Goal: Task Accomplishment & Management: Complete application form

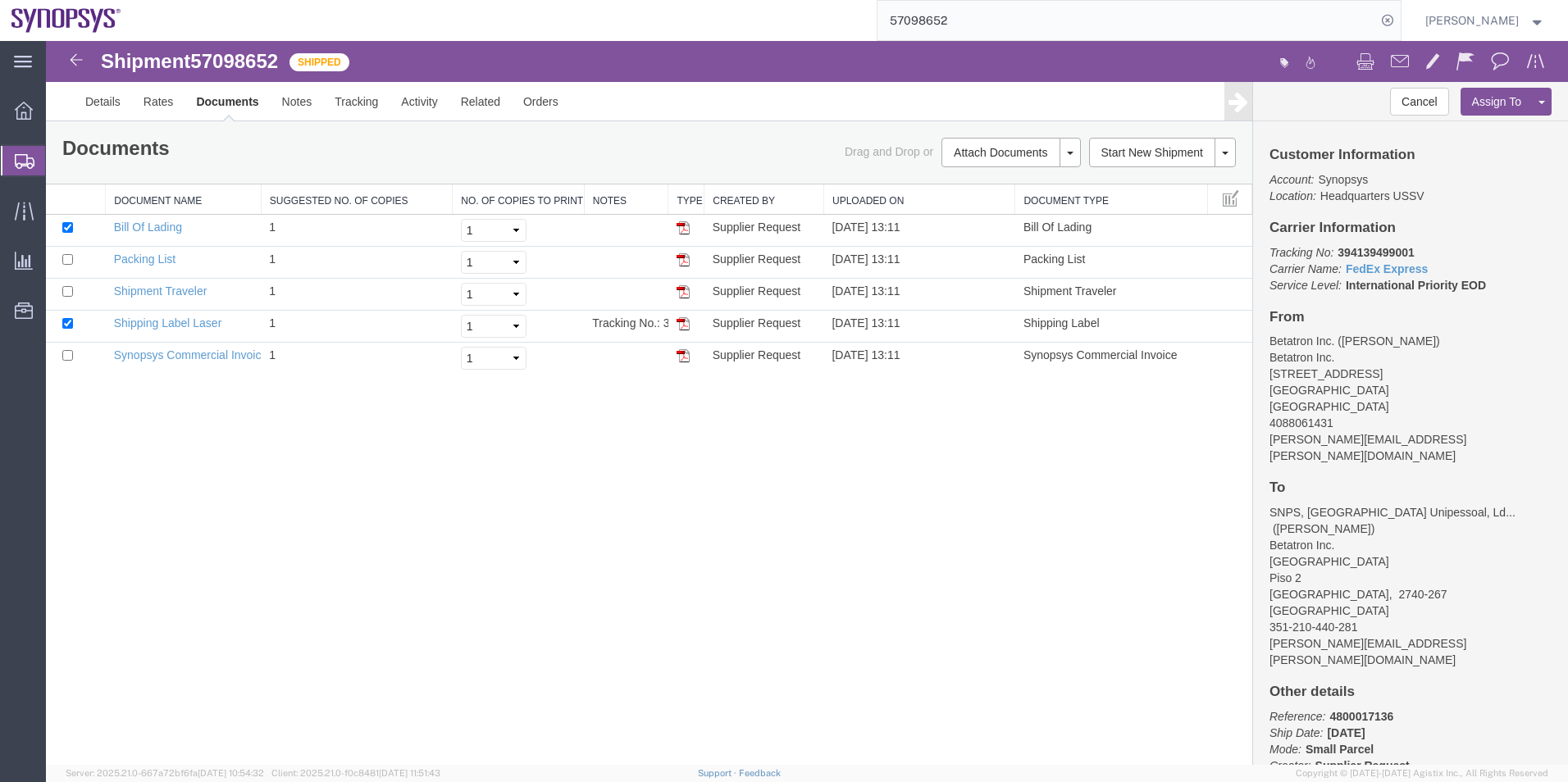
click at [0, 0] on span "Shipment Manager" at bounding box center [0, 0] width 0 height 0
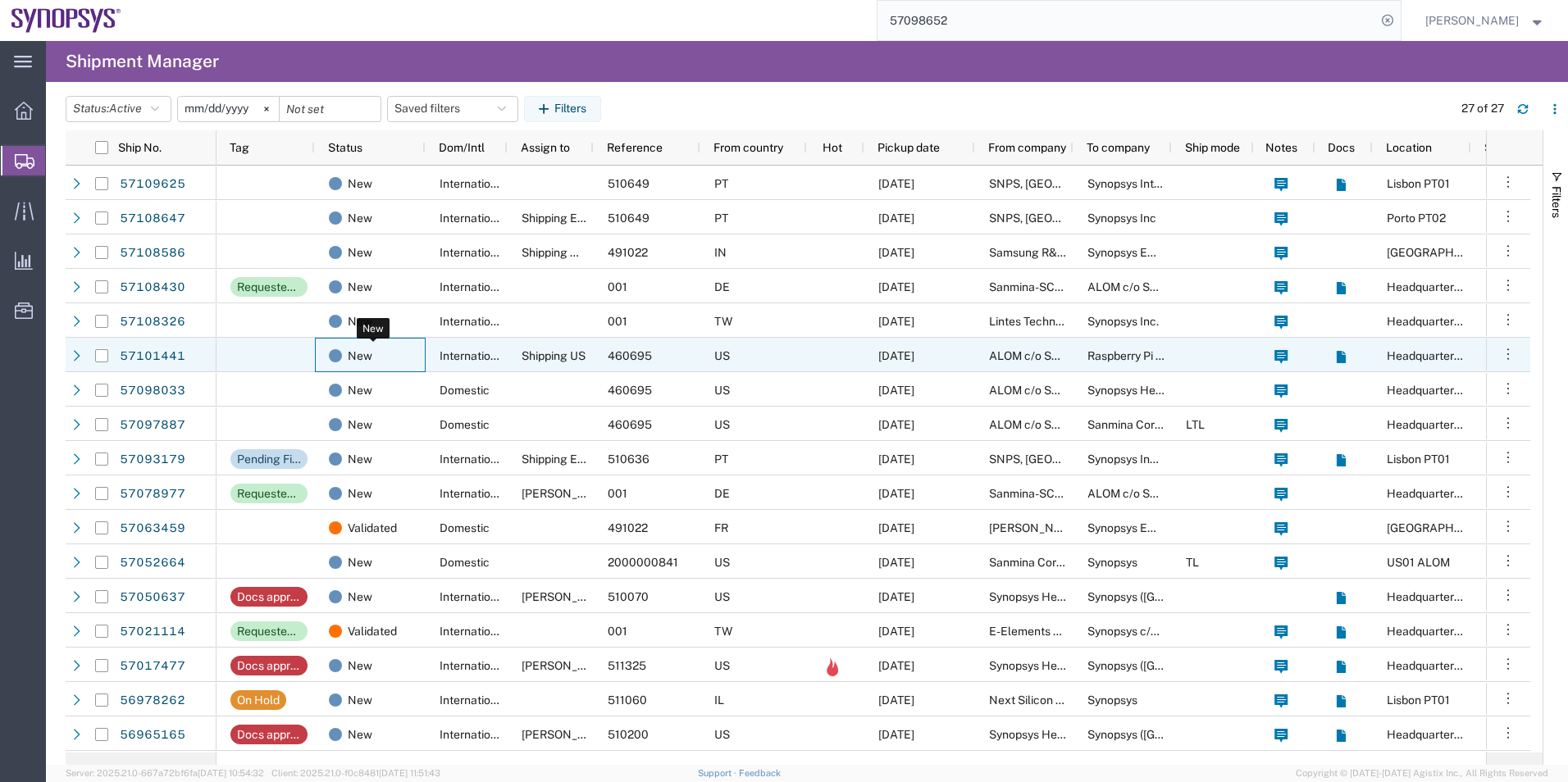
click at [415, 352] on div "New" at bounding box center [373, 355] width 90 height 35
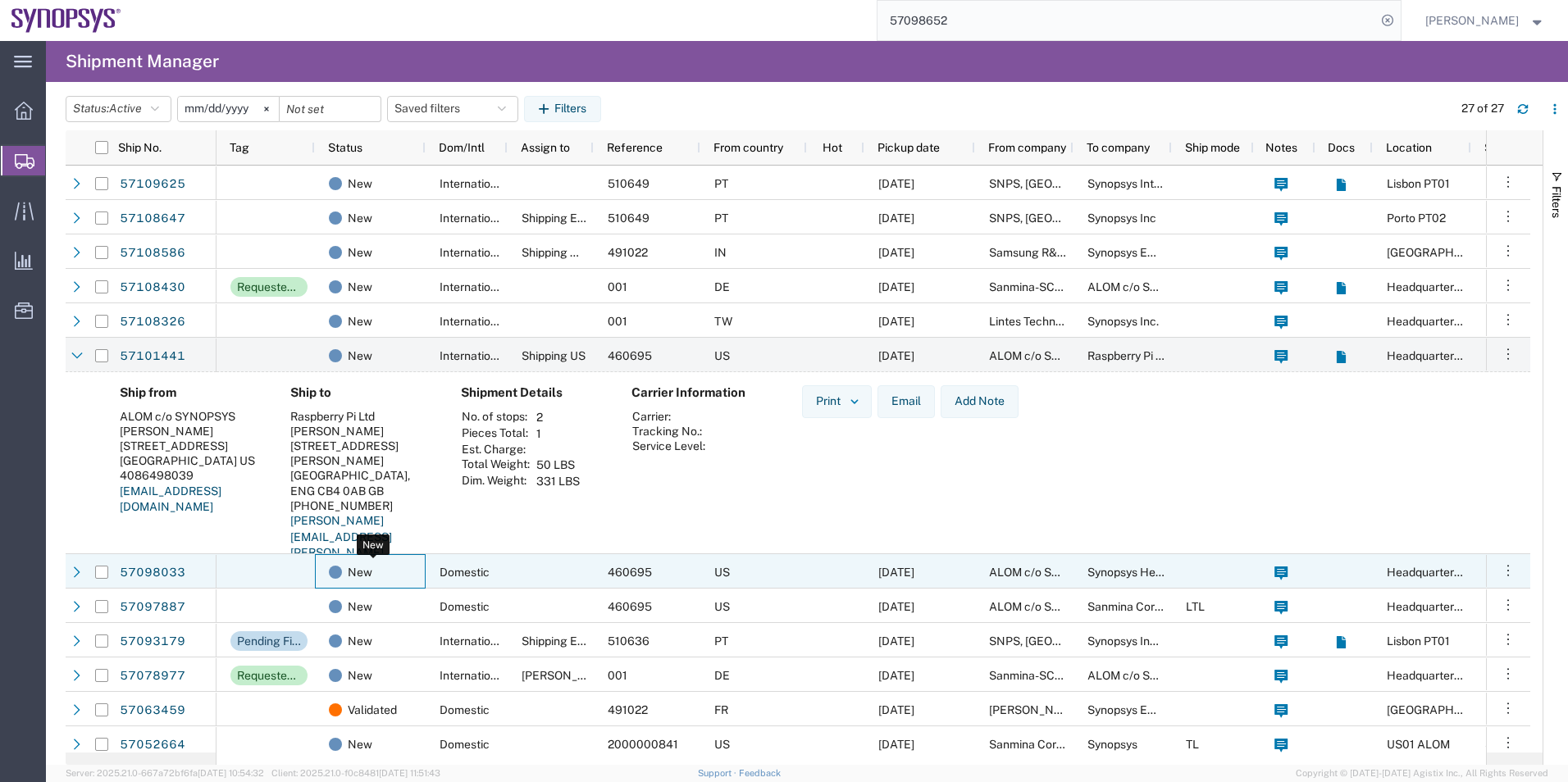
click at [400, 568] on div "New" at bounding box center [373, 572] width 90 height 35
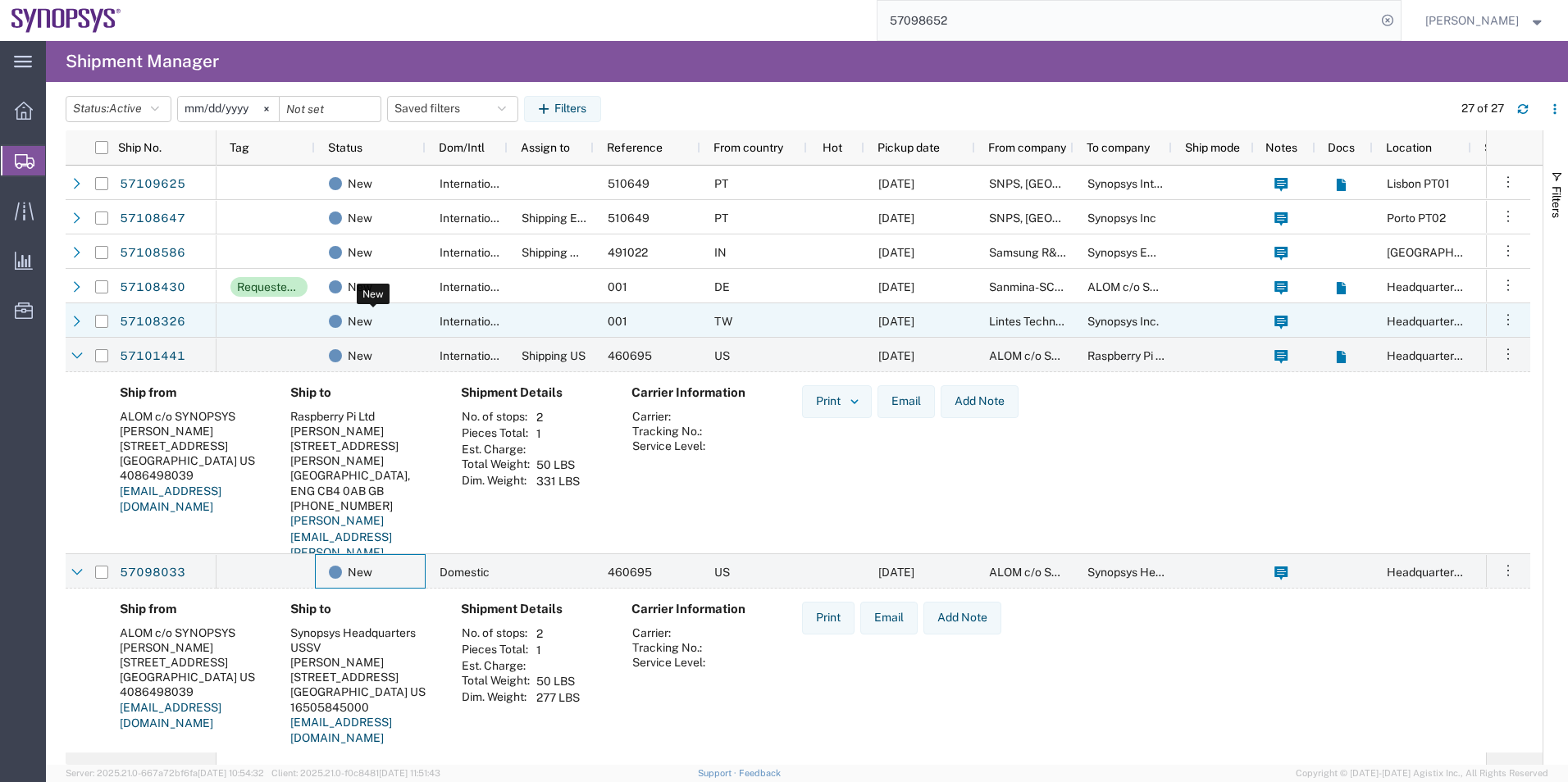
click at [379, 315] on div "New" at bounding box center [373, 321] width 90 height 35
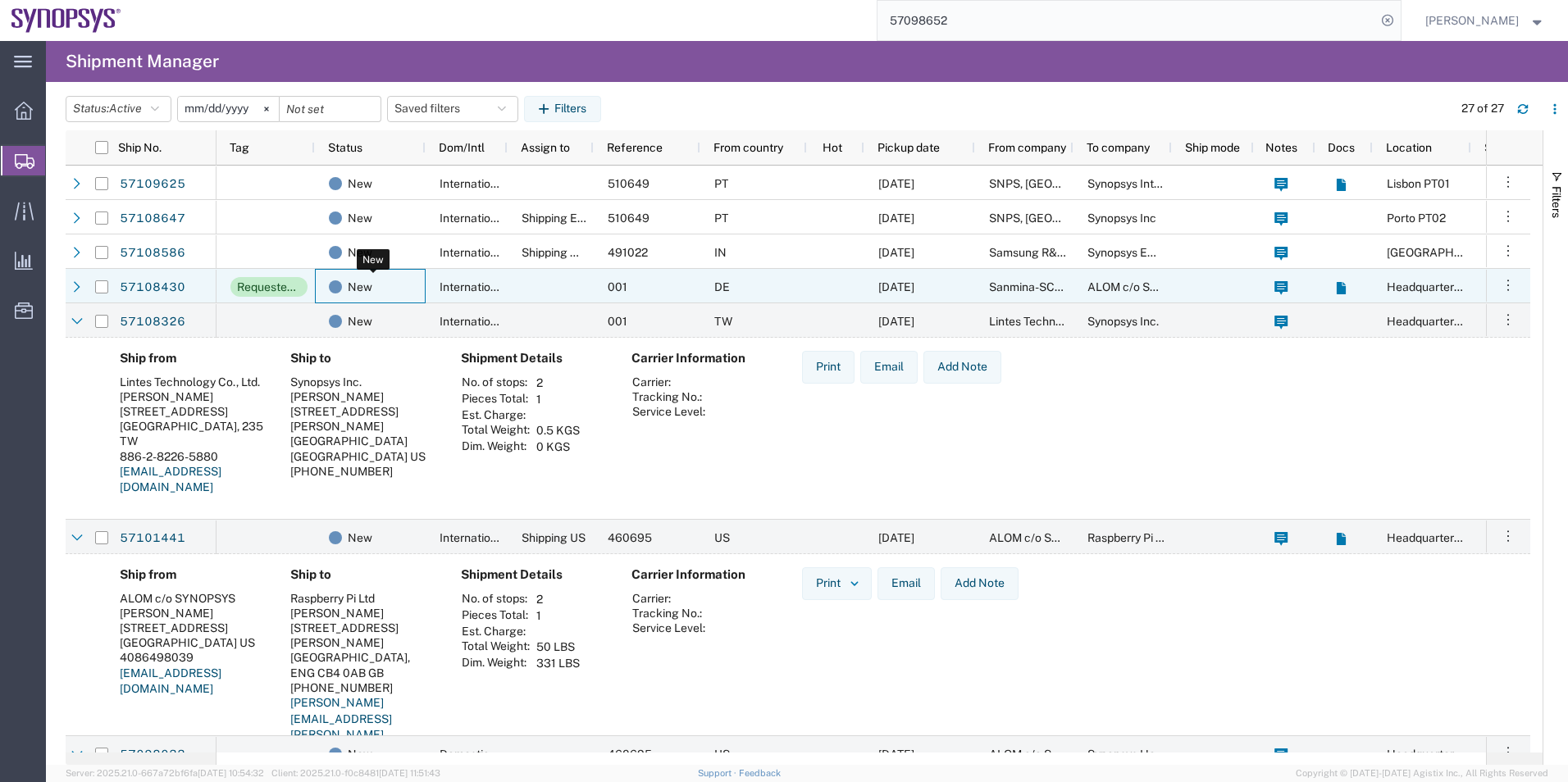
click at [407, 285] on div "New" at bounding box center [373, 286] width 90 height 35
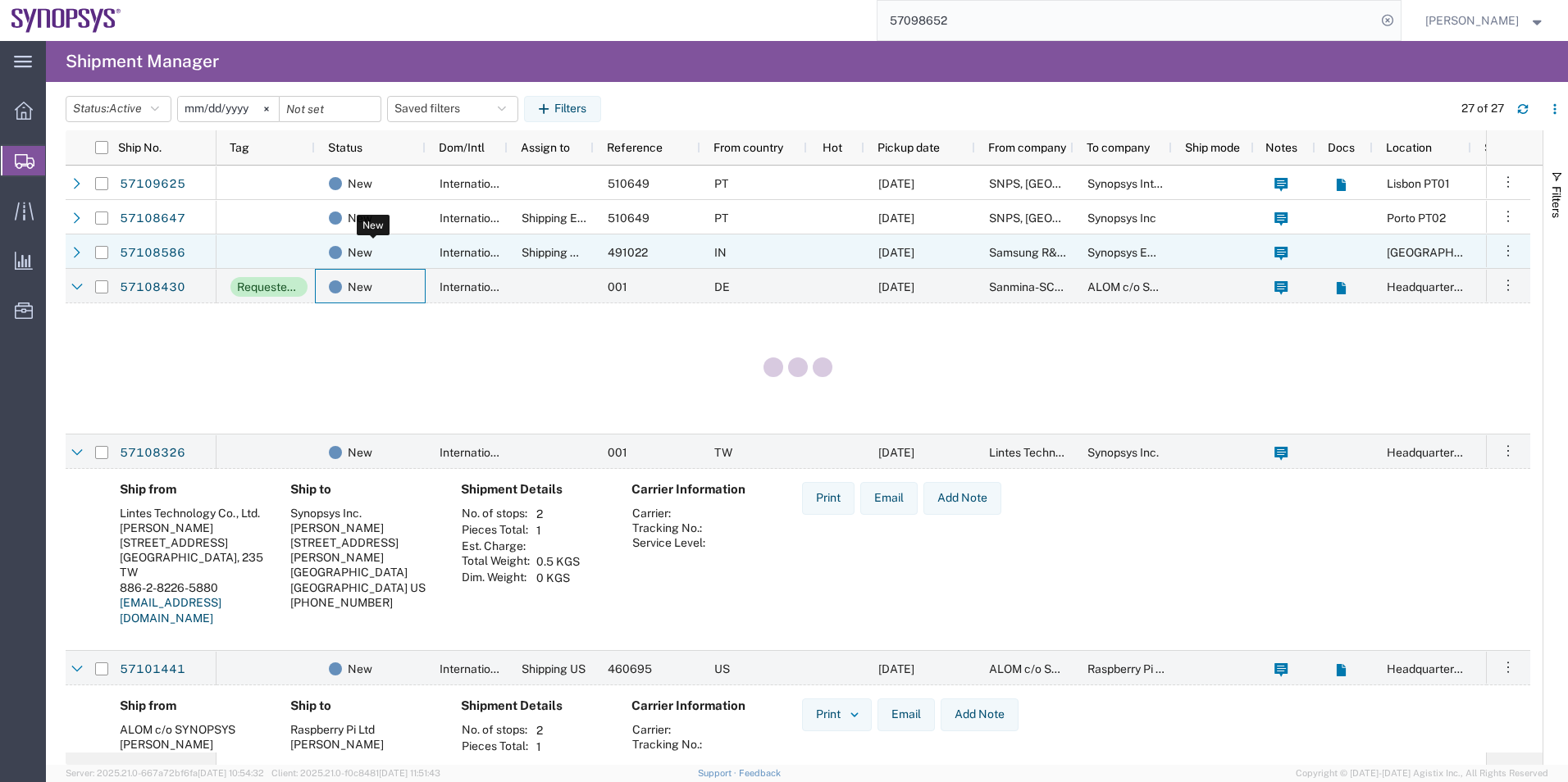
click at [399, 254] on div "New" at bounding box center [373, 253] width 90 height 35
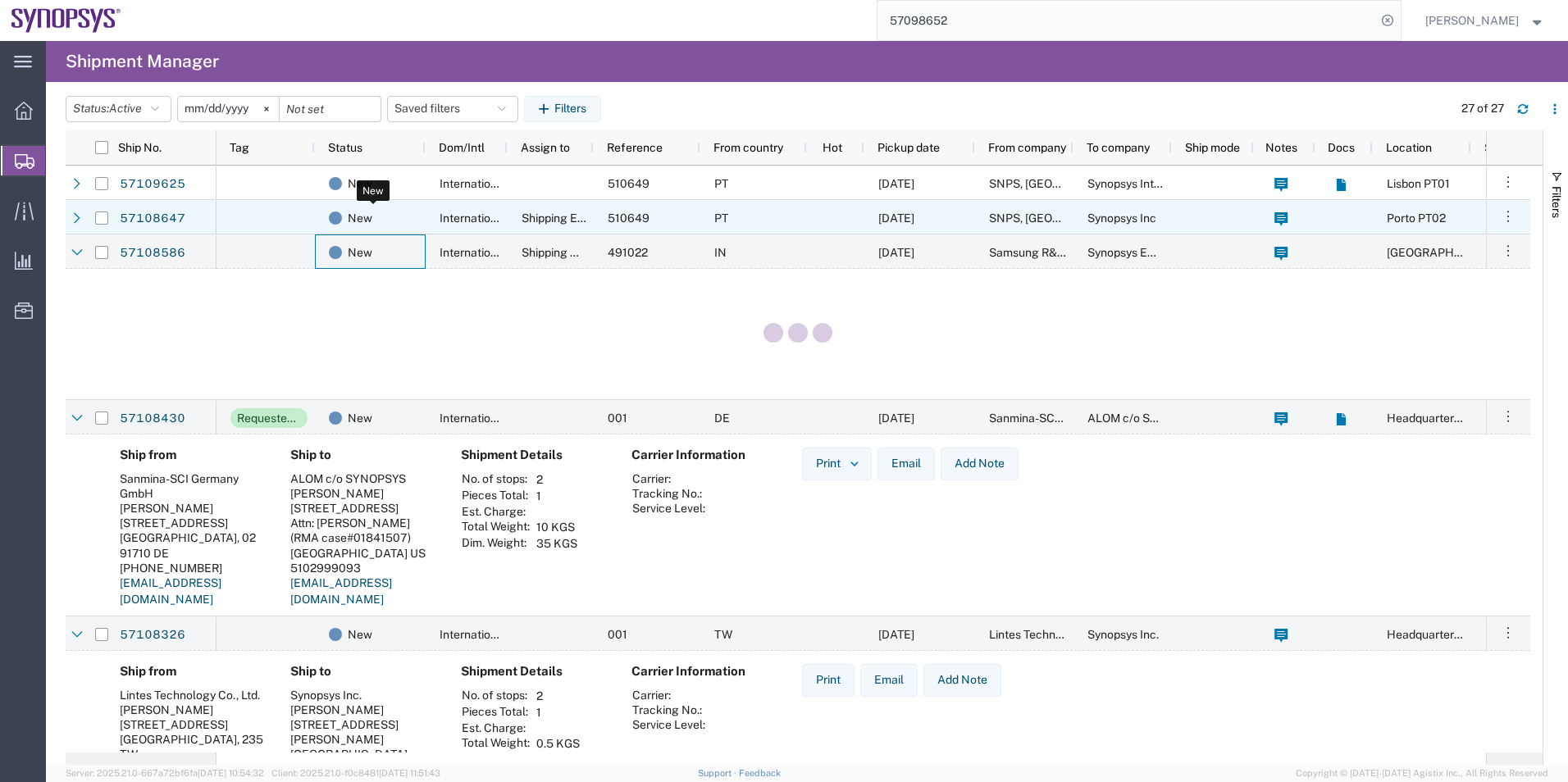
click at [409, 215] on div "New" at bounding box center [373, 218] width 90 height 35
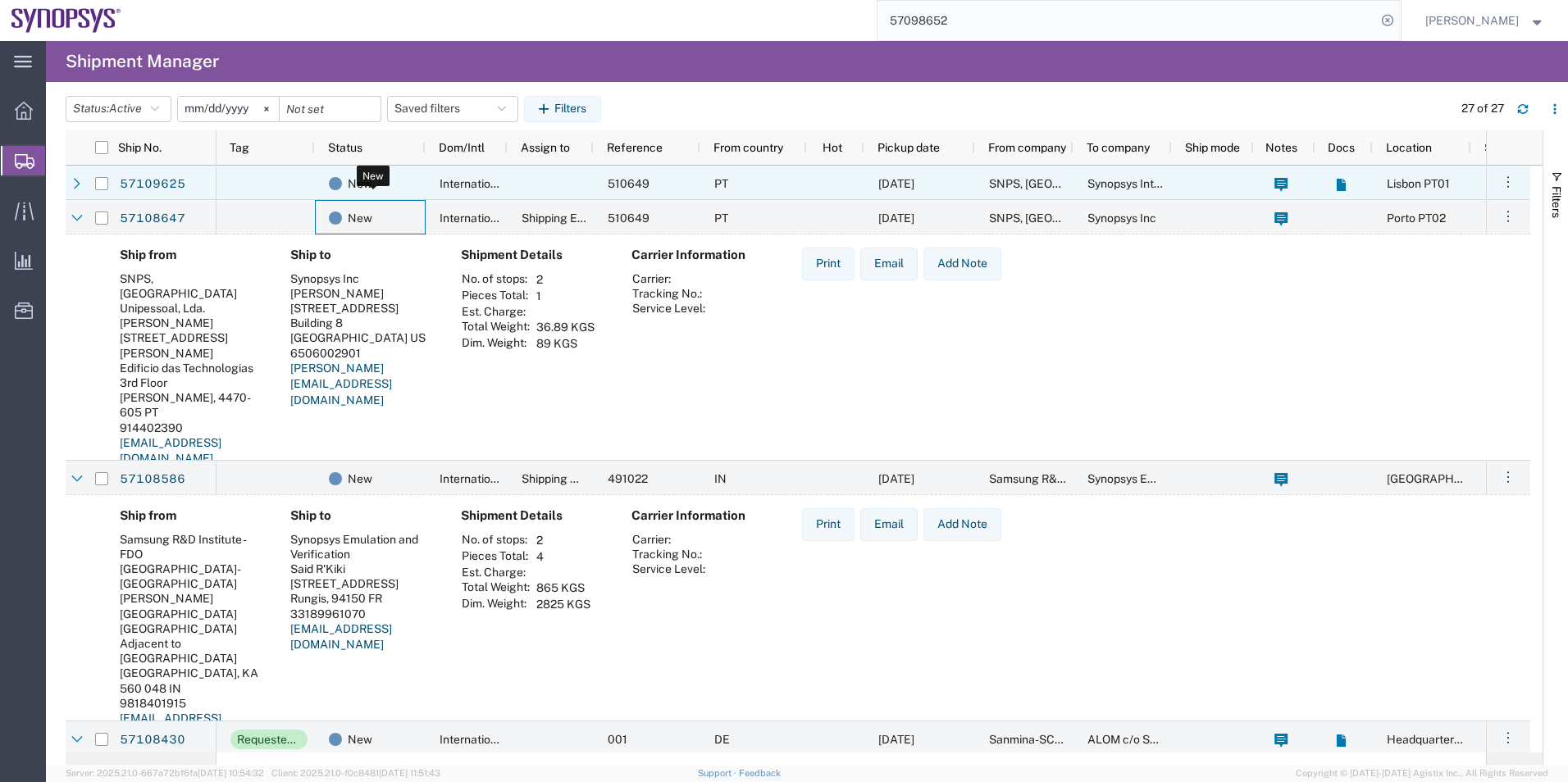
click at [407, 187] on div "New" at bounding box center [373, 184] width 90 height 35
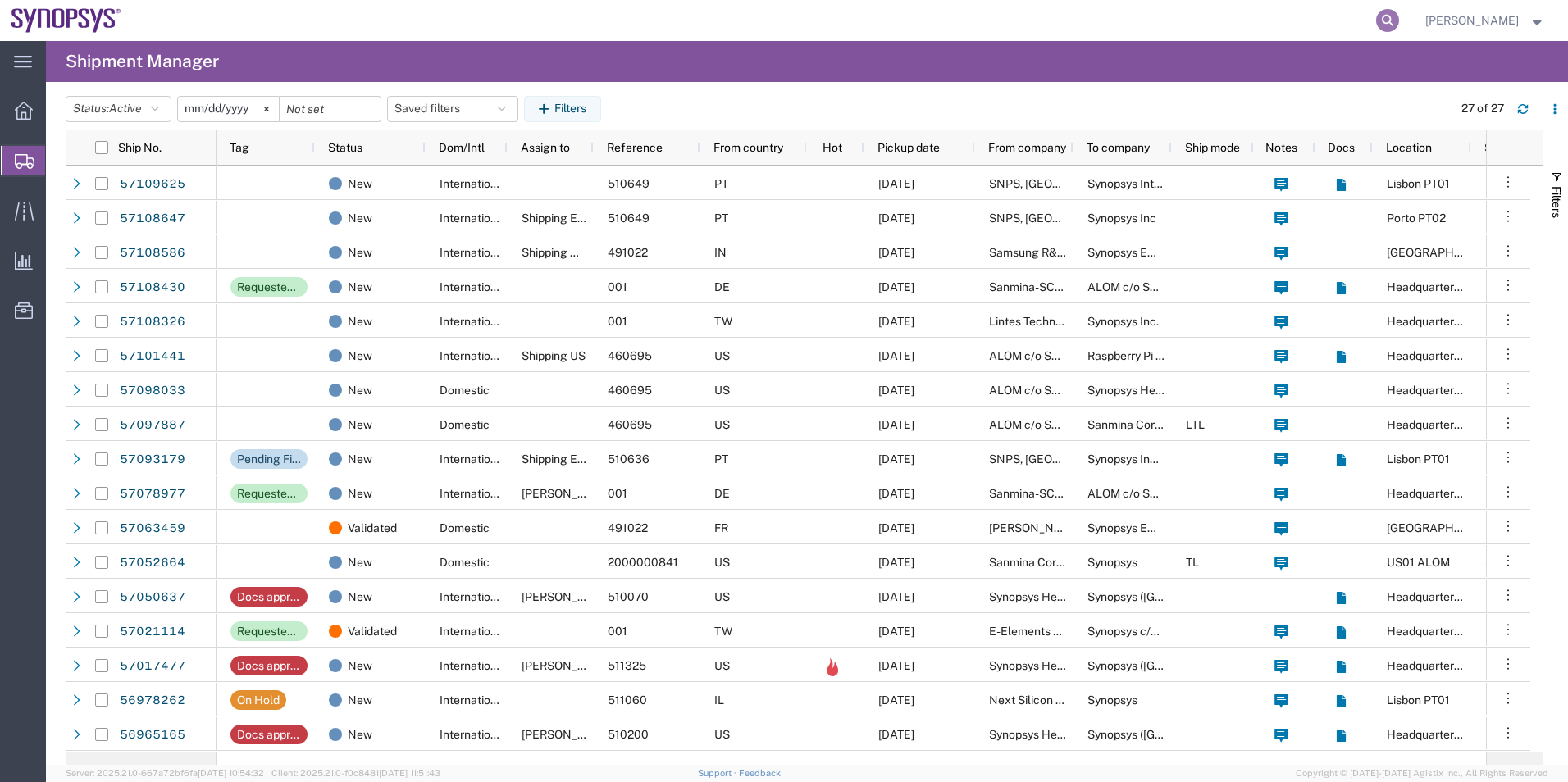
click at [1385, 17] on icon at bounding box center [1387, 21] width 23 height 23
click at [1281, 22] on input "search" at bounding box center [1126, 21] width 498 height 40
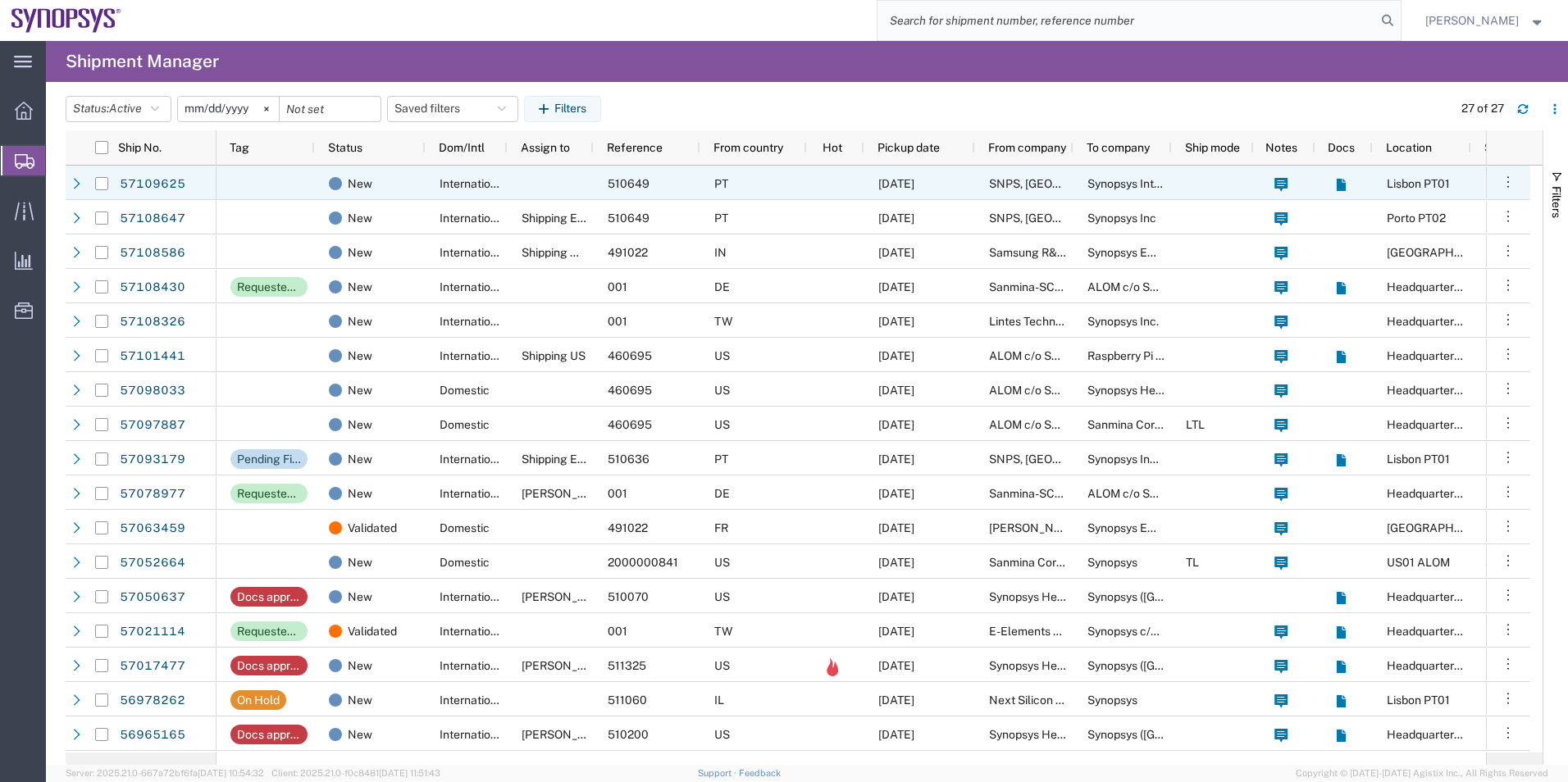
paste input "884936747409"
type input "884936747409"
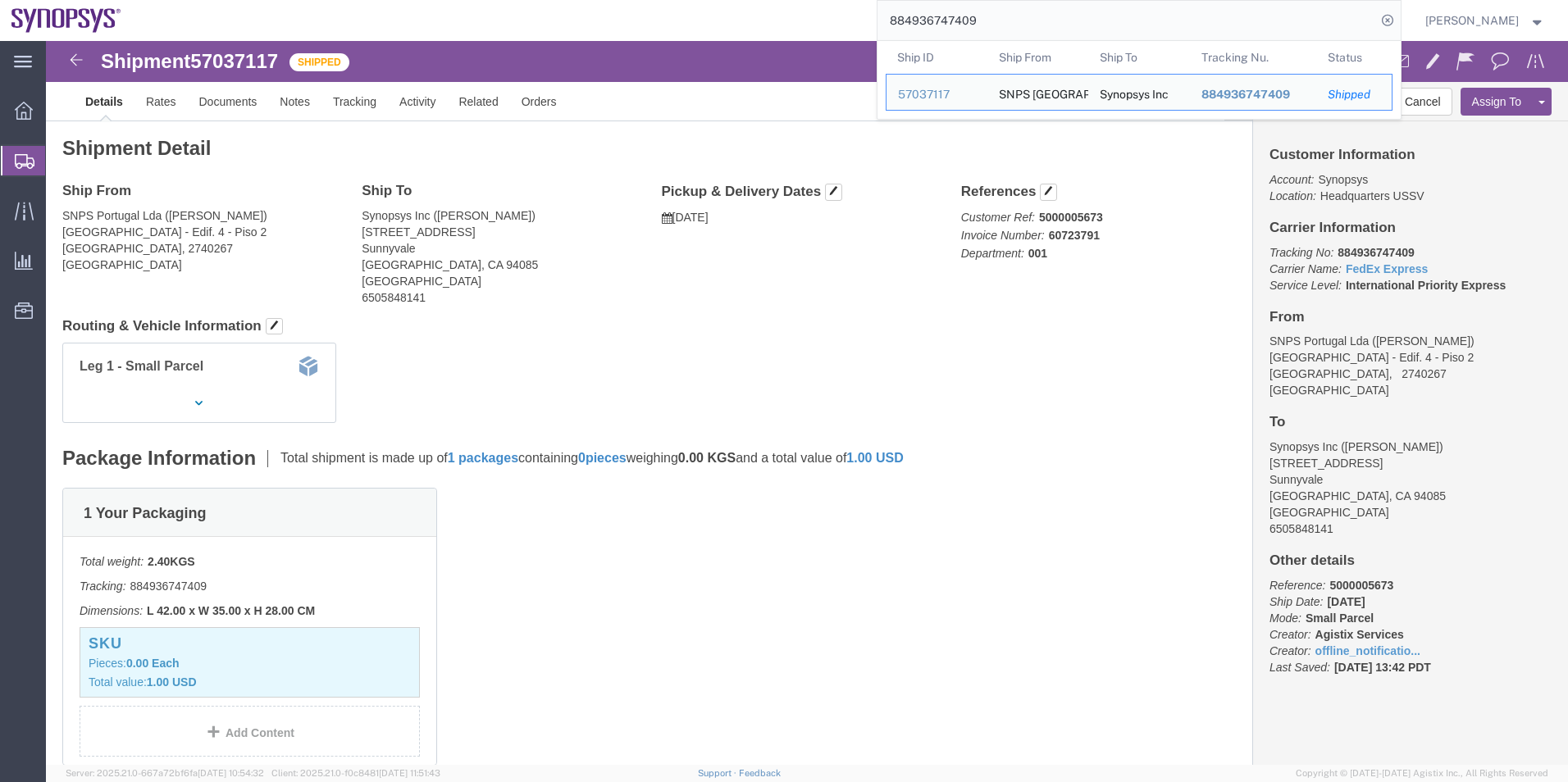
click at [0, 0] on span "Shipment Manager" at bounding box center [0, 0] width 0 height 0
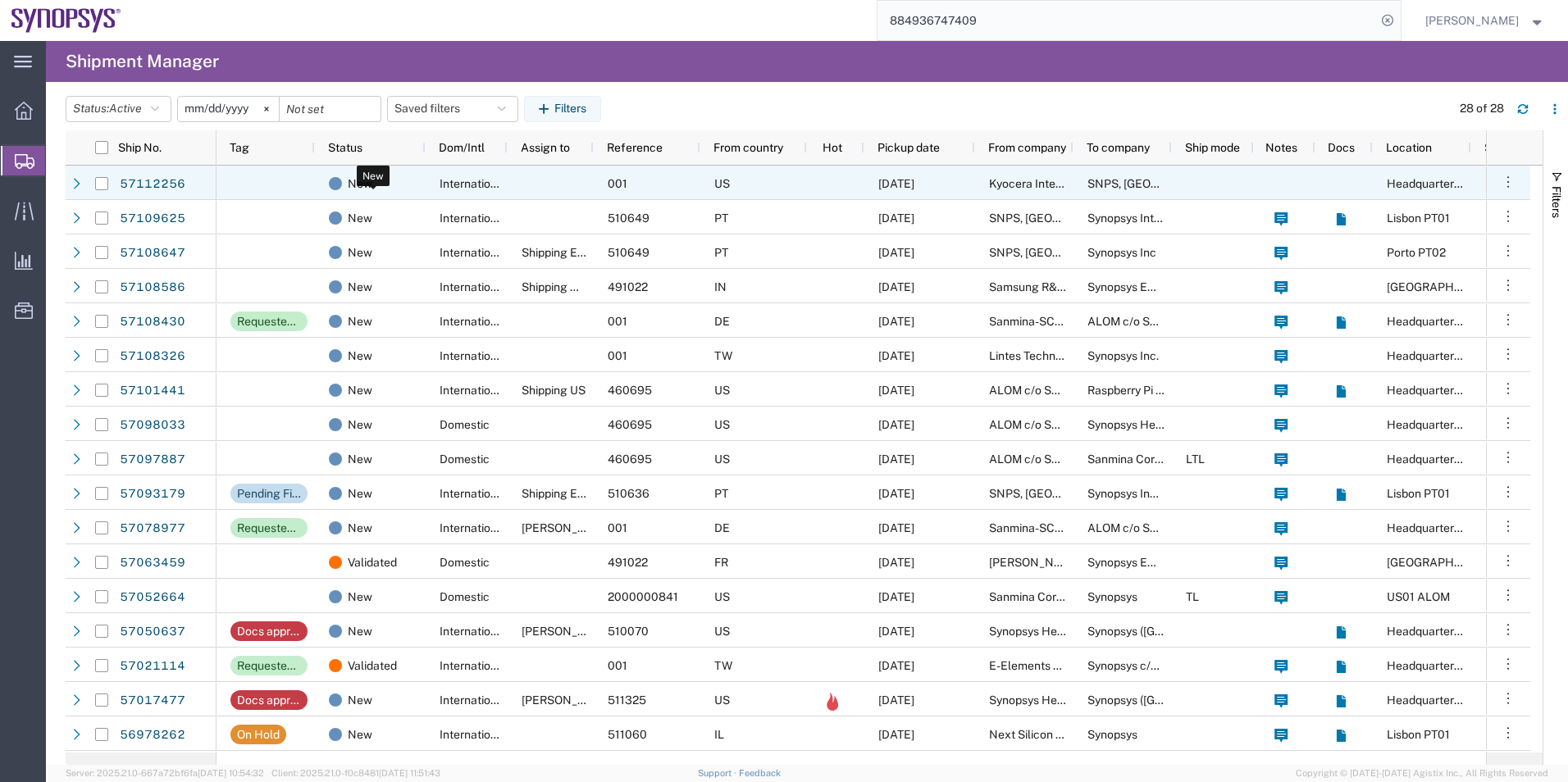
click at [331, 178] on span at bounding box center [335, 184] width 13 height 13
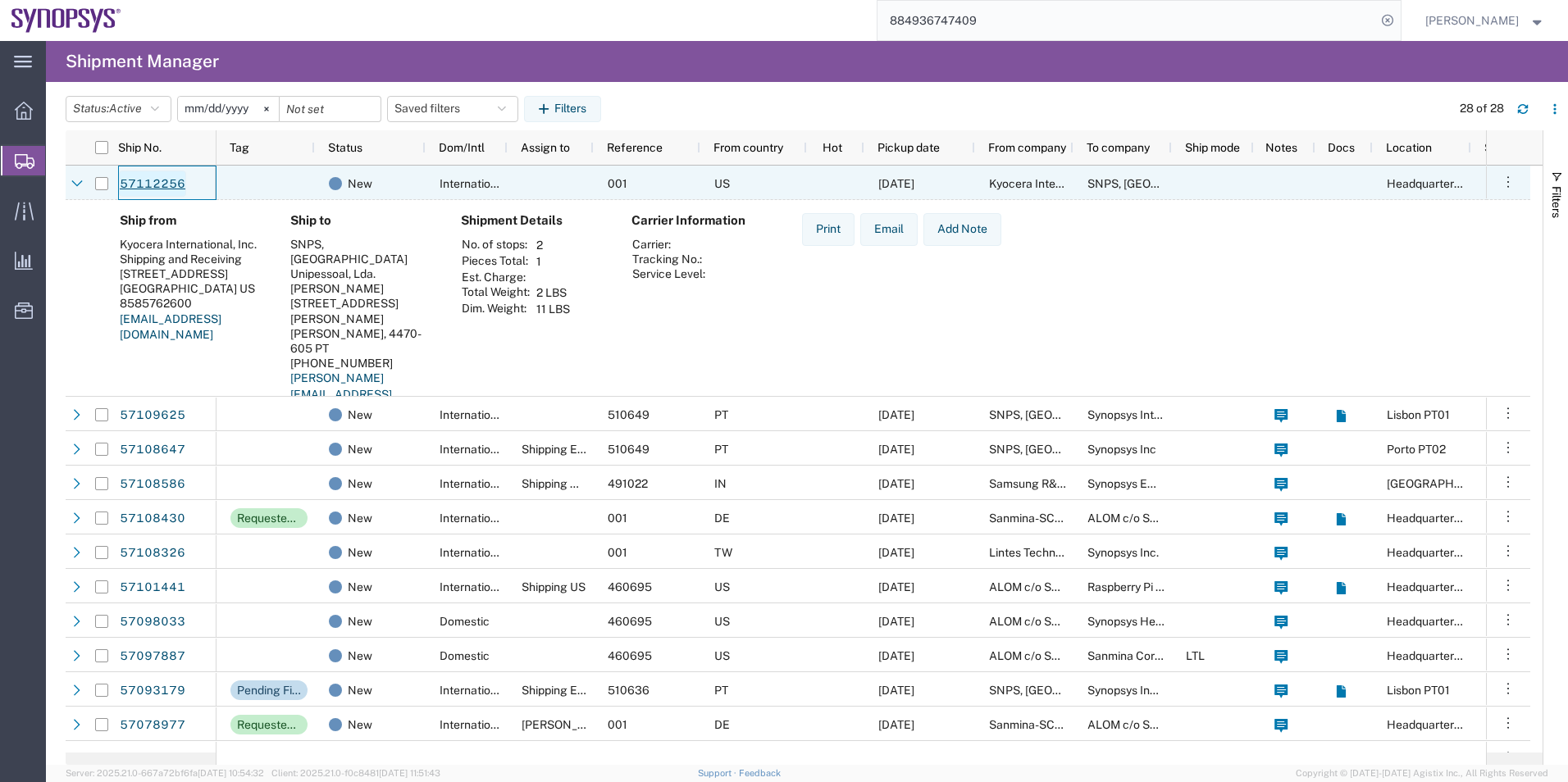
click at [139, 177] on link "57112256" at bounding box center [152, 184] width 67 height 26
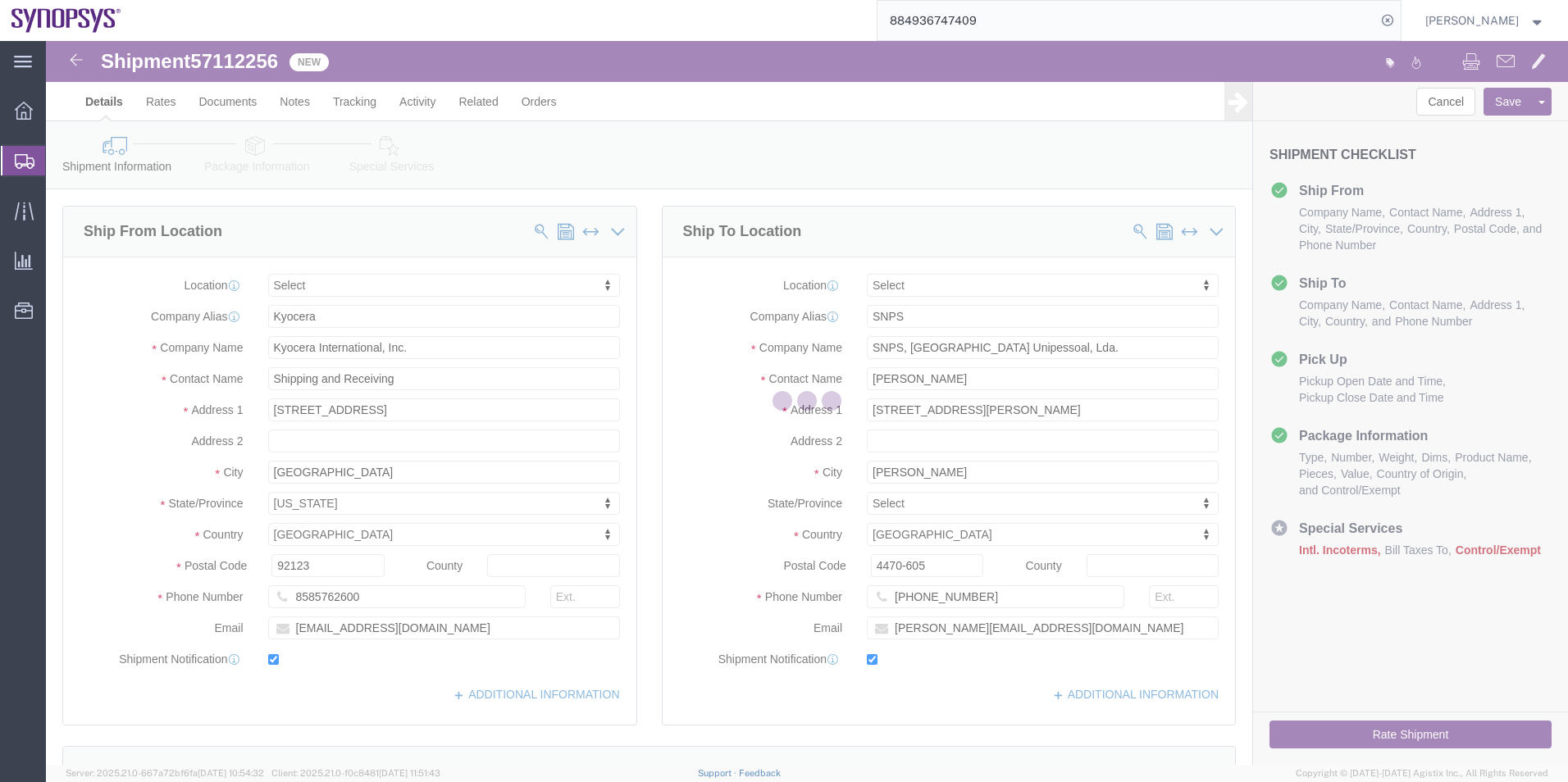
select select
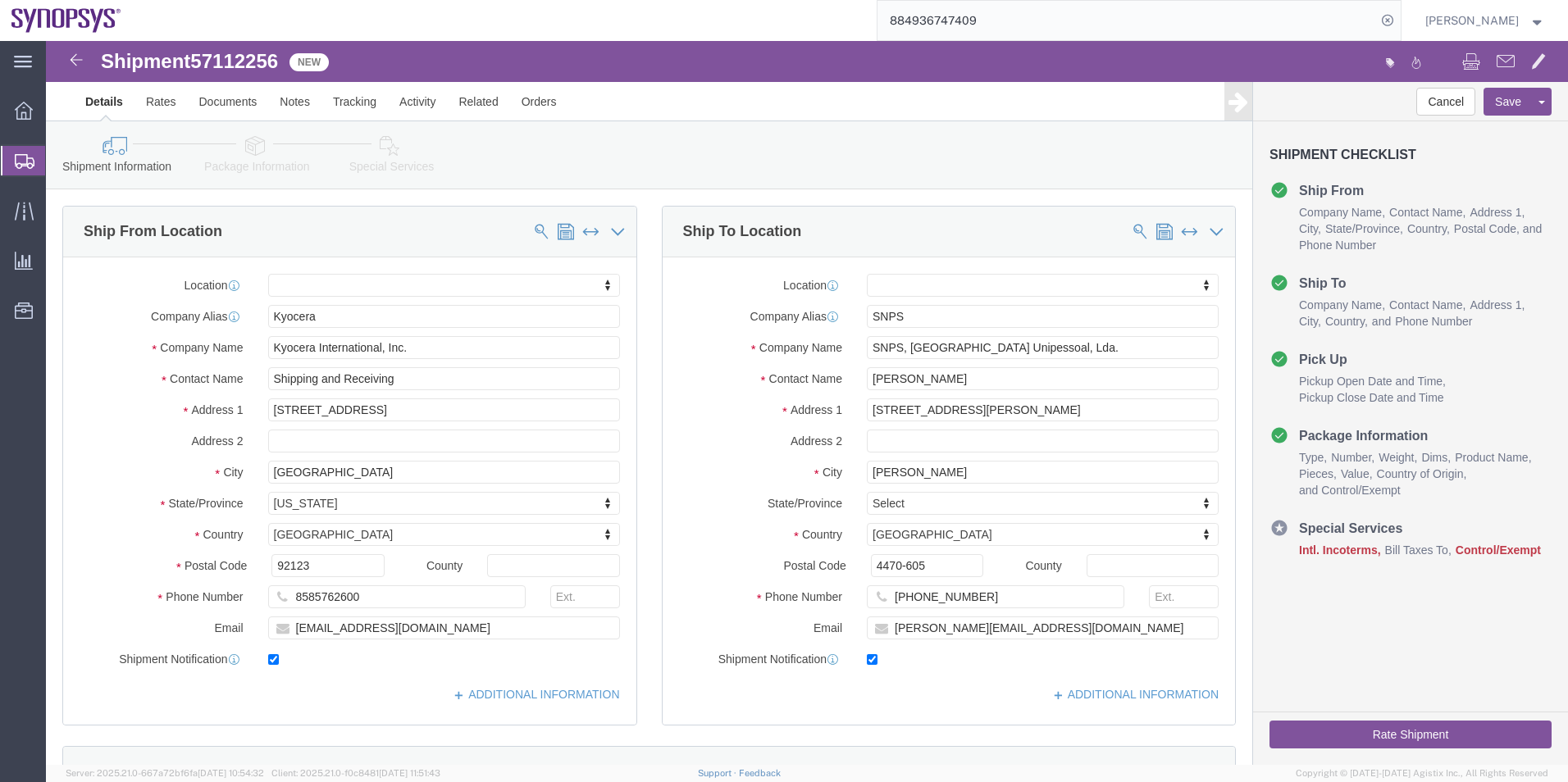
click link "Package Information"
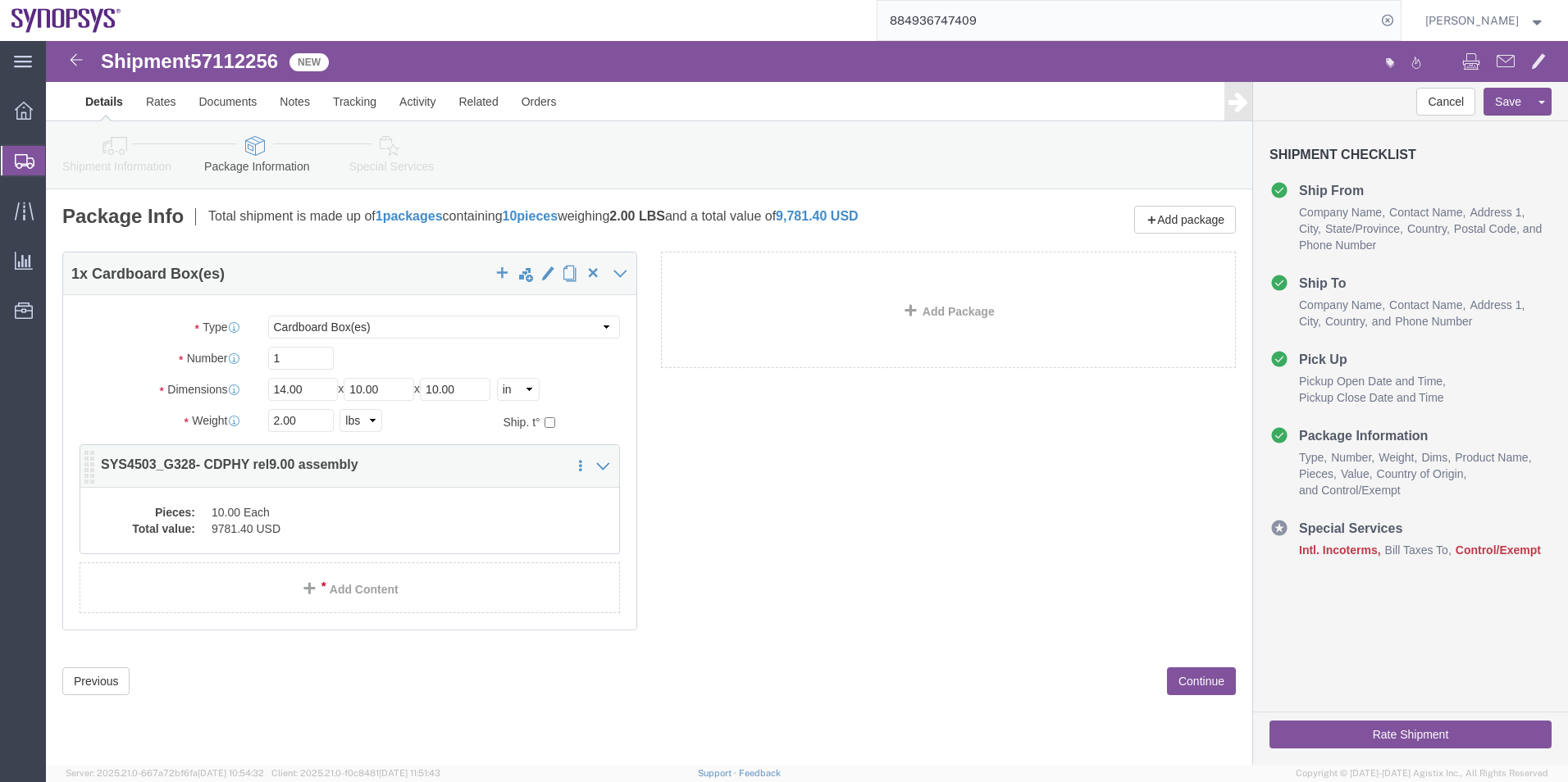
click div "Pieces: 10.00 Each Total value: 9781.40 USD"
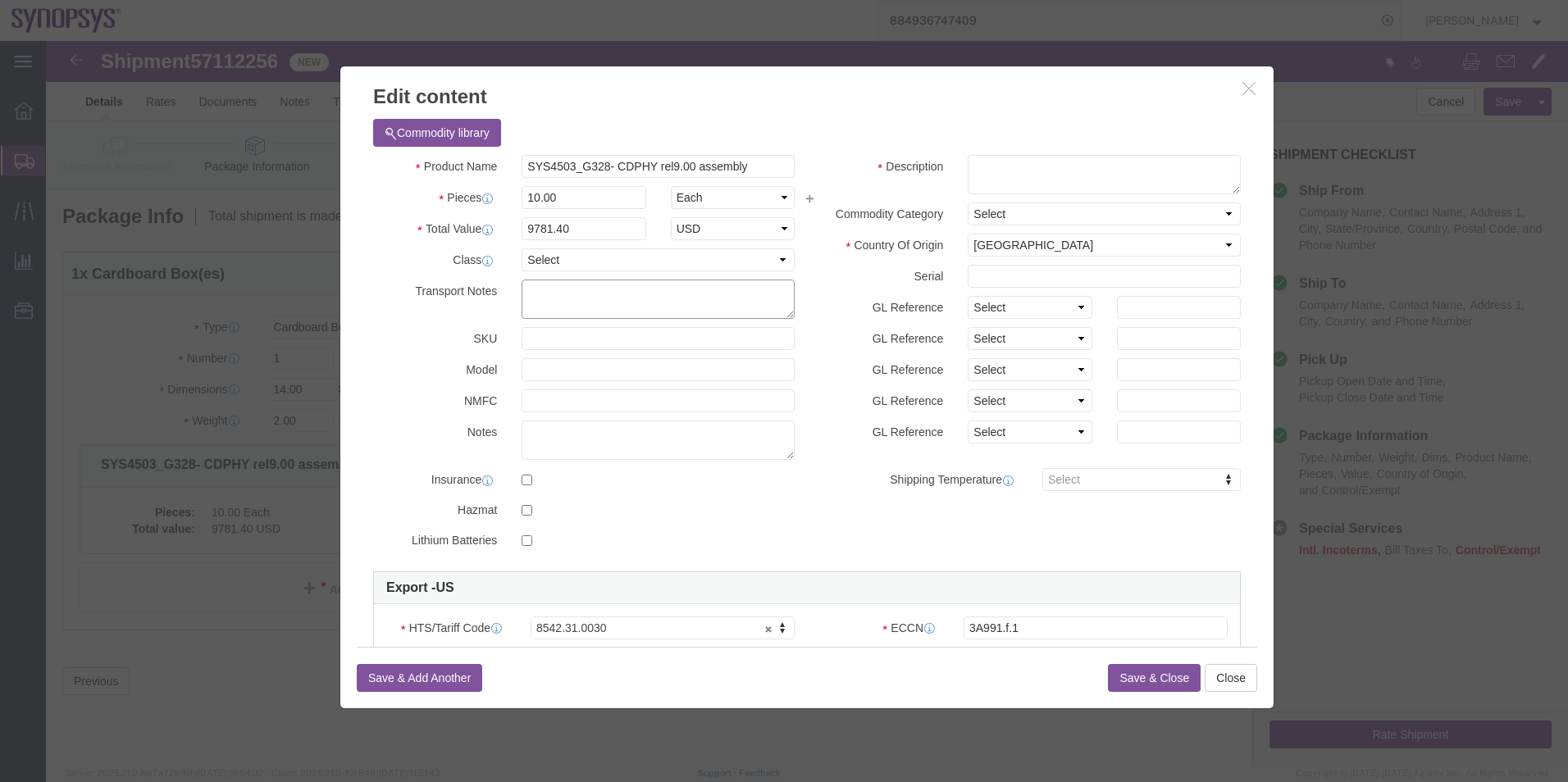
click textarea
paste textarea "X20251013987542"
type textarea "X20251013987542"
drag, startPoint x: 724, startPoint y: 114, endPoint x: 229, endPoint y: 163, distance: 497.4
click div "Edit content Commodity library Product Name SYS4503_G328- CDPHY rel9.00 assembl…"
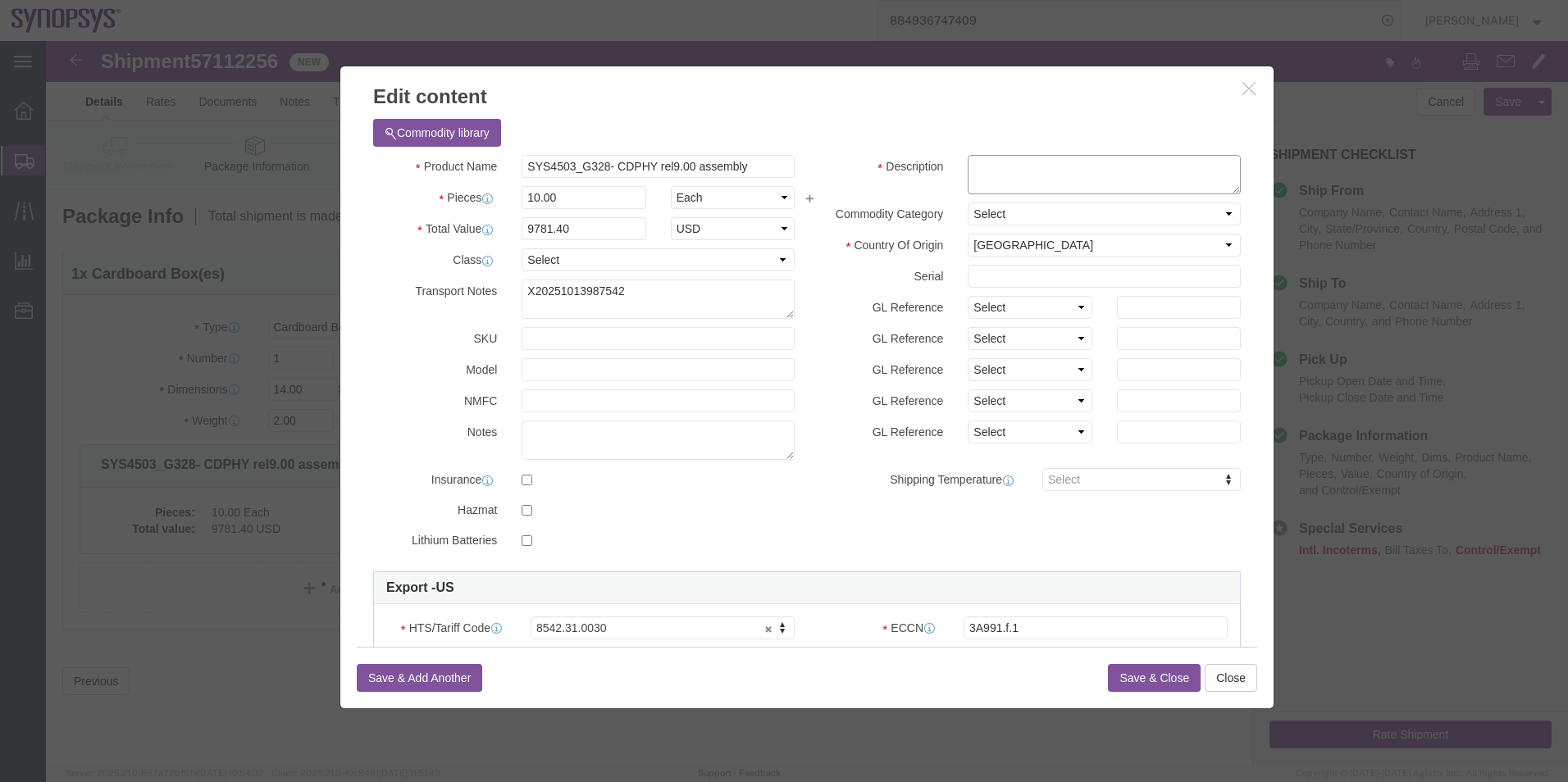
click textarea
paste textarea "SYS4503_G328- CDPHY rel9.00 assembly"
type textarea "SYS4503_G328- CDPHY rel9.00 assembly"
drag, startPoint x: 607, startPoint y: 251, endPoint x: 358, endPoint y: 255, distance: 249.0
click div "Transport Notes X20251013987542"
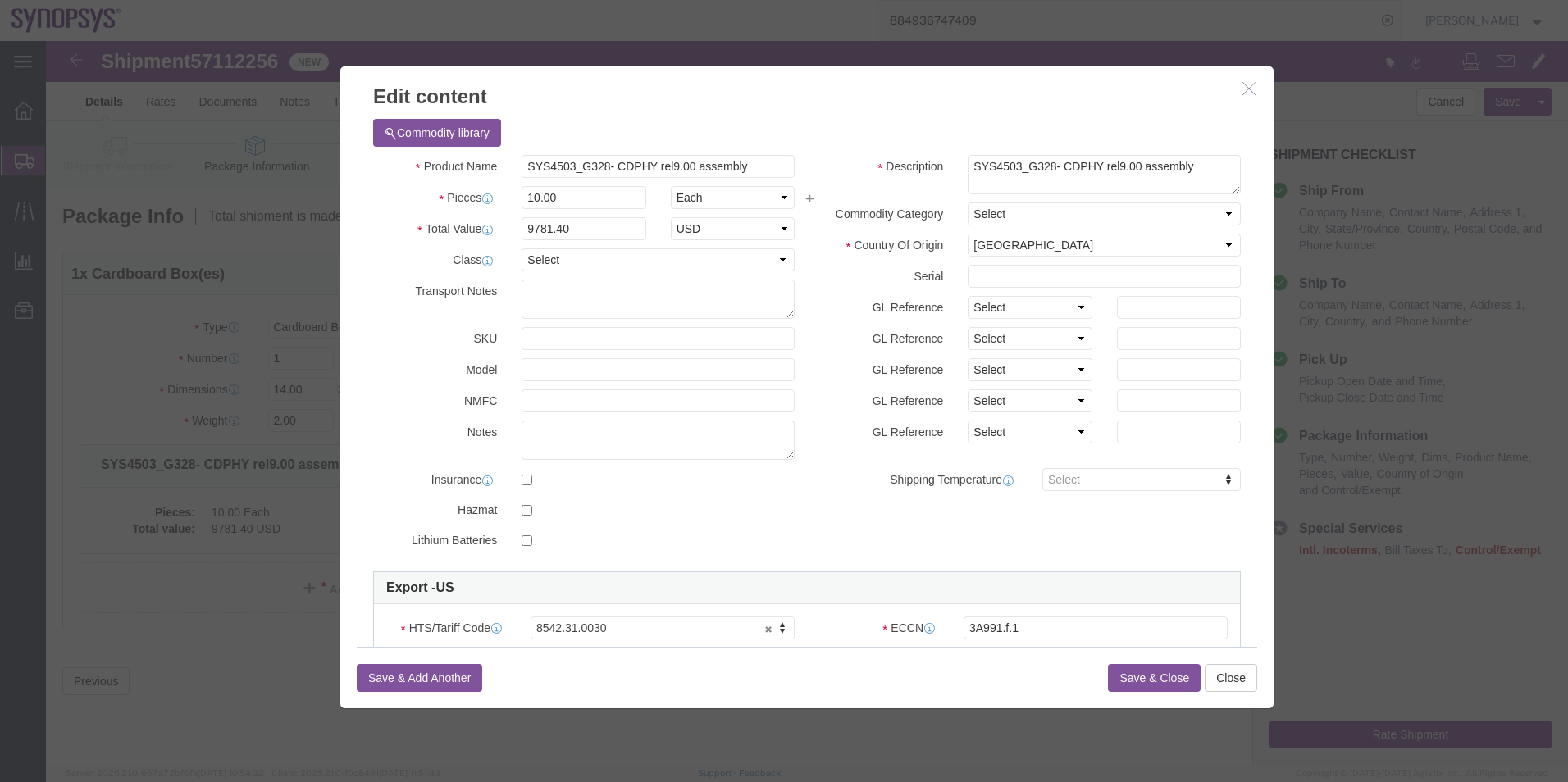
click button "Save & Close"
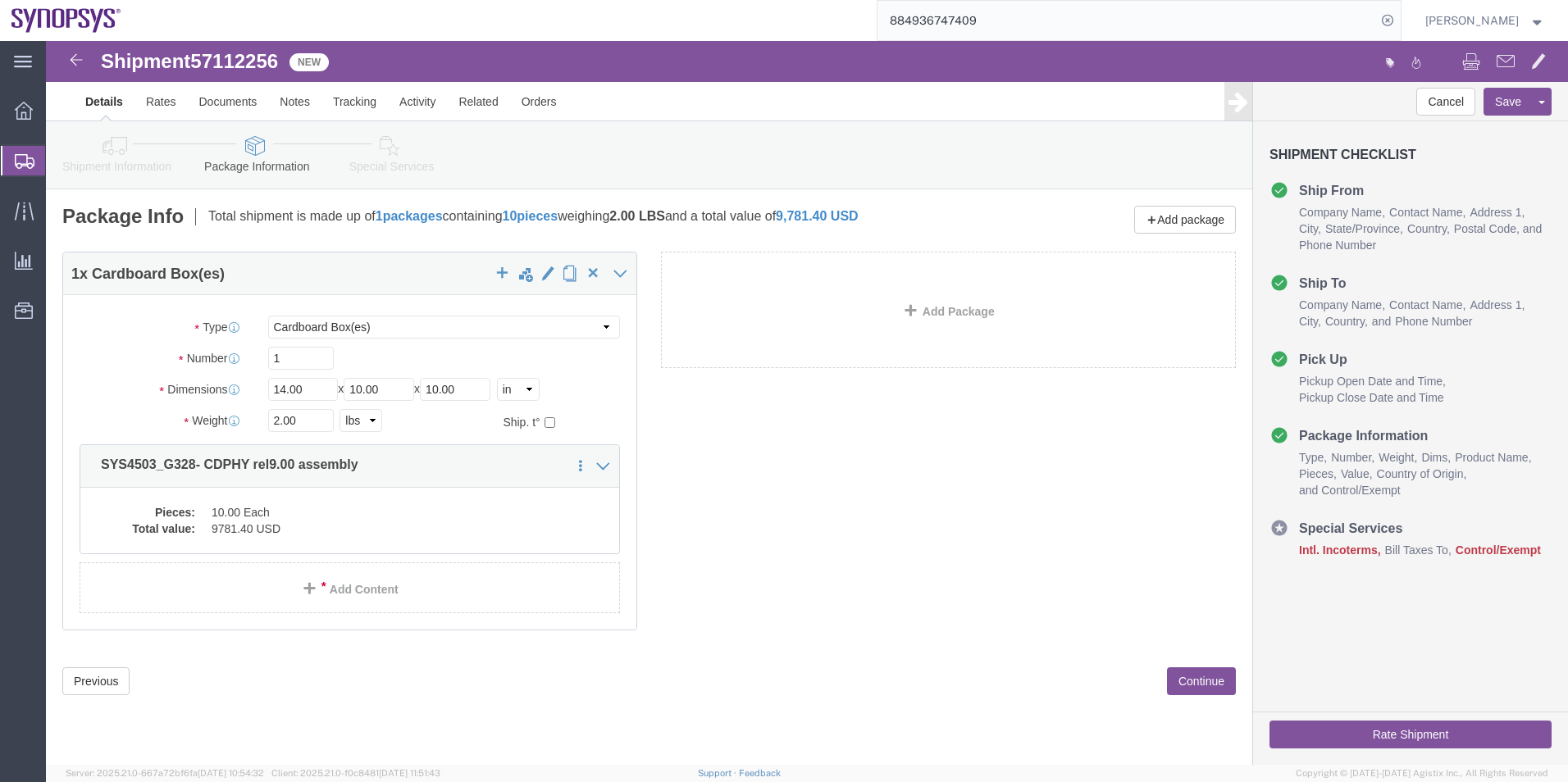
click icon
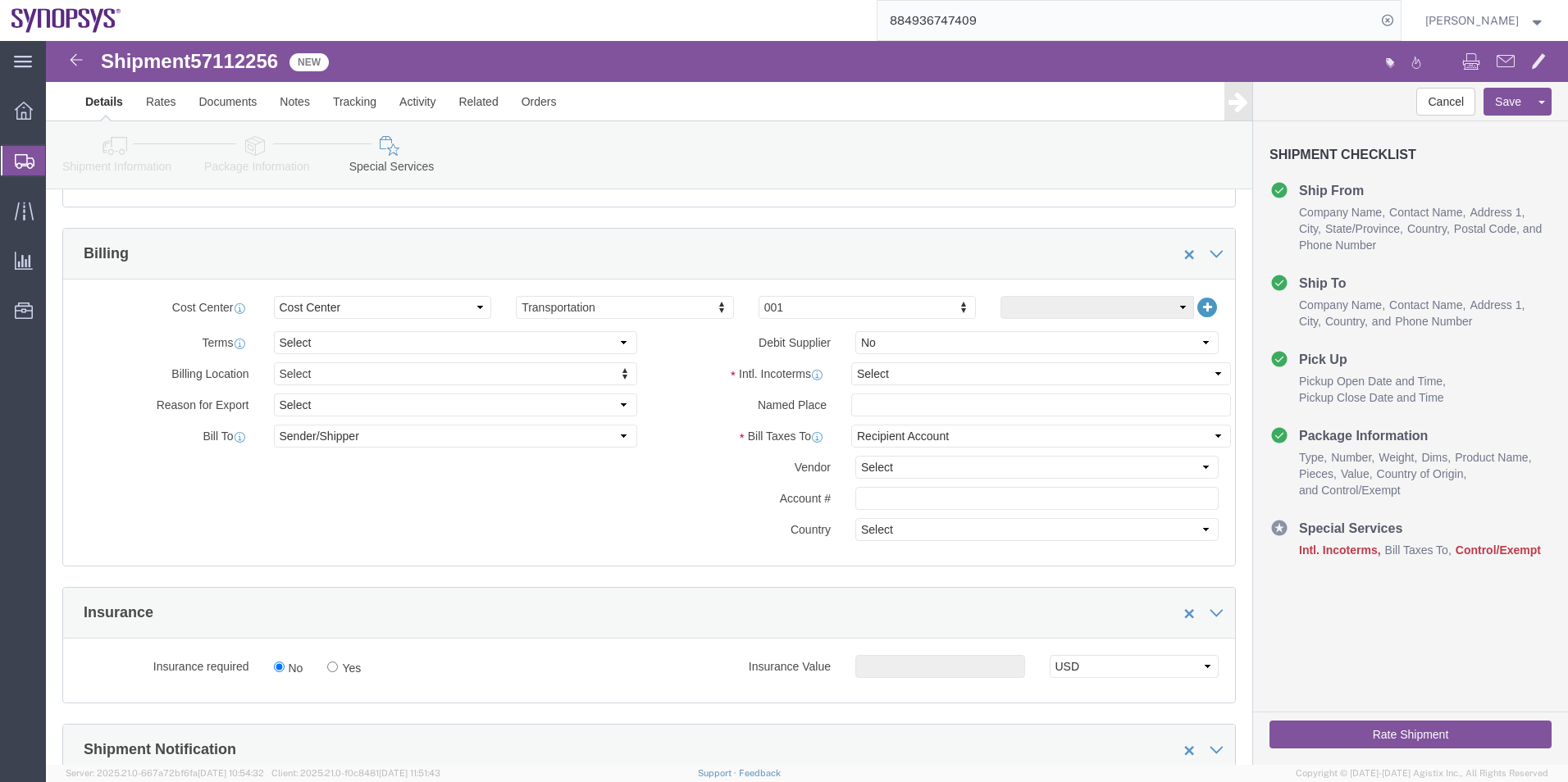
scroll to position [820, 0]
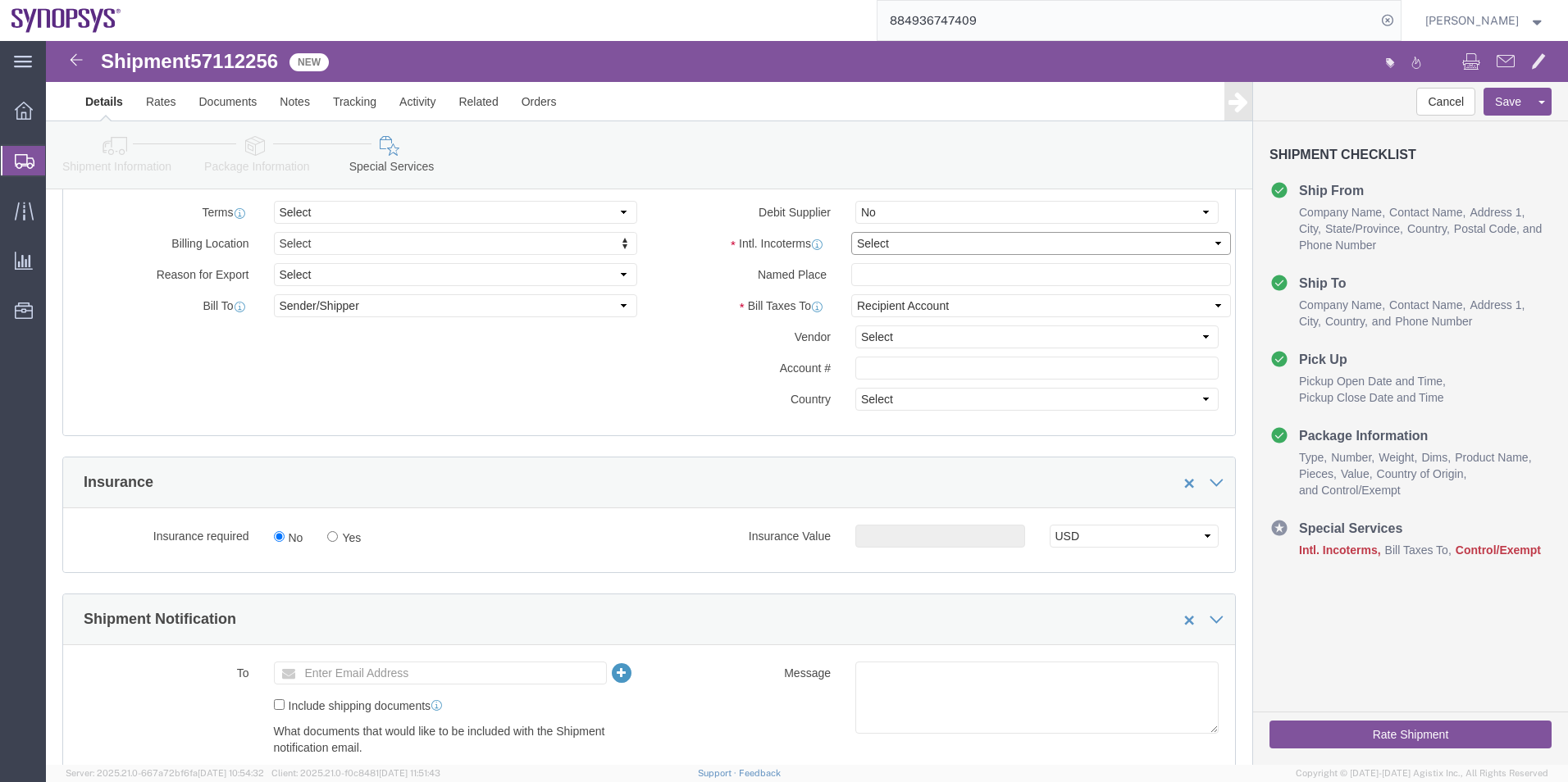
click select "Select Carriage Insurance Paid Carriage Paid To Cost and Freight Cost Insurance…"
select select "DAP"
click select "Select Carriage Insurance Paid Carriage Paid To Cost and Freight Cost Insurance…"
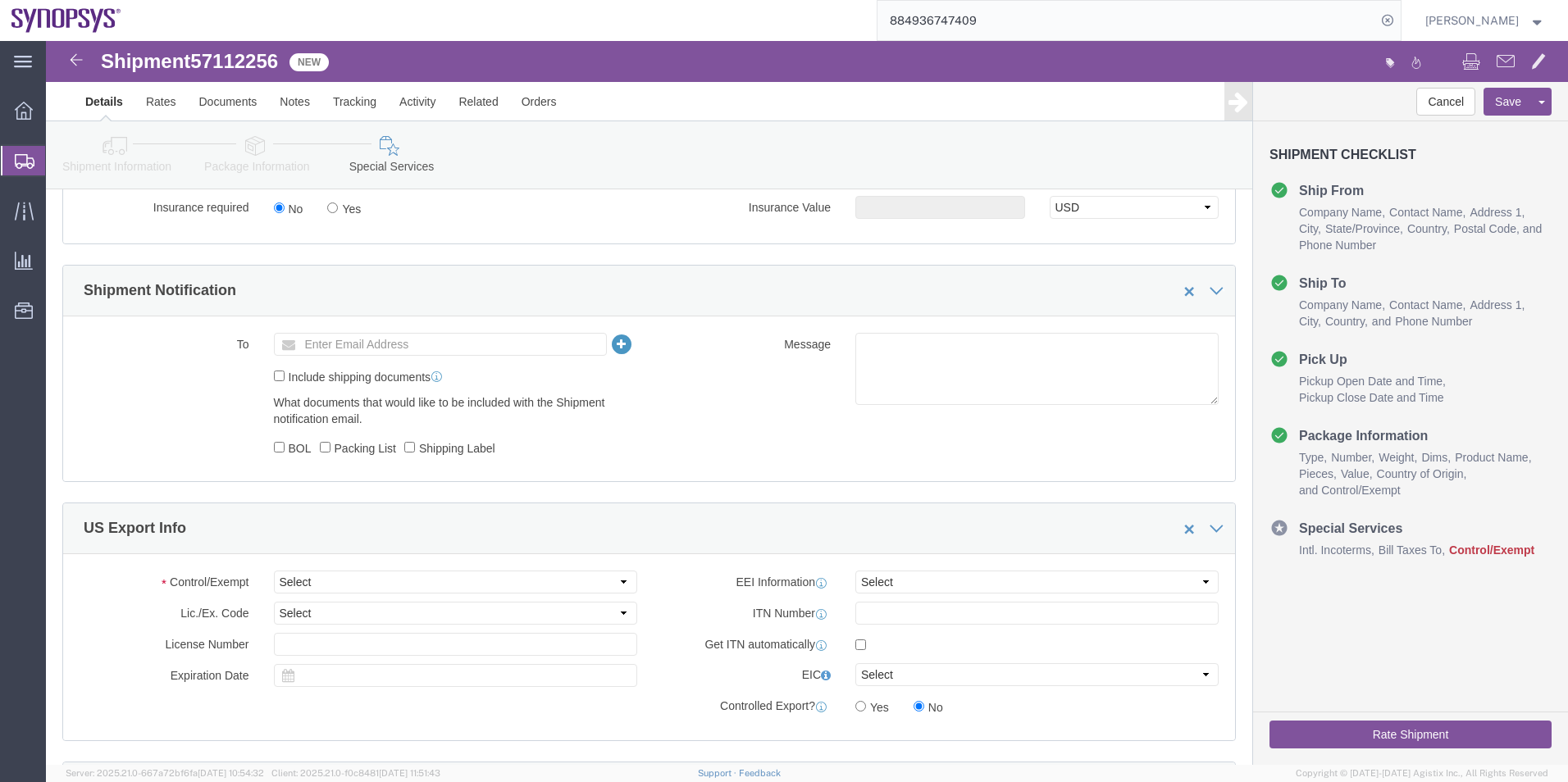
scroll to position [1393, 0]
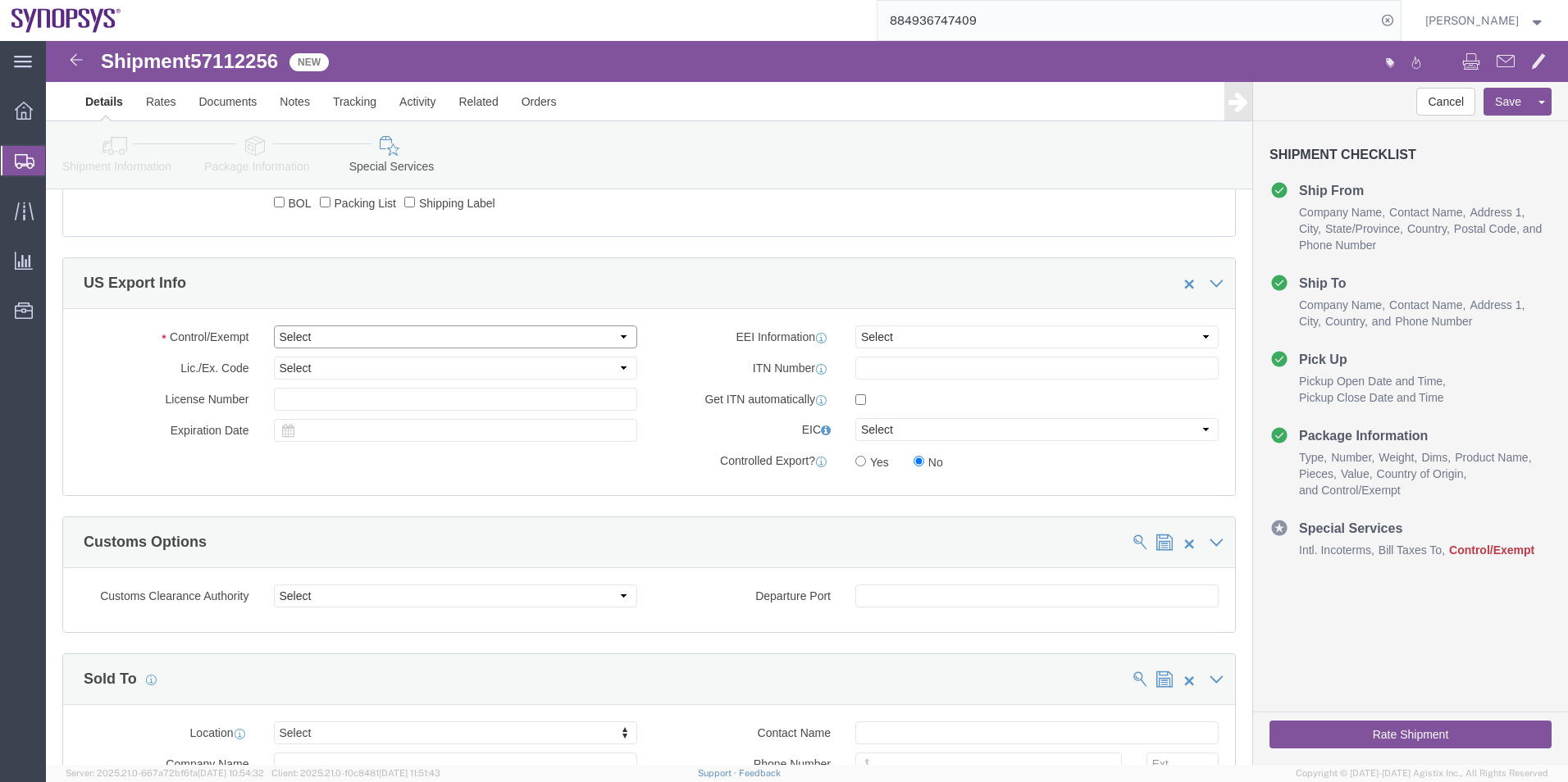
click select "Select ATF BIS DEA EPA FDA FTR ITAR OFAC Other (OPA)"
select select "BIS"
click select "Select ATF BIS DEA EPA FDA FTR ITAR OFAC Other (OPA)"
click select "Select AGR-Agricultural APP-Computers APR-Additional Permissive Exports AVS-Air…"
select select "NLR"
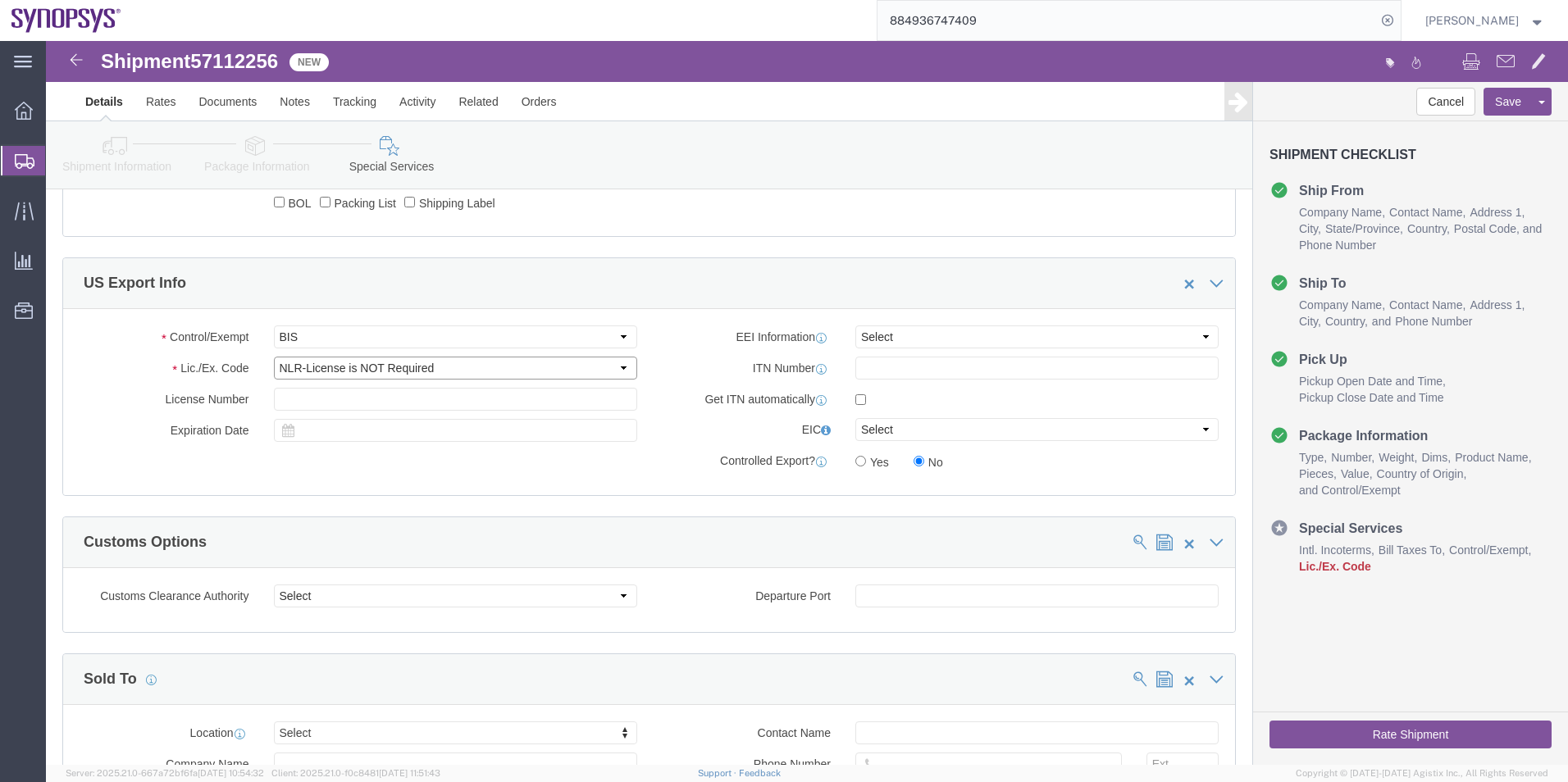
click select "Select AGR-Agricultural APP-Computers APR-Additional Permissive Exports AVS-Air…"
click select "Select AES-Direct EEI Carrier File EEI EEI Exempt"
select select "AESD"
click select "Select AES-Direct EEI Carrier File EEI EEI Exempt"
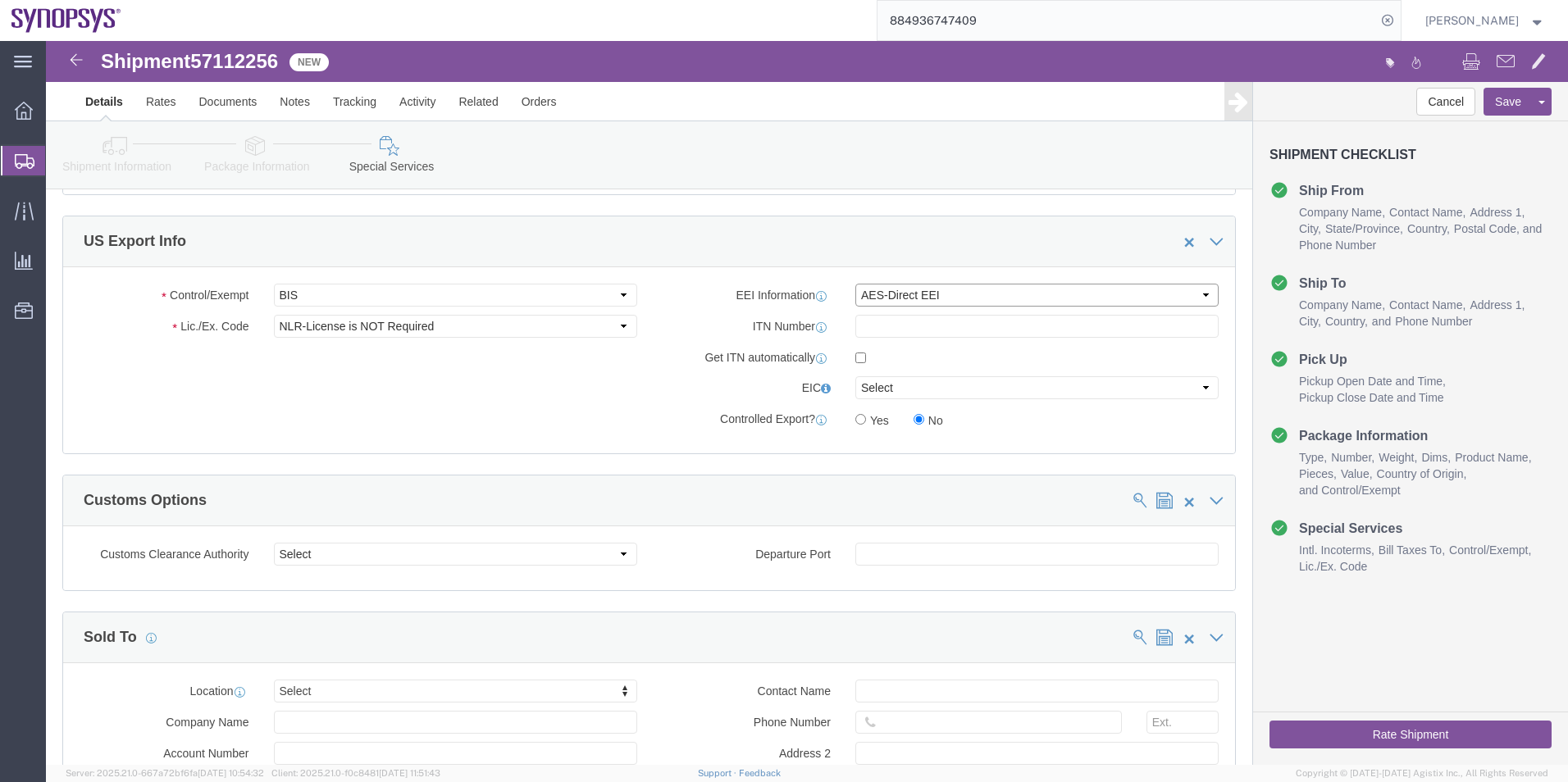
scroll to position [1475, 0]
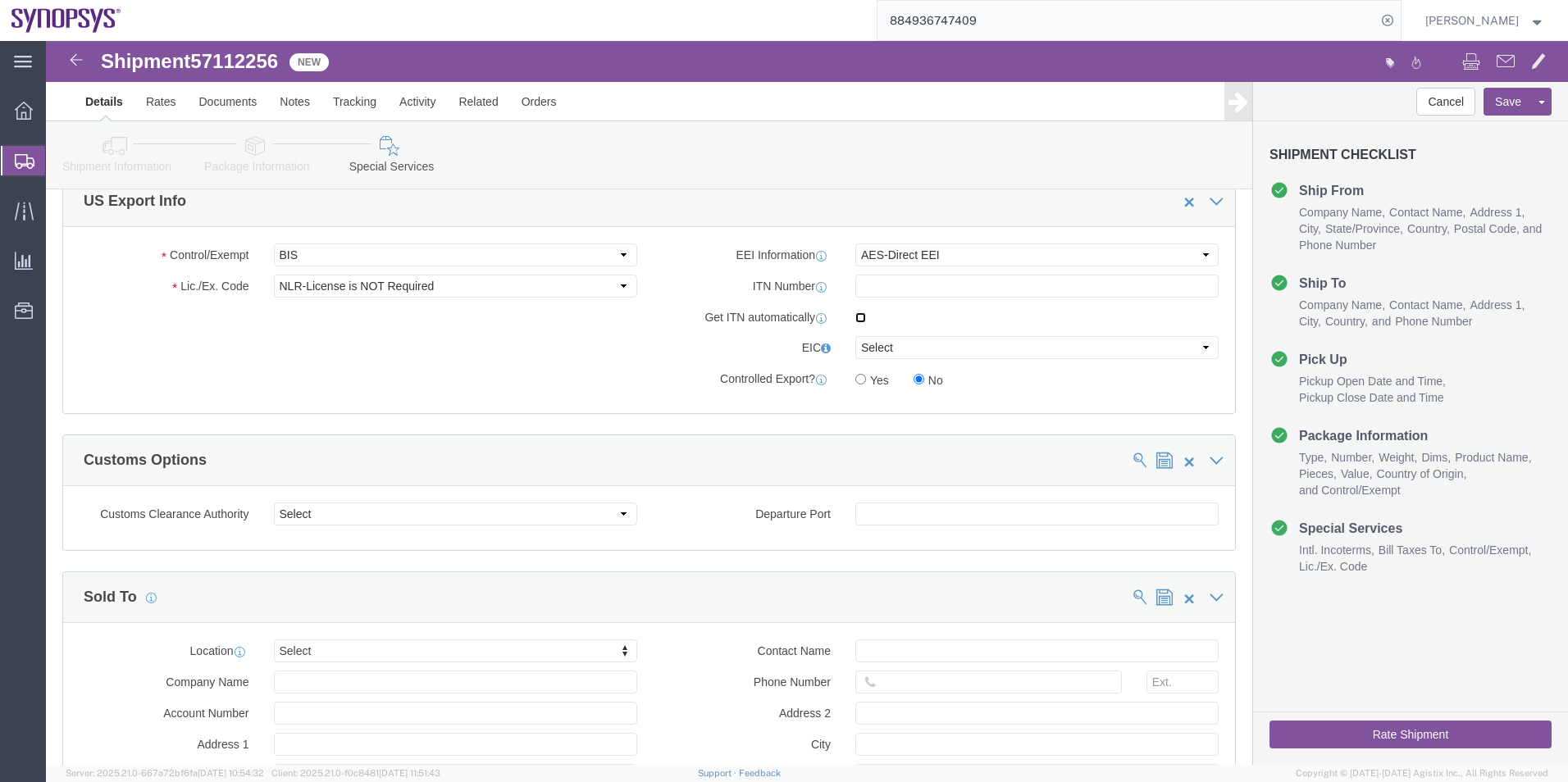
click input "checkbox"
checkbox input "true"
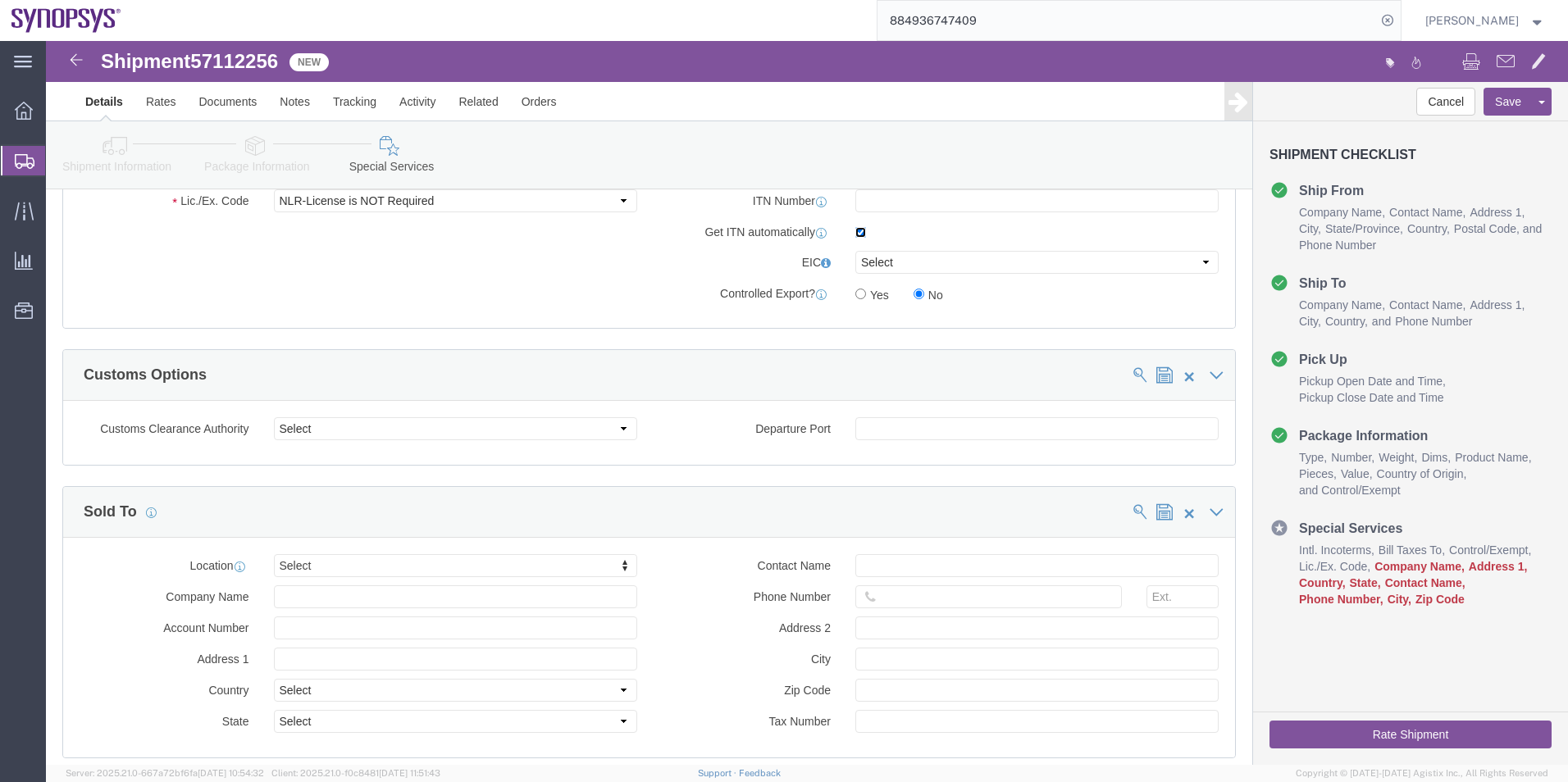
scroll to position [1639, 0]
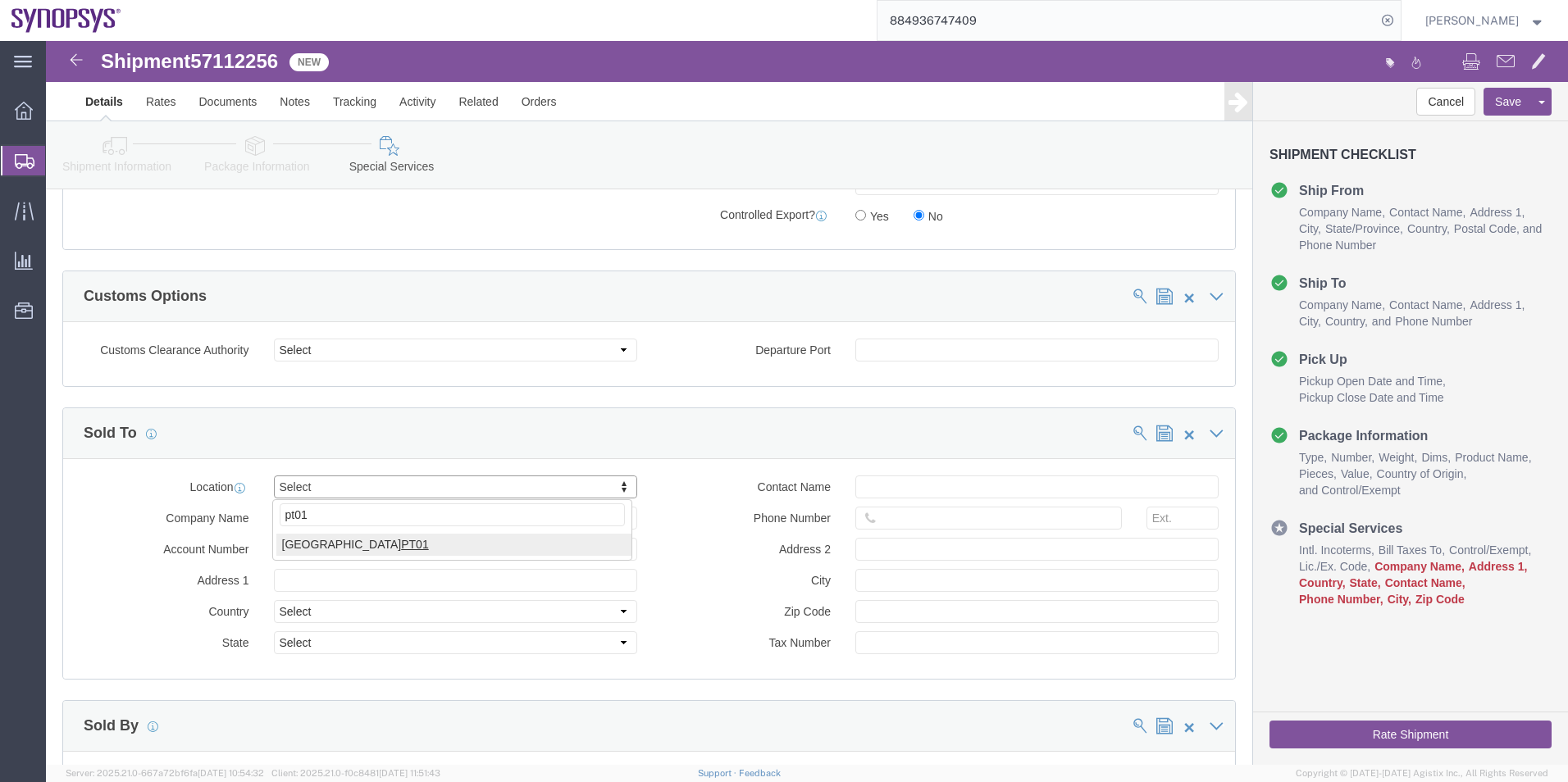
type input "pt01"
select select "63152"
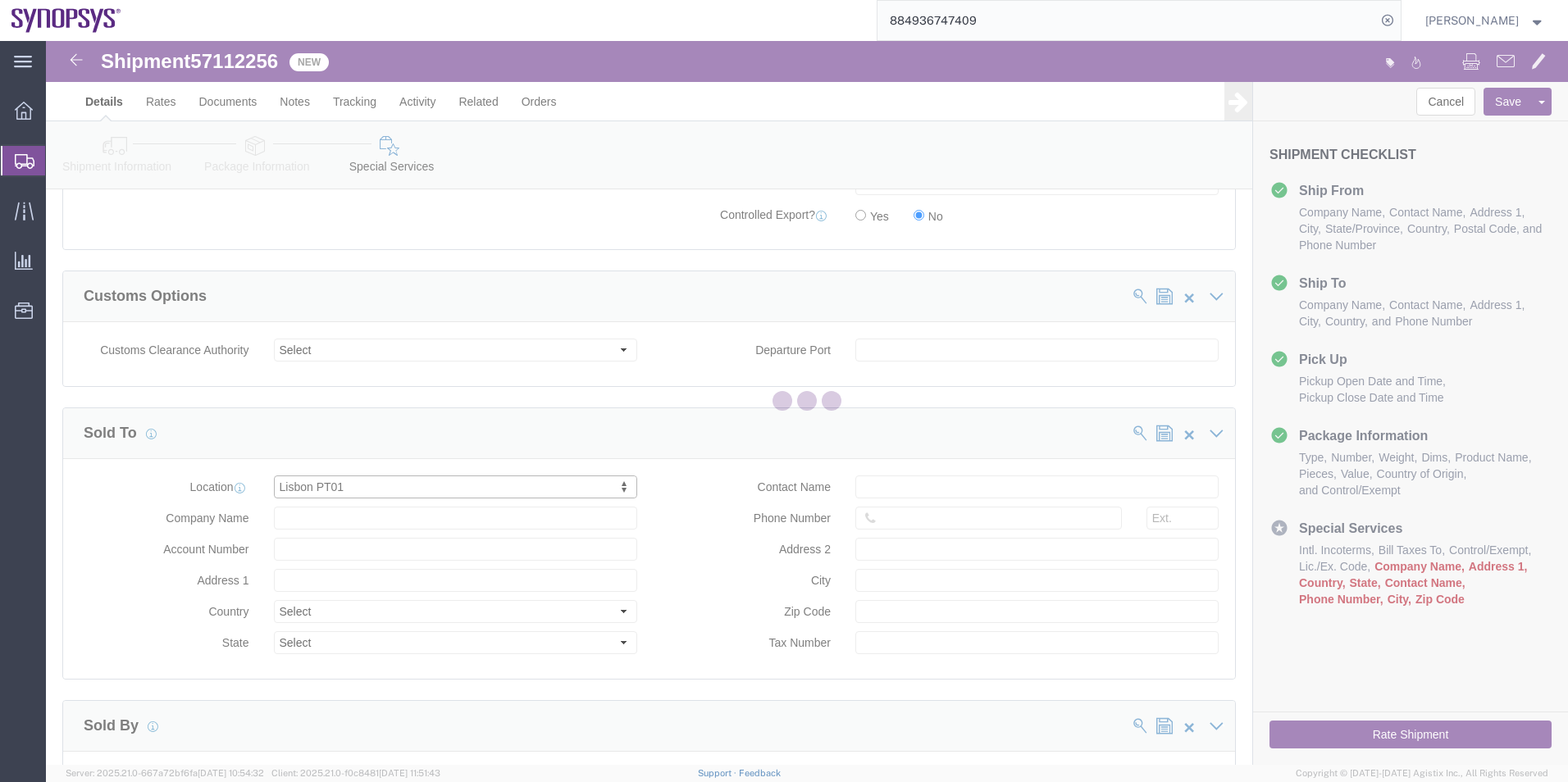
type input "Lagoas Park Edificio 4"
select select "PT"
type input "Piso 2"
type input "Porto Salvo"
type input "2740-267"
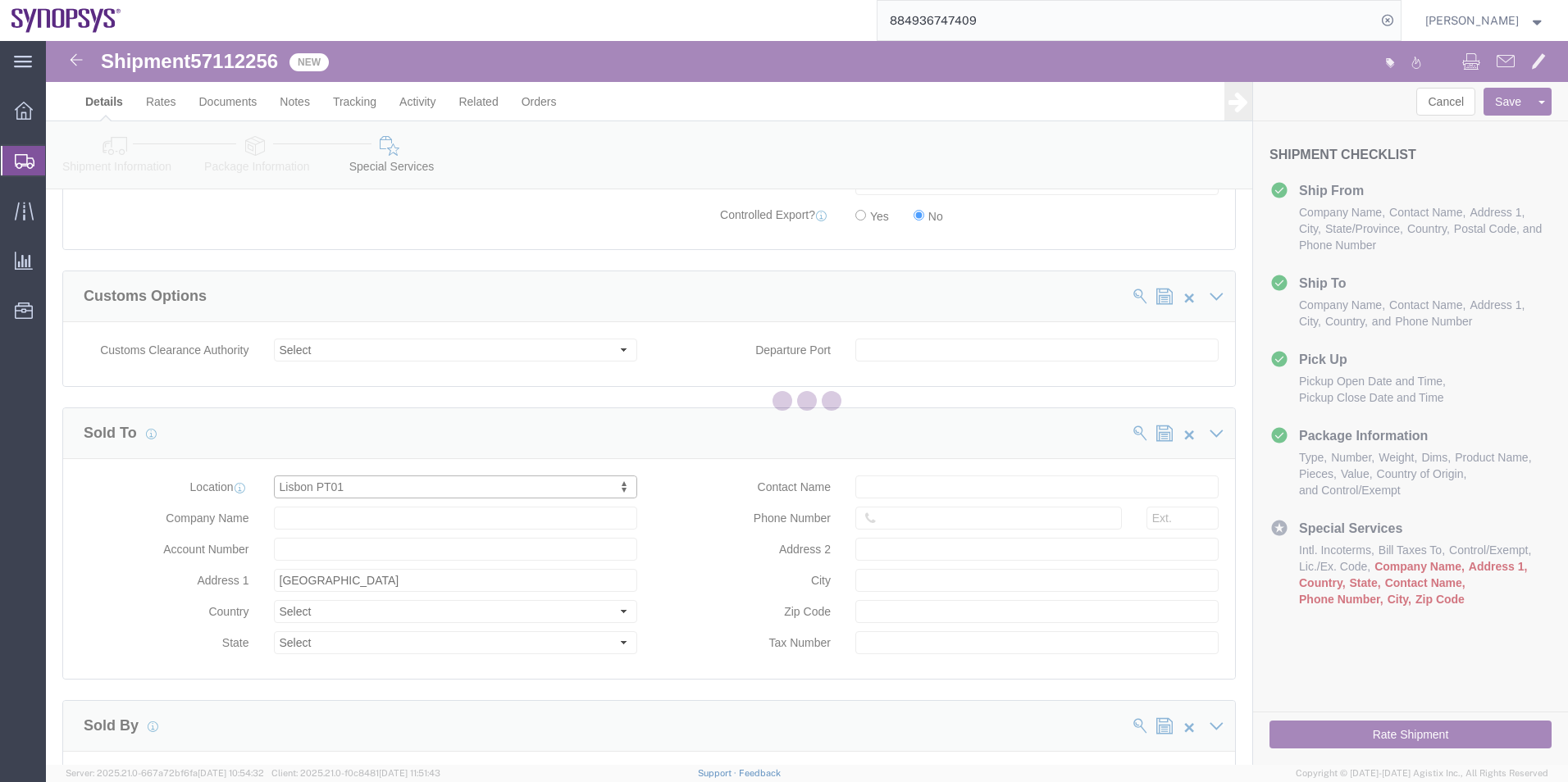
type input "SNPS, [GEOGRAPHIC_DATA] Unipessoal, Lda."
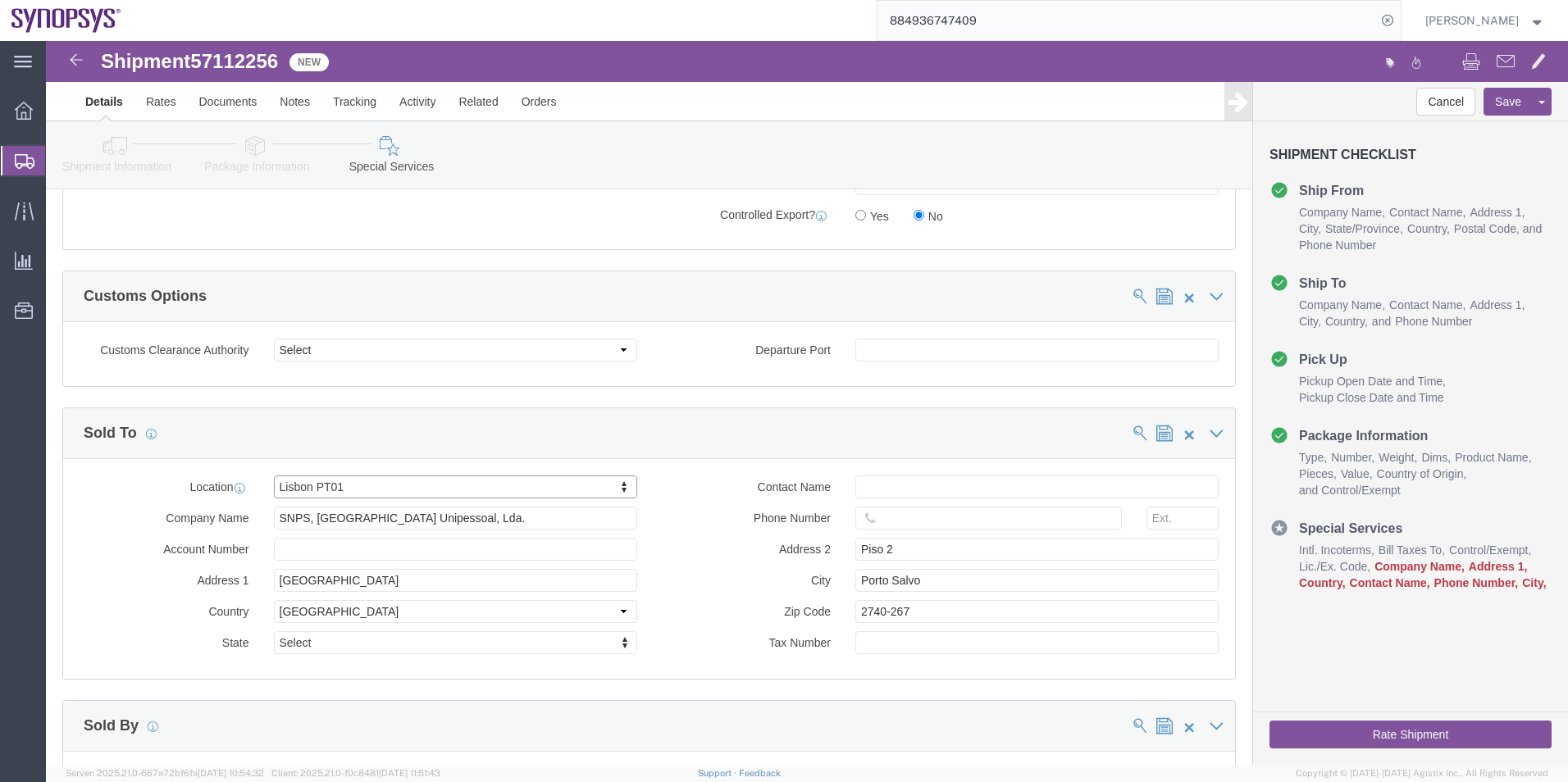
scroll to position [1475, 0]
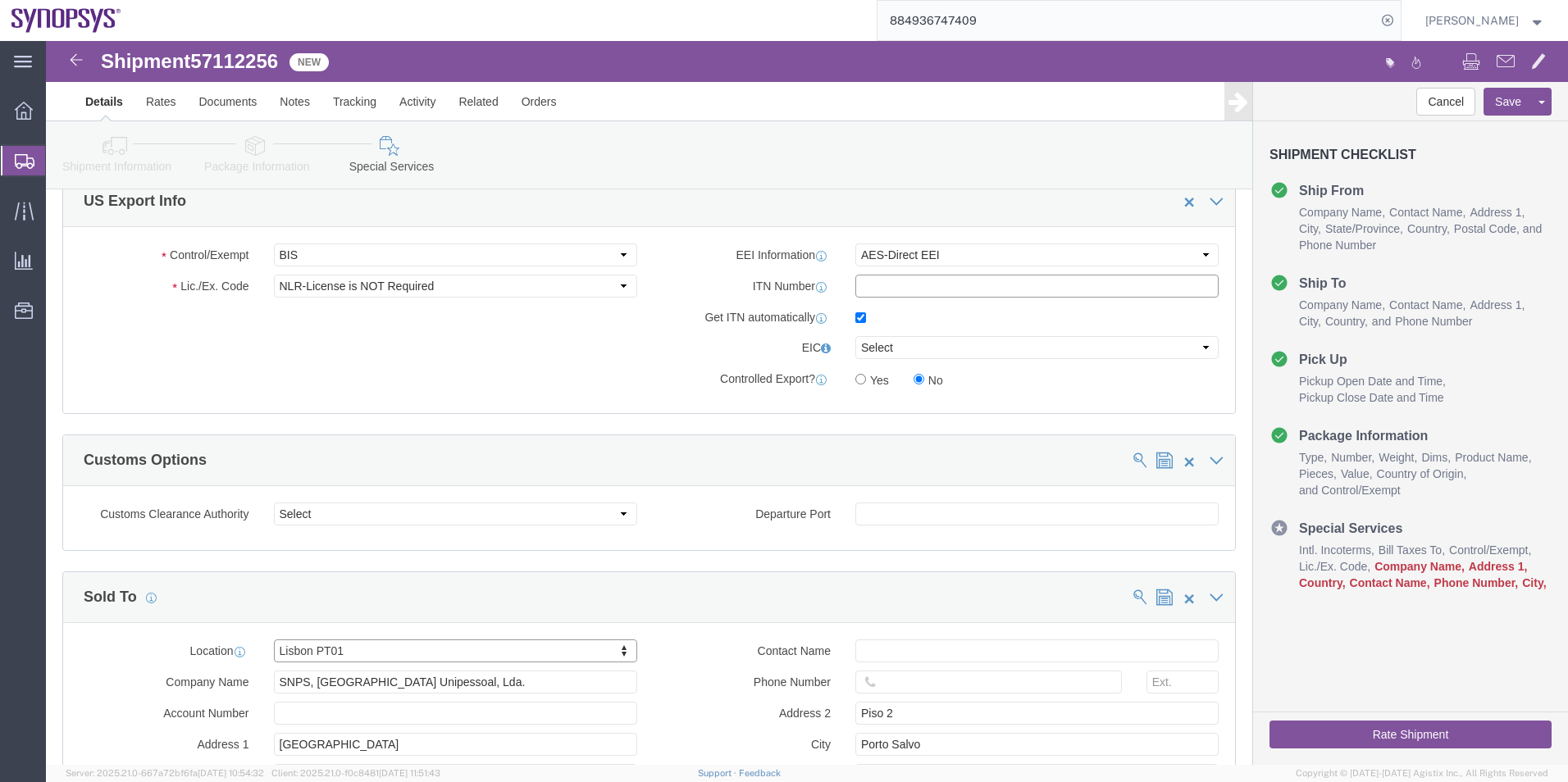
click input "text"
paste input "X20251013987542"
type input "X20251013987542"
click input "checkbox"
checkbox input "false"
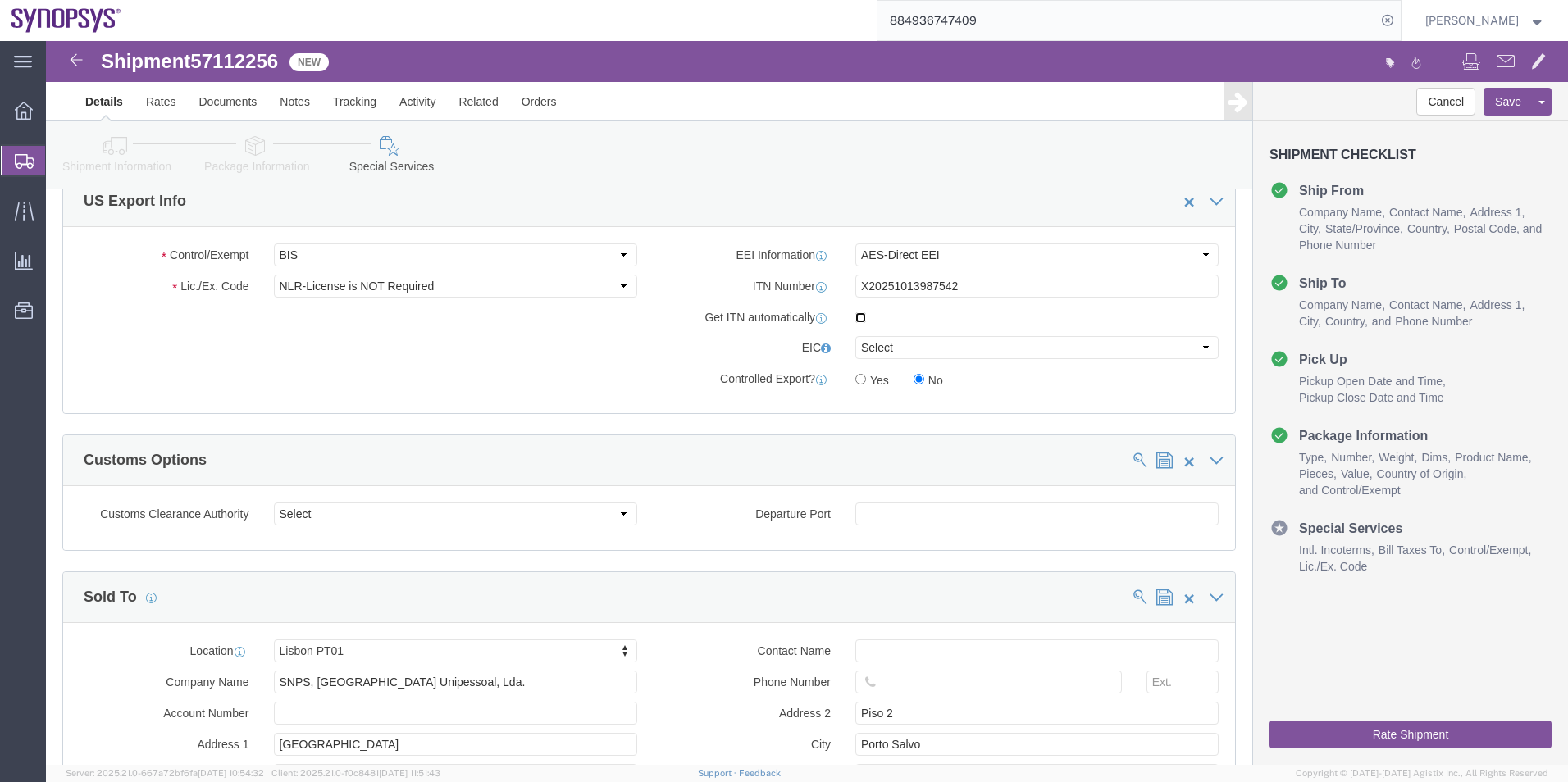
scroll to position [1639, 0]
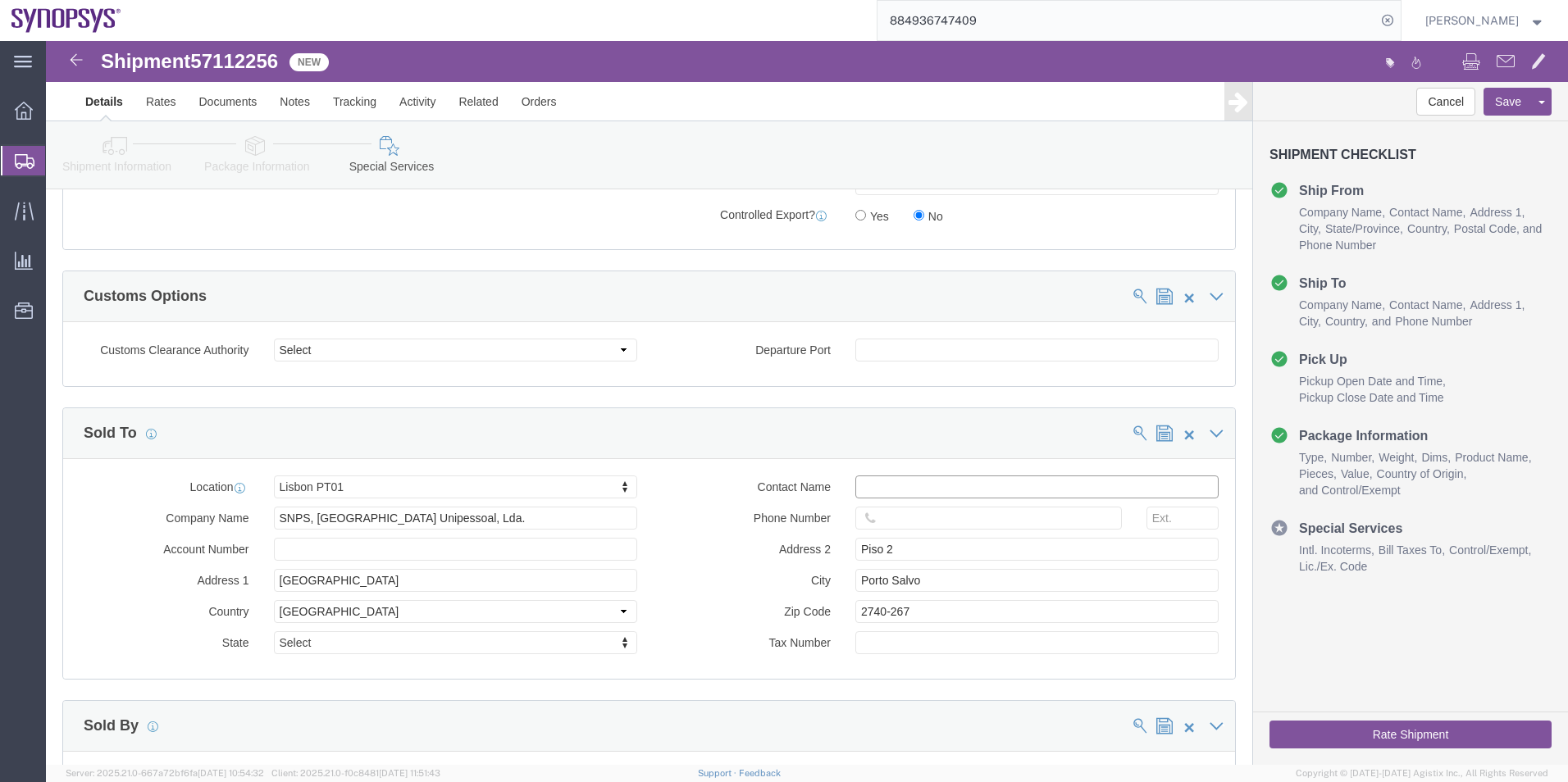
click input "text"
paste input "Tiago Inocencio"
type input "Tiago Inocencio"
click input "text"
type input "351915185726"
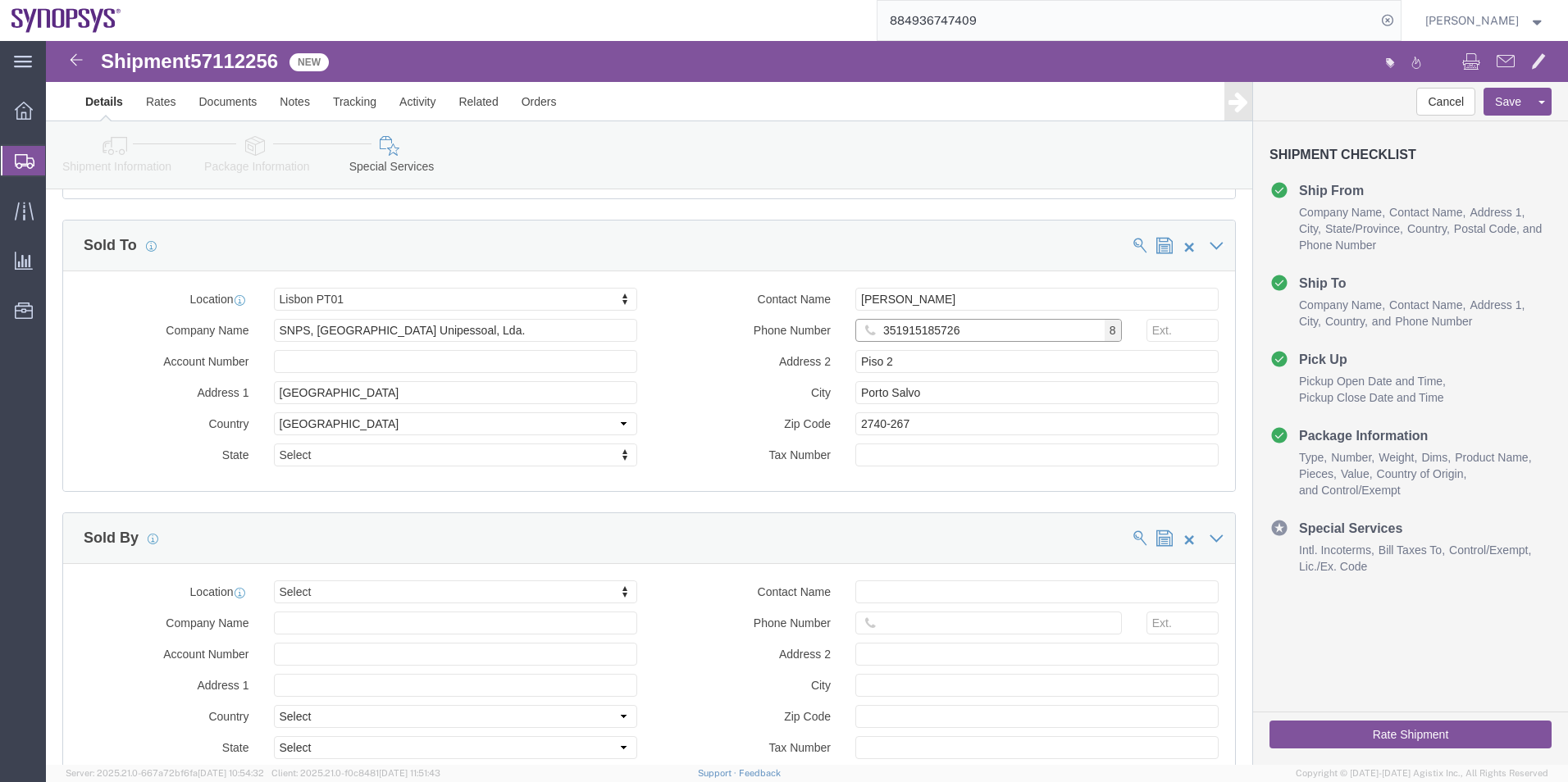
scroll to position [1967, 0]
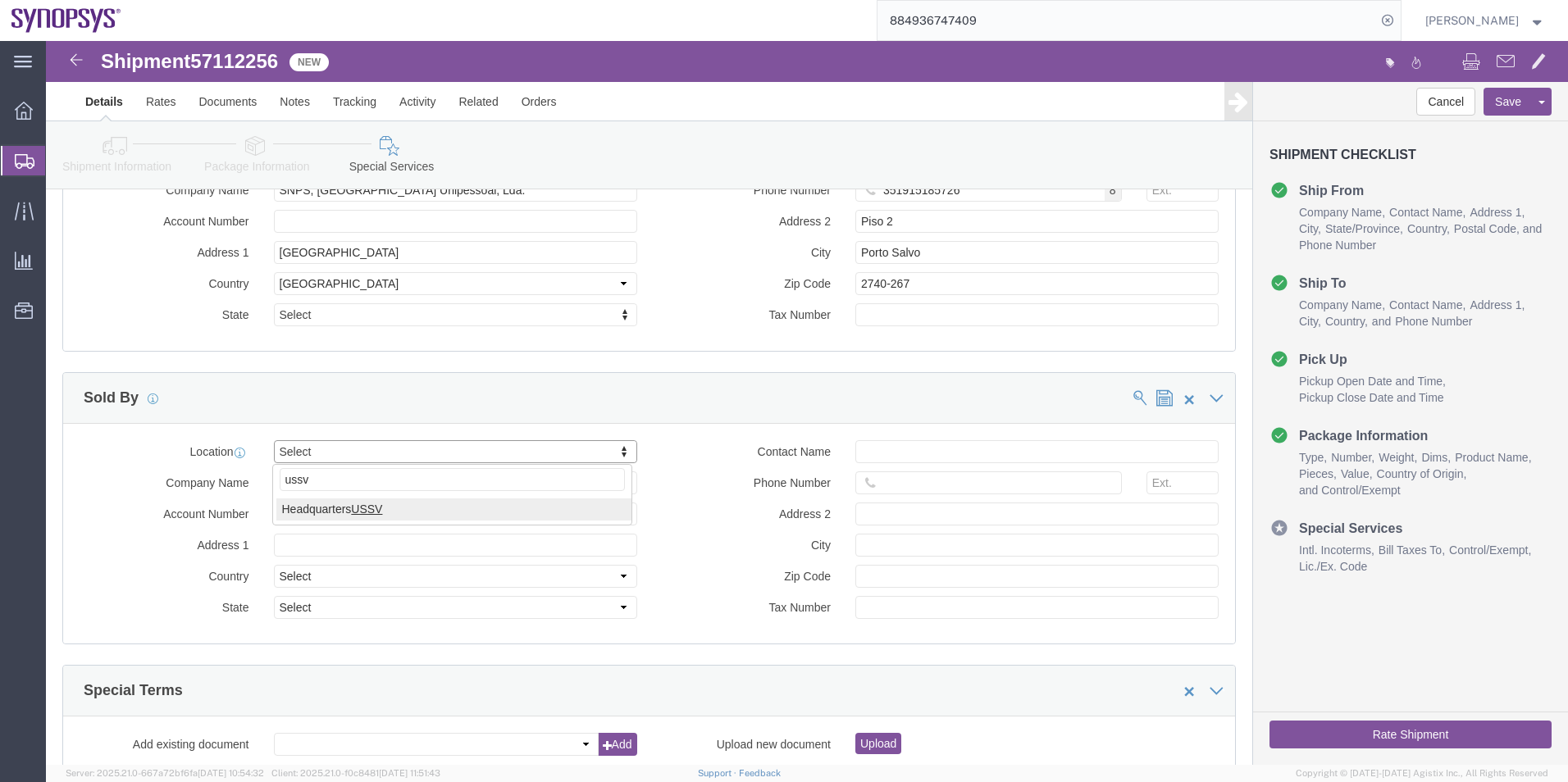
type input "ussv"
select select "63204"
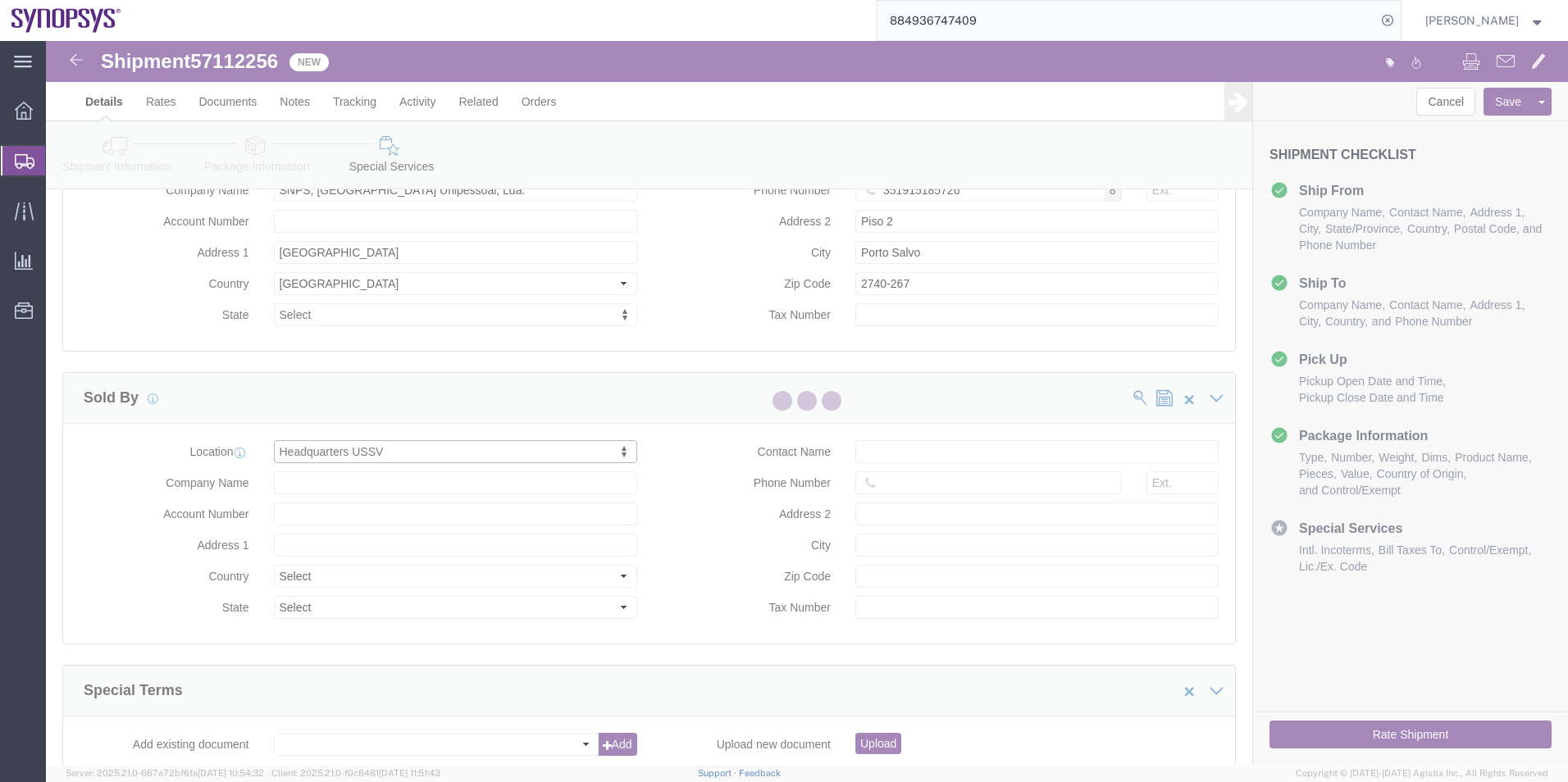
type input "[STREET_ADDRESS]"
select select "US"
type input "6505845000"
type input "Sunnyvale"
type input "94085"
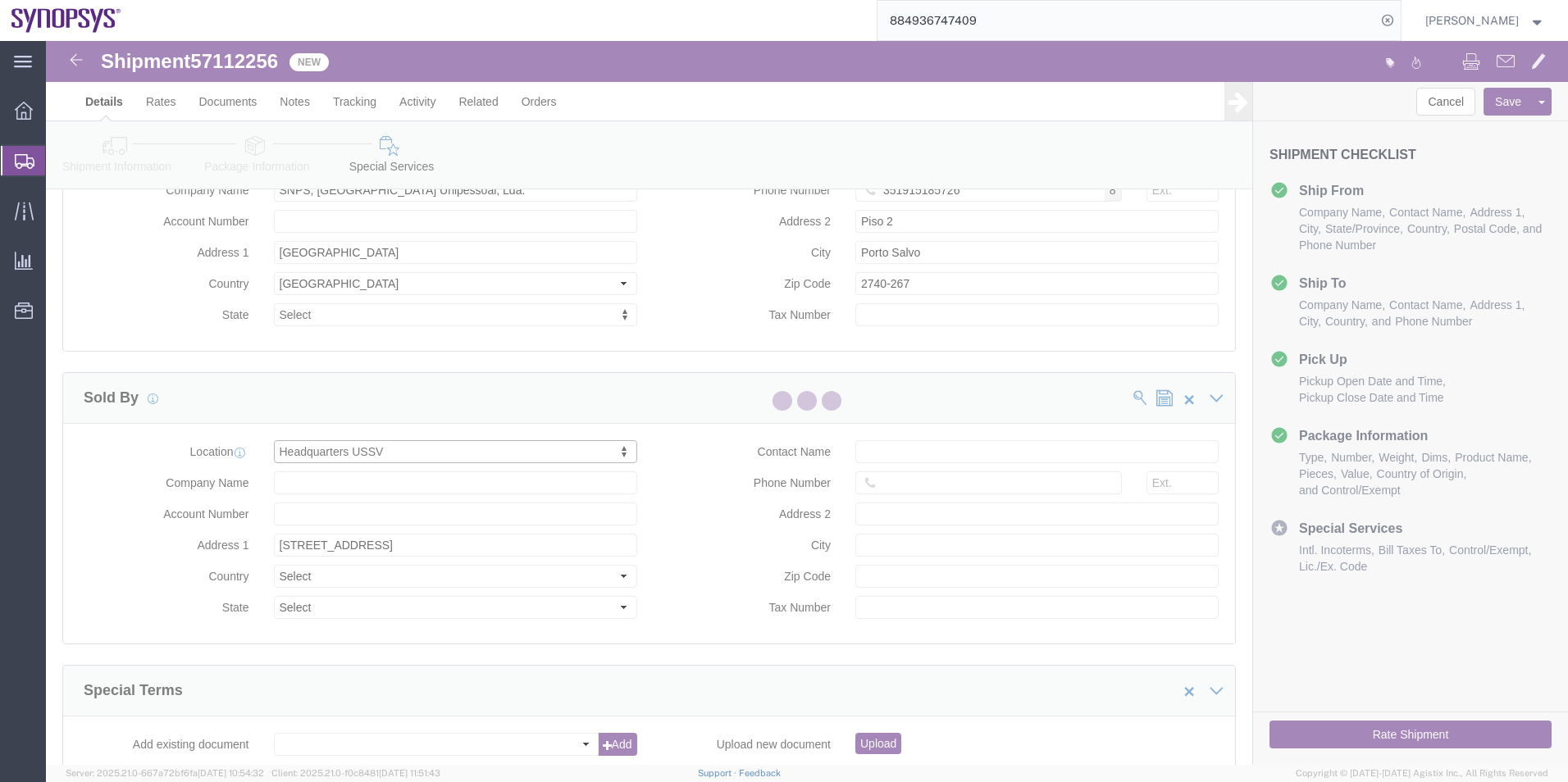
type input "Synopsys Headquarters USSV"
select select "CA"
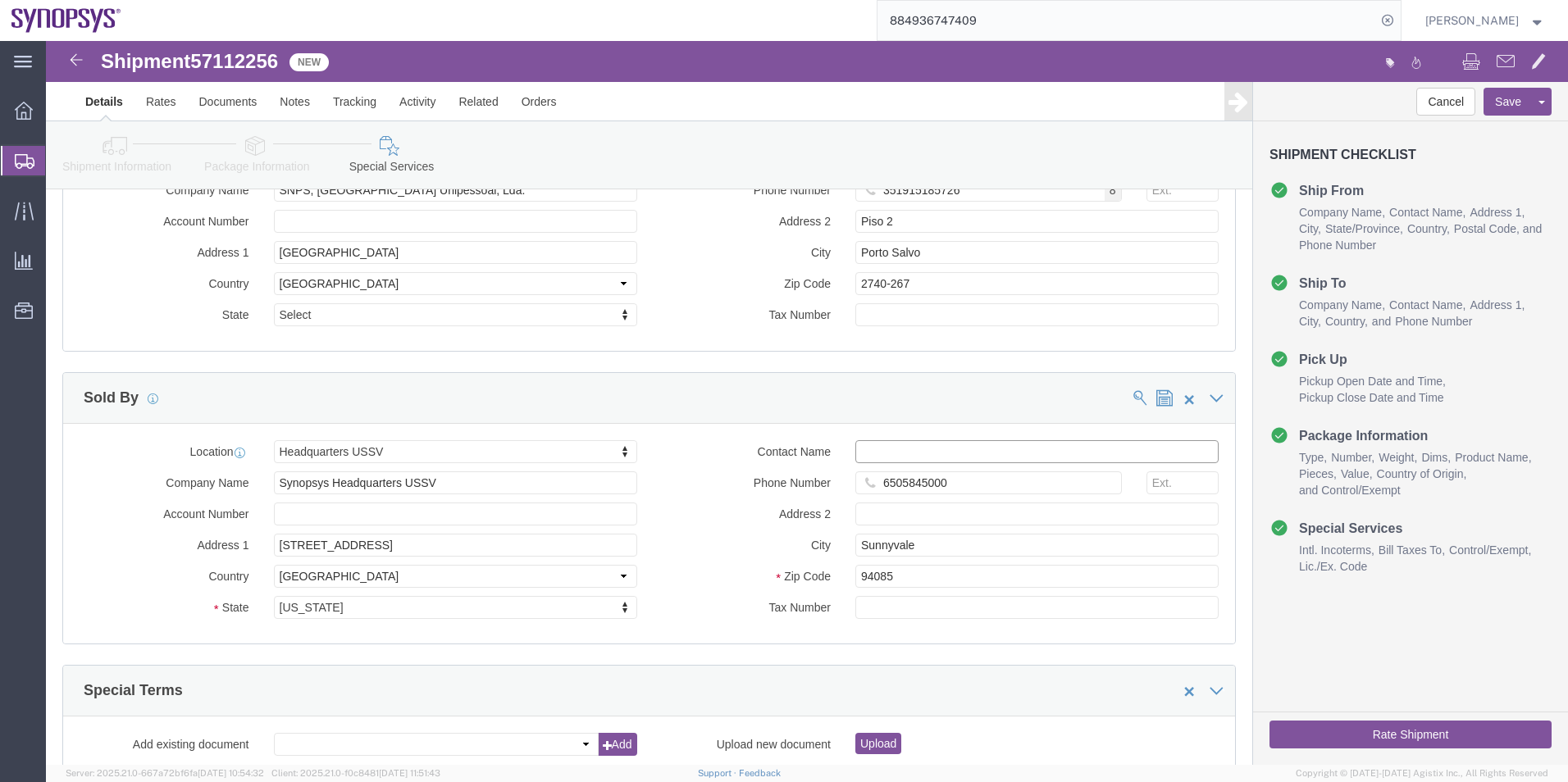
click input "Contact Name"
paste input "[PERSON_NAME]"
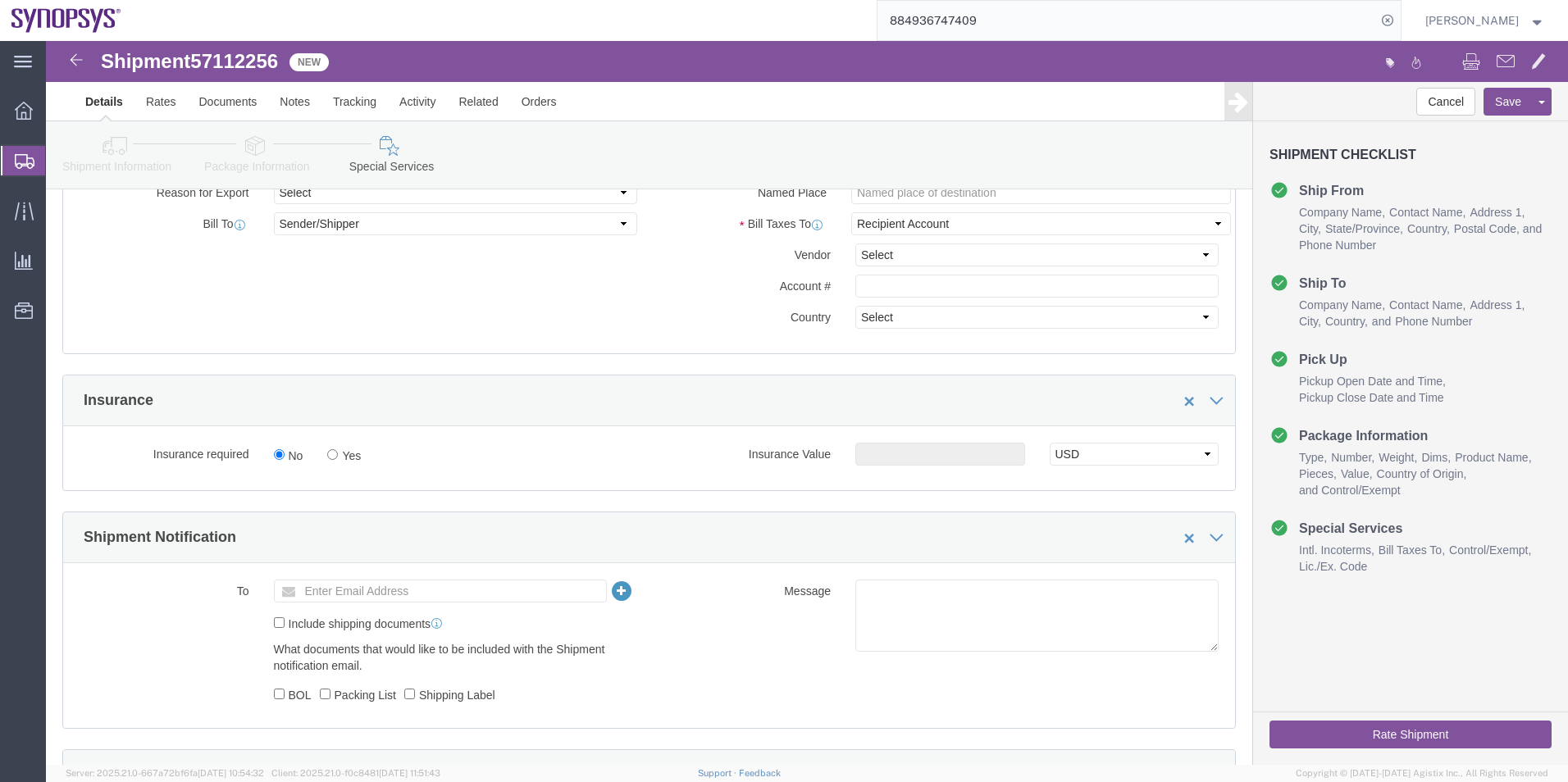
scroll to position [1148, 0]
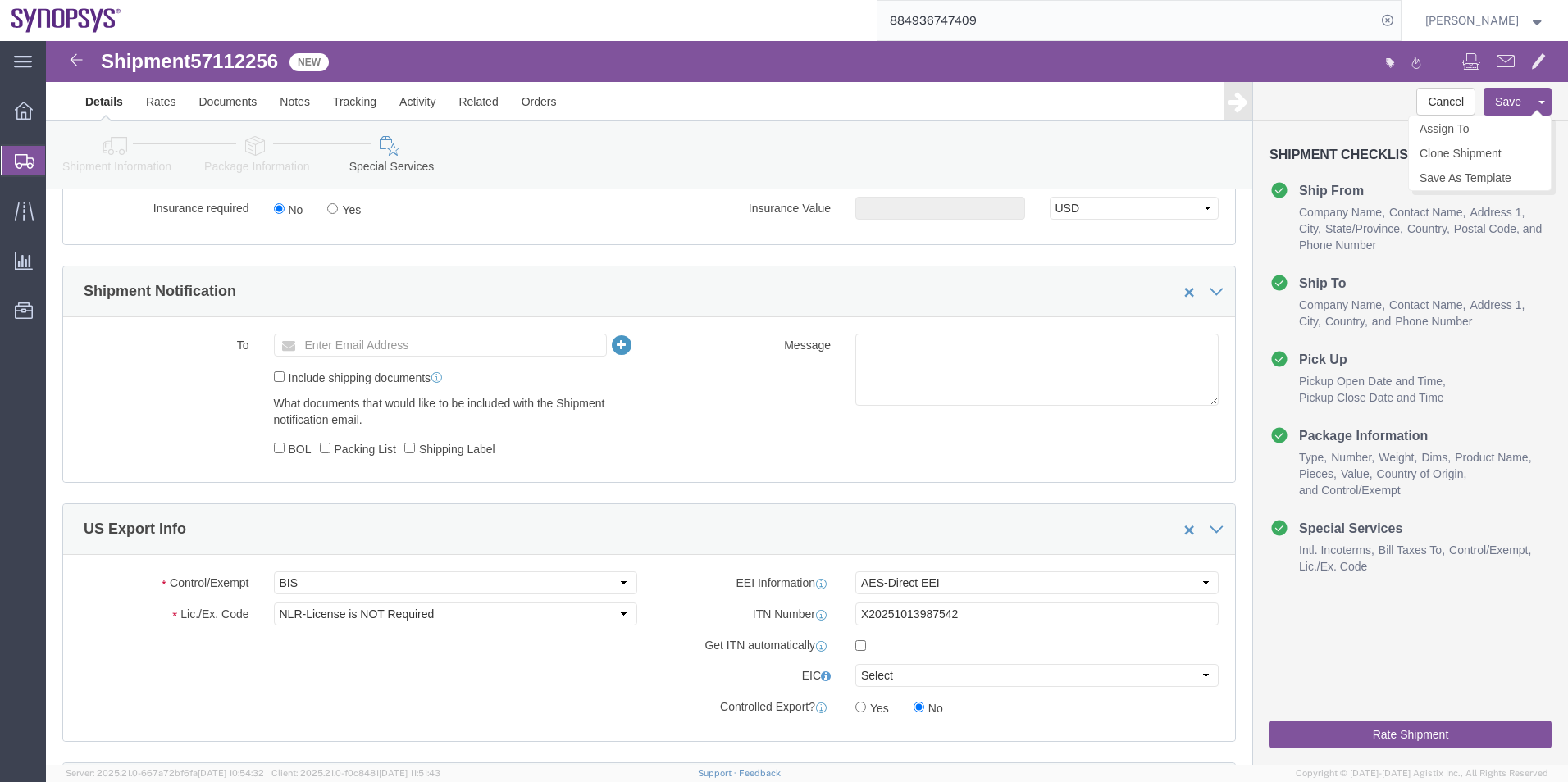
type input "[PERSON_NAME]"
click button "Save"
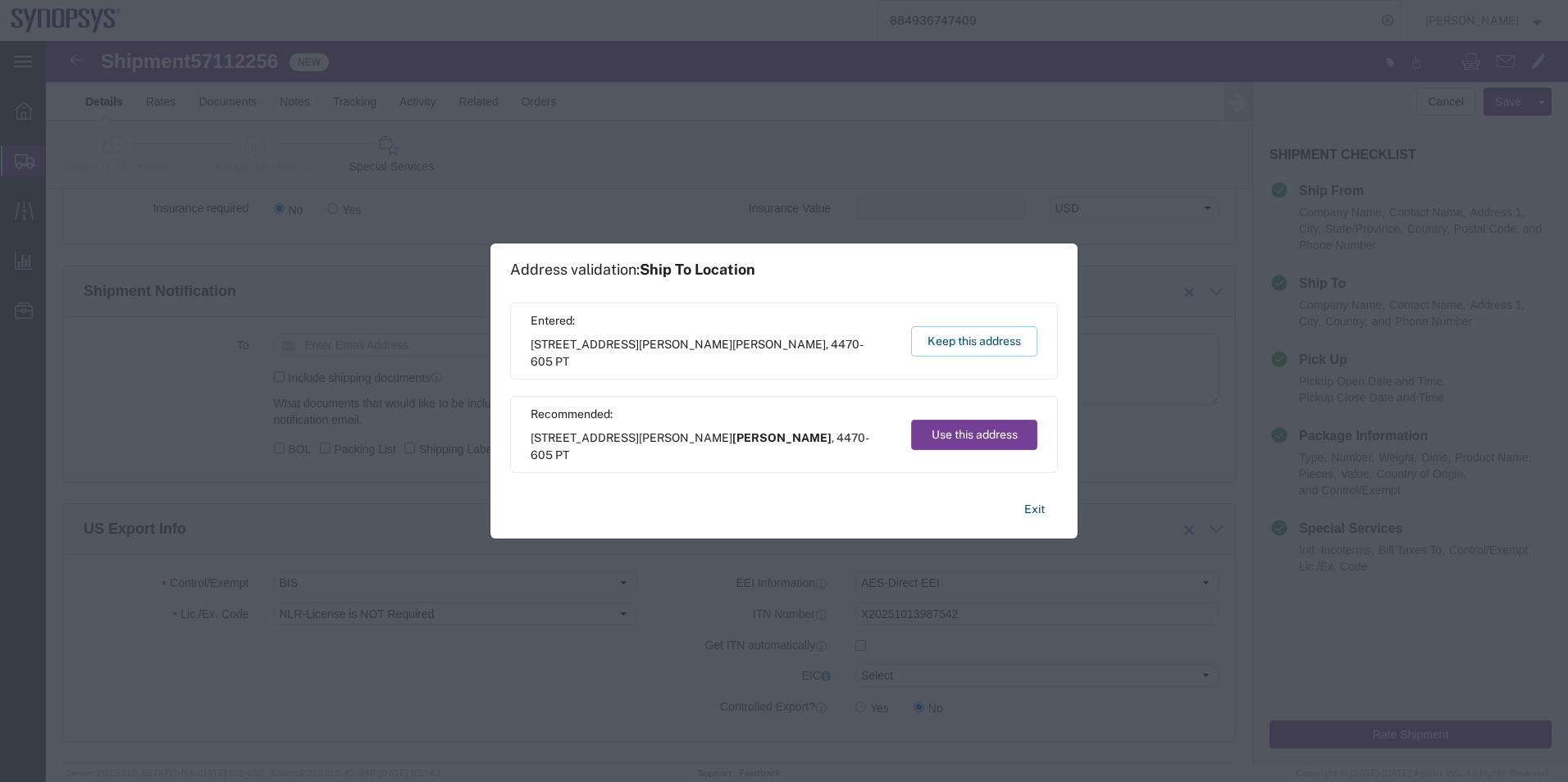
click at [979, 432] on button "Use this address" at bounding box center [974, 434] width 126 height 30
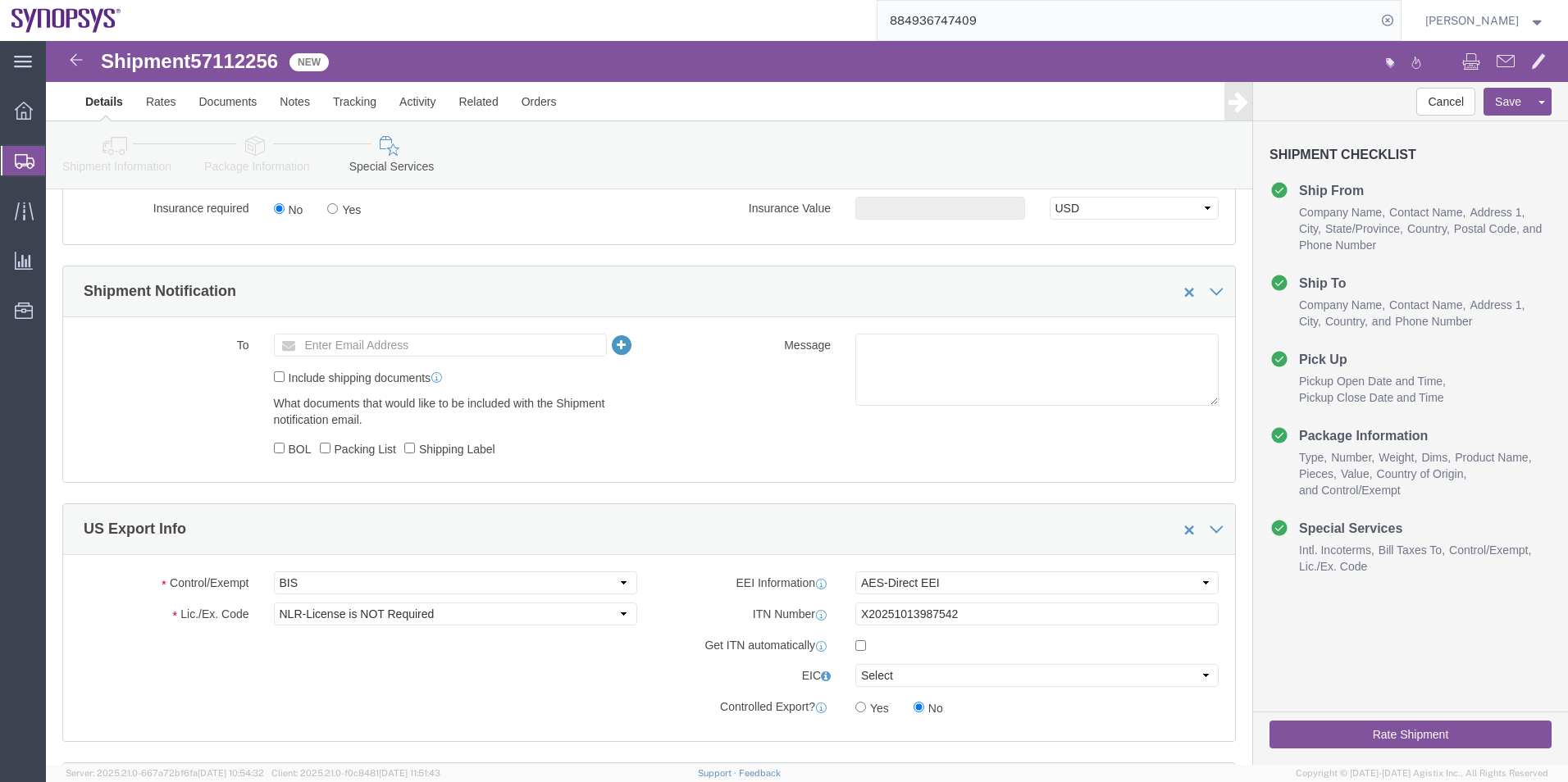
click icon
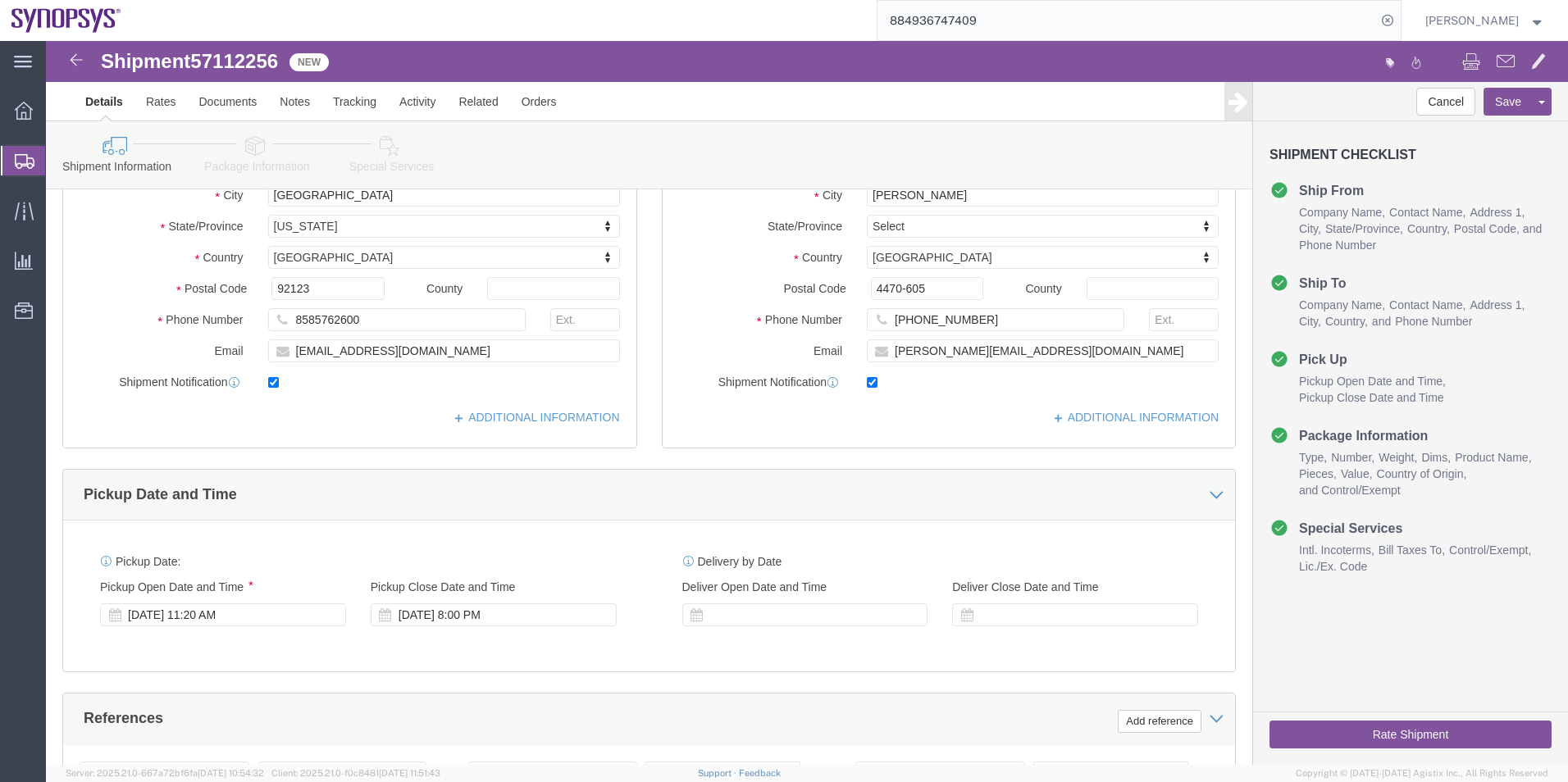
scroll to position [274, 0]
drag, startPoint x: 450, startPoint y: 315, endPoint x: 208, endPoint y: 348, distance: 244.2
click div "Location My Profile Location Aachen DE04 Agrate Brianza IT01 Aschheim DE02 Atla…"
click icon
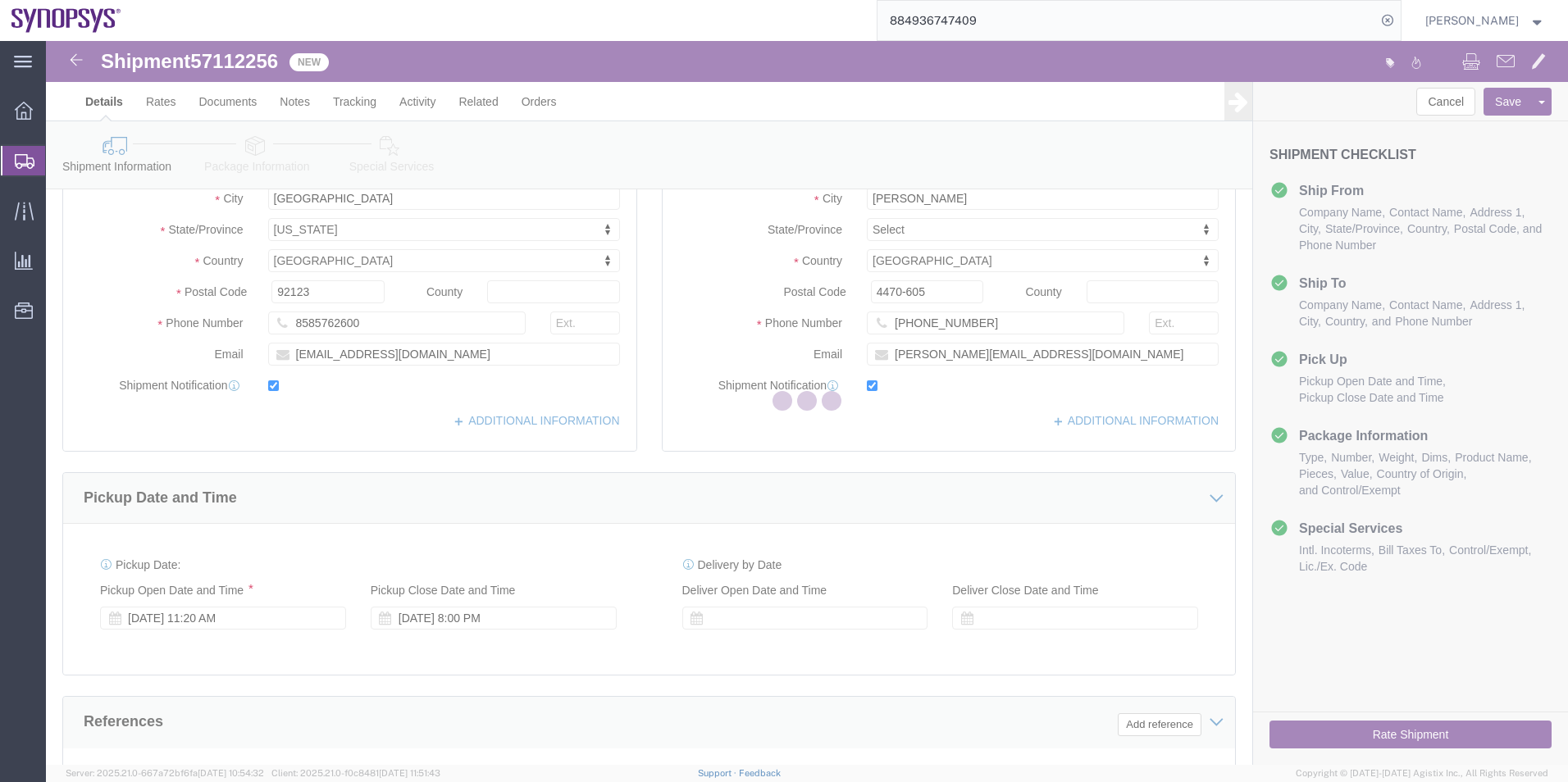
select select
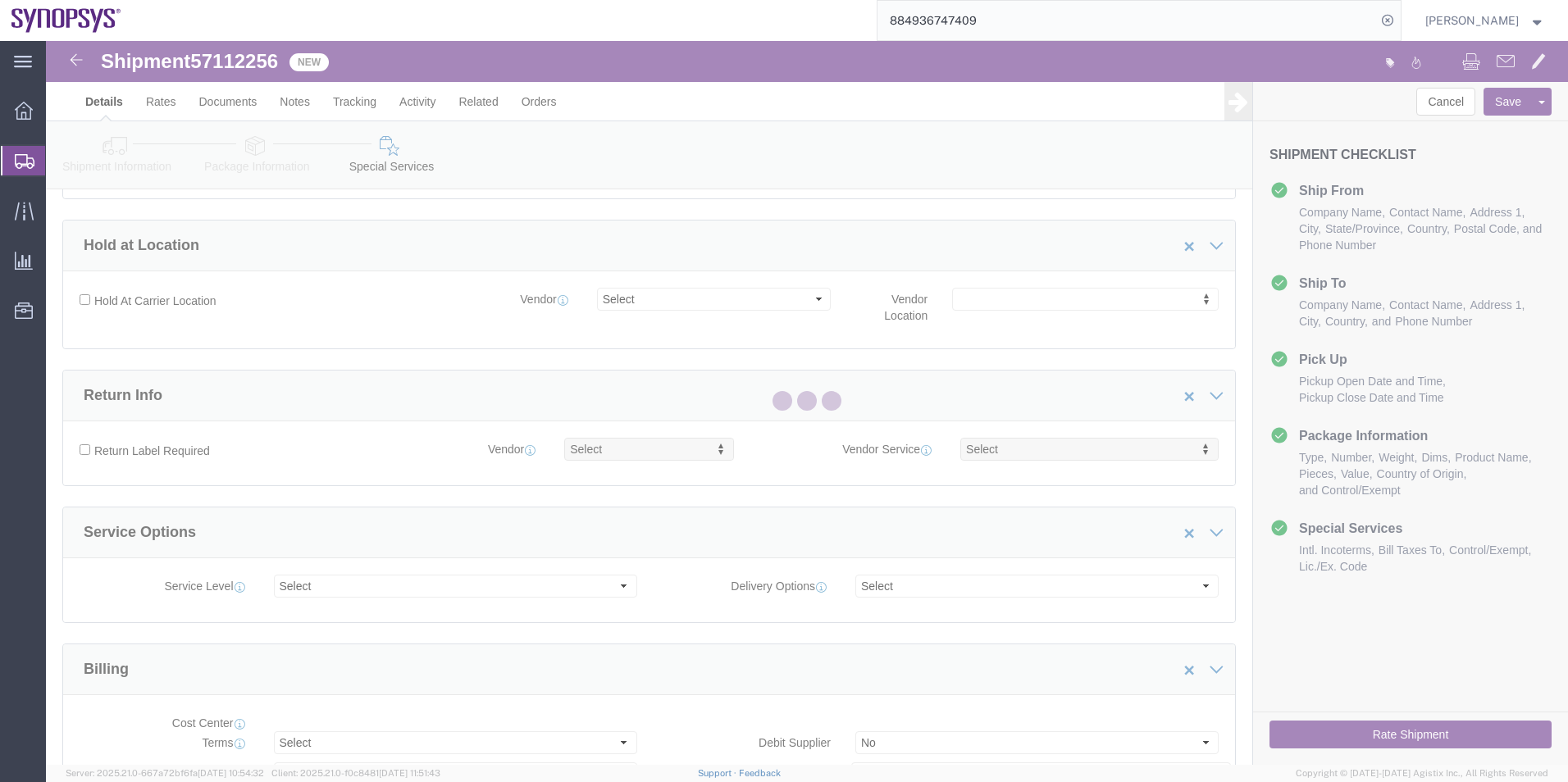
select select "COSTCENTER"
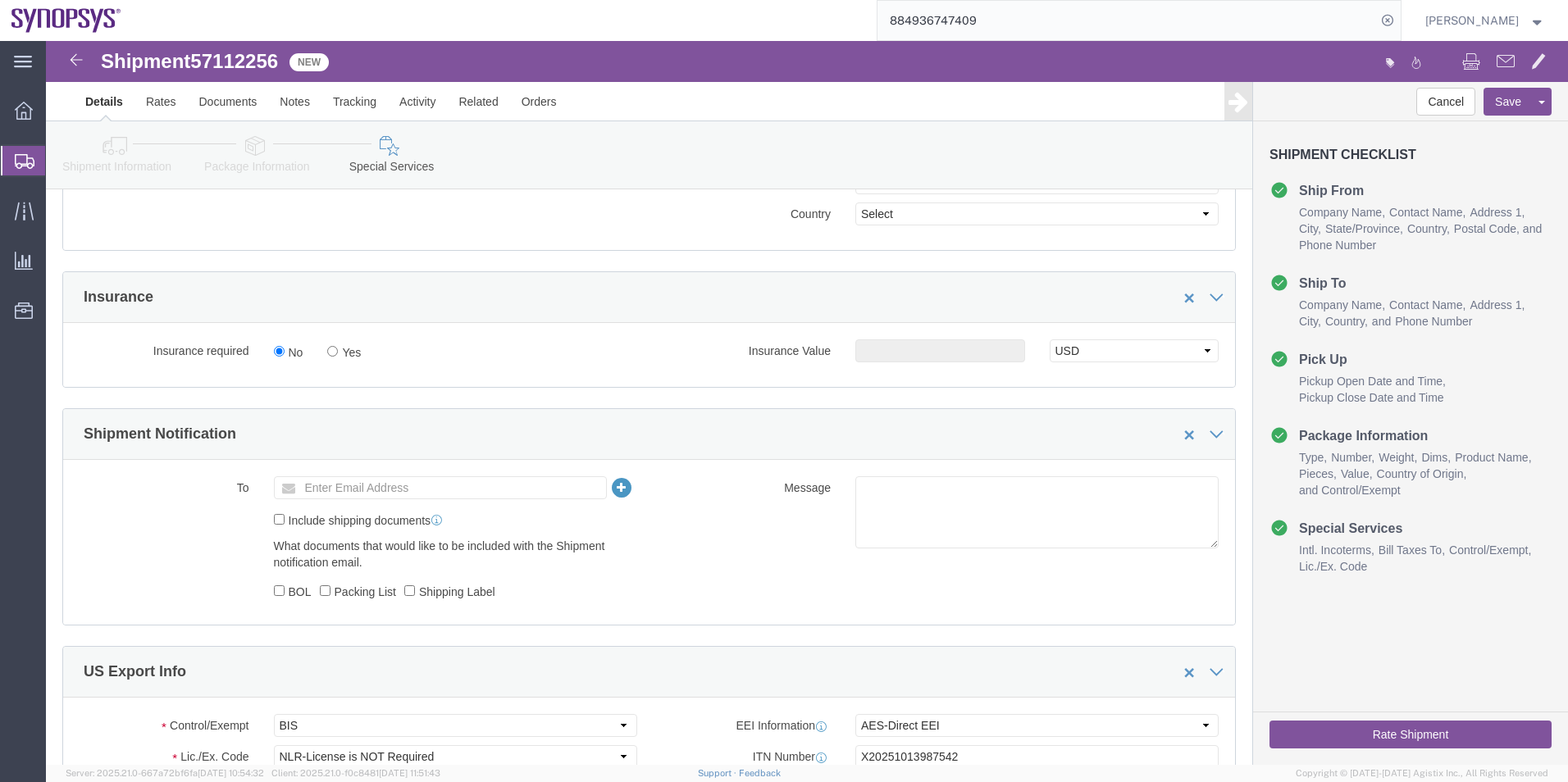
scroll to position [1094, 0]
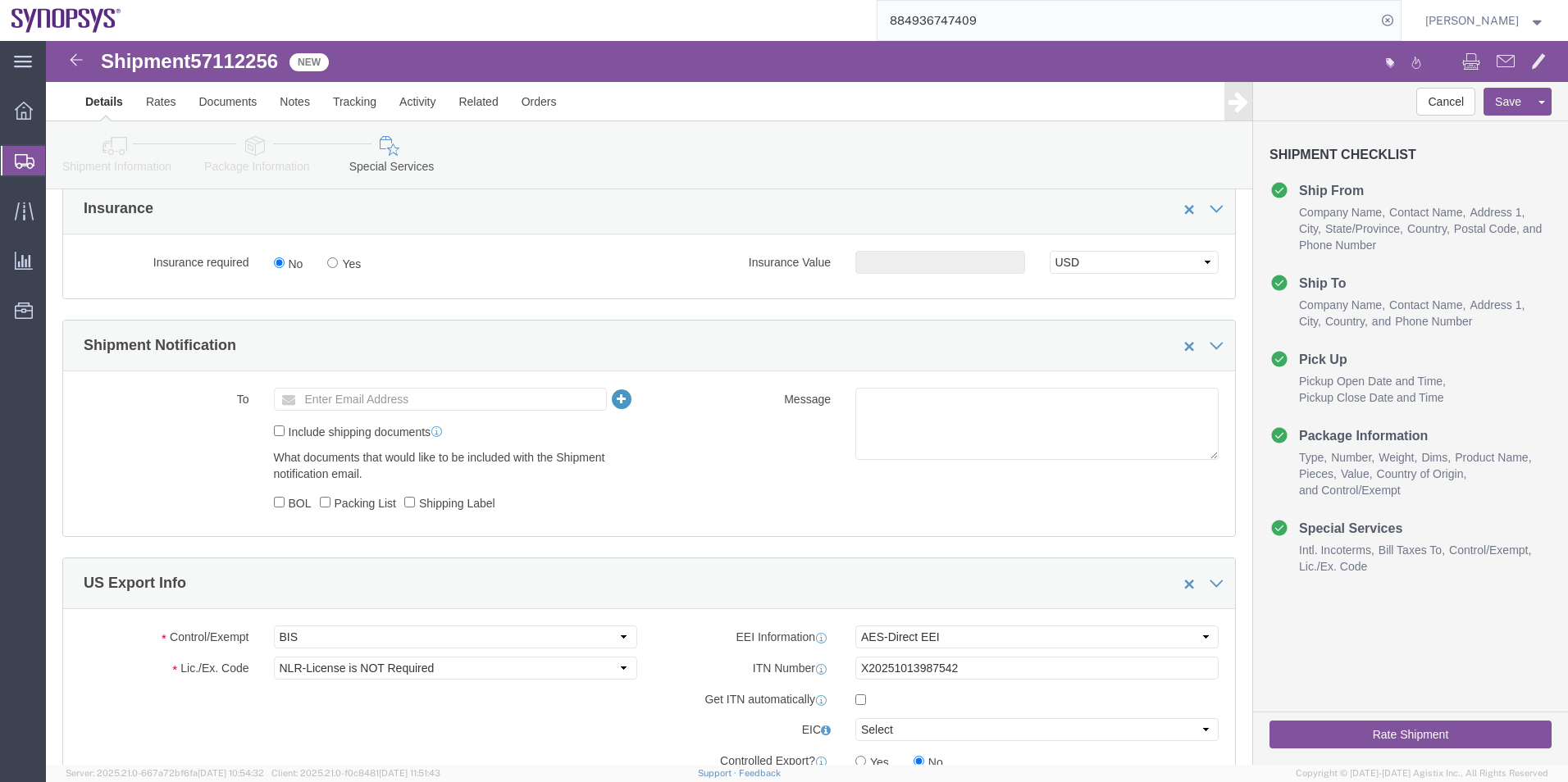
click div "To Enter Email Address Include shipping documents What documents that would lik…"
click input "text"
paste input "scshippingreceiving@kyocera.com"
type input "scshippingreceiving@kyocera.com"
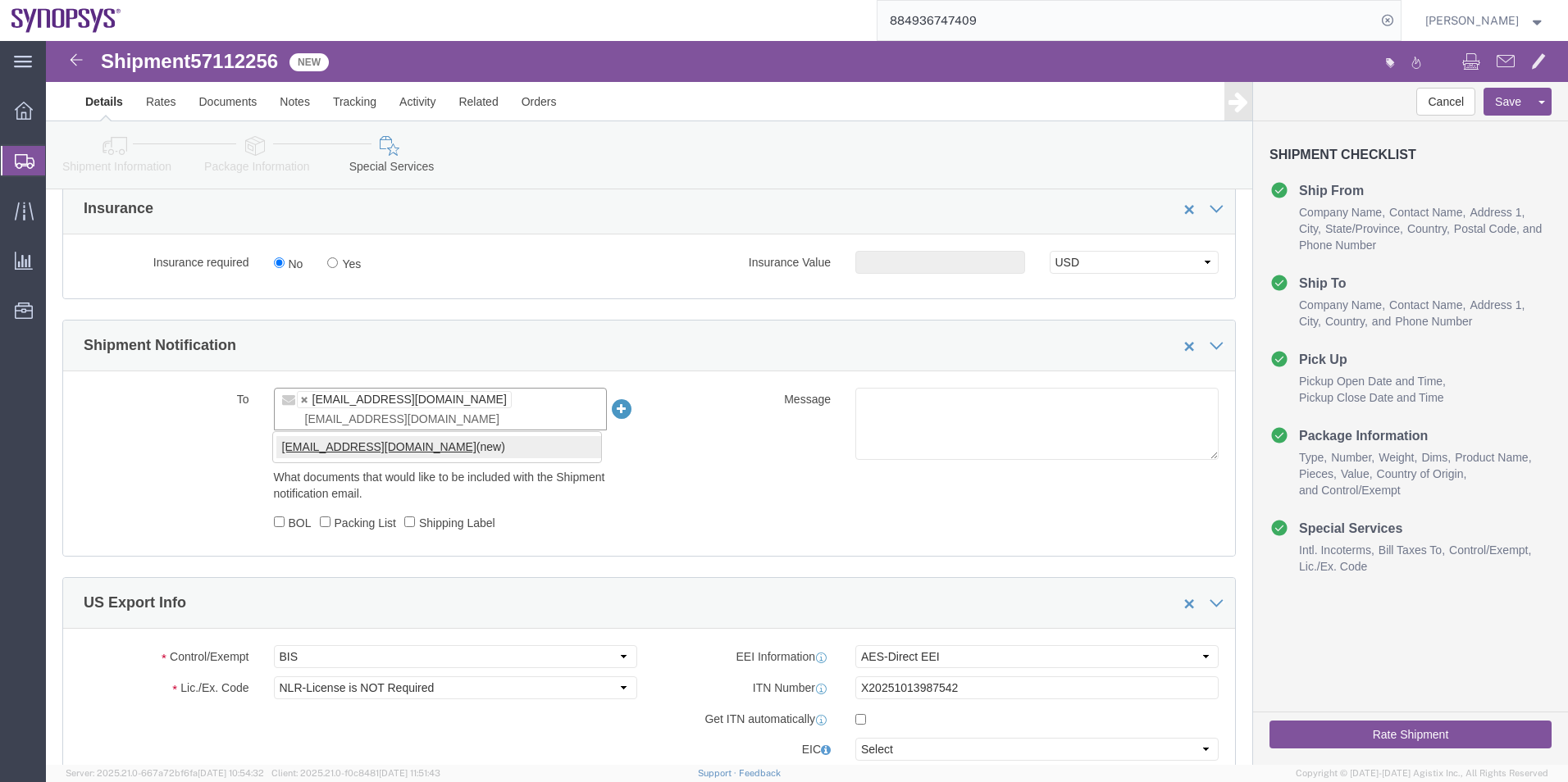
type input "[EMAIL_ADDRESS][DOMAIN_NAME]"
type input "scshippingreceiving@kyocera.com,shipping@synopsys.com"
click textarea
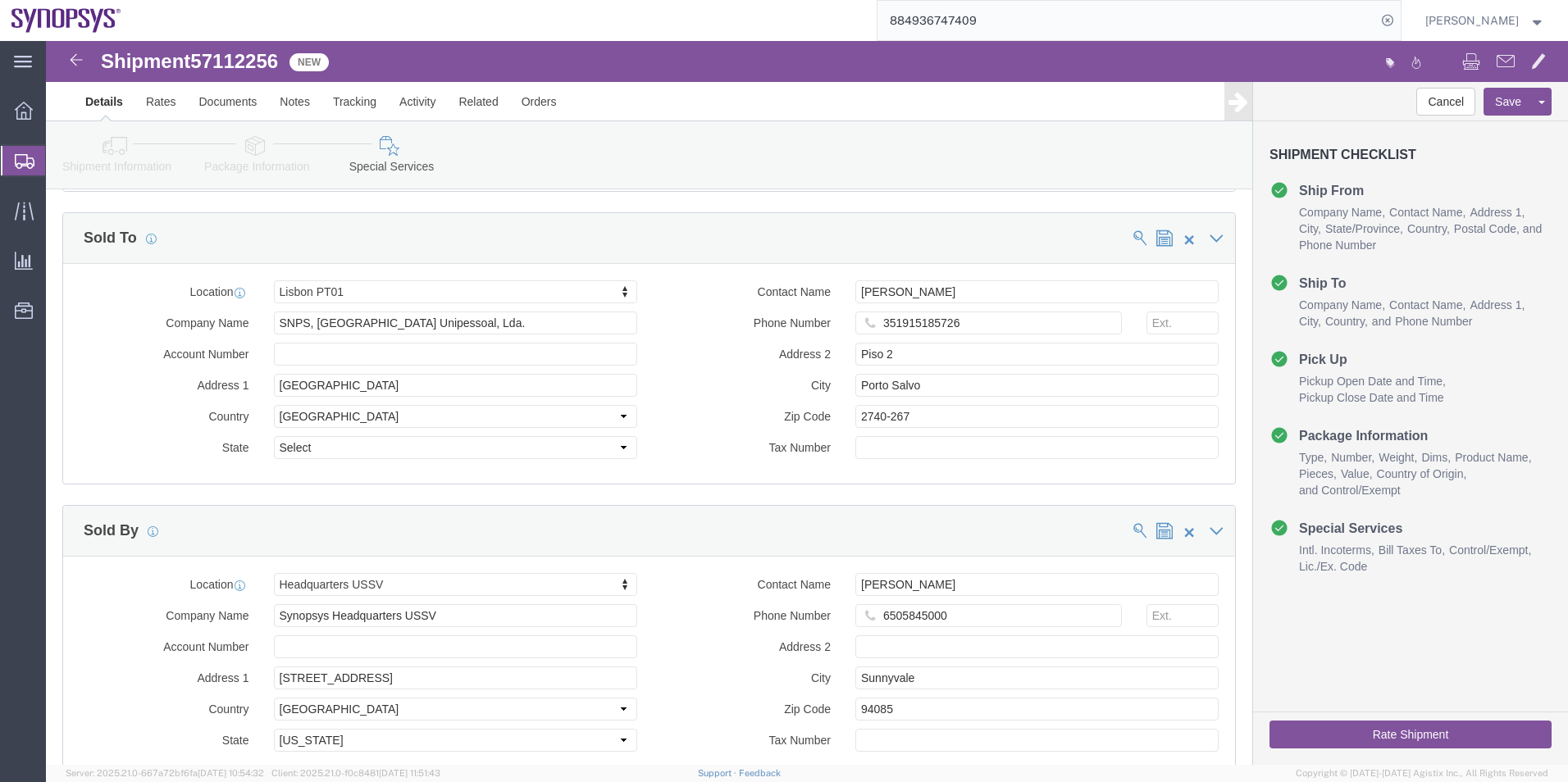
scroll to position [1996, 0]
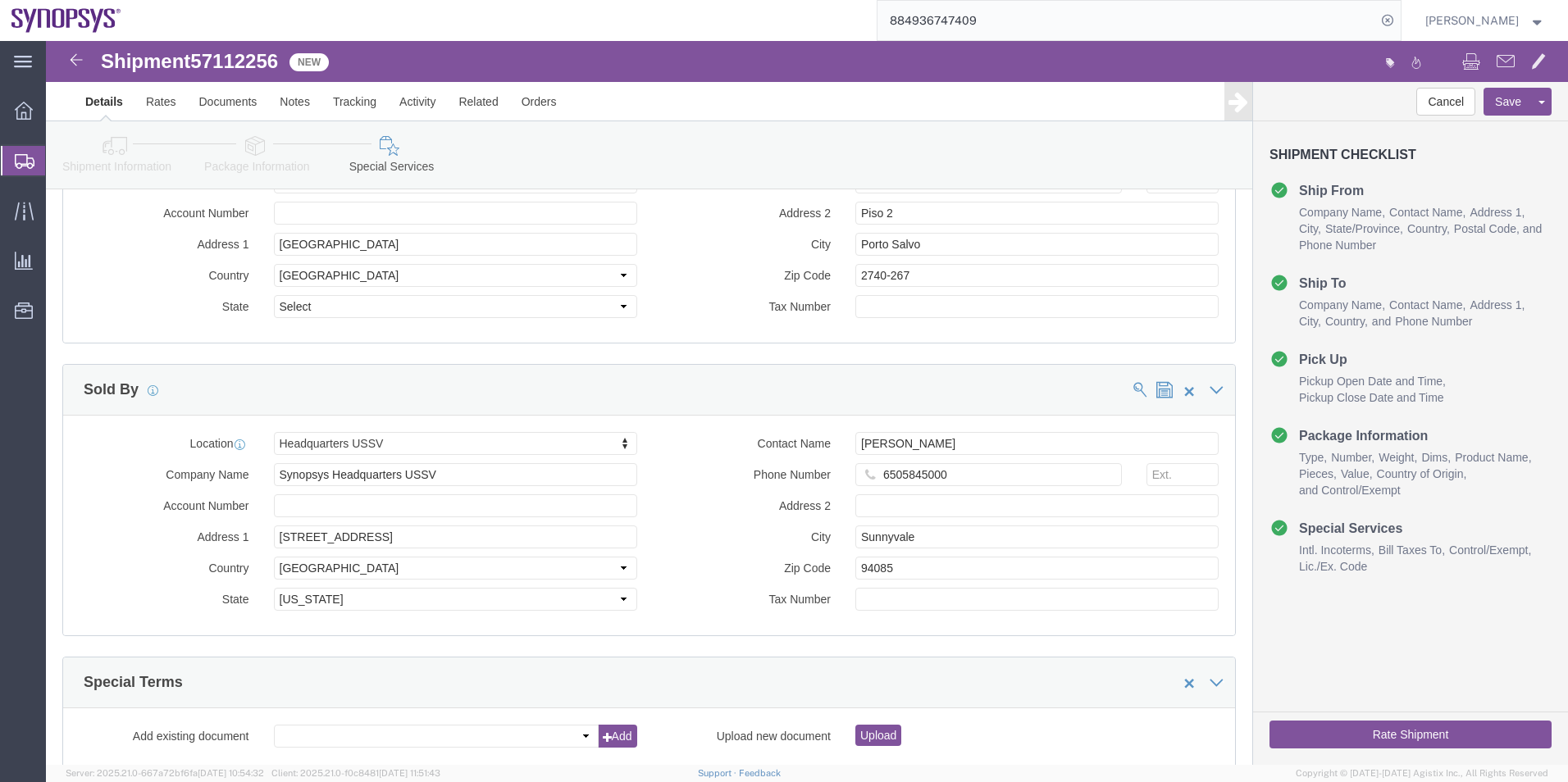
type textarea "Please see attached. -[GEOGRAPHIC_DATA]"
click button "Rate Shipment"
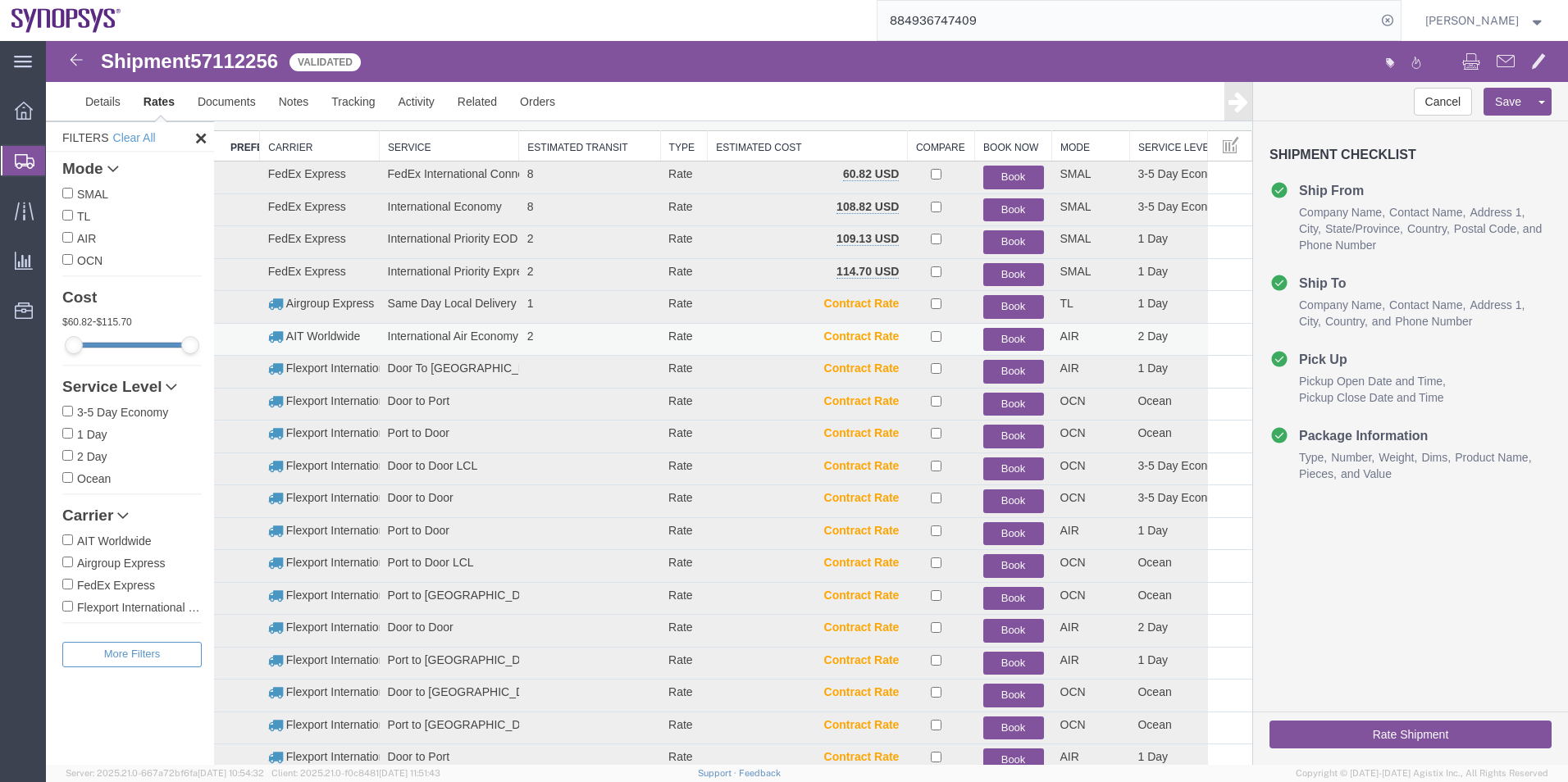
scroll to position [20, 0]
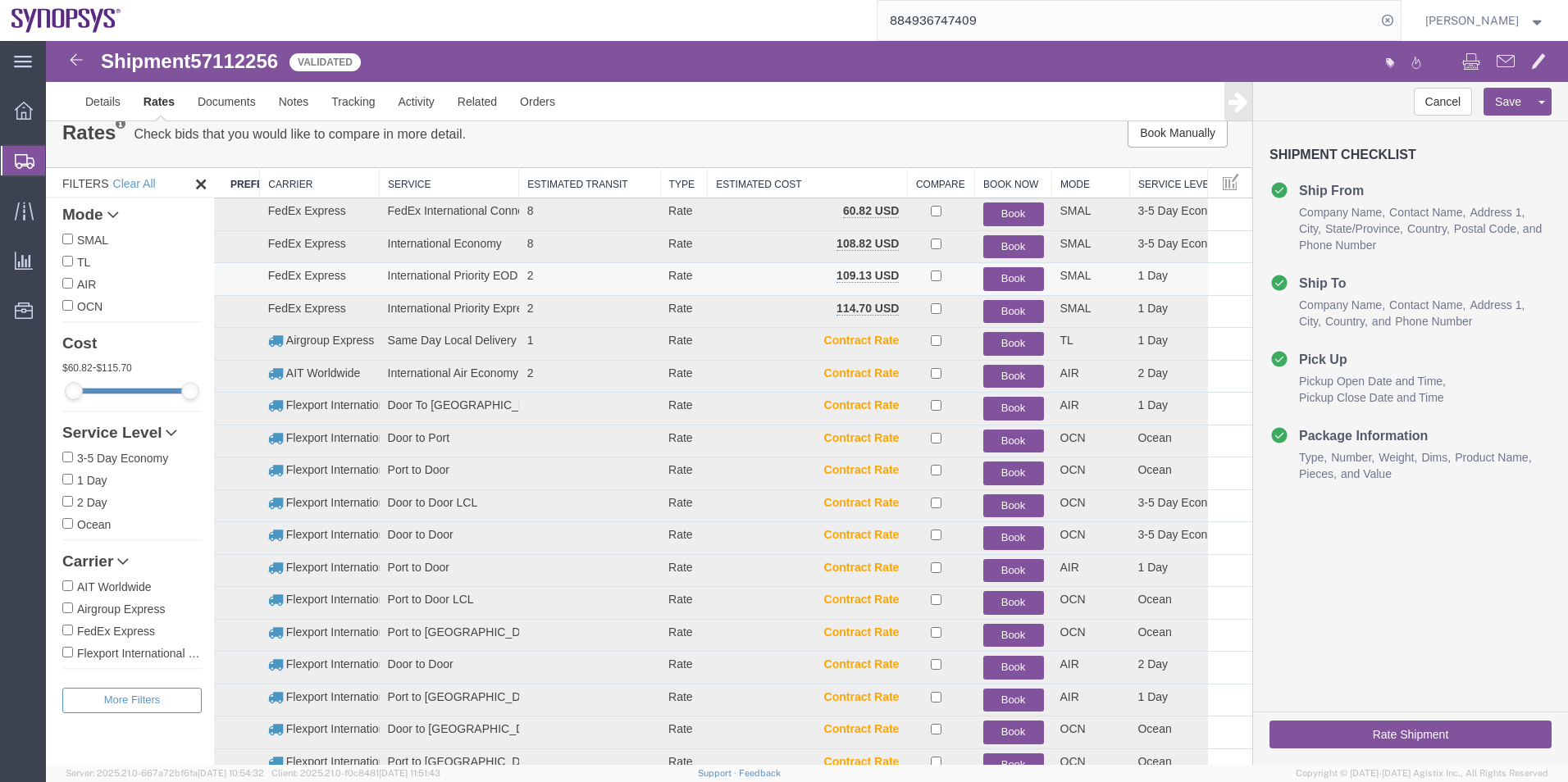
click at [1006, 275] on button "Book" at bounding box center [1013, 279] width 60 height 24
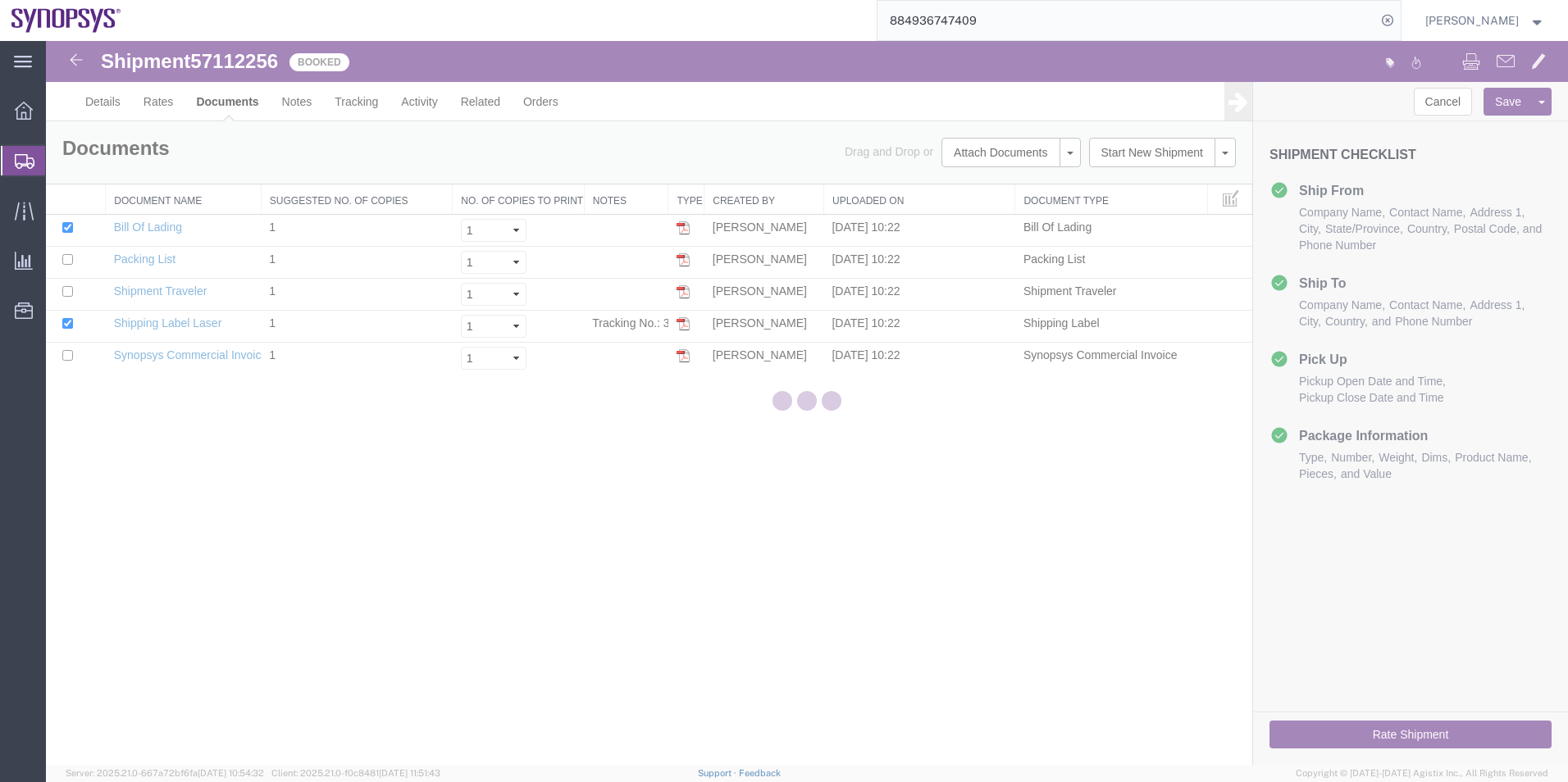
scroll to position [0, 0]
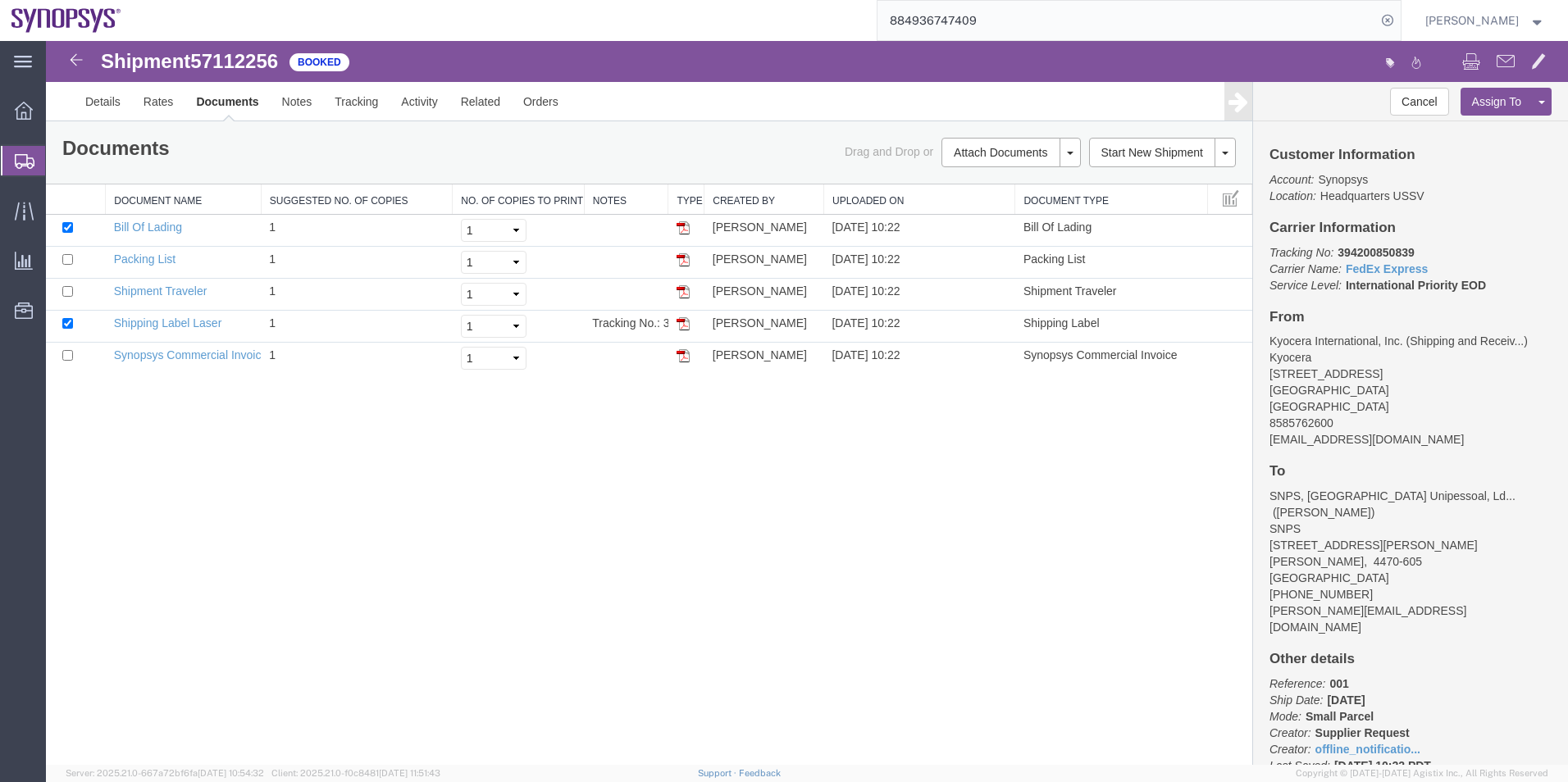
click at [0, 0] on span "Shipment Manager" at bounding box center [0, 0] width 0 height 0
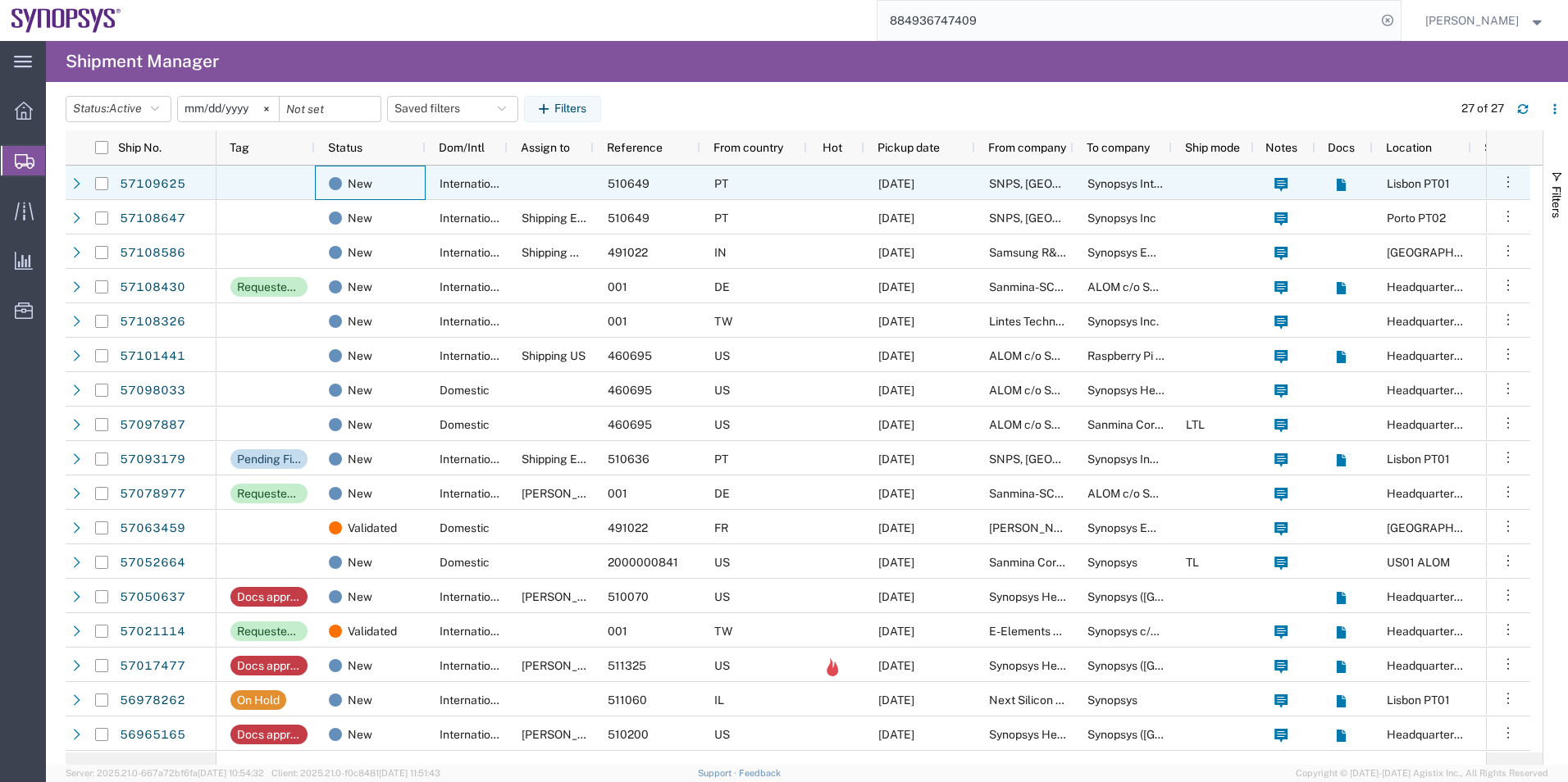
click at [423, 191] on div "New" at bounding box center [369, 183] width 110 height 35
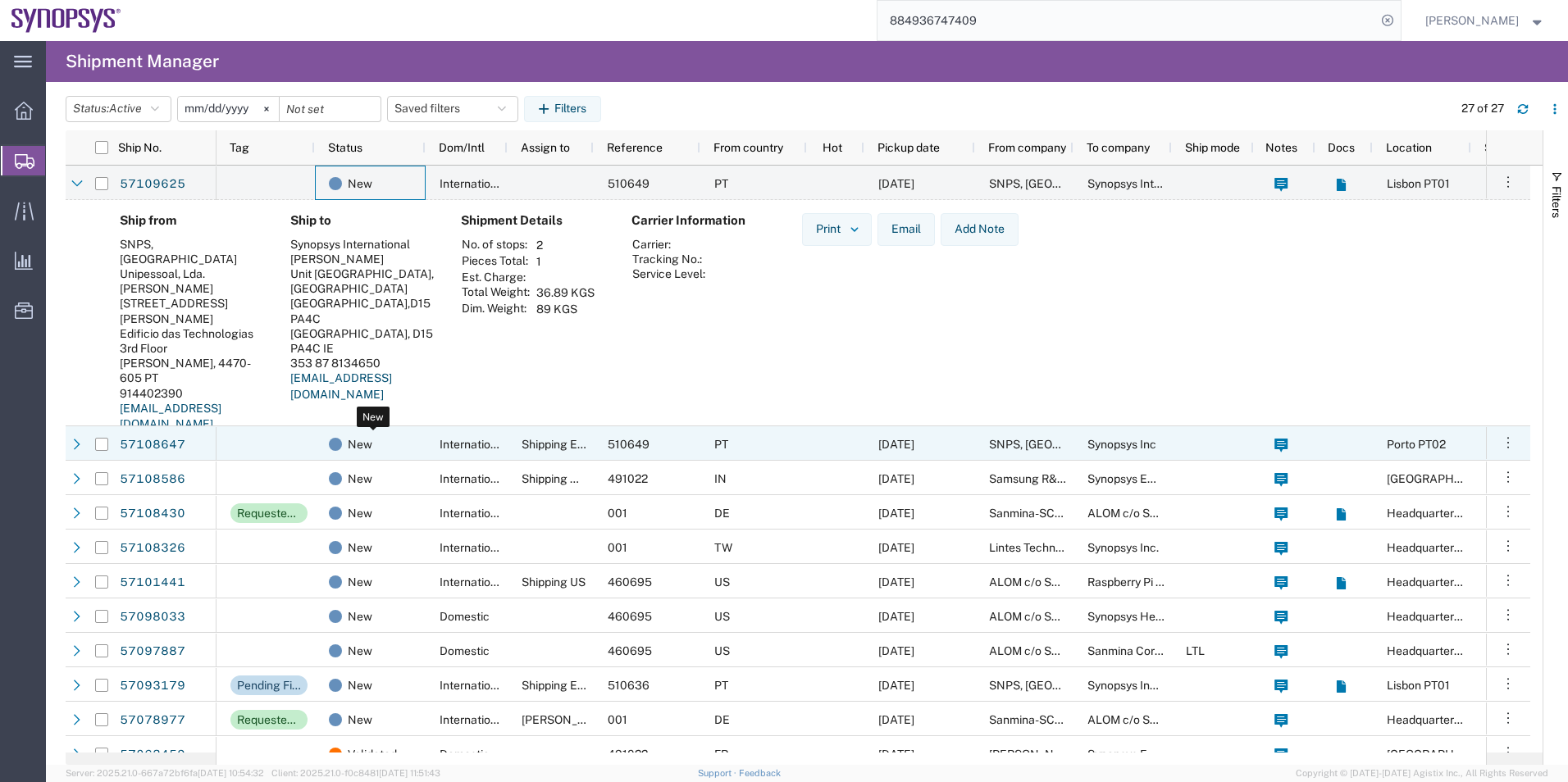
click at [400, 458] on div "New" at bounding box center [373, 444] width 90 height 35
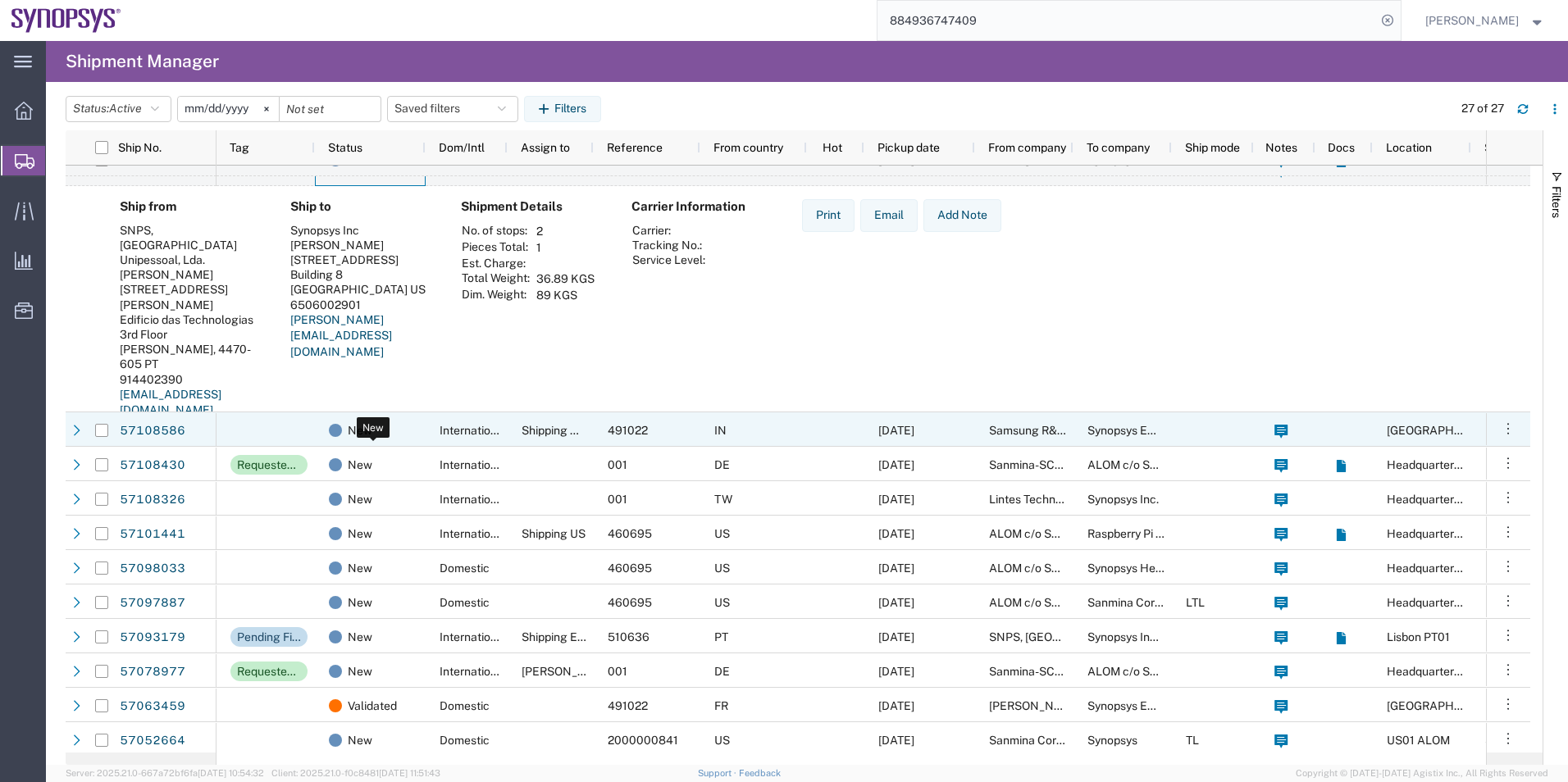
scroll to position [246, 0]
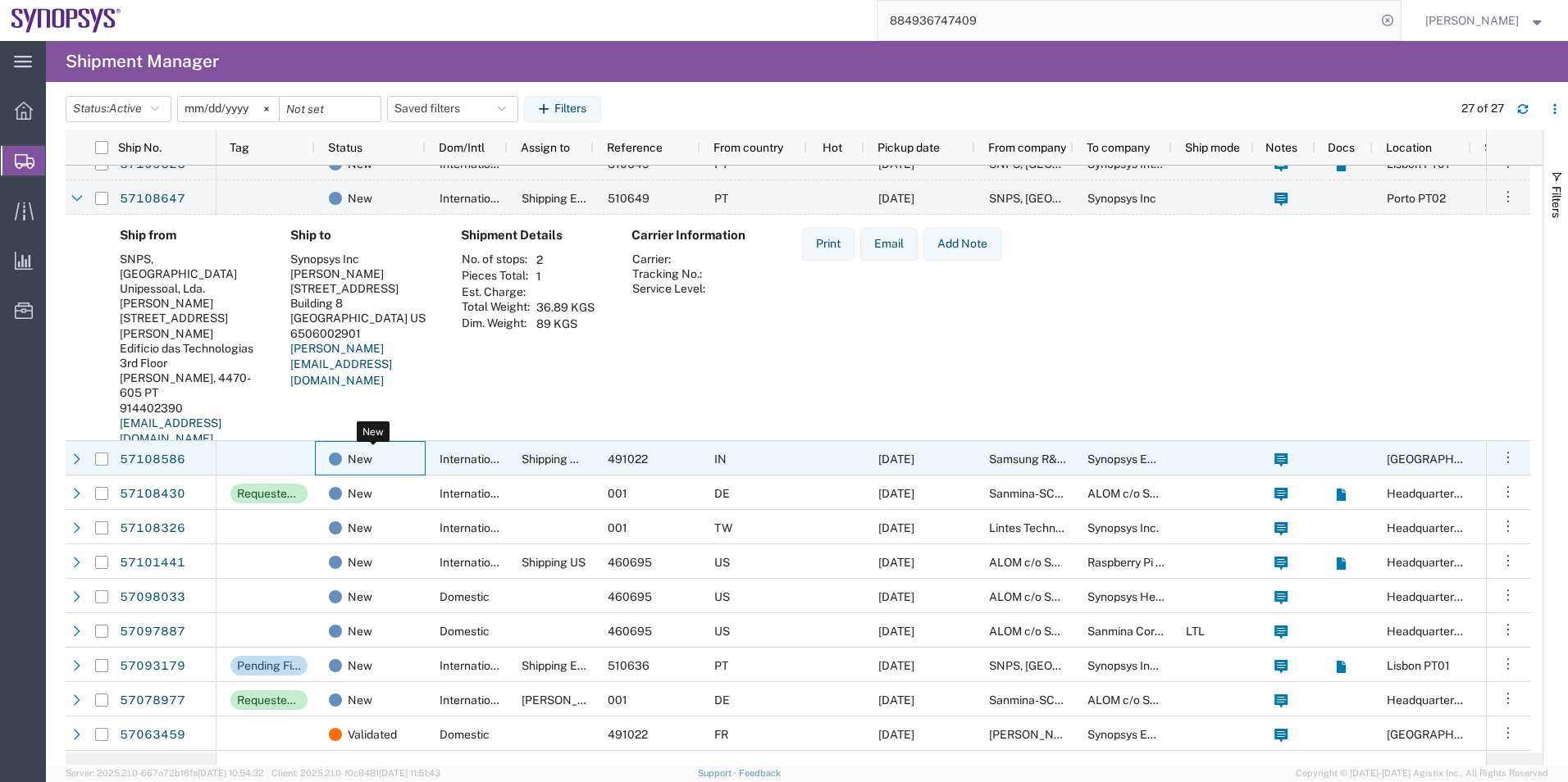
click at [400, 457] on div "New" at bounding box center [373, 459] width 90 height 35
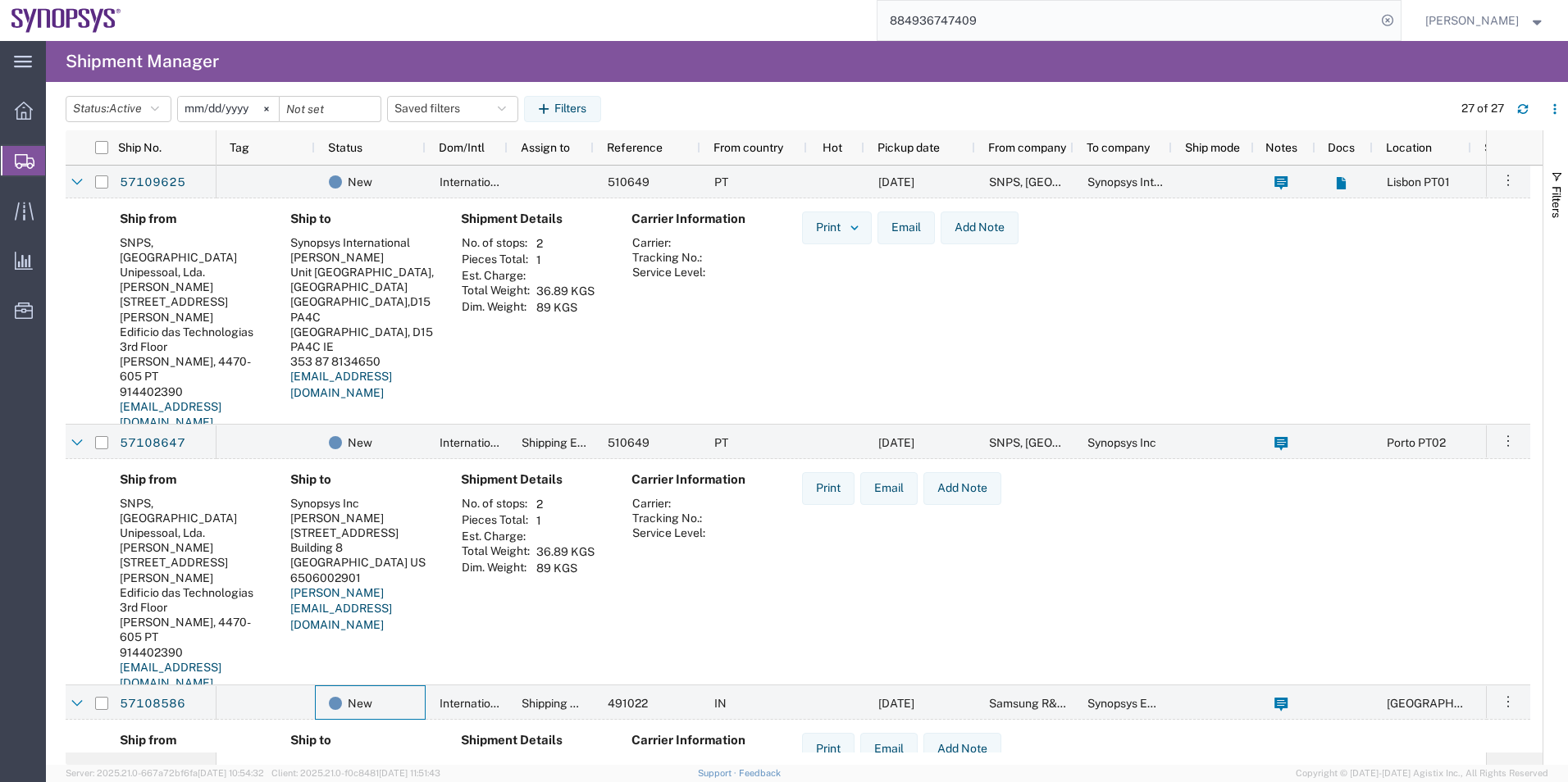
scroll to position [0, 0]
click at [0, 0] on span "Create Shipment" at bounding box center [0, 0] width 0 height 0
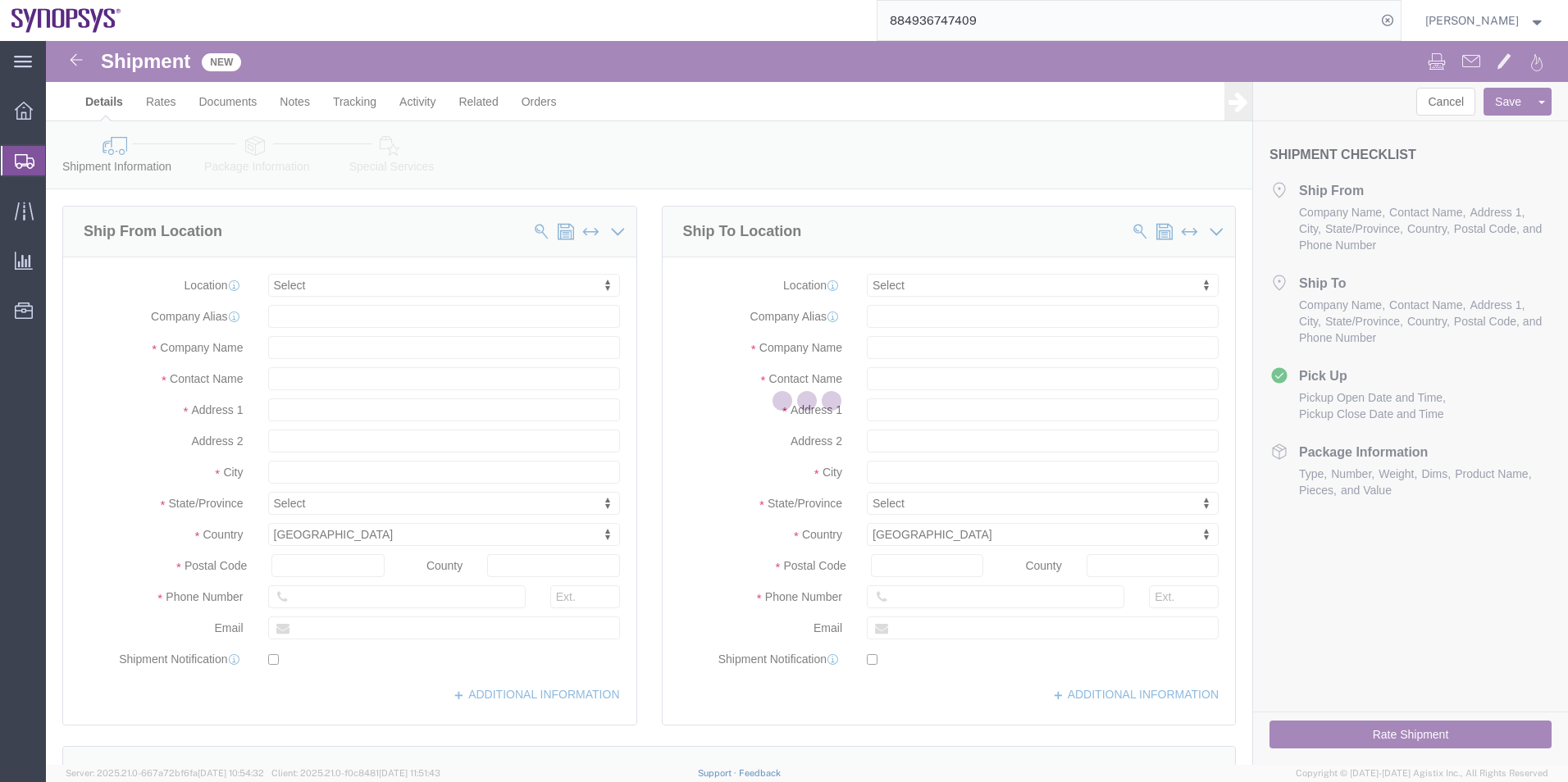
select select
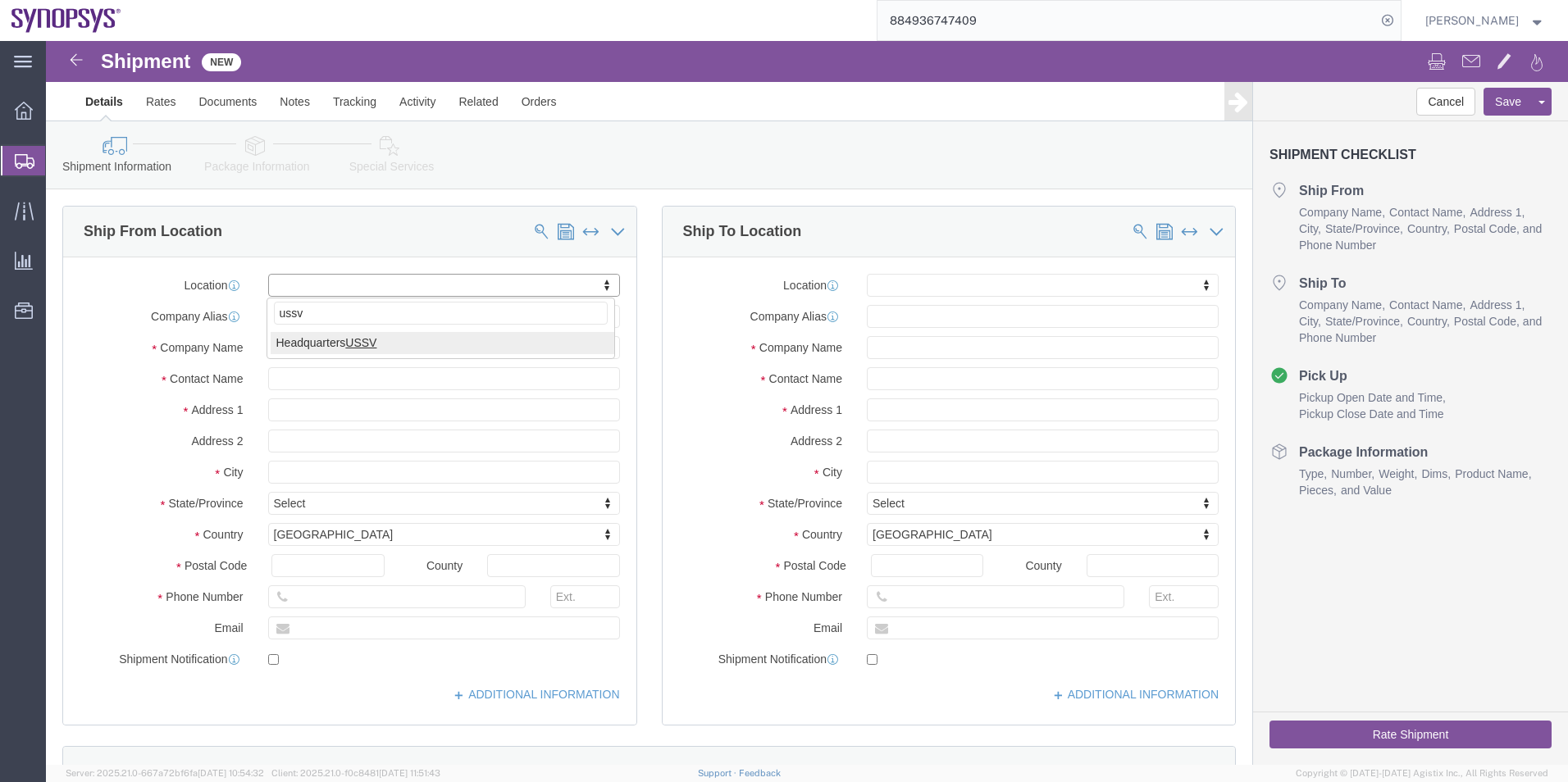
type input "ussv"
select select "63204"
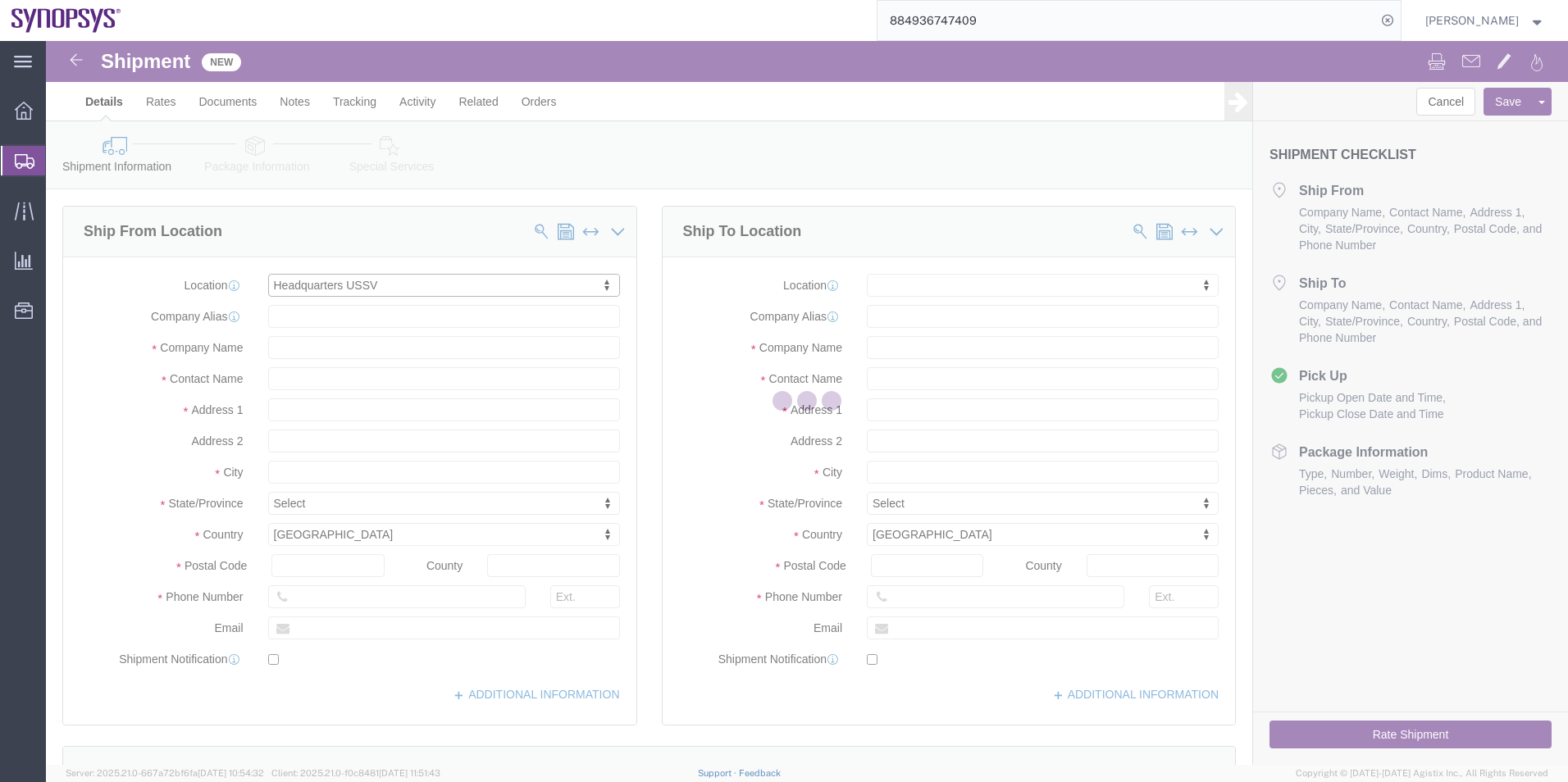
type input "[STREET_ADDRESS]"
type input "94085"
type input "6505845000"
type input "USSV"
type input "Synopsys Headquarters USSV"
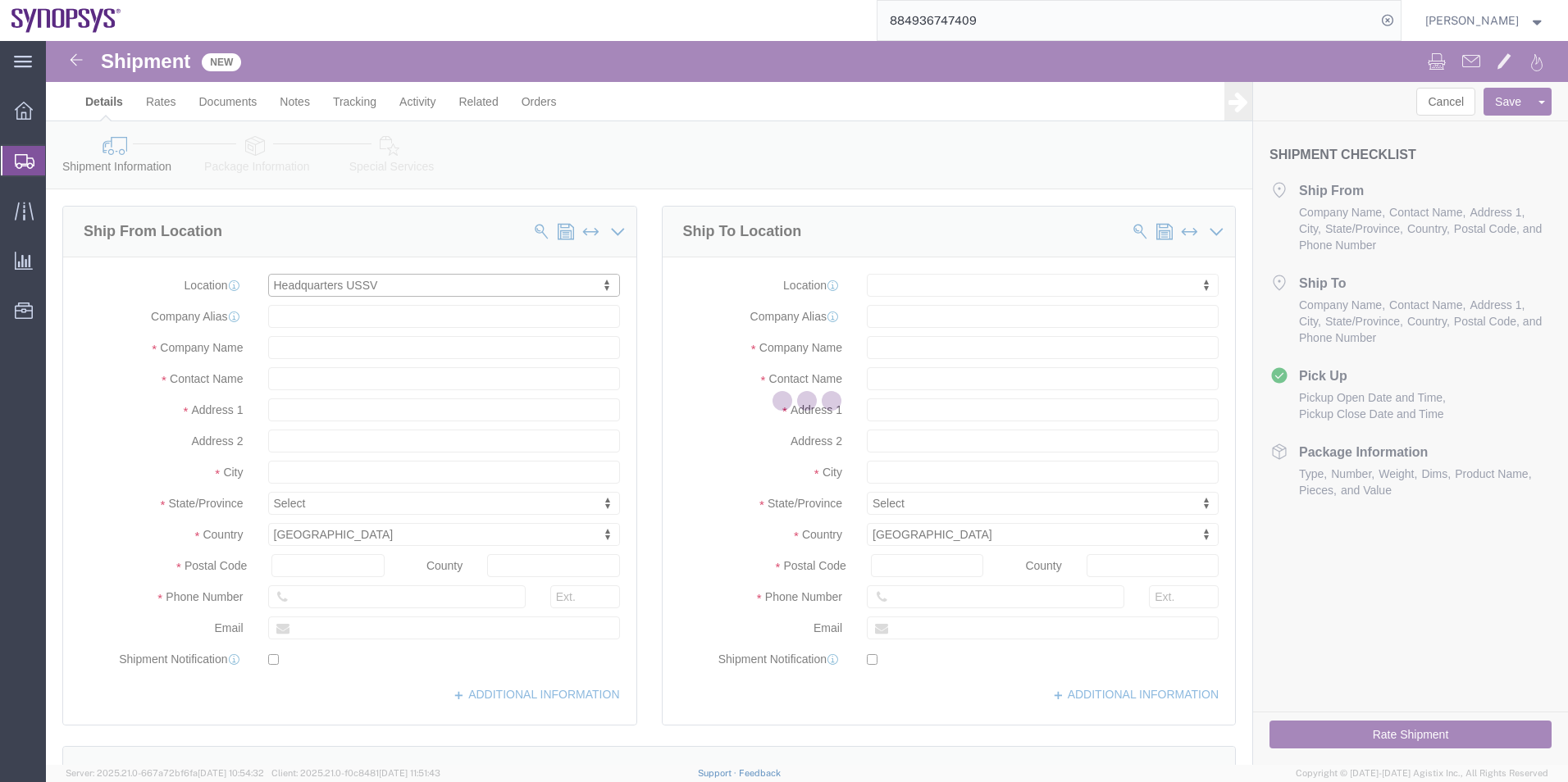
type input "Sunnyvale"
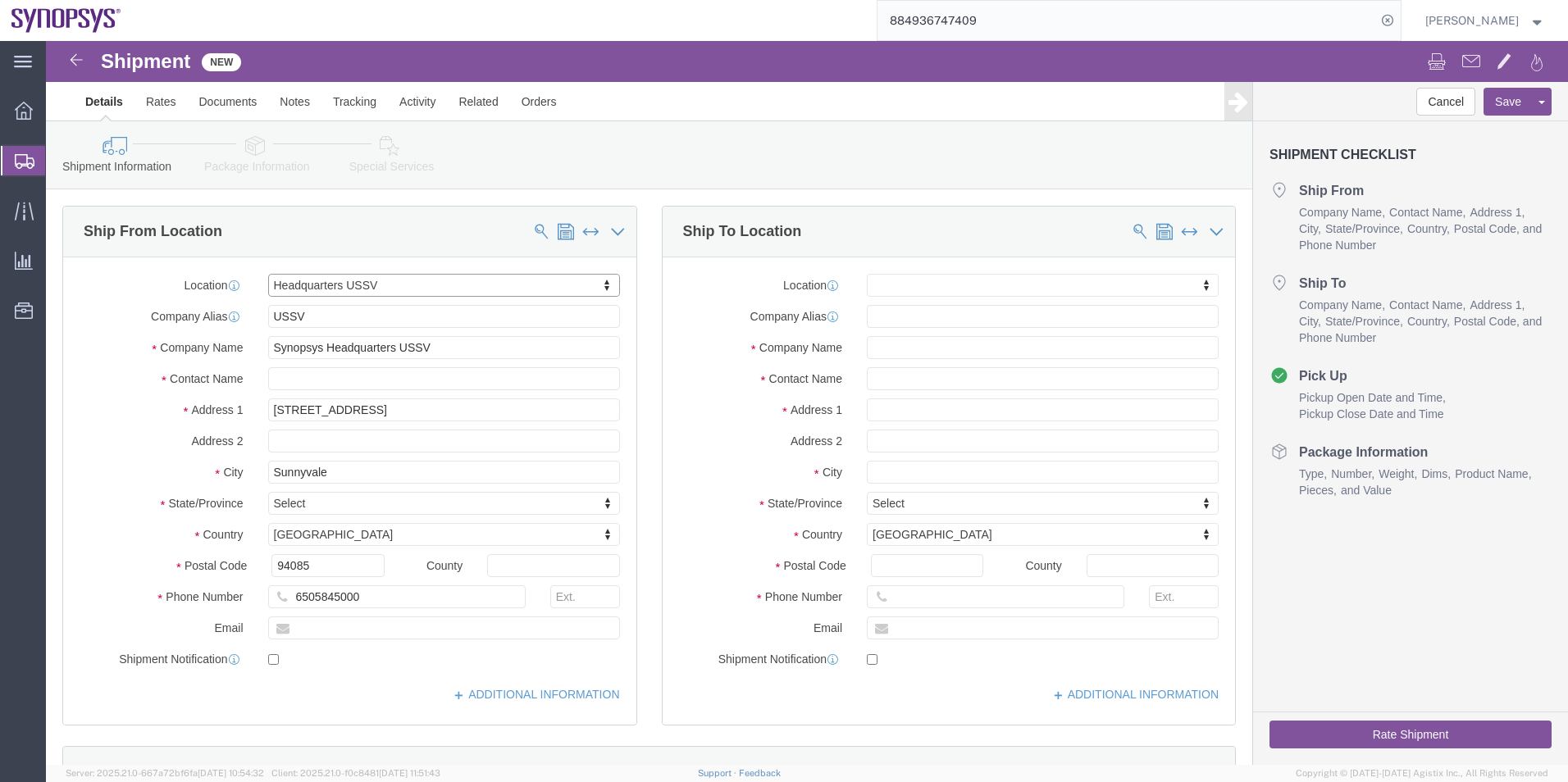
select select "CA"
click input "text"
paste input "[US_STATE][PERSON_NAME]"
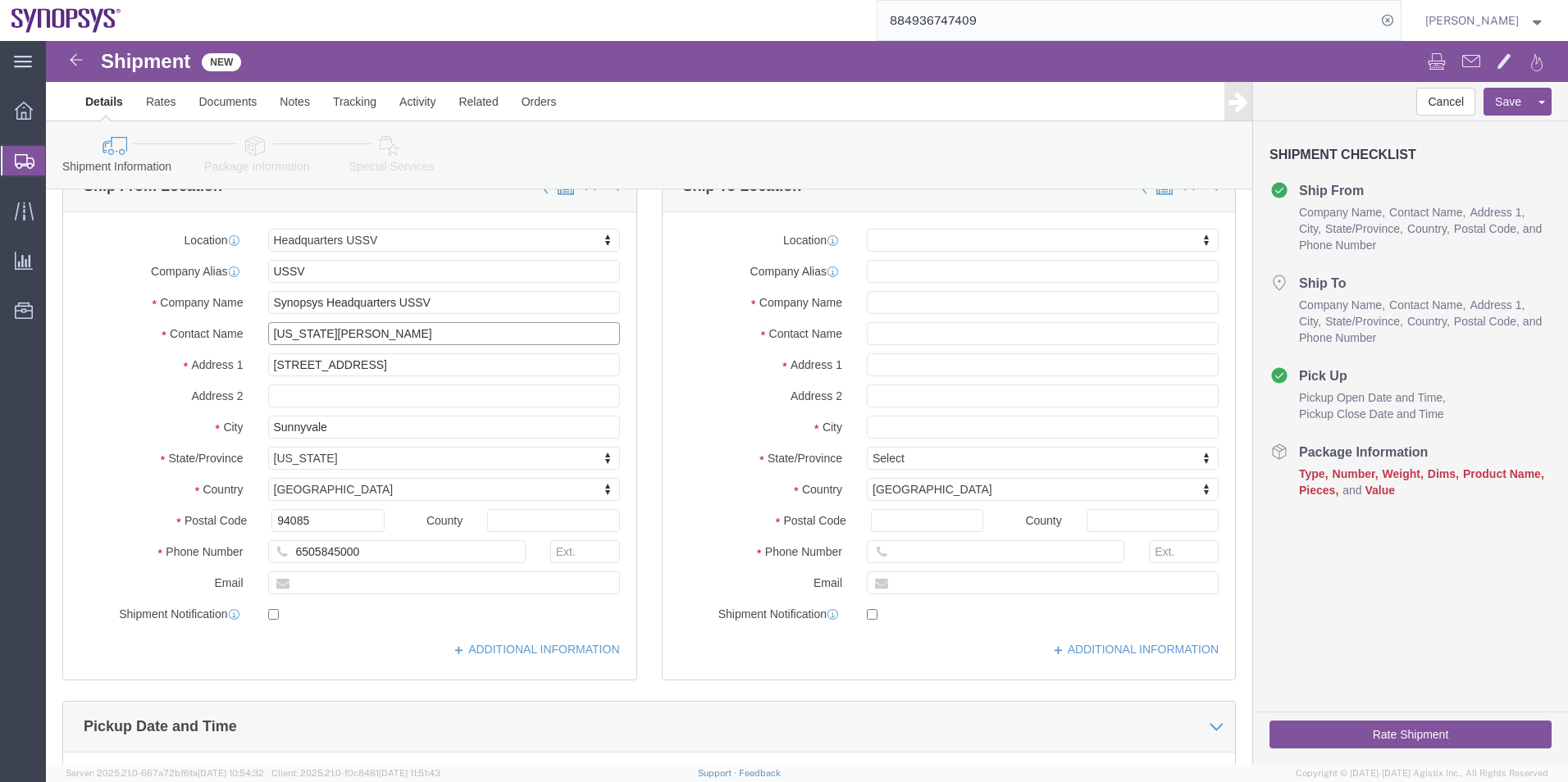
scroll to position [82, 0]
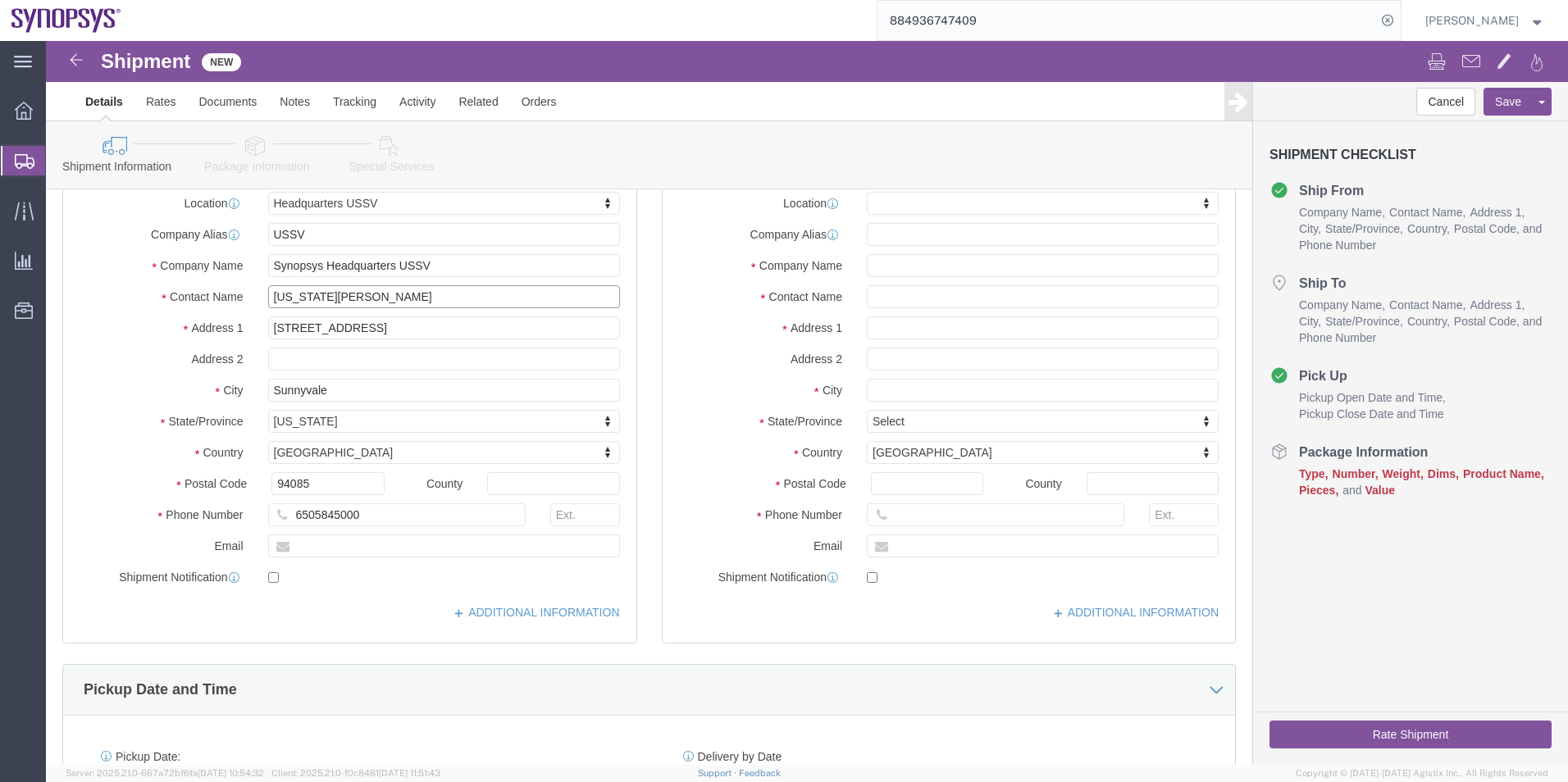
type input "[US_STATE][PERSON_NAME]"
click input "text"
paste input "[EMAIL_ADDRESS][DOMAIN_NAME]"
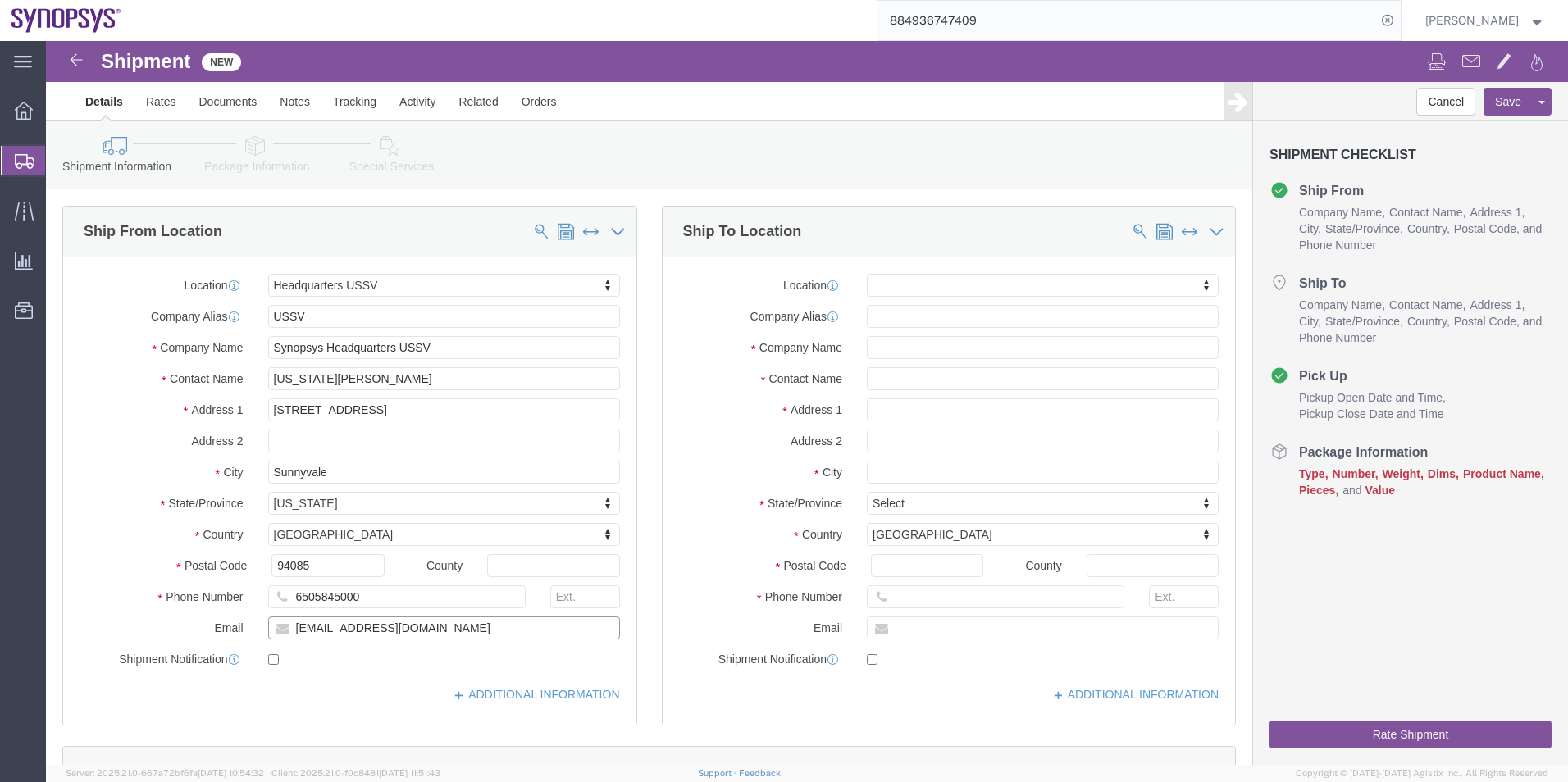
type input "[EMAIL_ADDRESS][DOMAIN_NAME]"
checkbox input "true"
click input "text"
type input "Cairo Festival City"
click input "text"
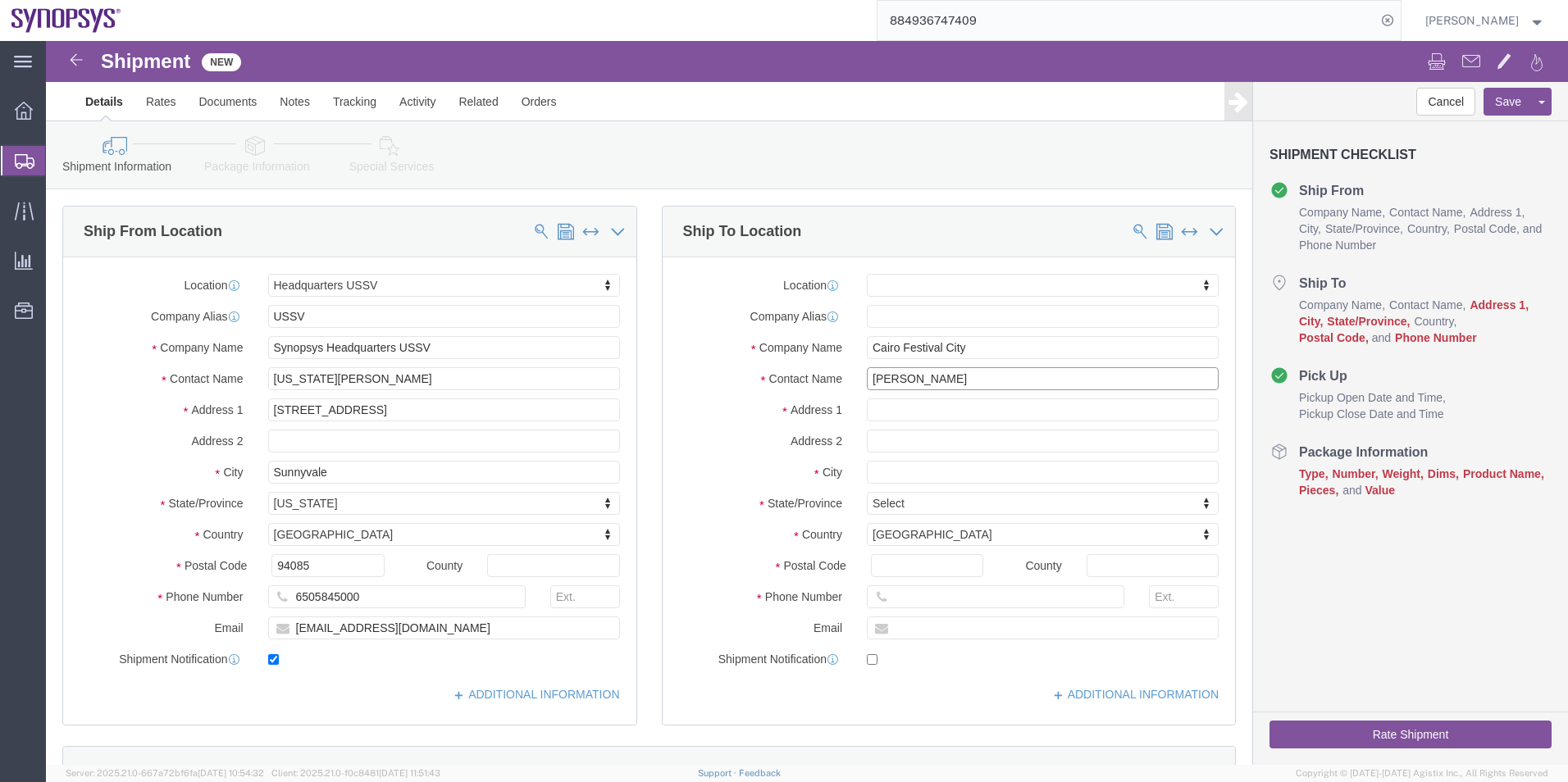
type input "[PERSON_NAME]"
click input "text"
type input "[STREET_ADDRESS]"
select select
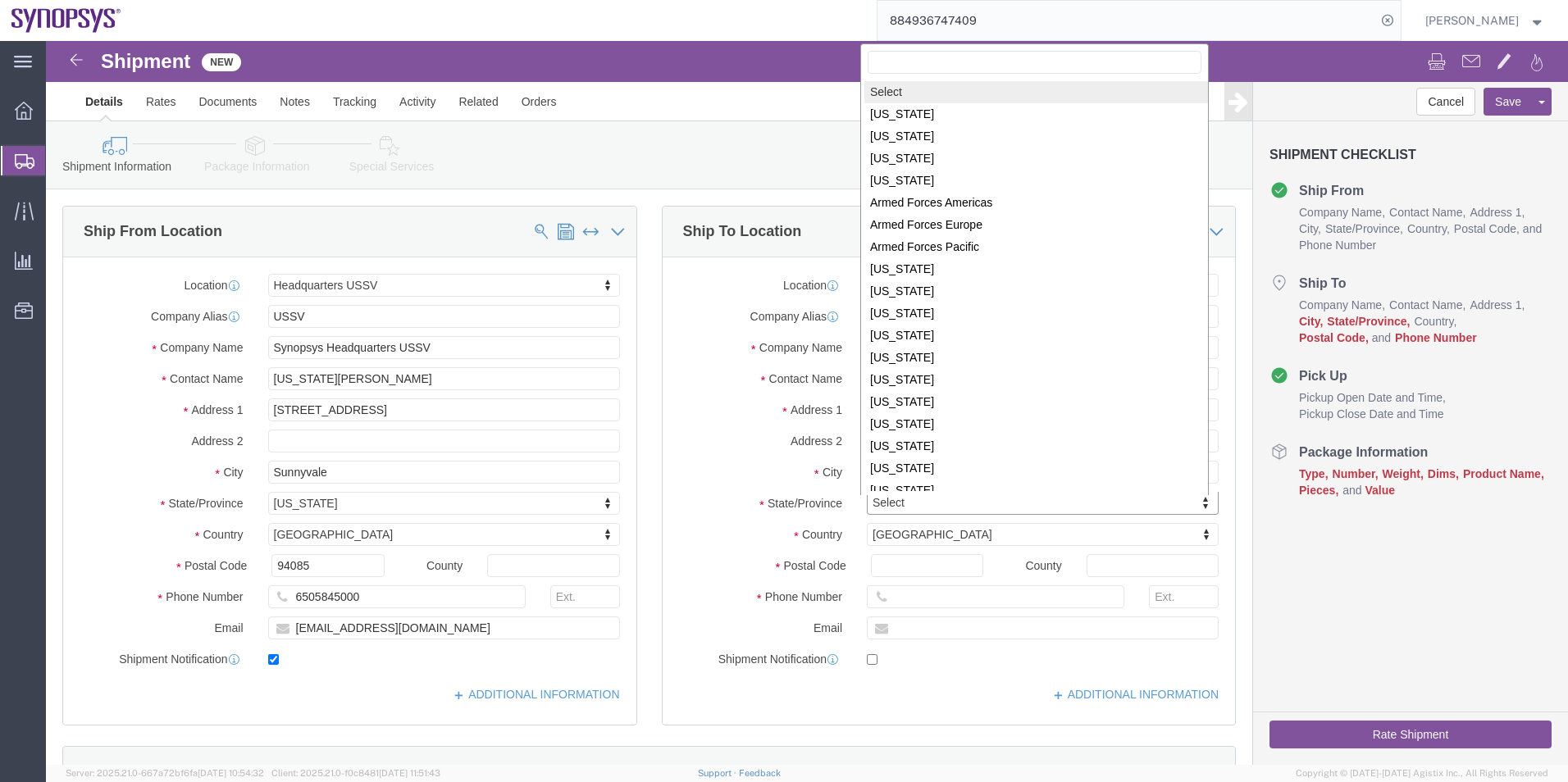
scroll to position [3, 0]
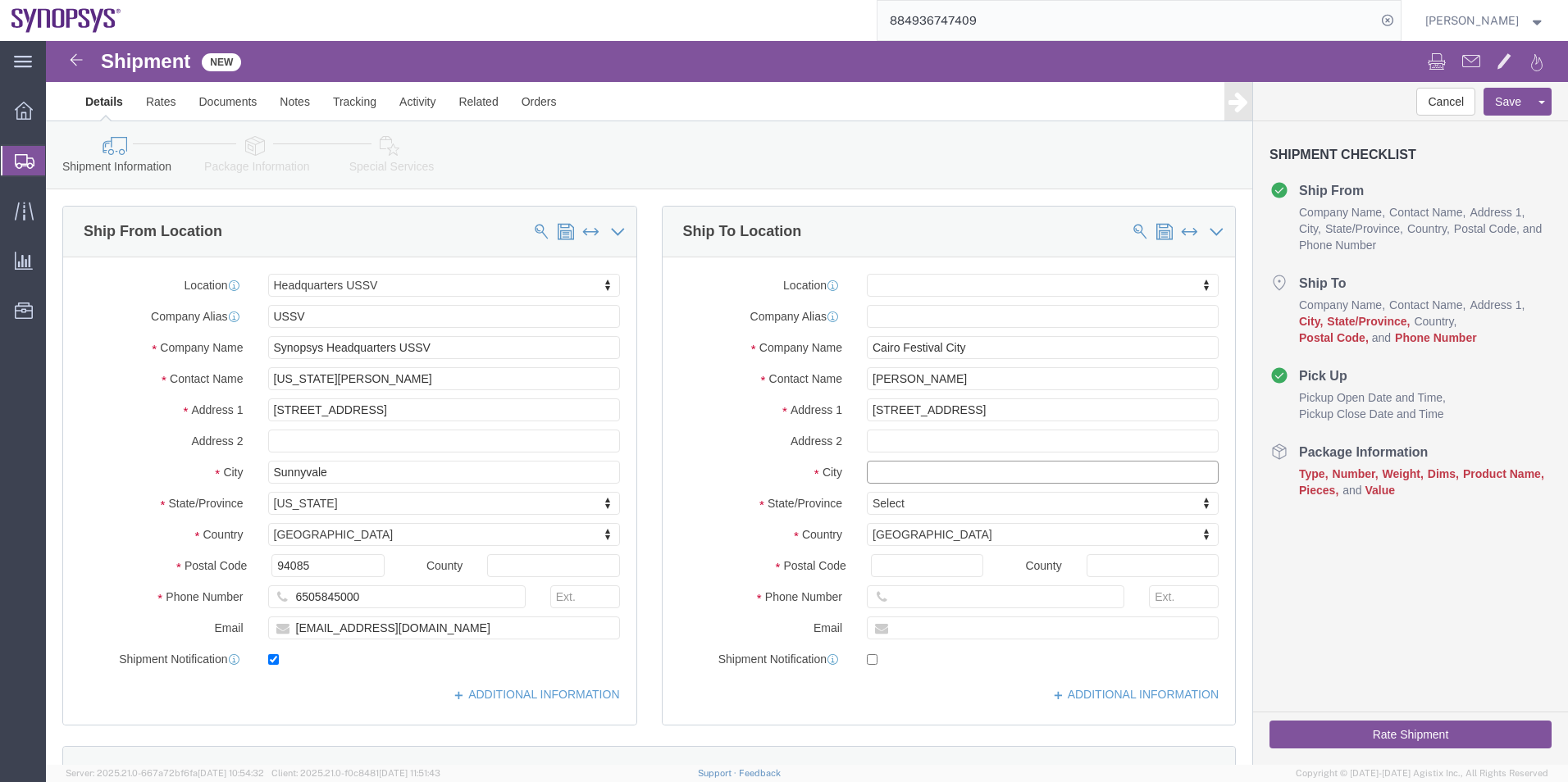
click input "text"
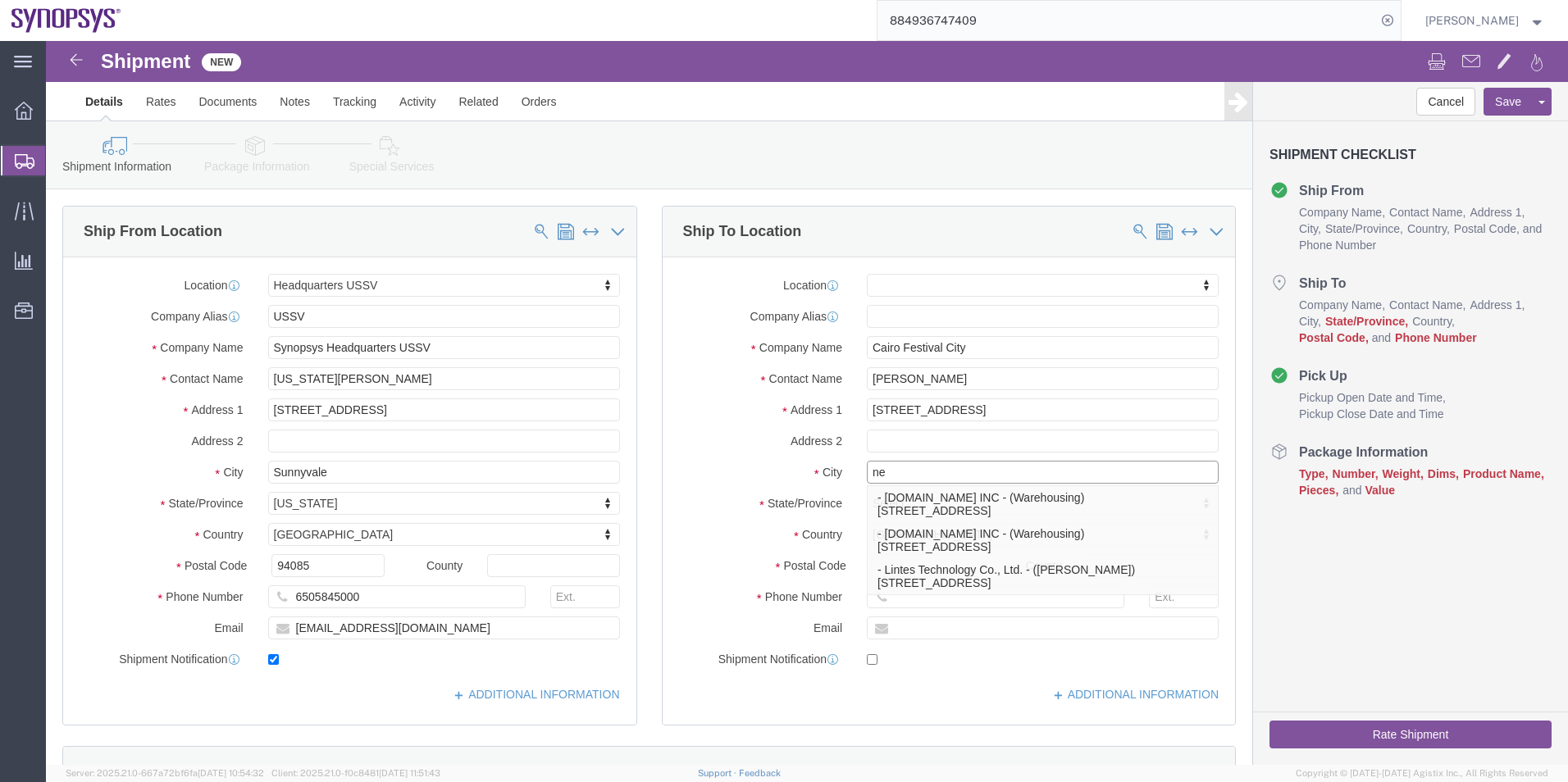
type input "n"
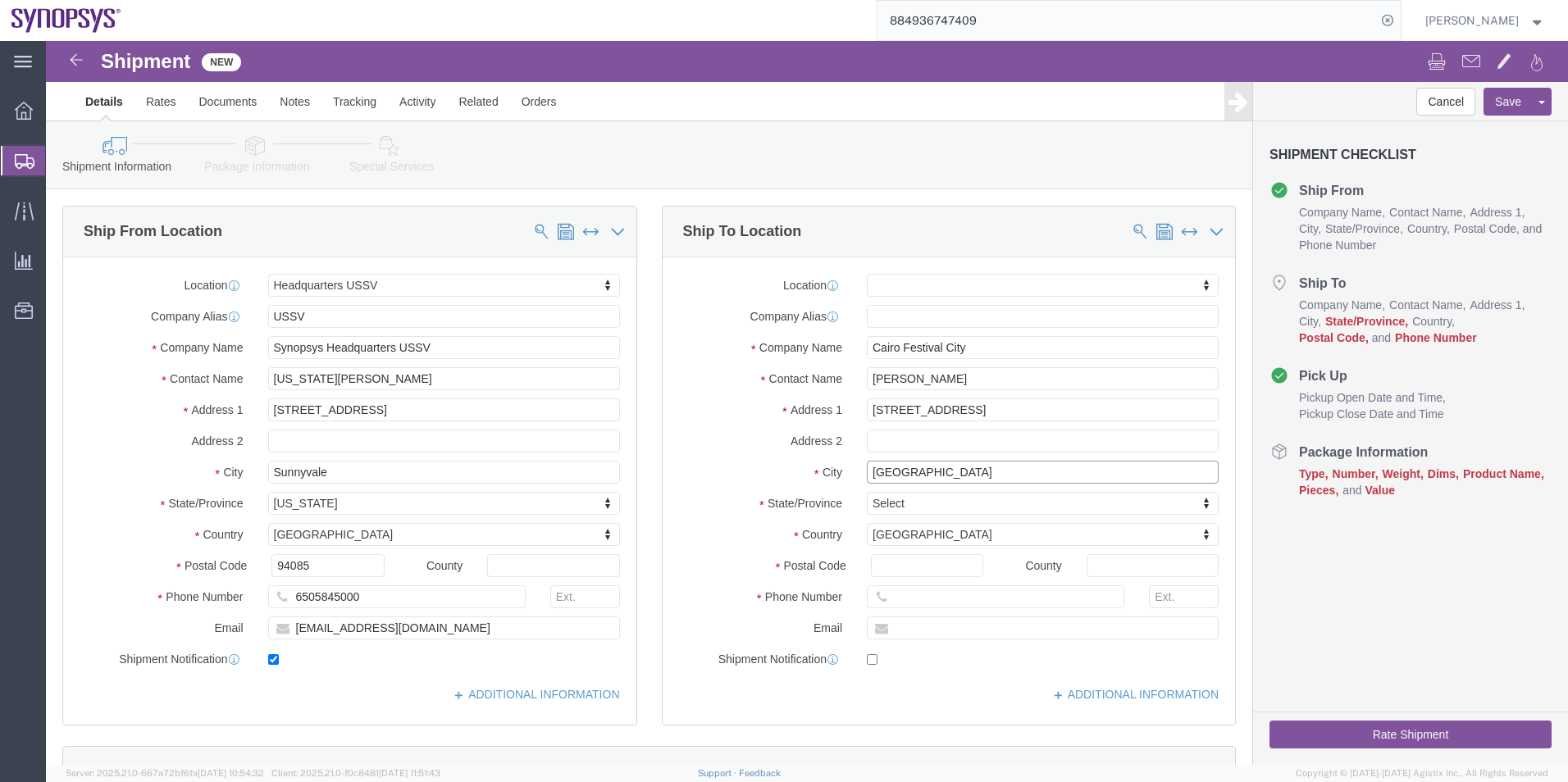
type input "New Cairo"
select select
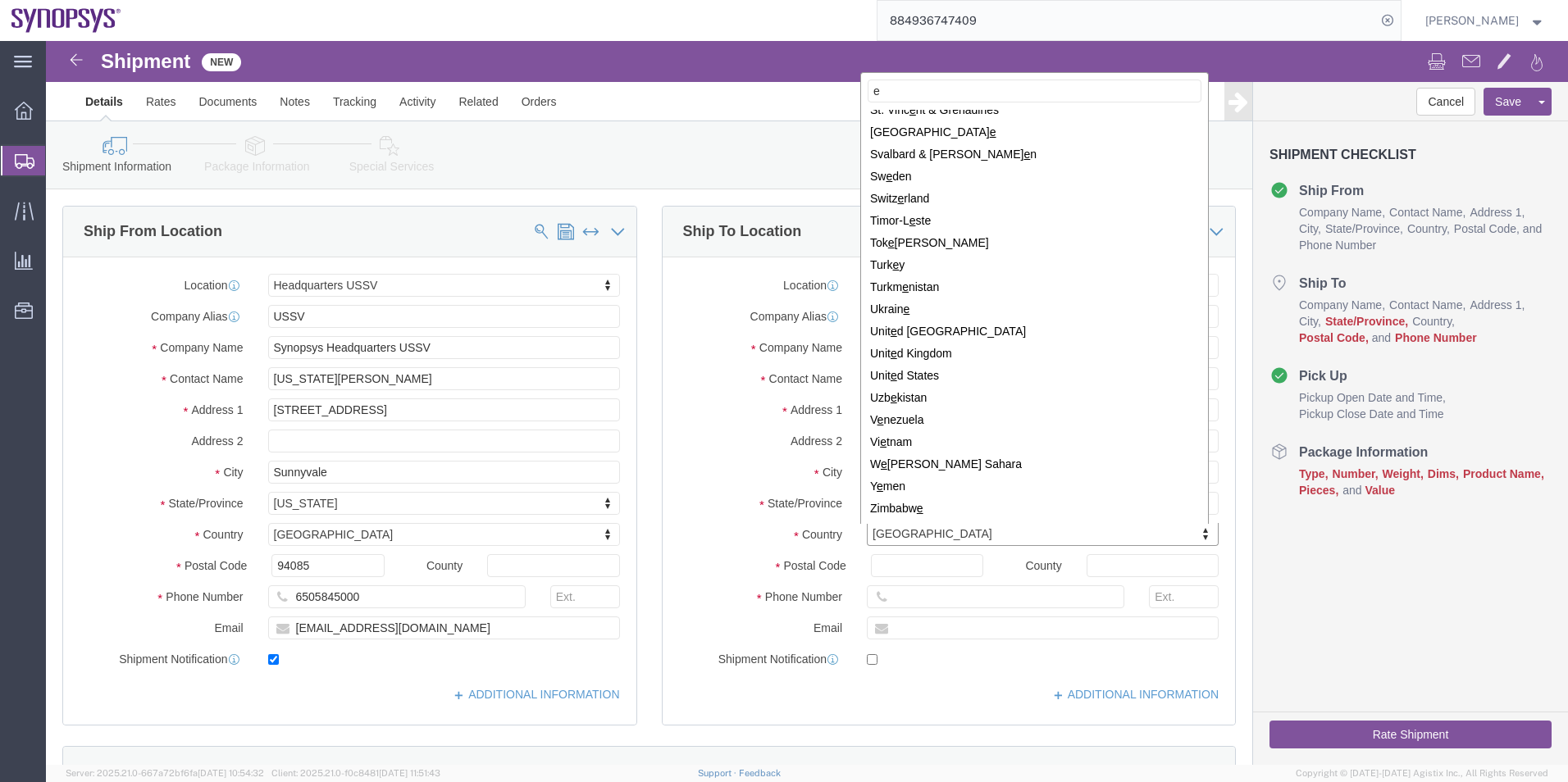
scroll to position [0, 0]
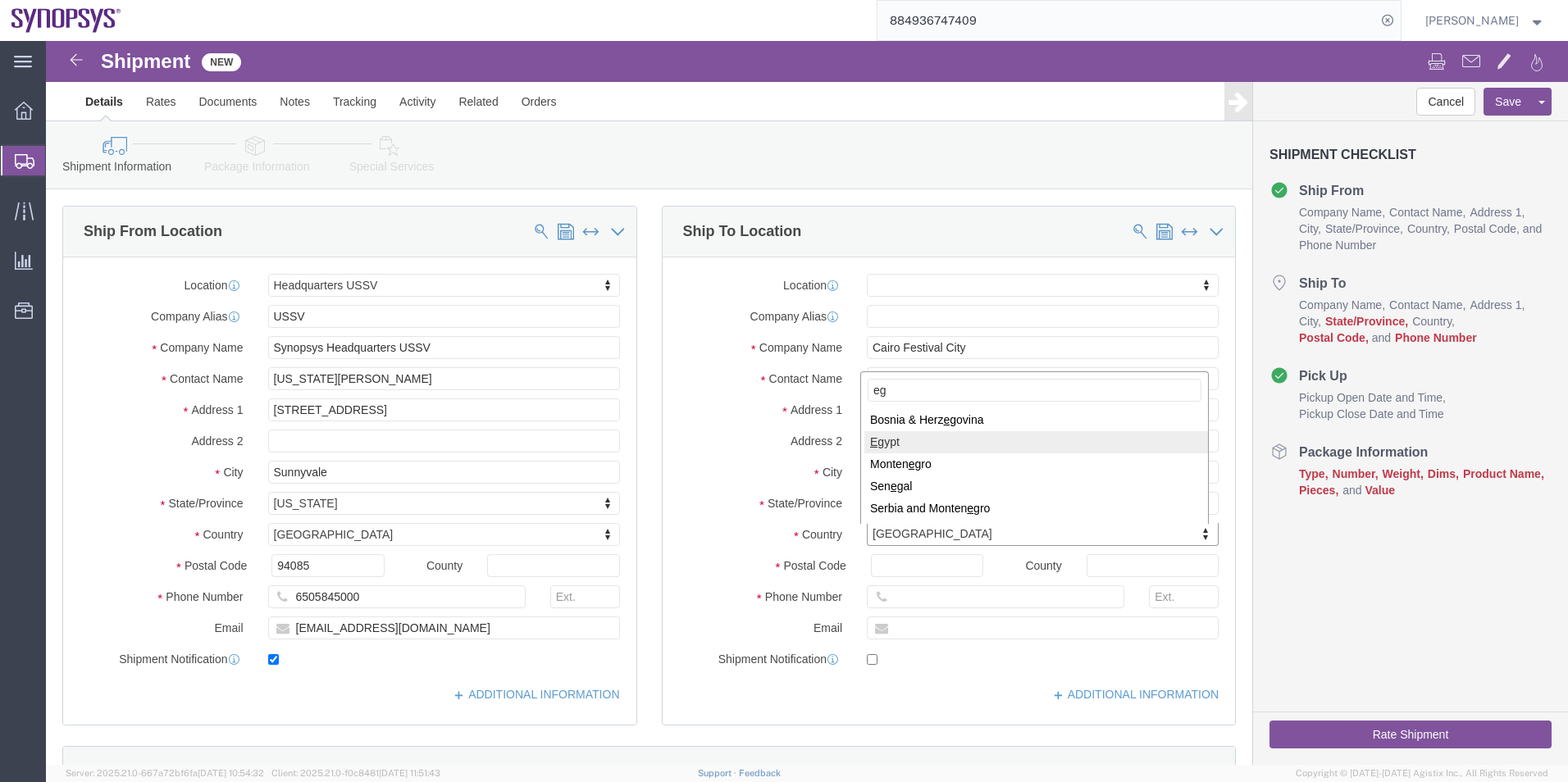
type input "eg"
select select
select select "EG"
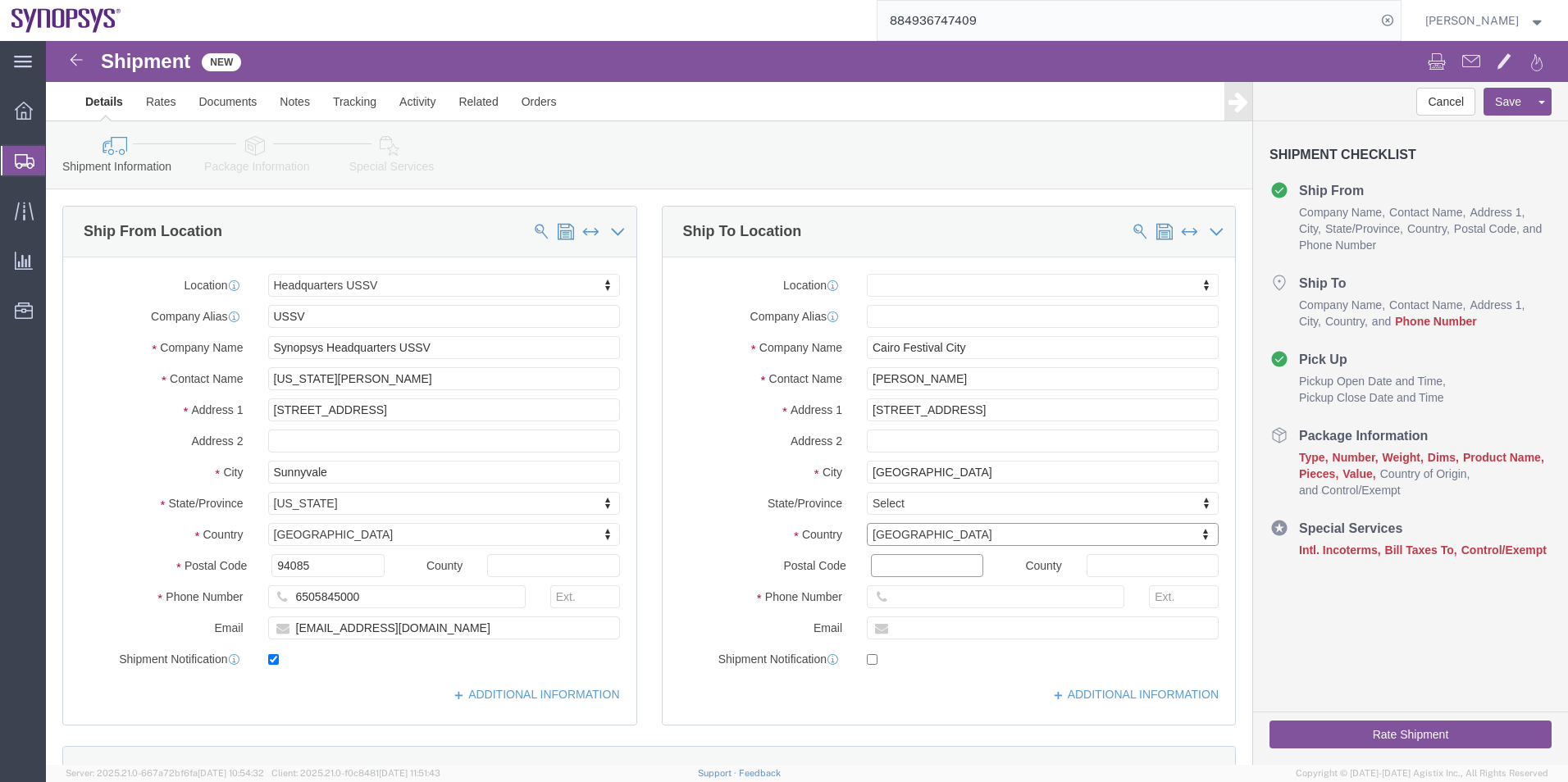
click input "Postal Code"
type input "1185"
select select
drag, startPoint x: 943, startPoint y: 341, endPoint x: 792, endPoint y: 343, distance: 151.0
click div "Contact Name Dina Mansour Dina"
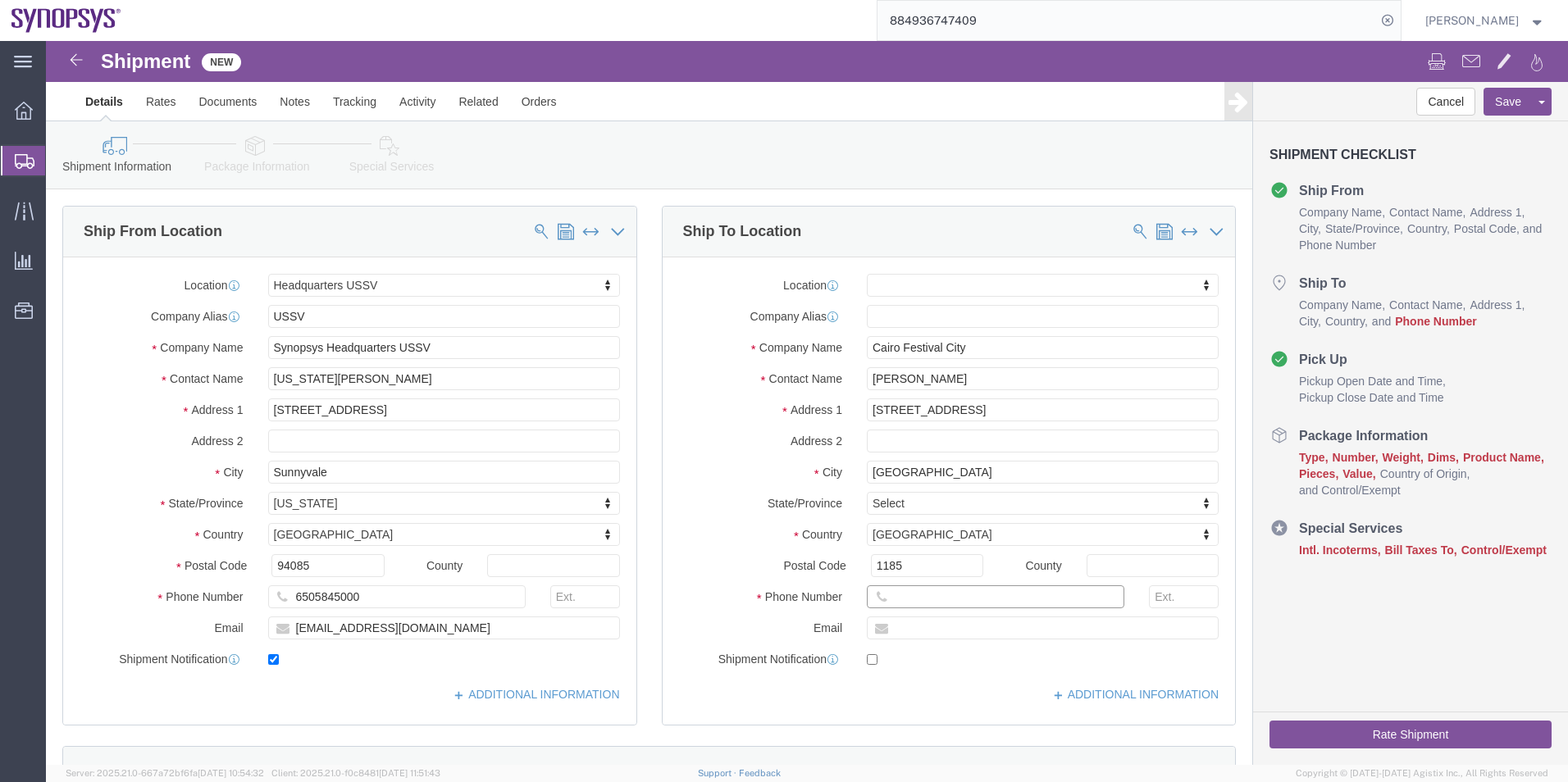
click input "text"
paste input "44 7801 665 490"
type input "447801665490"
click input "text"
paste input "[EMAIL_ADDRESS][DOMAIN_NAME]"
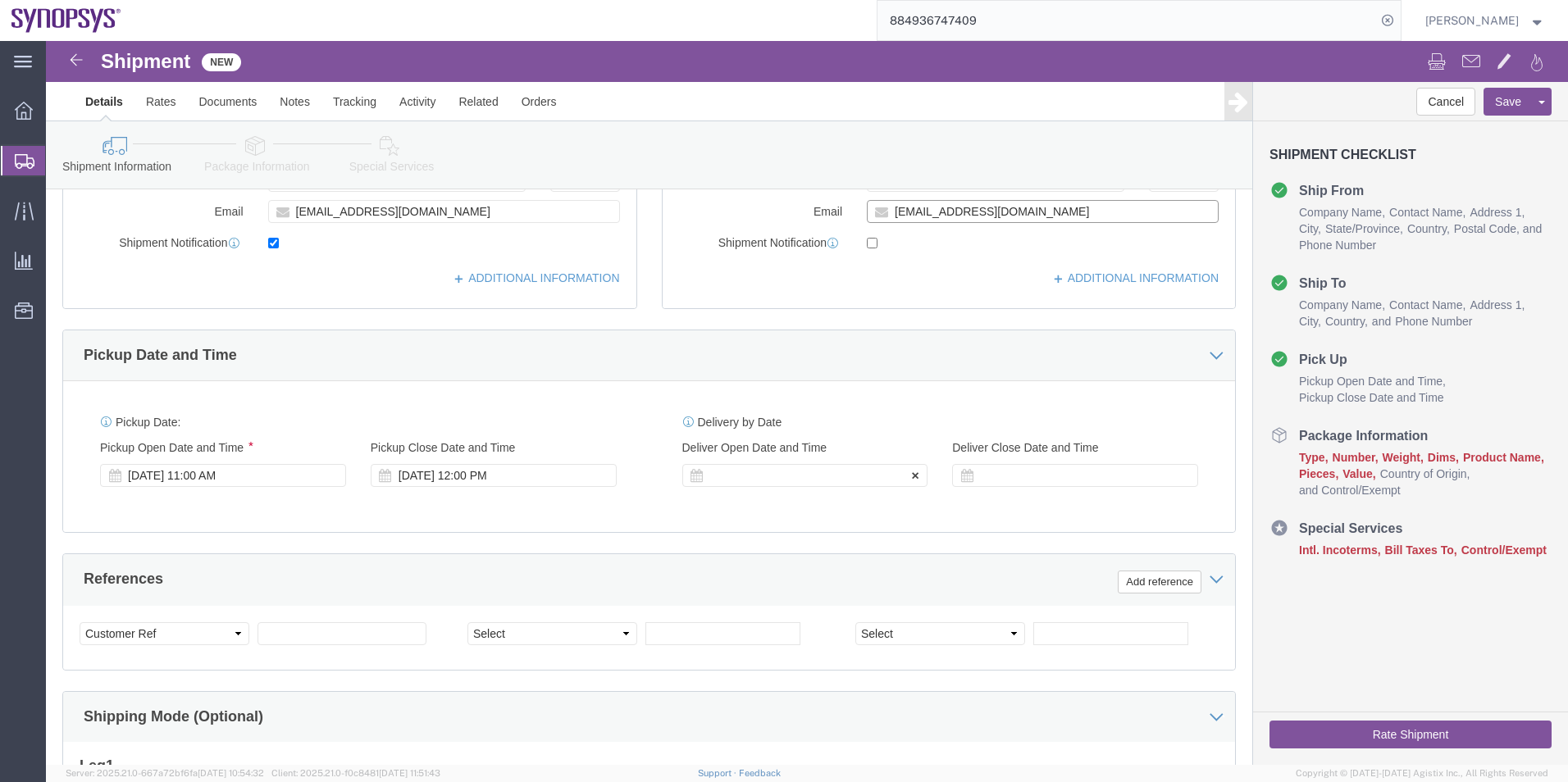
scroll to position [410, 0]
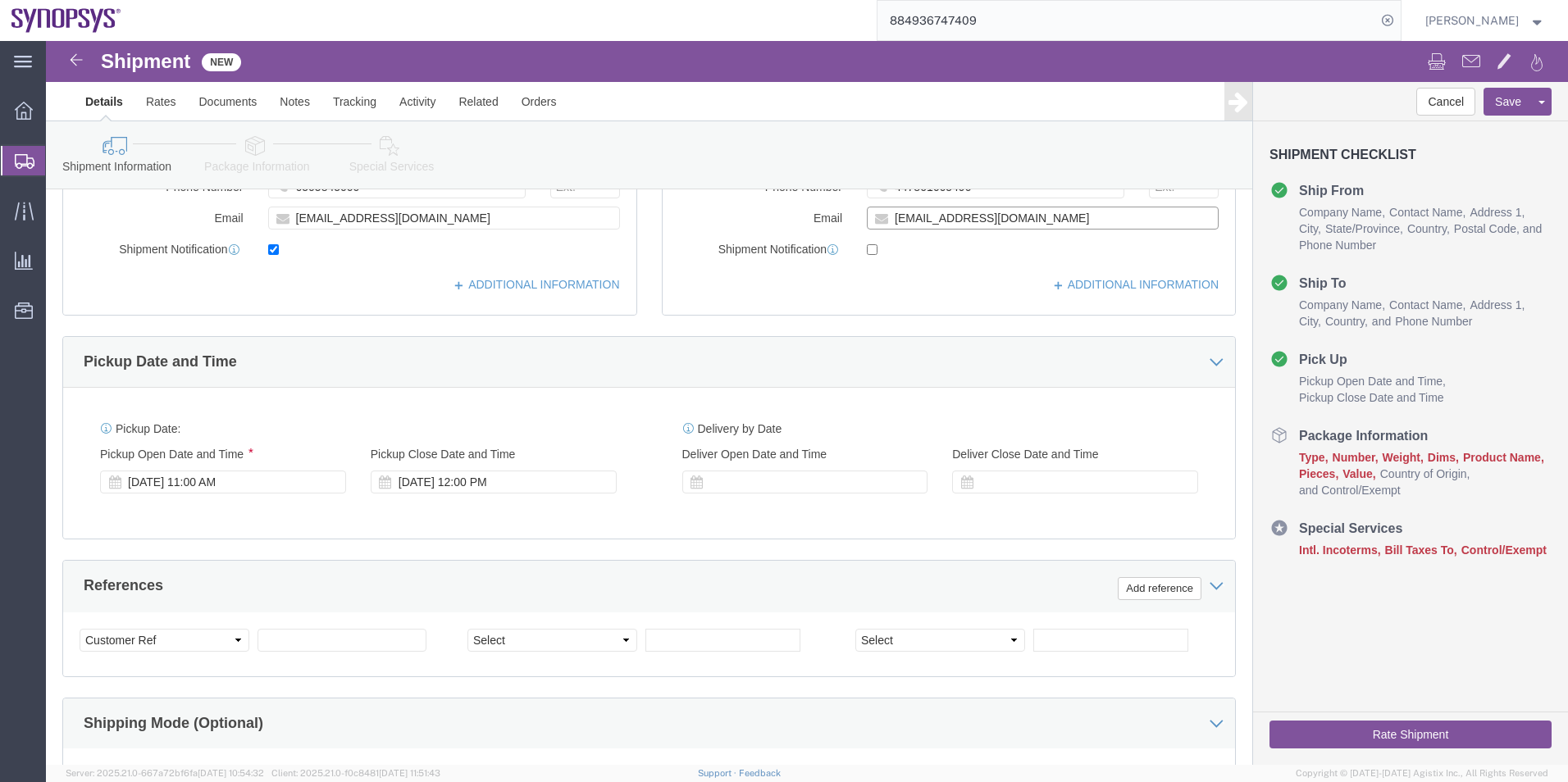
type input "[EMAIL_ADDRESS][DOMAIN_NAME]"
checkbox input "true"
click icon
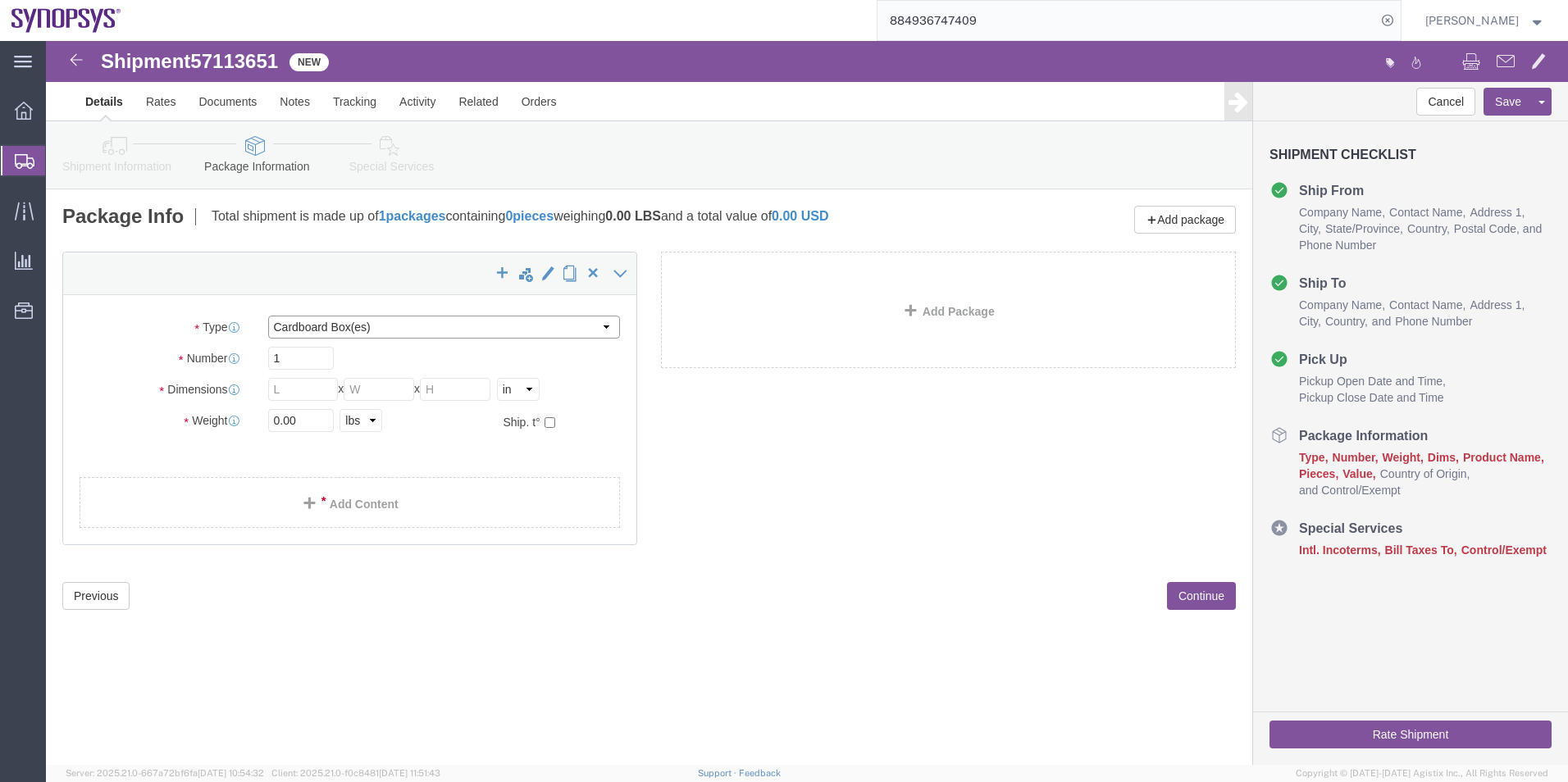
click select "Select Bale(s) Basket(s) Bolt(s) Bottle(s) Buckets Bulk Bundle(s) Can(s) Cardbo…"
select select "ENV"
click select "Select Bale(s) Basket(s) Bolt(s) Bottle(s) Buckets Bulk Bundle(s) Can(s) Cardbo…"
type input "9.50"
type input "12.50"
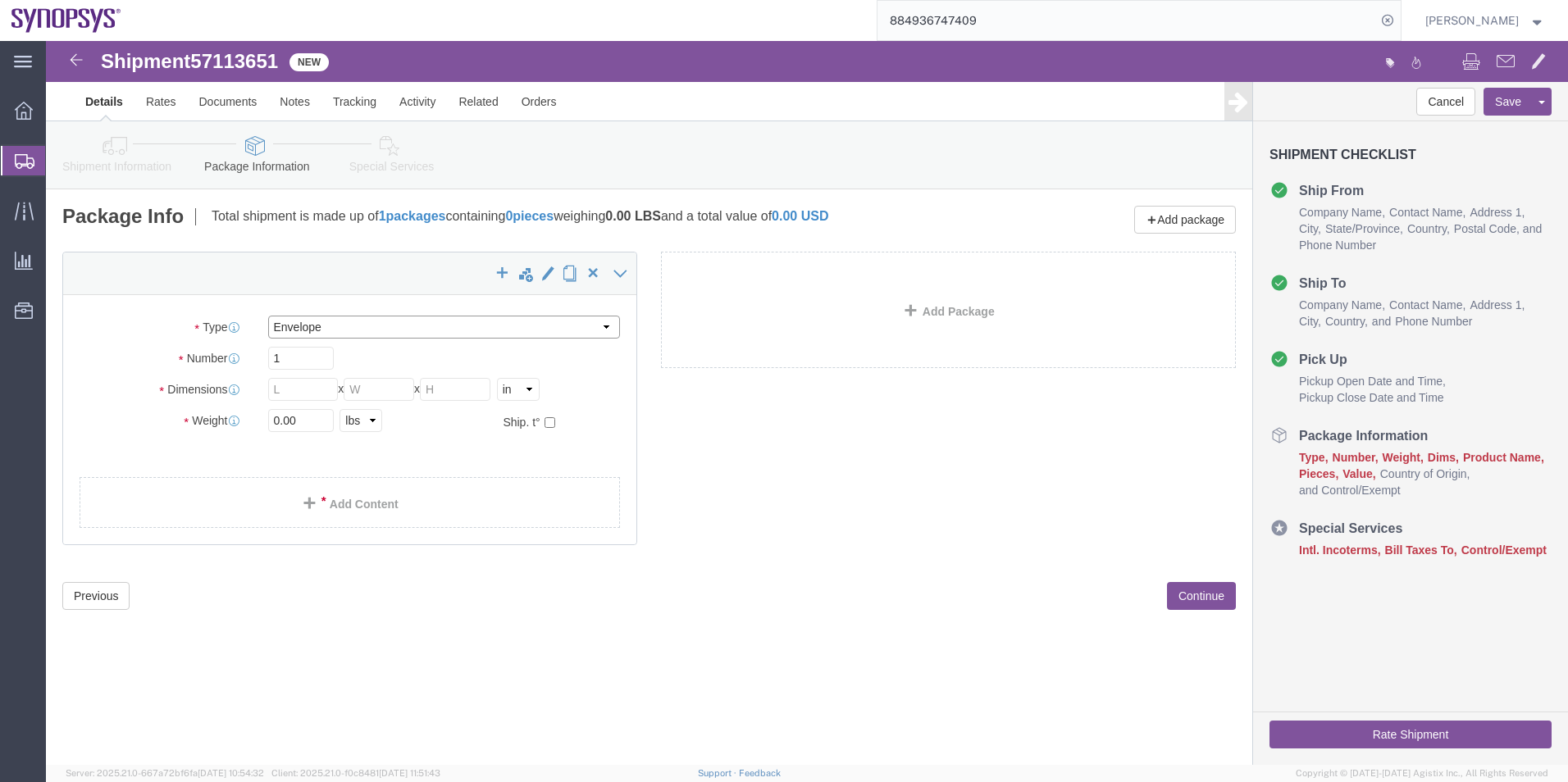
type input "0.25"
type input "1"
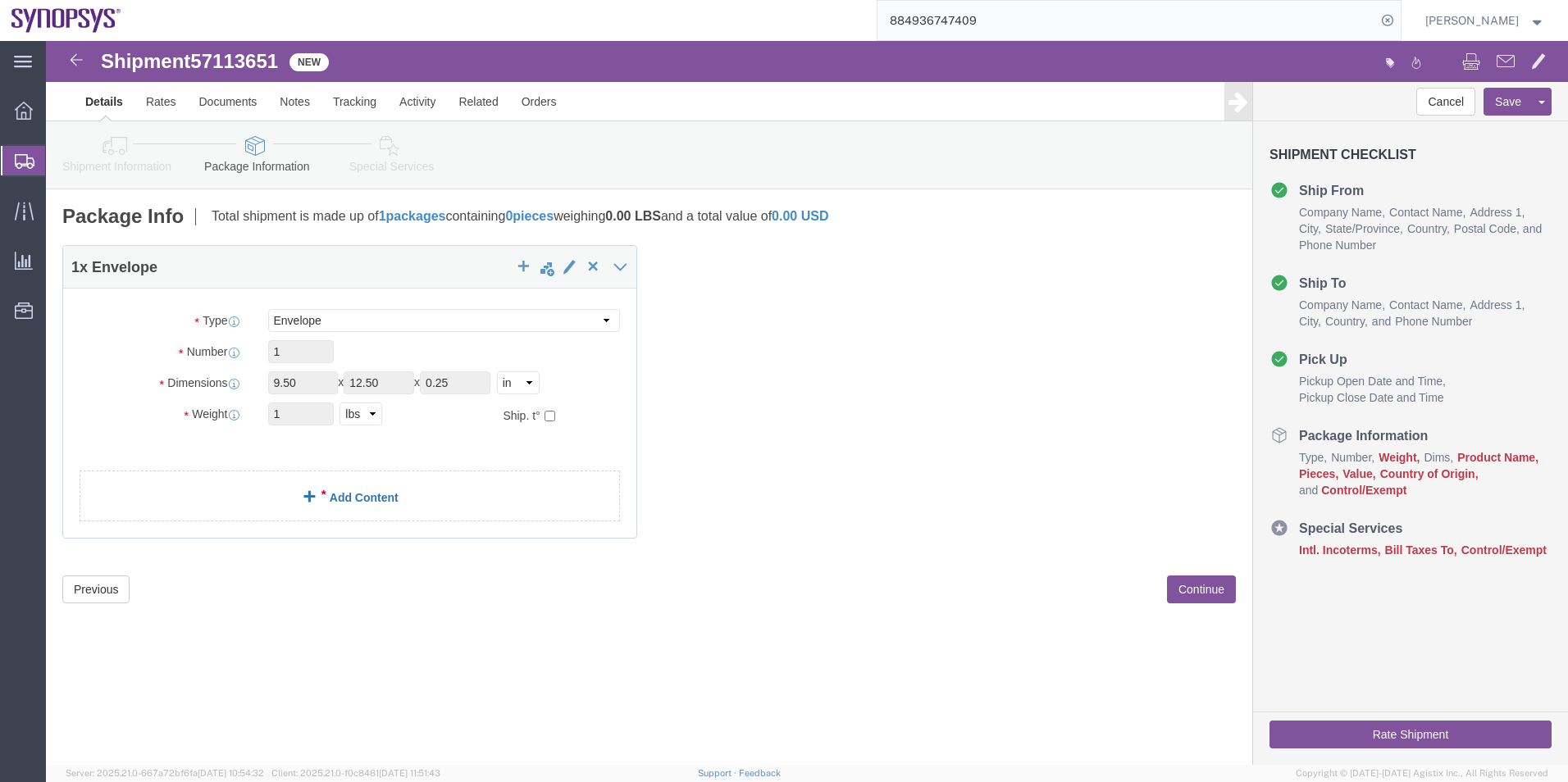
click link "Add Content"
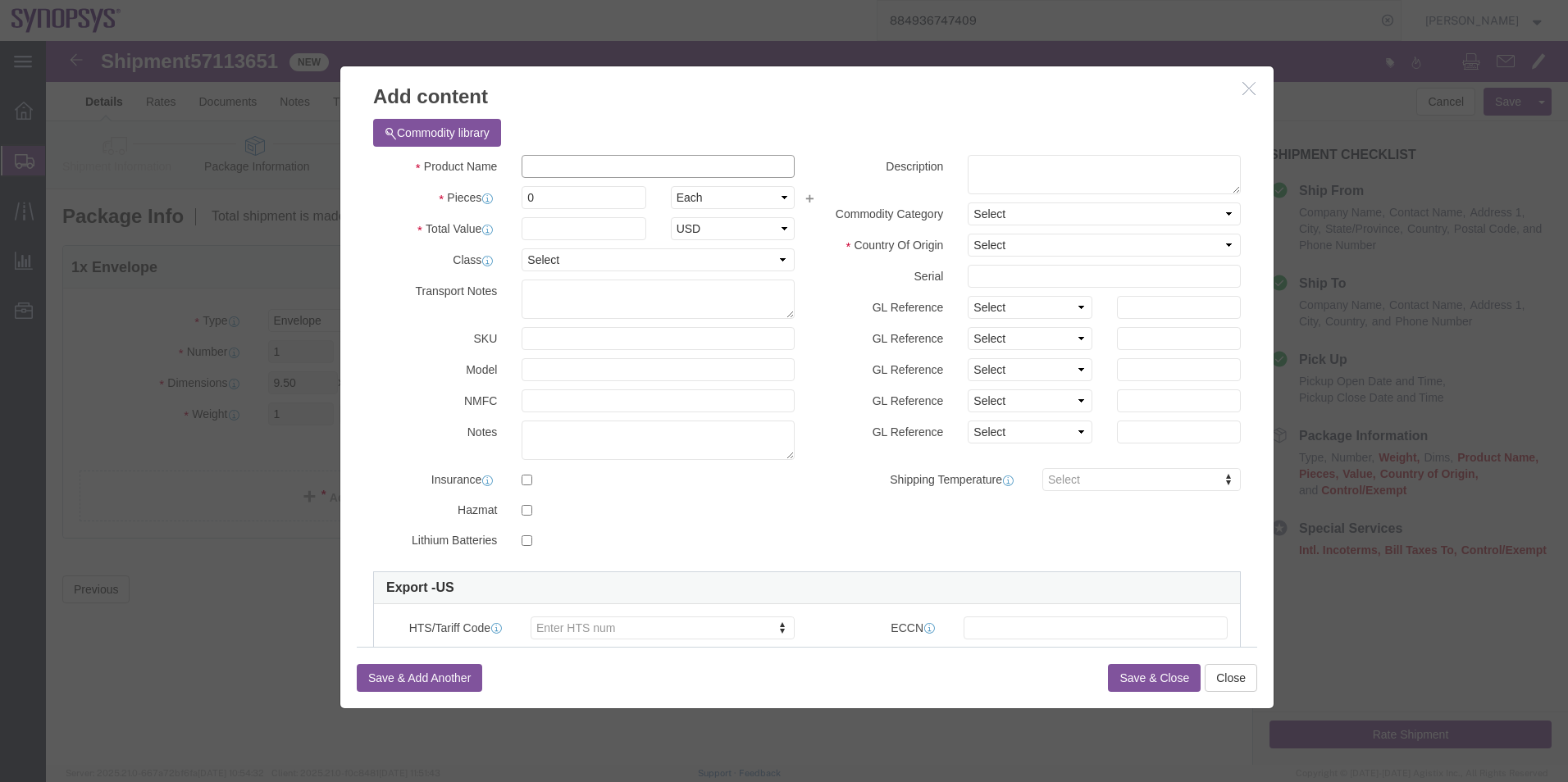
click input "text"
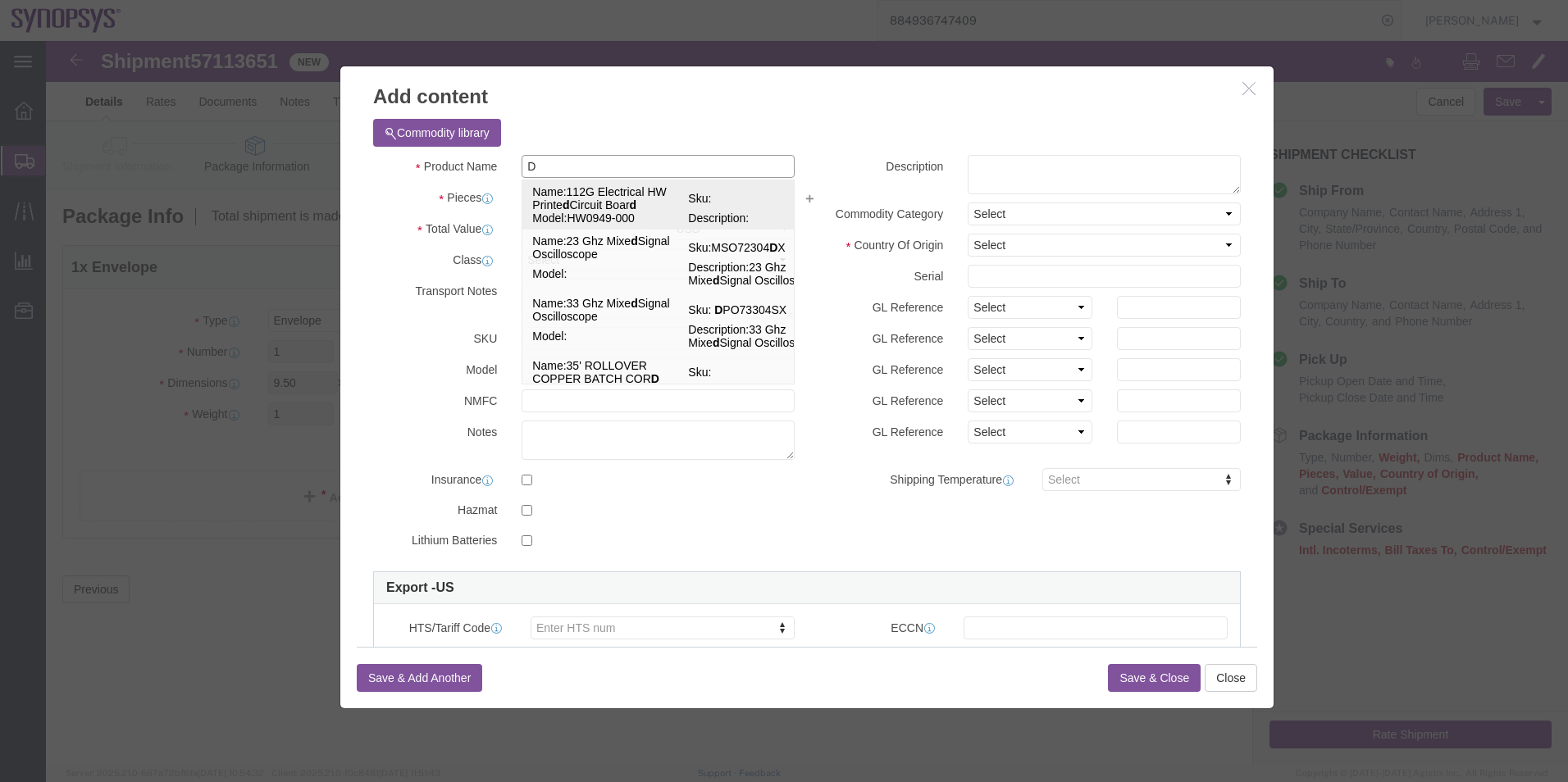
scroll to position [164, 0]
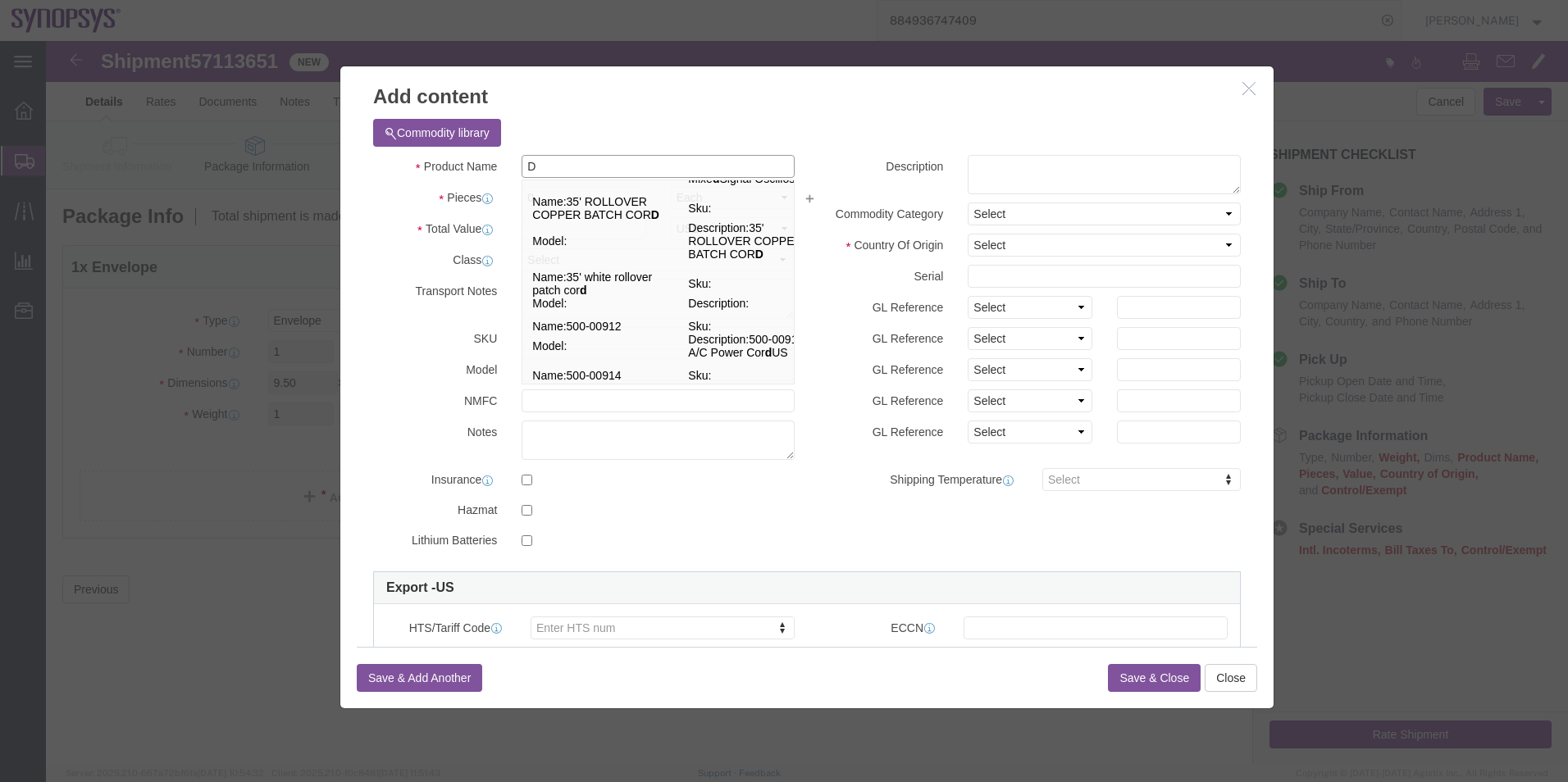
type input "DO"
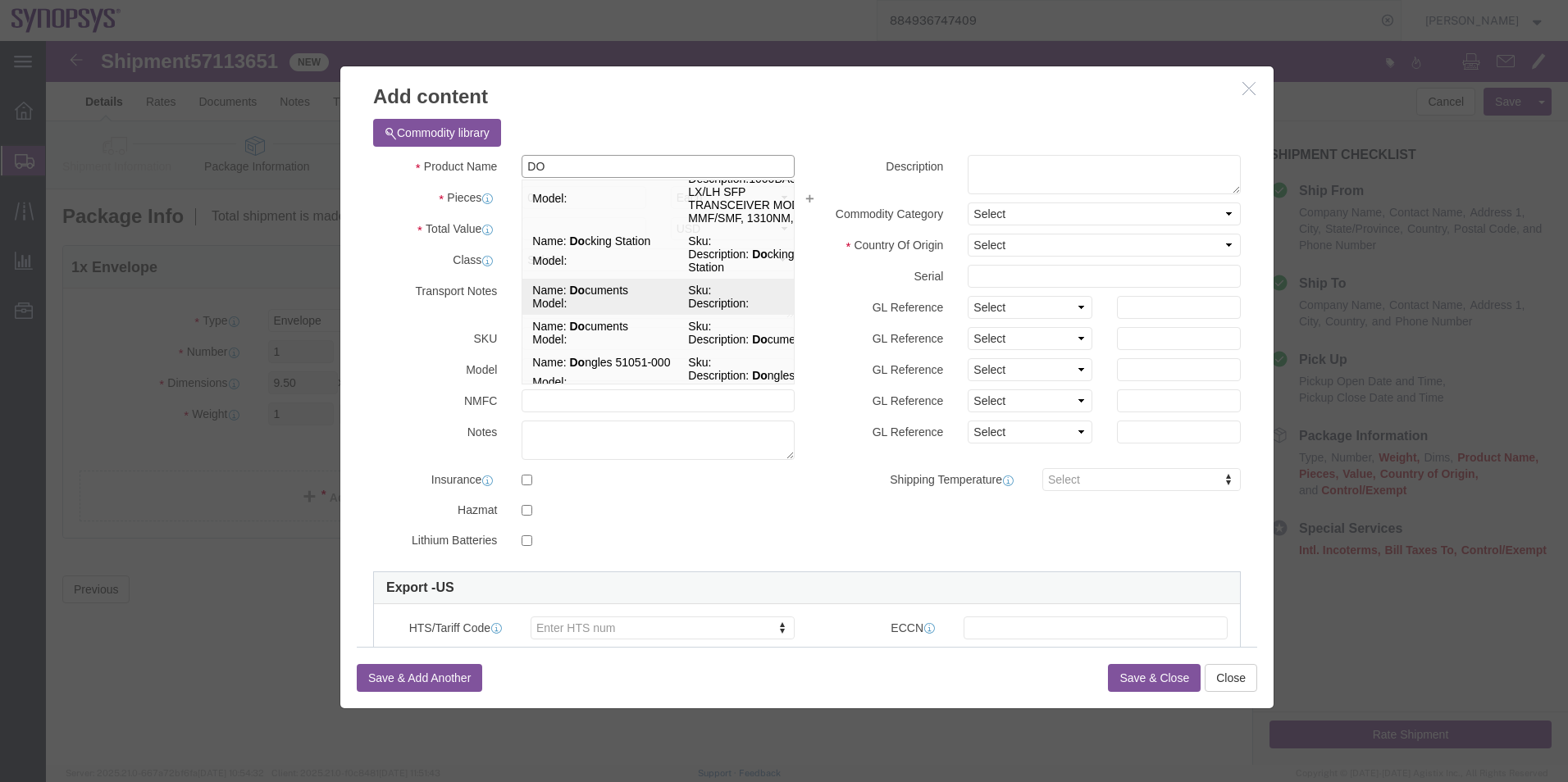
click td "Name: Do cuments"
type input "1"
select select "USD"
type input "EAR99"
select select "BIS"
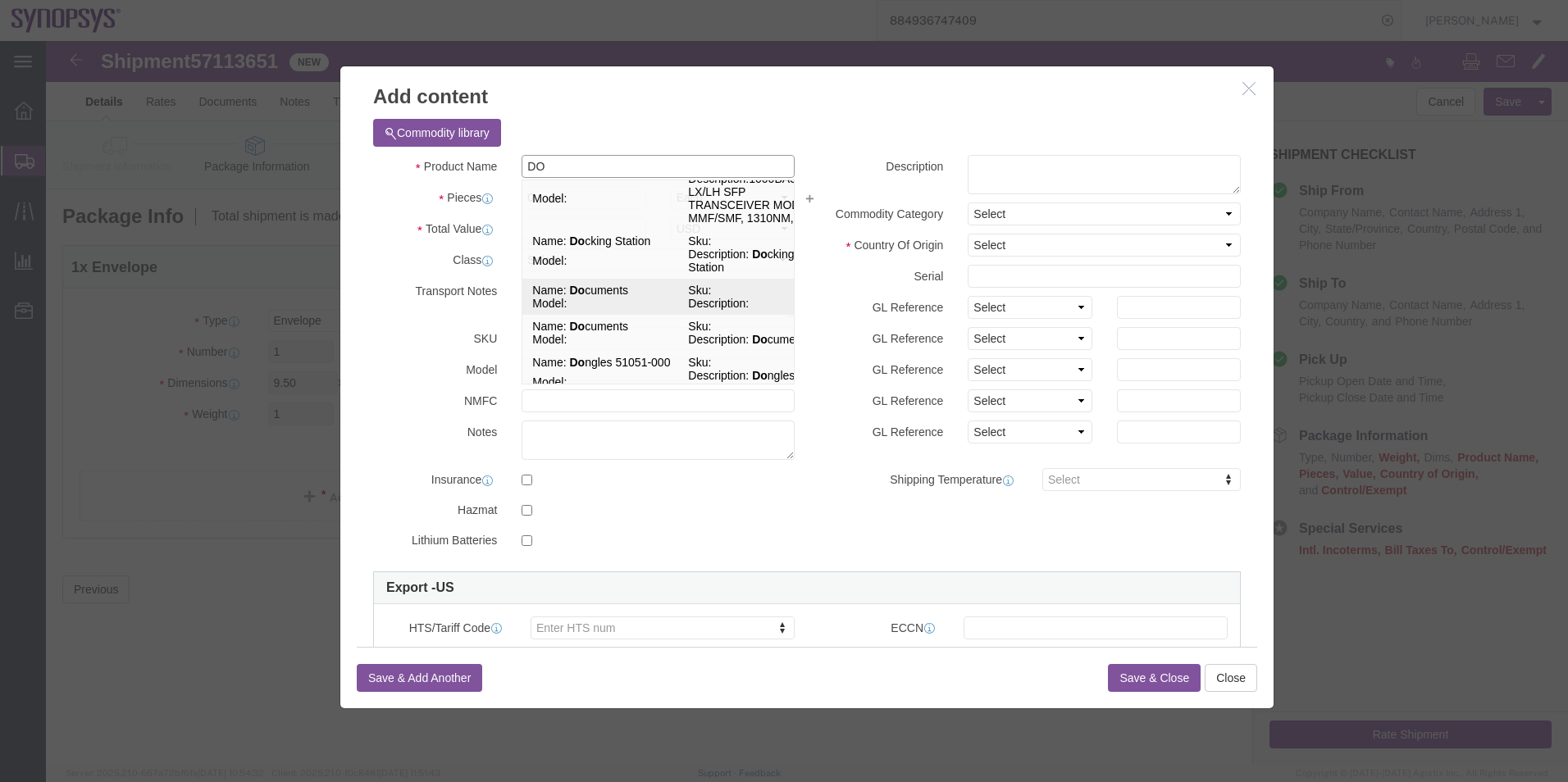
checkbox input "false"
type input "Documents"
select select "NLR"
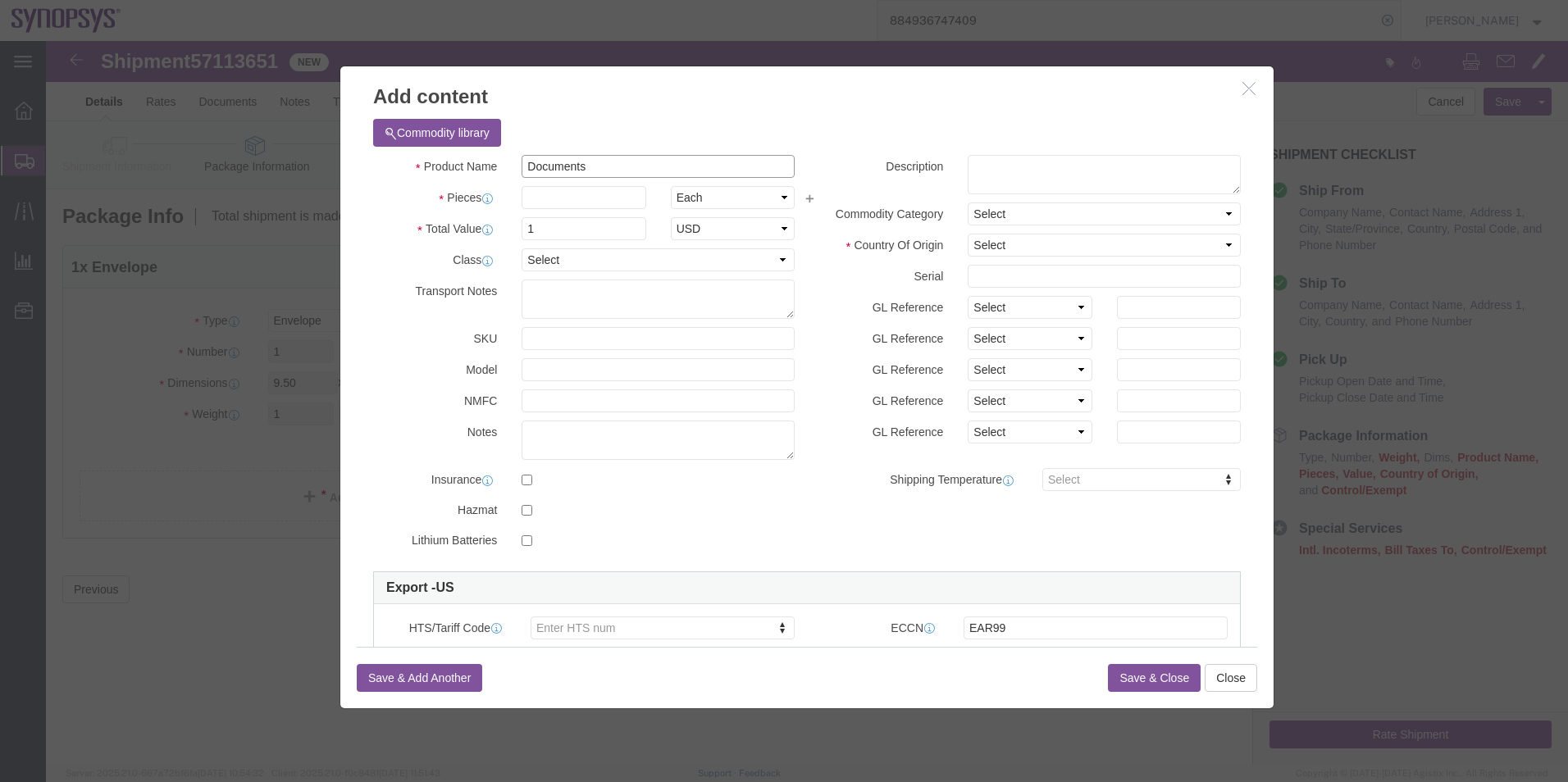
drag, startPoint x: 540, startPoint y: 125, endPoint x: 394, endPoint y: 128, distance: 146.0
click div "Product Name Documents DO"
type input "Documents"
click textarea
paste textarea "Documents"
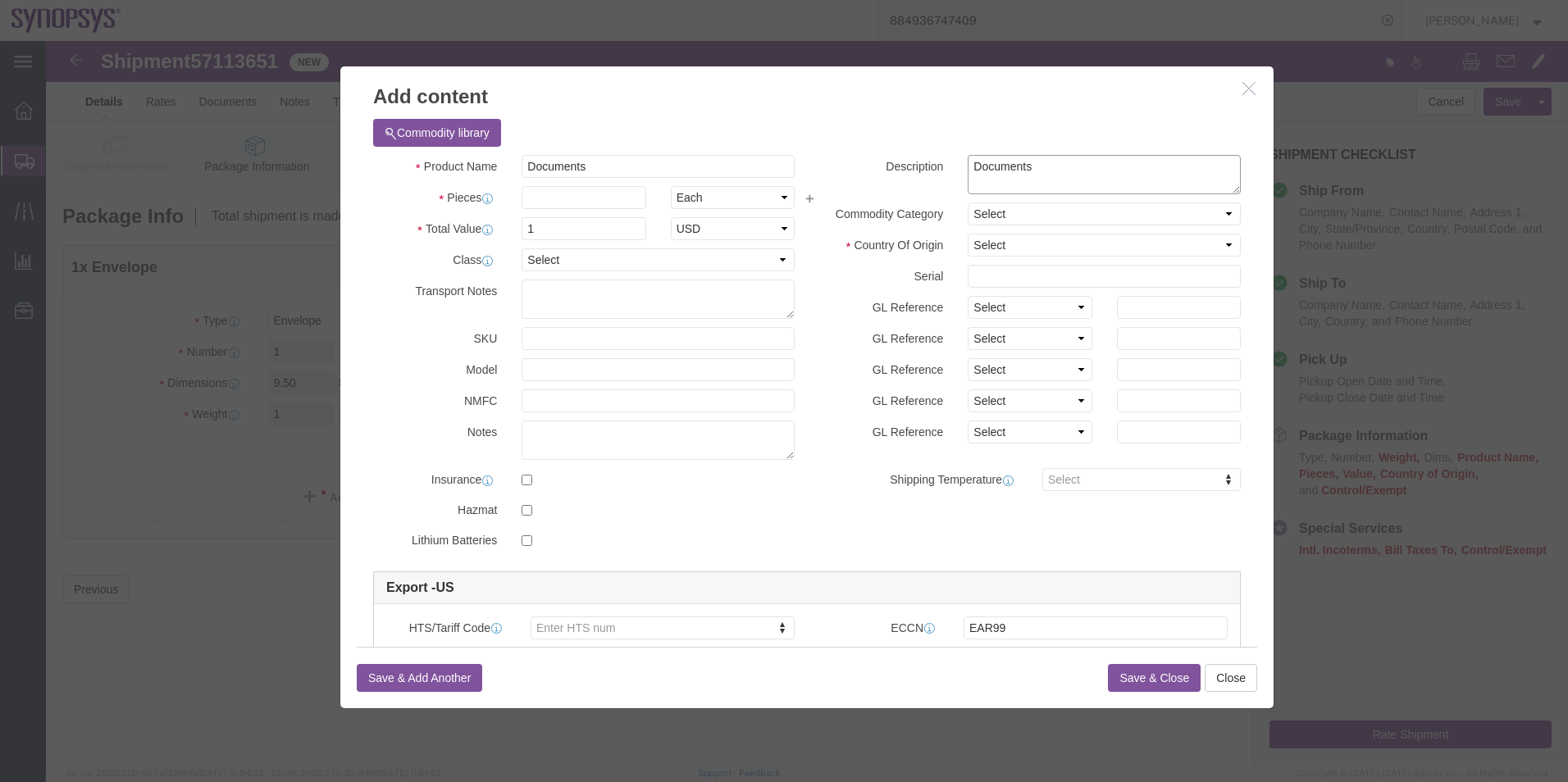
type textarea "Documents"
drag, startPoint x: 510, startPoint y: 158, endPoint x: 422, endPoint y: 155, distance: 88.1
click div "Pieces Select Bag Barrels 100Board Feet Bottle Box Blister Pack Carats Can Caps…"
type input "5"
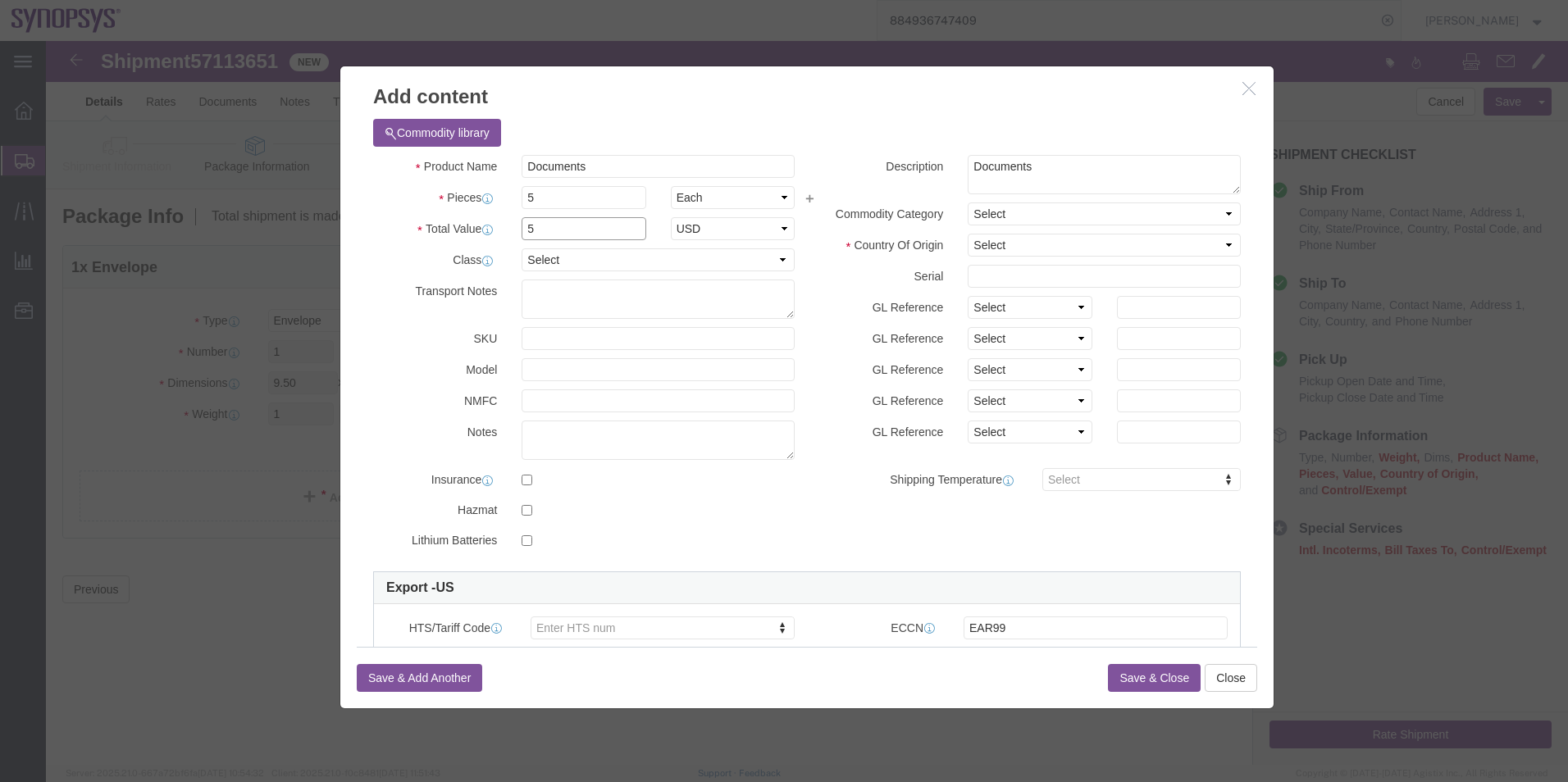
drag, startPoint x: 498, startPoint y: 196, endPoint x: 426, endPoint y: 174, distance: 75.3
click div "Product Name Documents DO Pieces 5 Select Bag Barrels 100Board Feet Bottle Box …"
click label "Model"
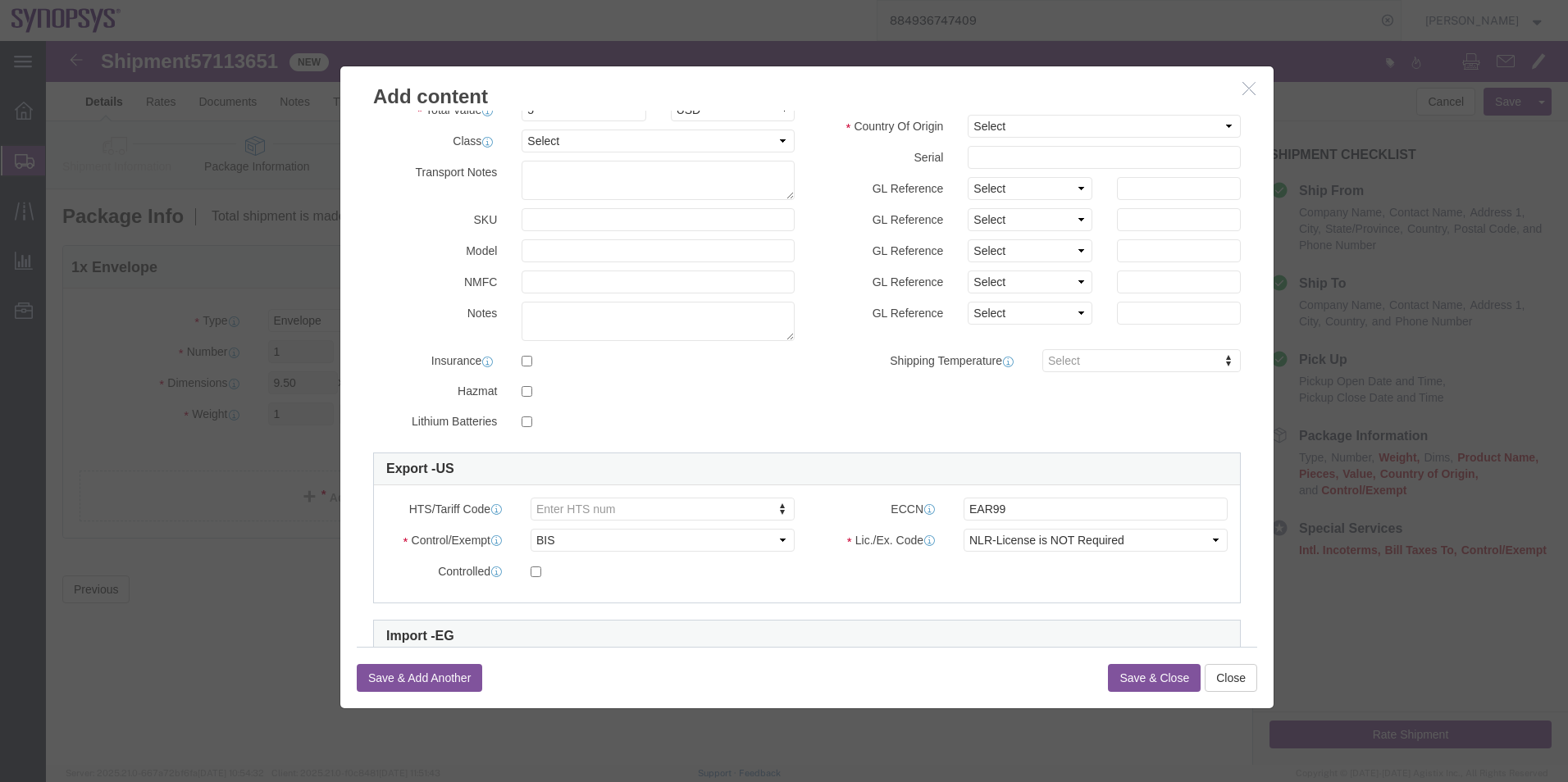
scroll to position [246, 0]
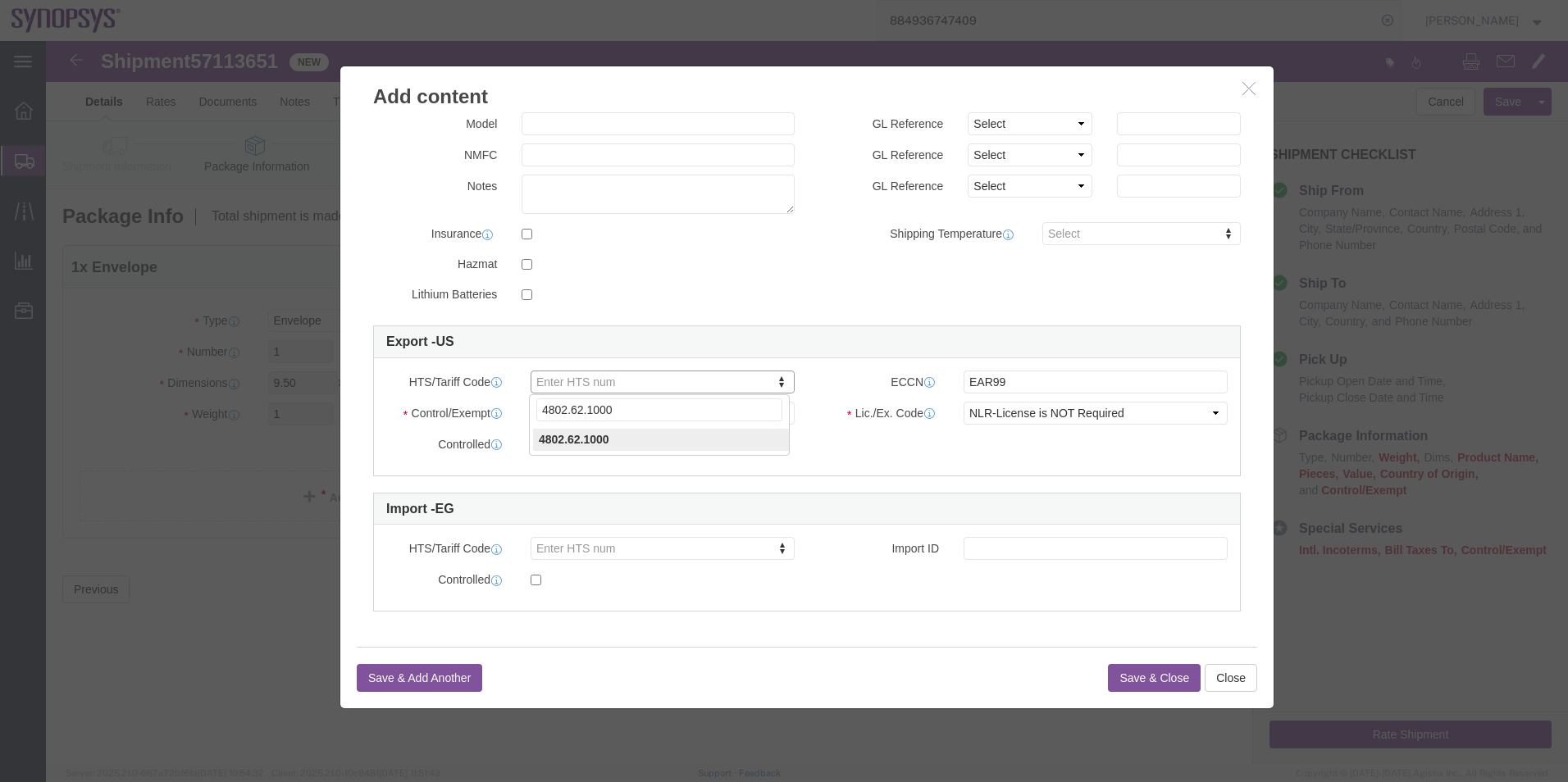
type input "4802.62.1000"
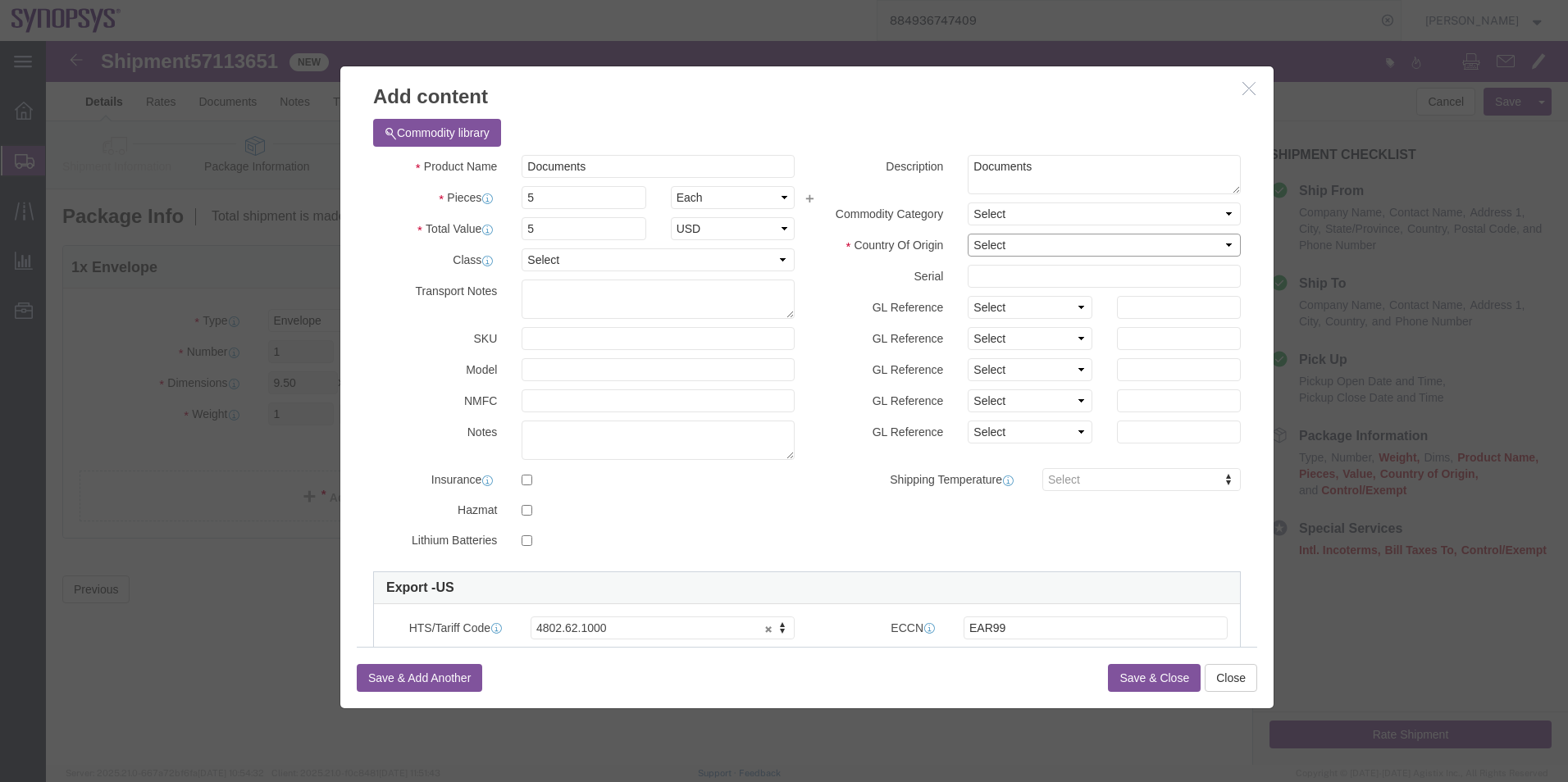
click select "Select Afghanistan Åland Islands Albania Algeria American Samoa Andorra Angola …"
select select "US"
click select "Select Afghanistan Åland Islands Albania Algeria American Samoa Andorra Angola …"
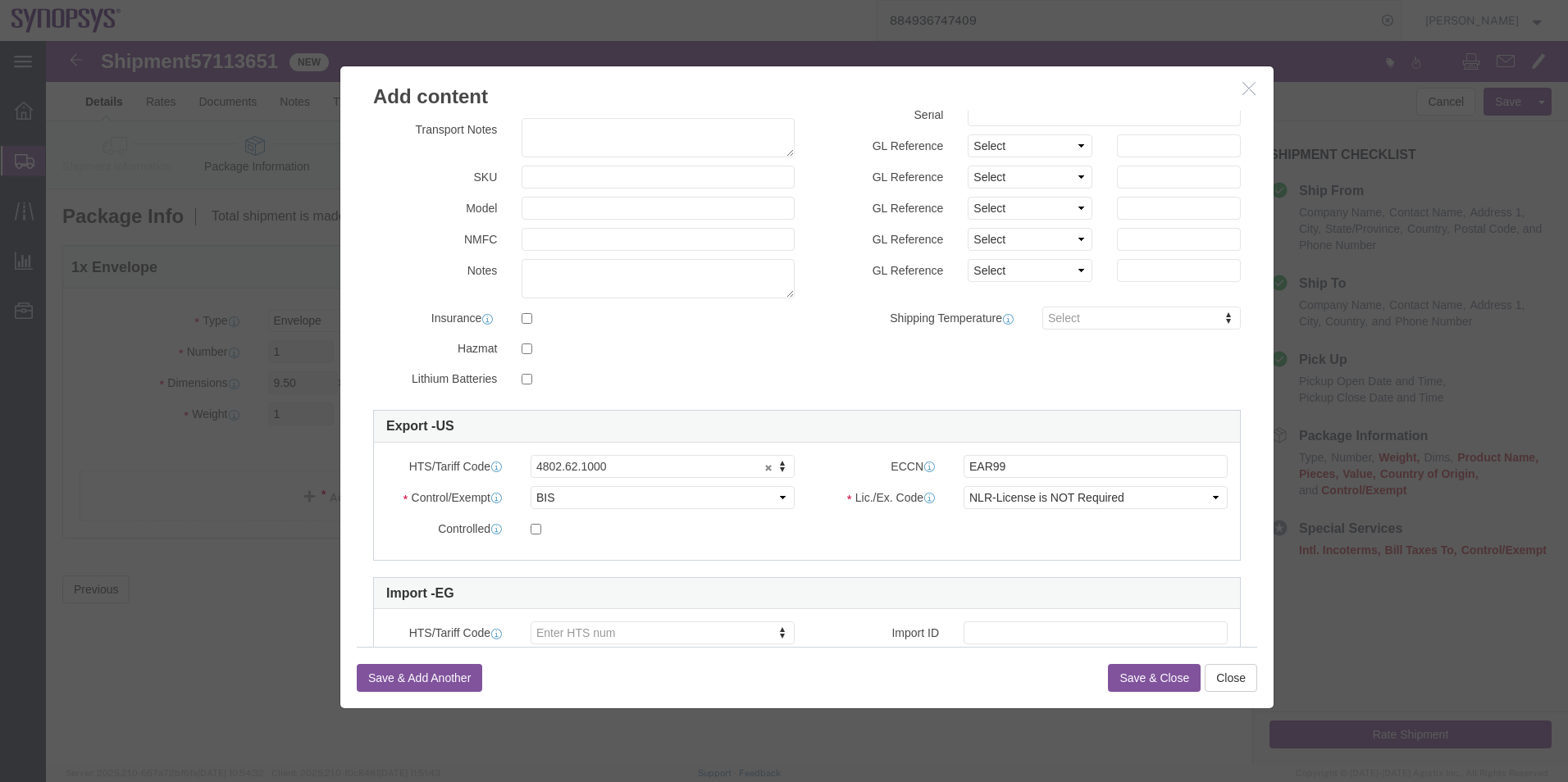
scroll to position [164, 0]
click button "Save & Close"
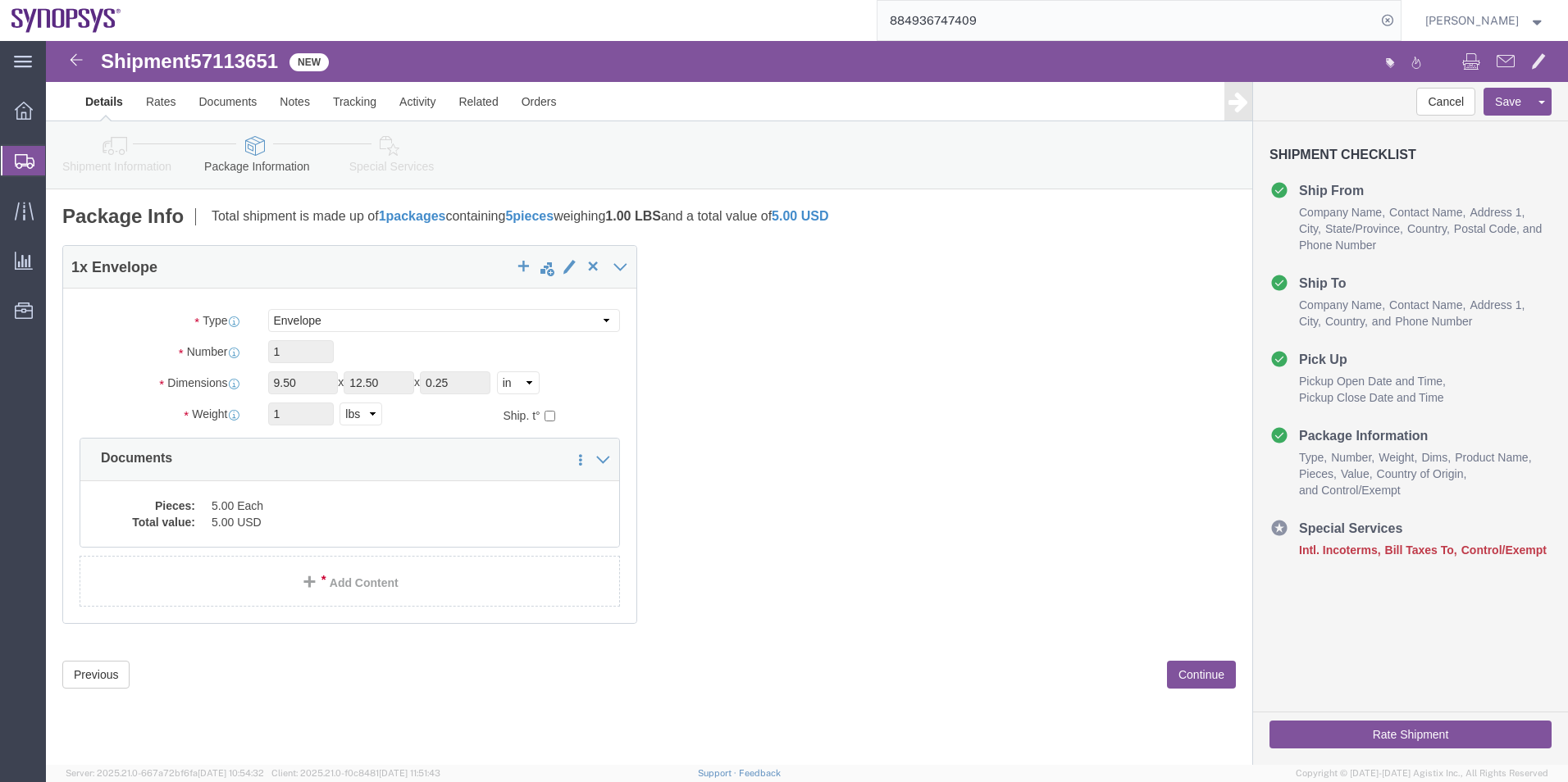
click icon
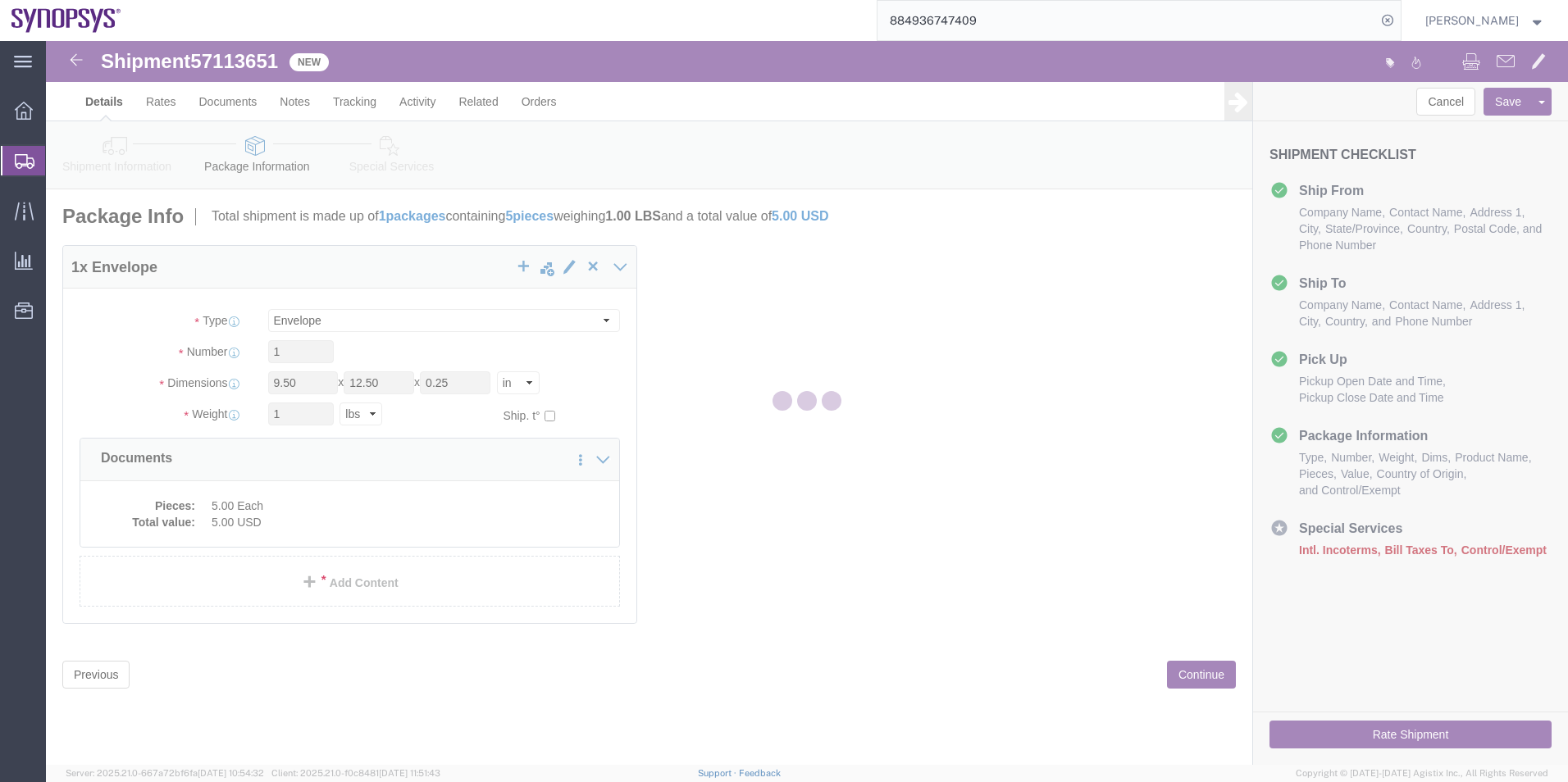
select select
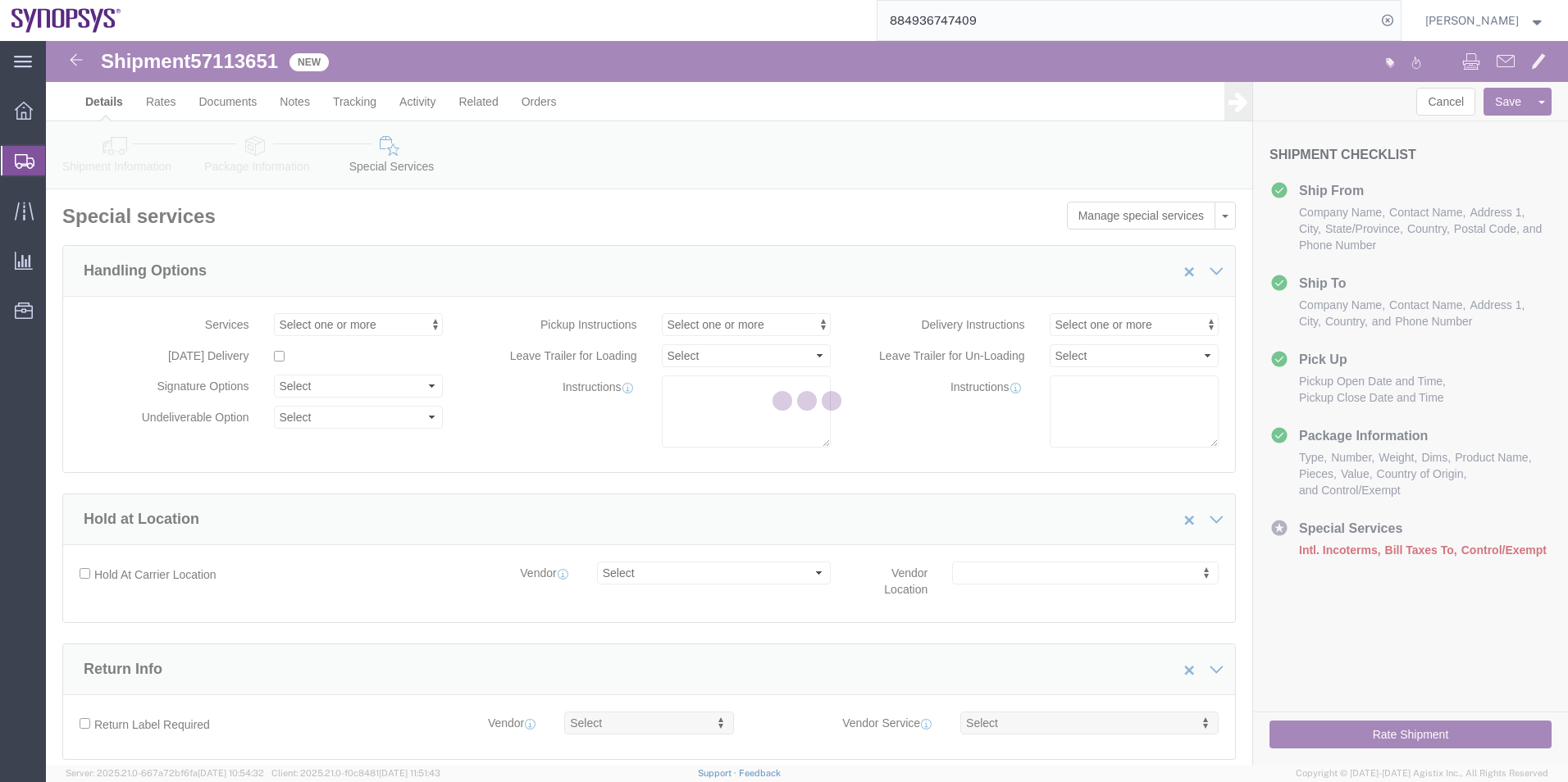
select select "COSTCENTER"
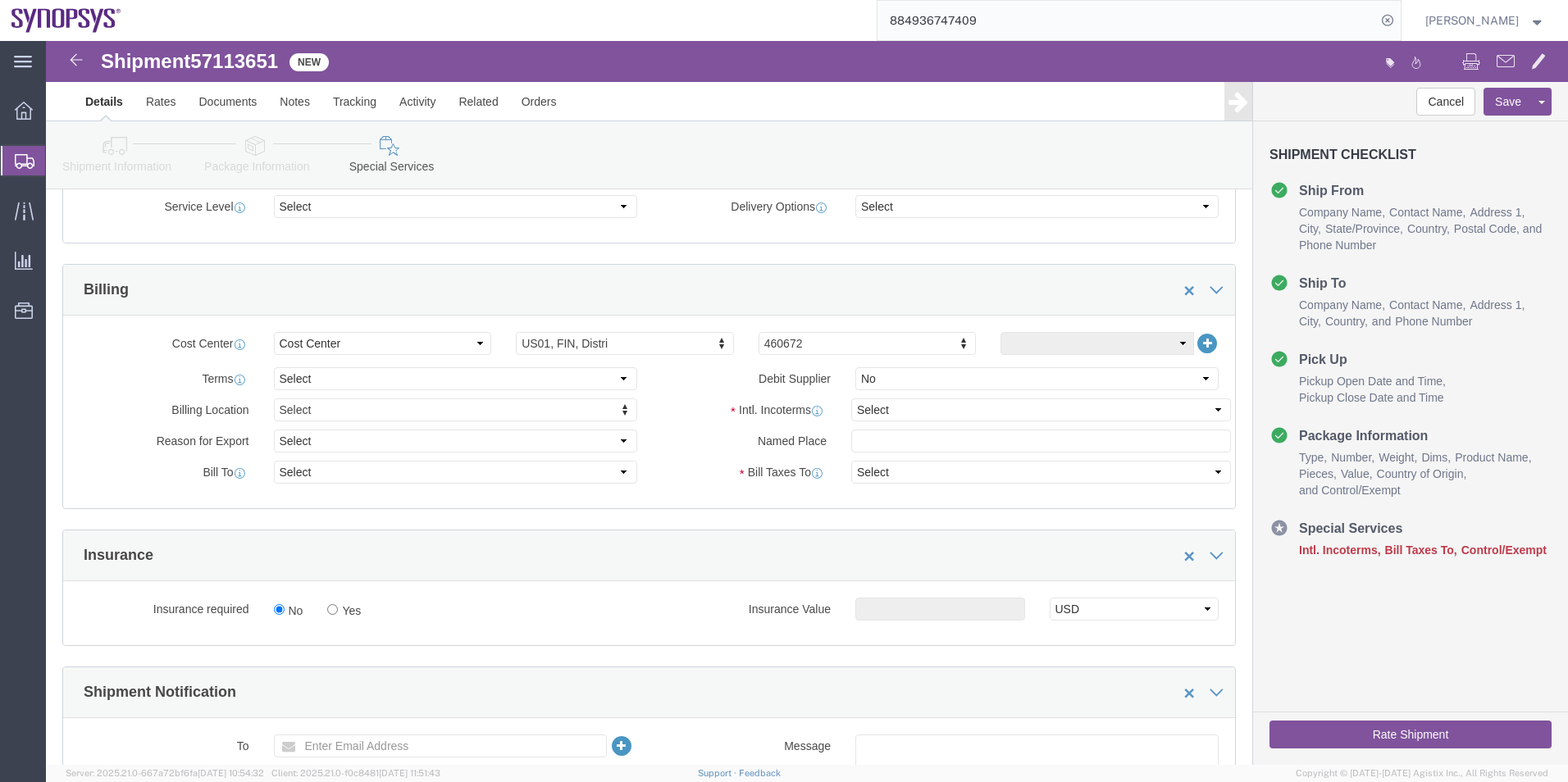
scroll to position [656, 0]
click select "Select Carriage Insurance Paid Carriage Paid To Cost and Freight Cost Insurance…"
select select "DDP"
click select "Select Carriage Insurance Paid Carriage Paid To Cost and Freight Cost Insurance…"
select select "SHIP"
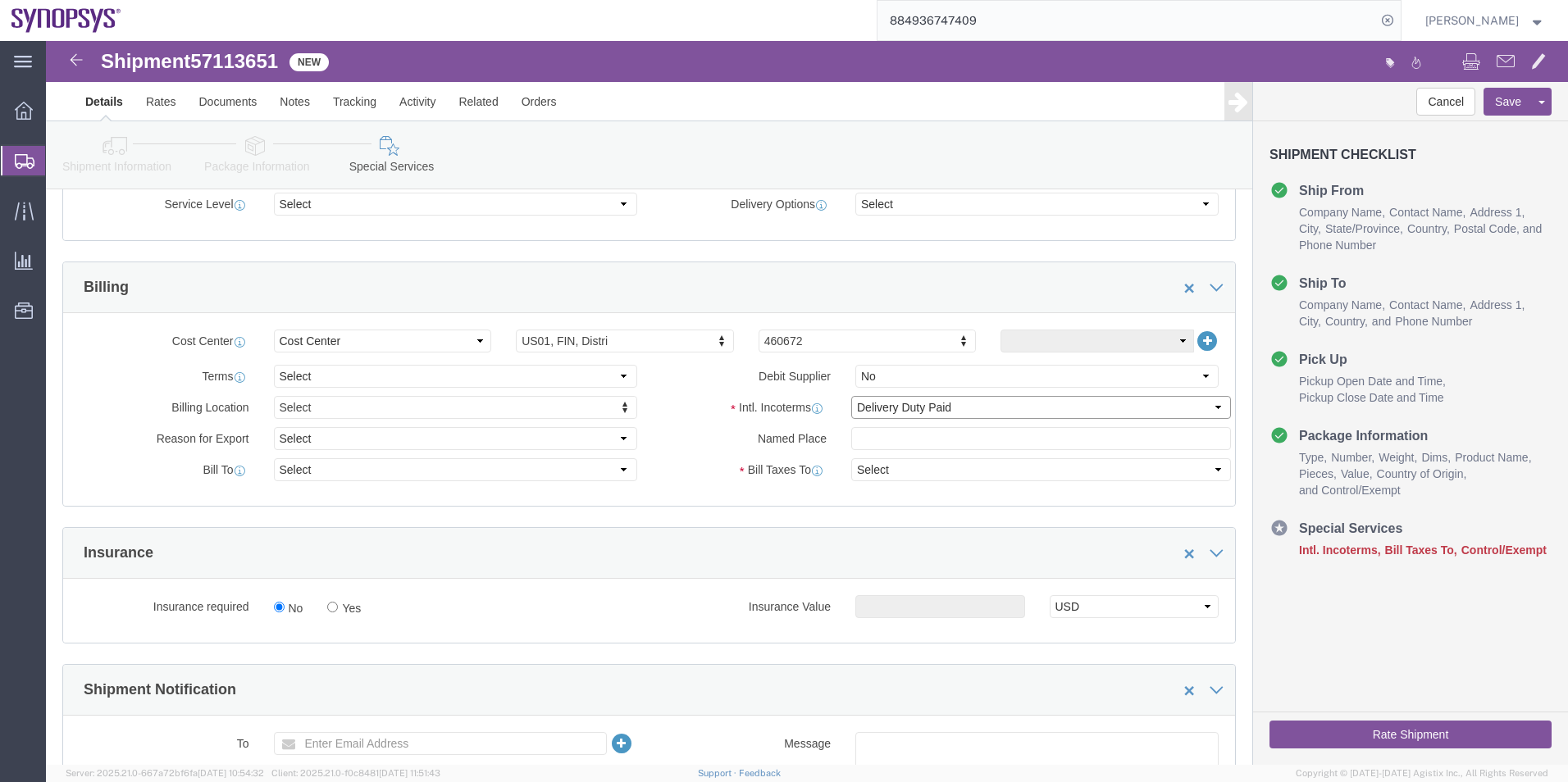
select select "SHIP"
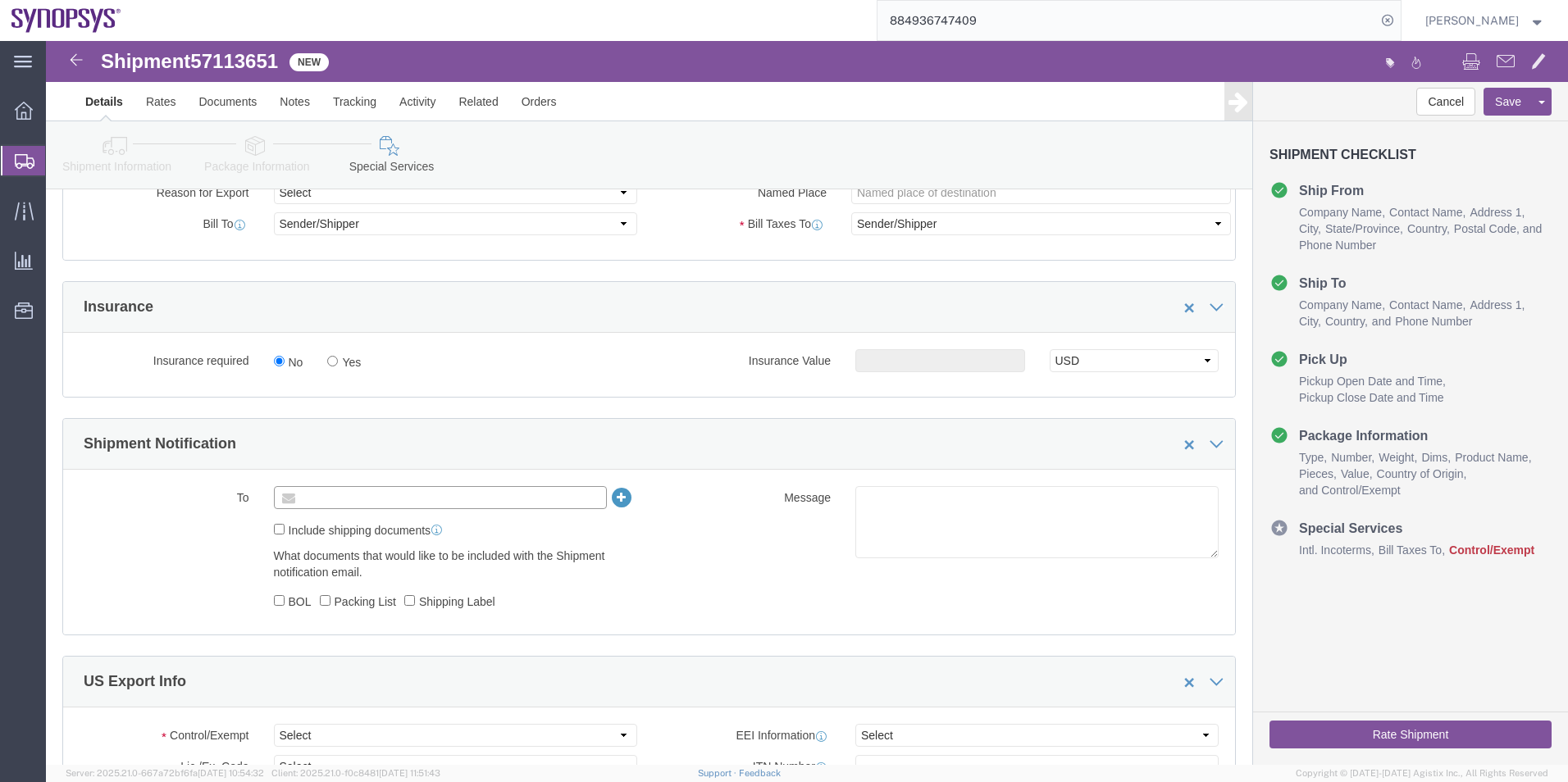
click input "text"
paste input "[EMAIL_ADDRESS][DOMAIN_NAME]"
click li "No Valid Email Found"
type input "Enter Email Address"
click input "text"
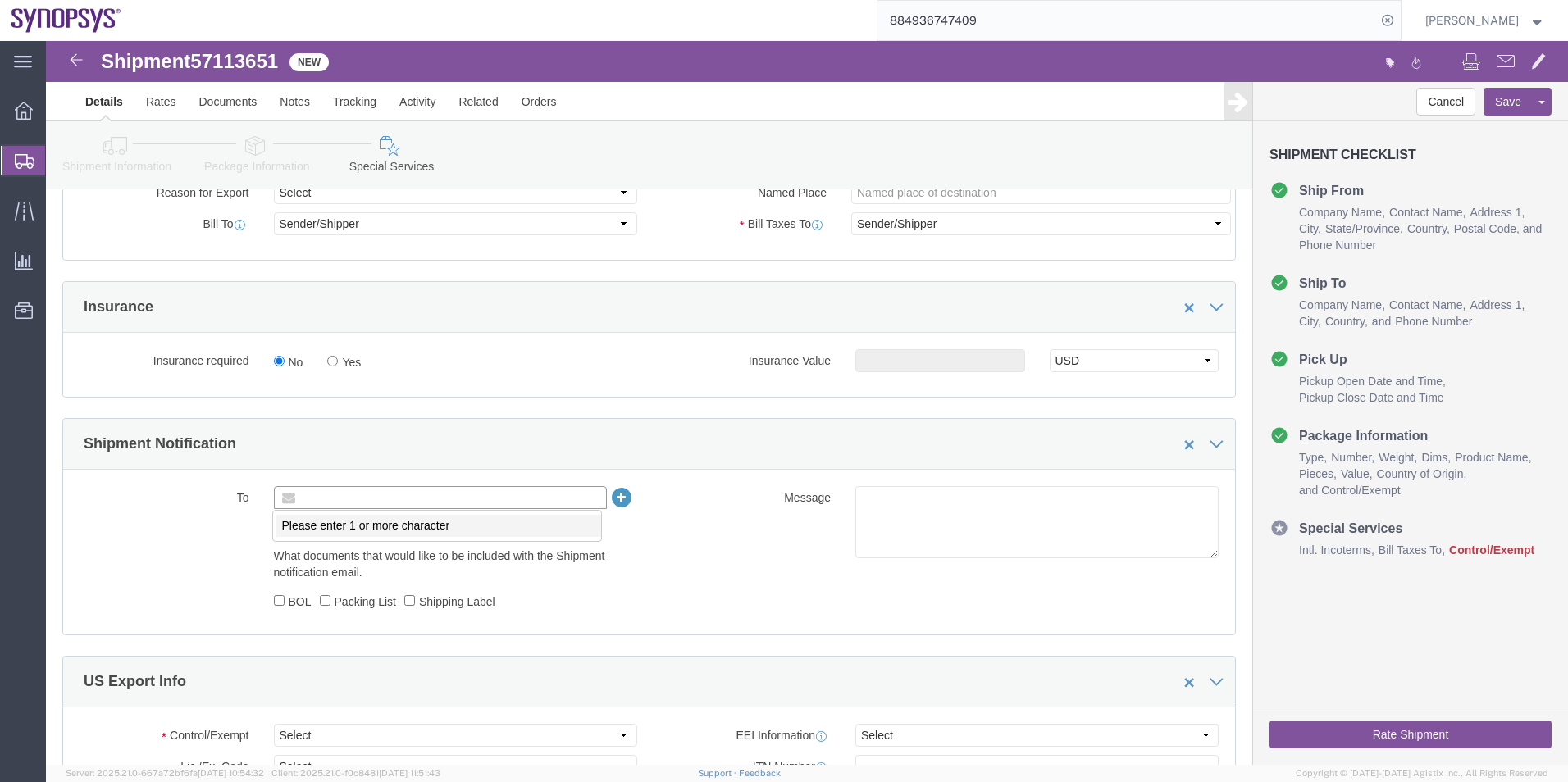
paste input "[EMAIL_ADDRESS][DOMAIN_NAME]"
type input "[EMAIL_ADDRESS][DOMAIN_NAME]"
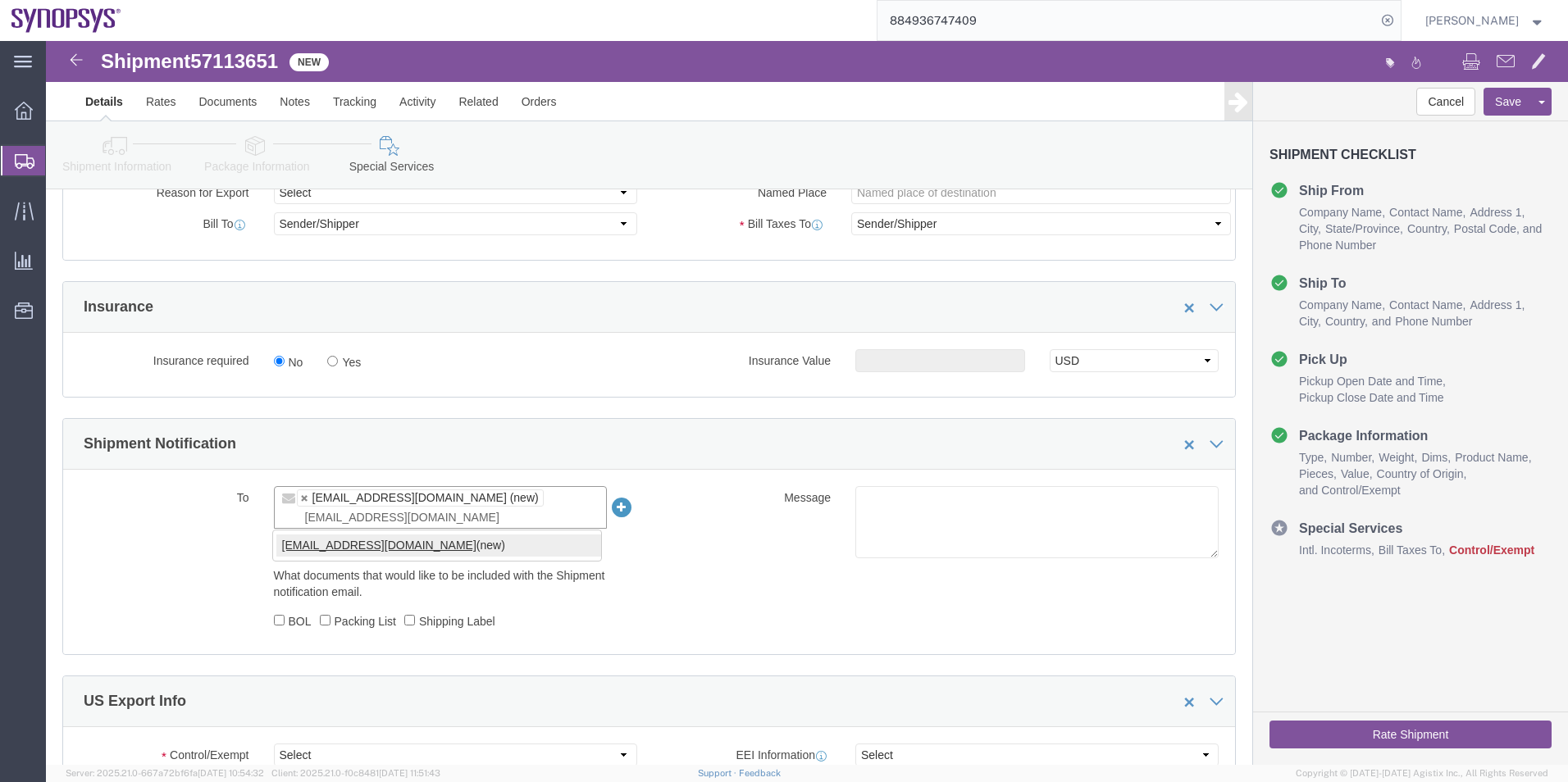
type input "KAELEN@SYNOPSYS.COM"
type input "vchin@synopsys.com,KAELEN@SYNOPSYS.COM"
click textarea
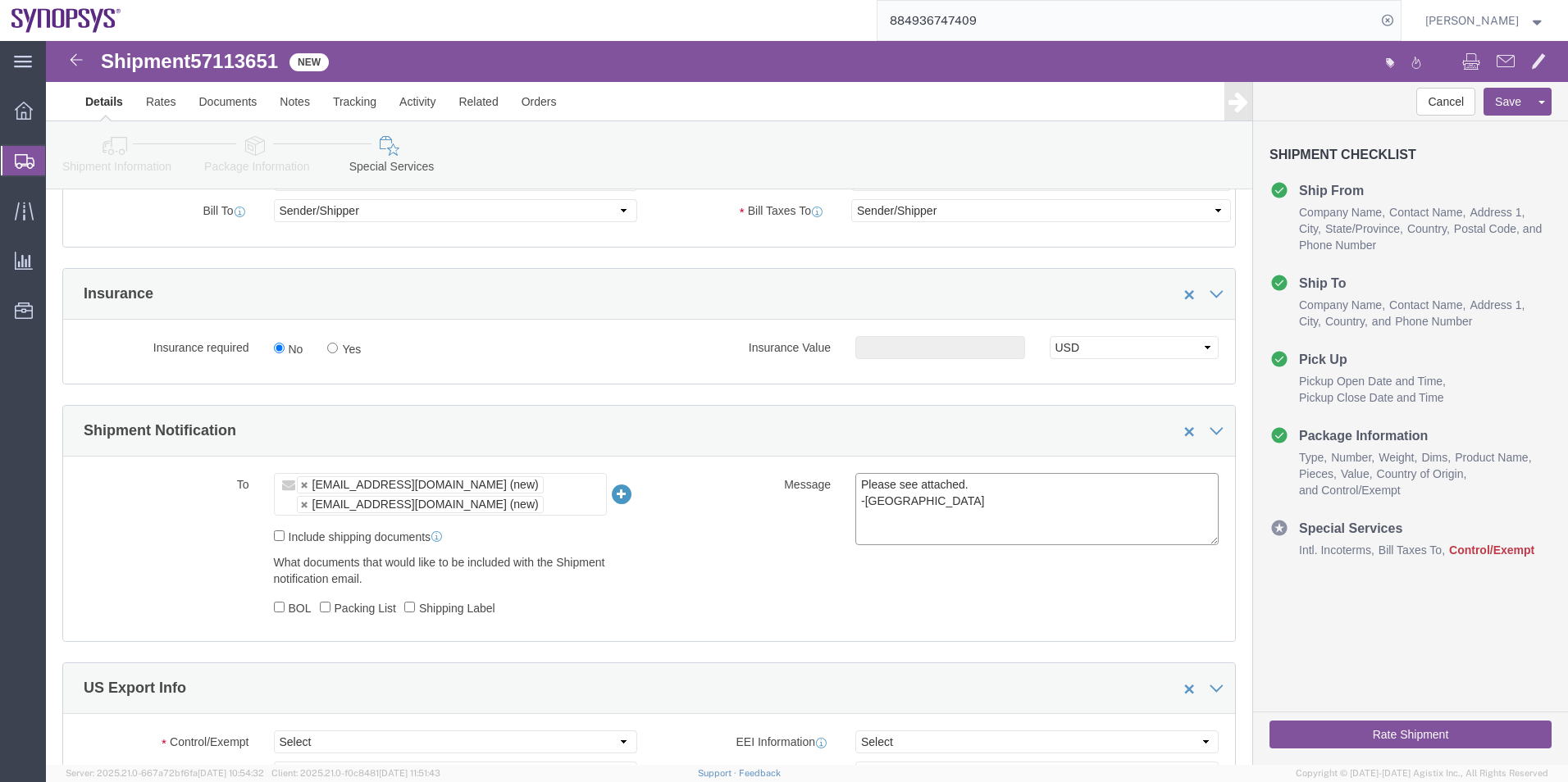
scroll to position [1148, 0]
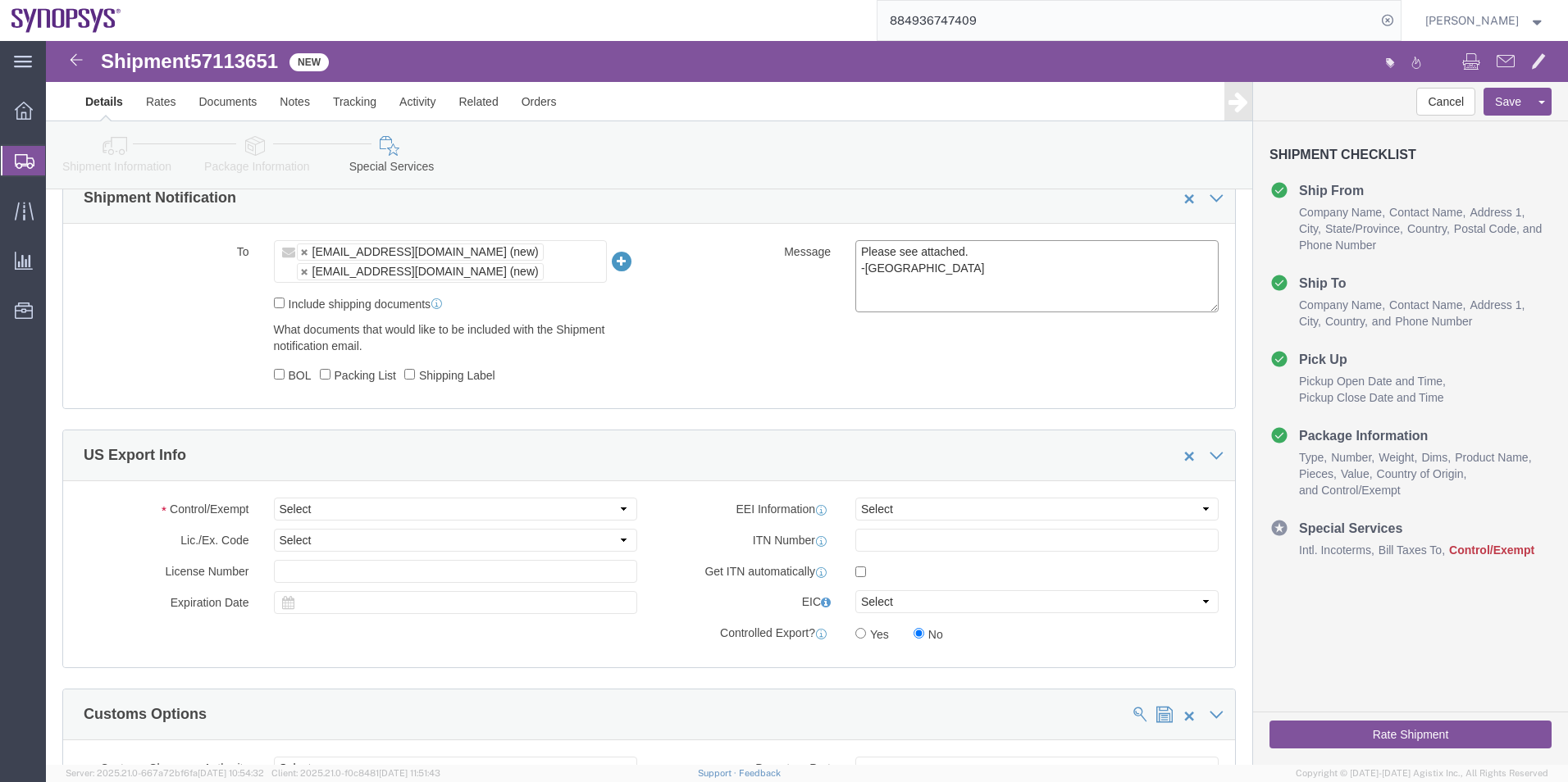
type textarea "Please see attached. -[GEOGRAPHIC_DATA]"
click select "Select ATF BIS DEA EPA FDA FTR ITAR OFAC Other (OPA)"
select select "FTR"
click select "Select ATF BIS DEA EPA FDA FTR ITAR OFAC Other (OPA)"
click select "Select 30.2(d)(2) 30.36 30.37(a) 30.37(f) 30.37(g) 30.37(h) 30.37(i) 30.37(j) 3…"
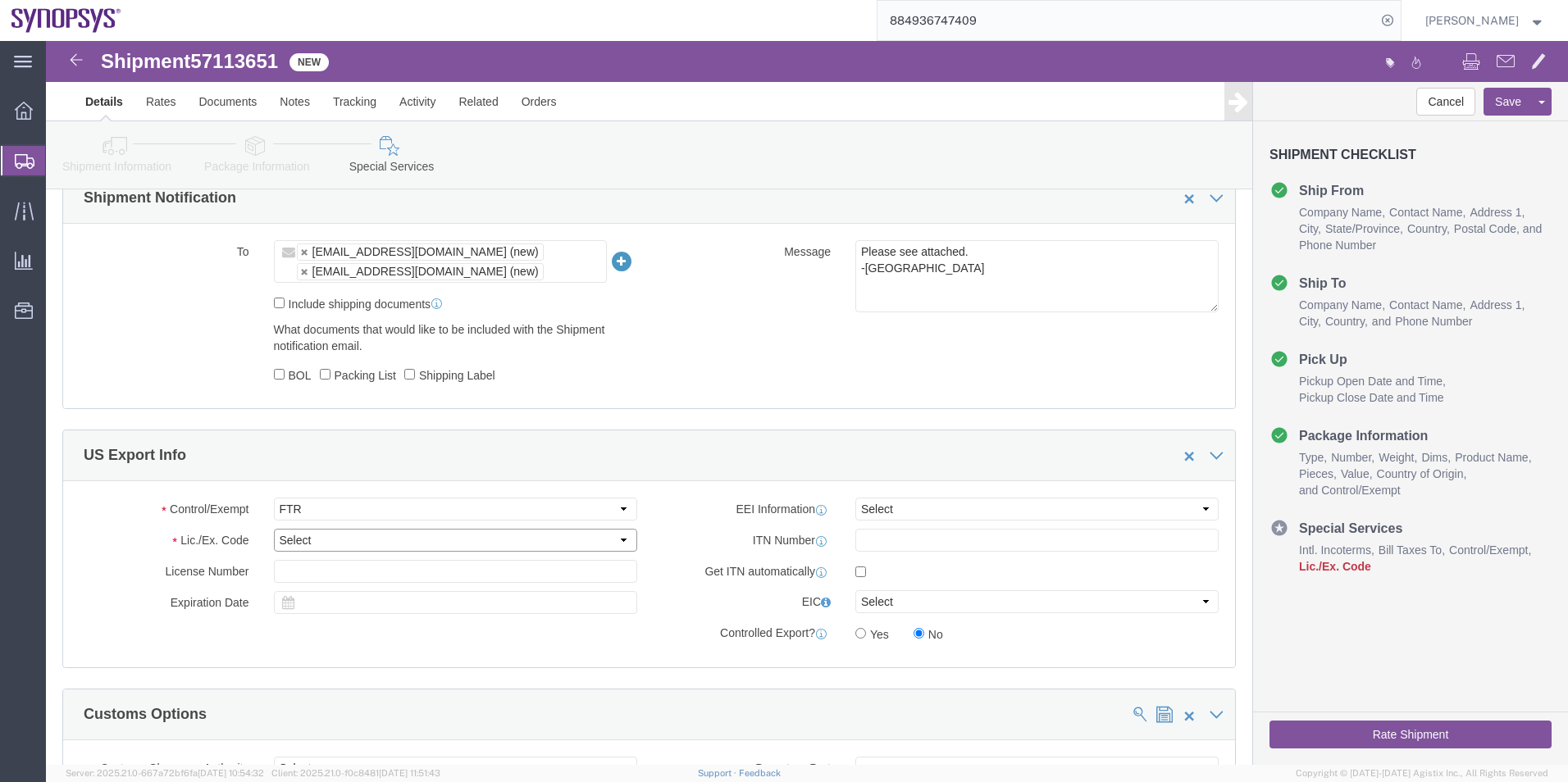
select select "30.37(a)"
click select "Select 30.2(d)(2) 30.36 30.37(a) 30.37(f) 30.37(g) 30.37(h) 30.37(i) 30.37(j) 3…"
click input "text"
click select "Select AES-Direct EEI Carrier File EEI EEI Exempt"
select select "EXEM"
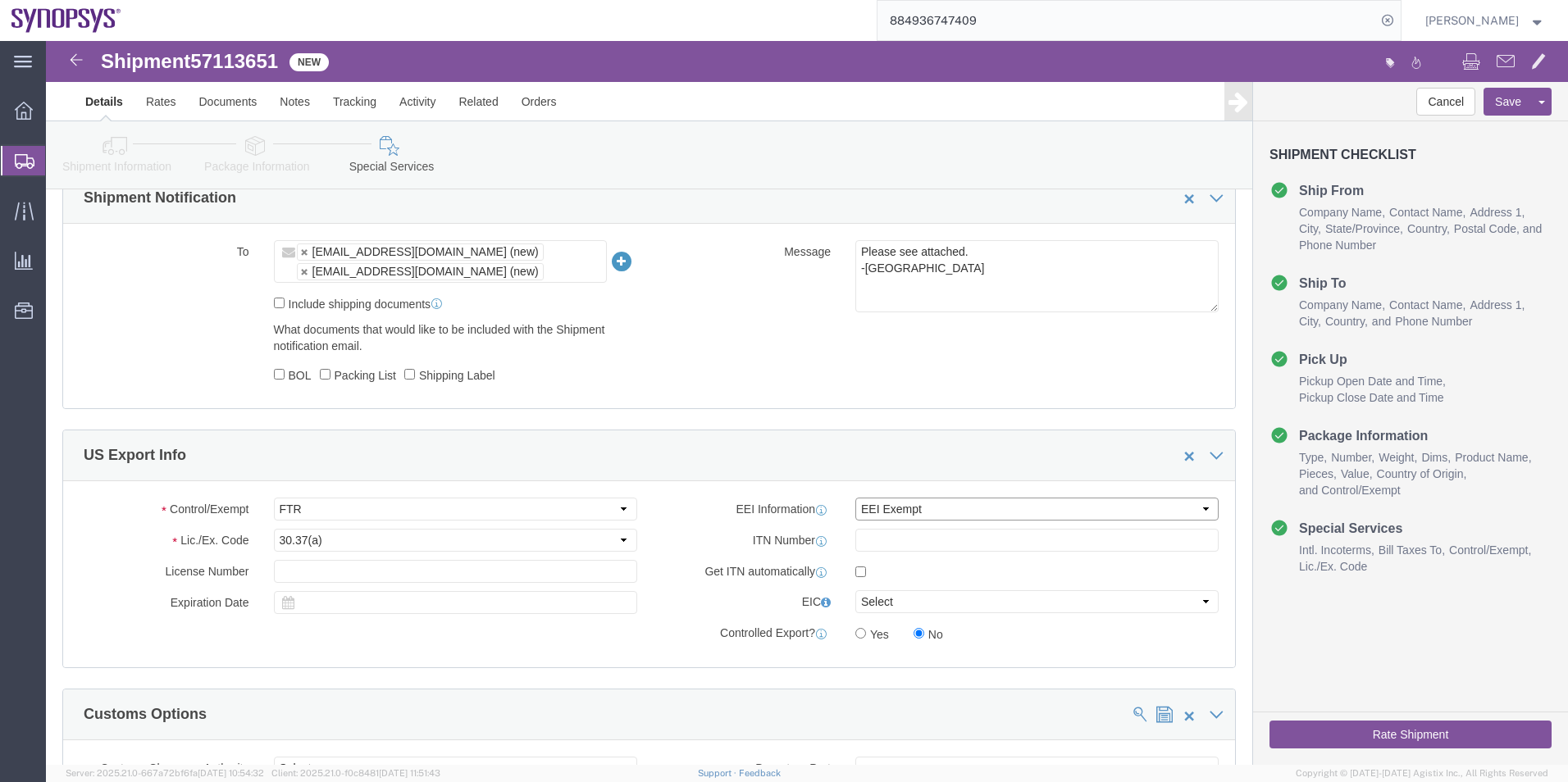
click select "Select AES-Direct EEI Carrier File EEI EEI Exempt"
click button "Save"
click icon
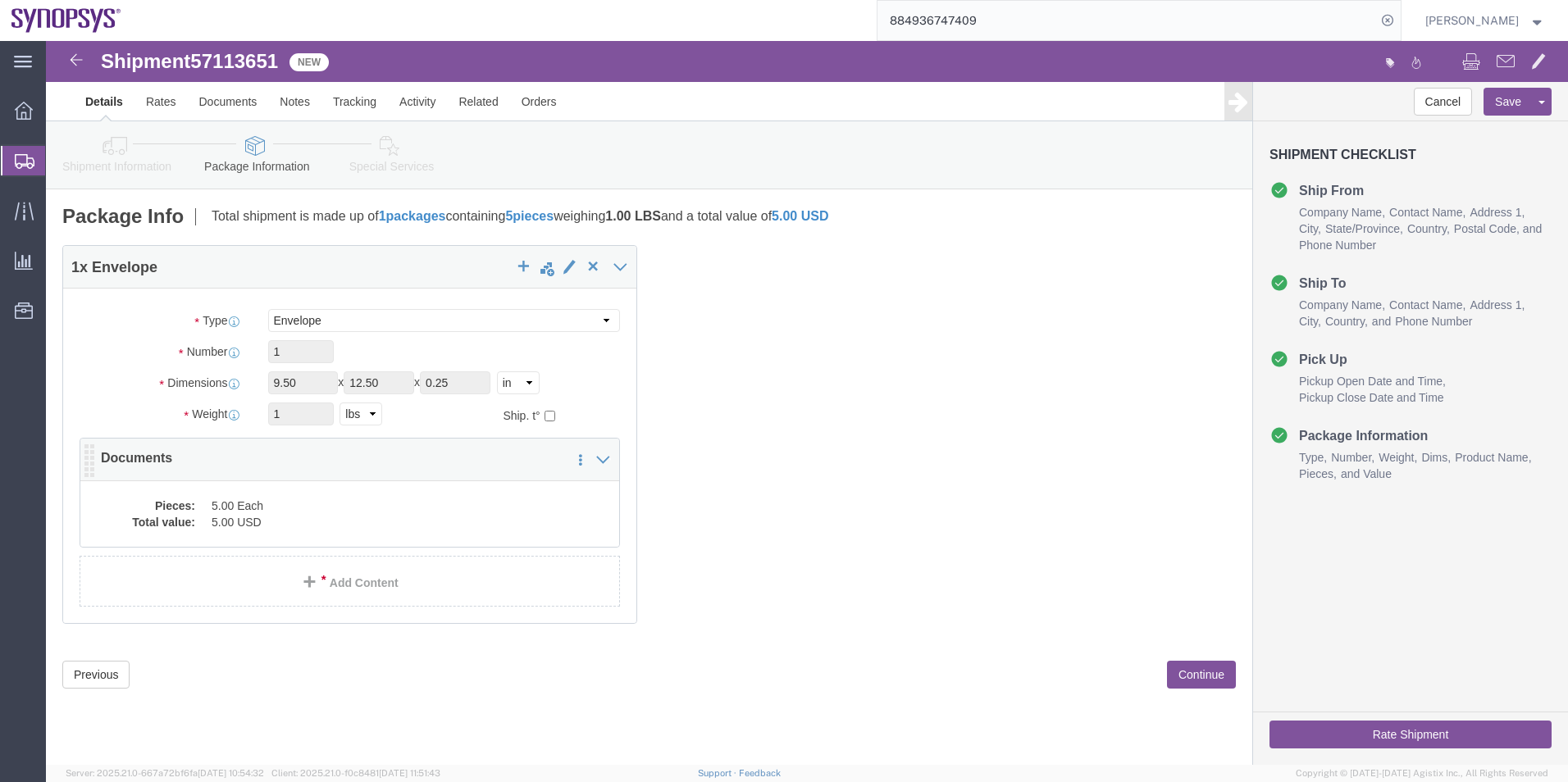
click dd "5.00 USD"
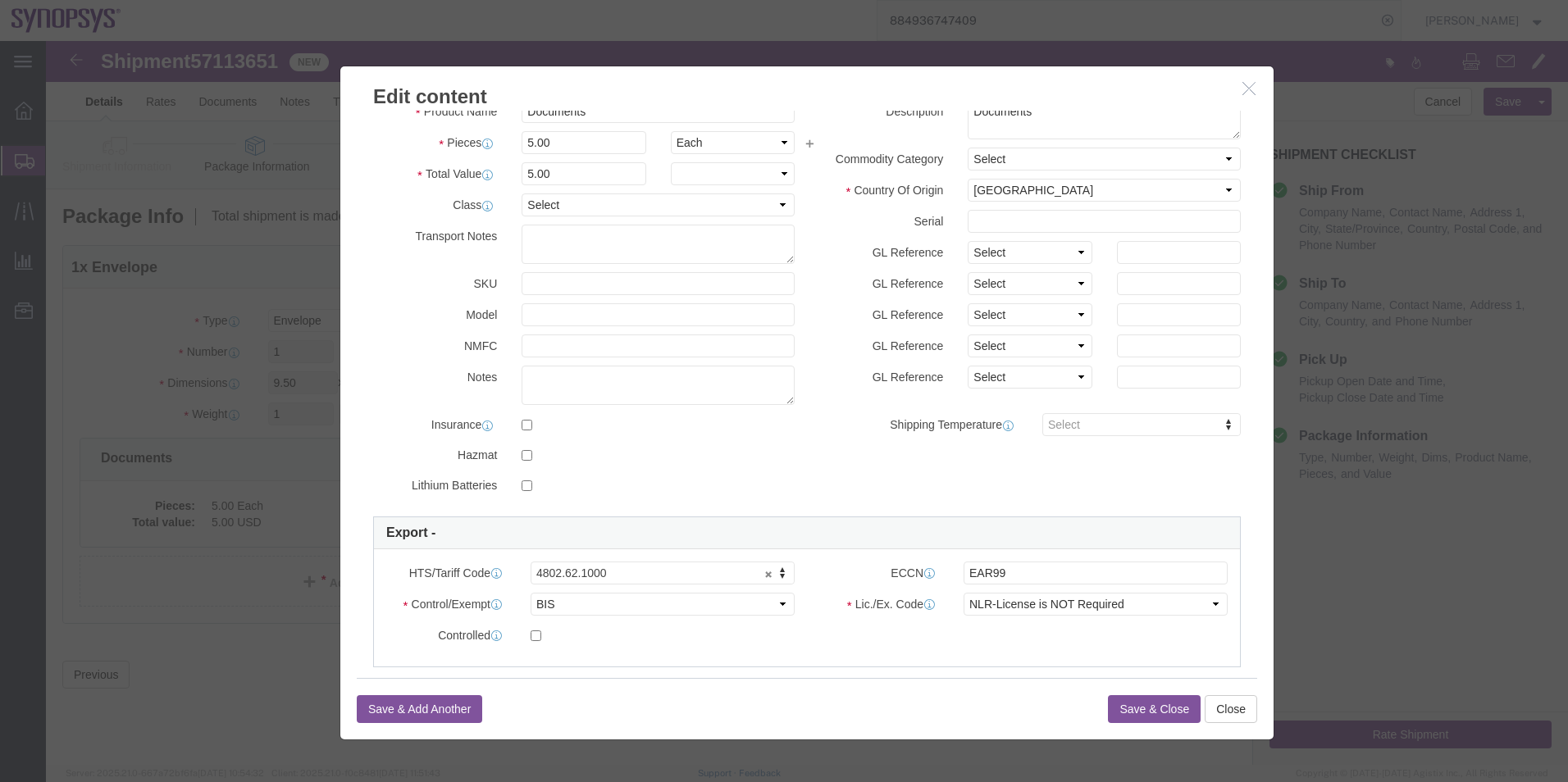
scroll to position [217, 0]
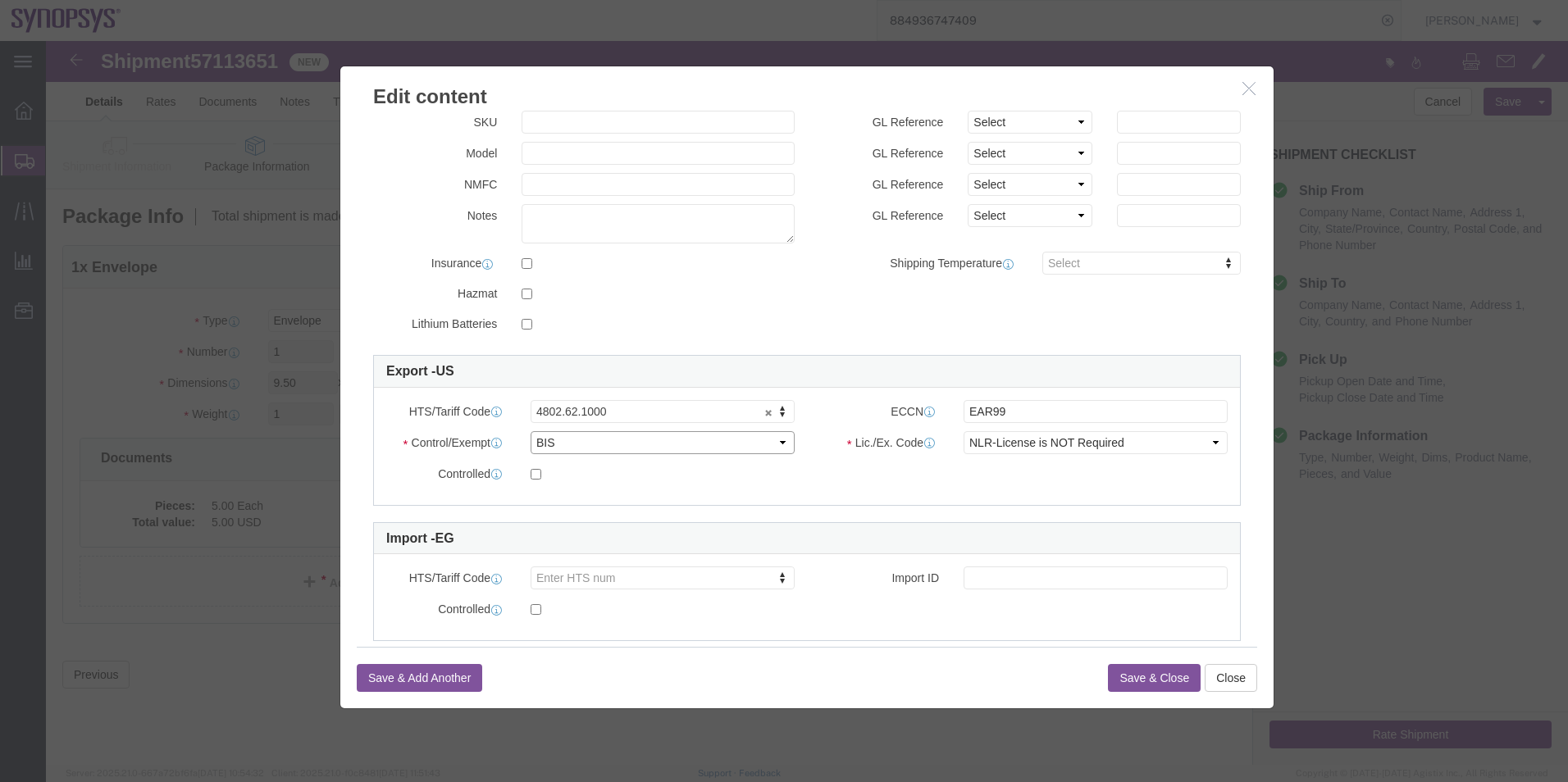
drag, startPoint x: 596, startPoint y: 451, endPoint x: 548, endPoint y: 402, distance: 68.6
click select "Select ATF BIS DEA EPA FDA FTR ITAR OFAC Other (OPA)"
select select "FTR"
click select "Select ATF BIS DEA EPA FDA FTR ITAR OFAC Other (OPA)"
click select "Select 30.2(d)(2) 30.36 30.37(a) 30.37(f) 30.37(g) 30.37(h) 30.37(i) 30.37(j) 3…"
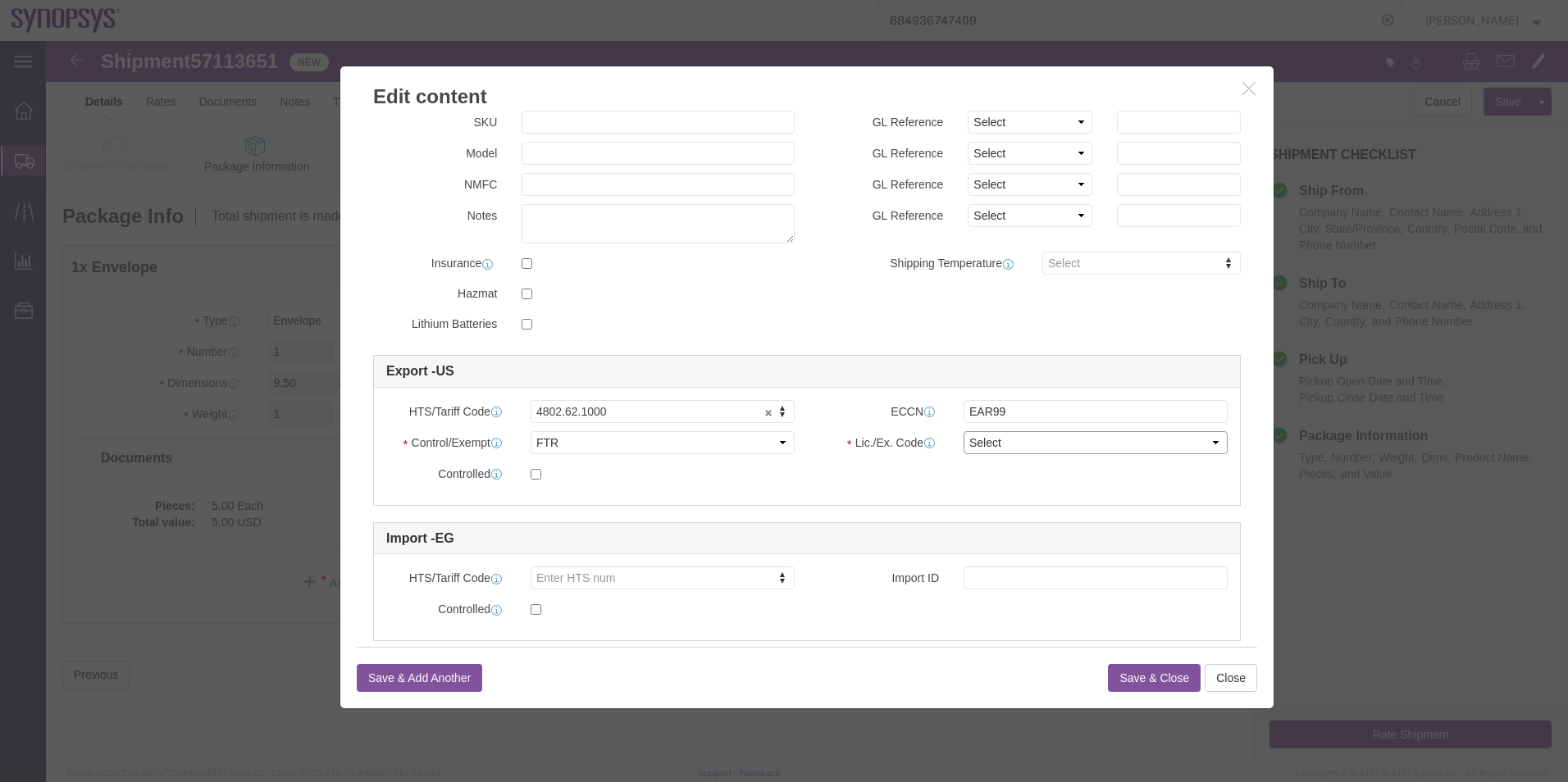
select select "30.37(a)"
click select "Select 30.2(d)(2) 30.36 30.37(a) 30.37(f) 30.37(g) 30.37(h) 30.37(i) 30.37(j) 3…"
click button "Save & Close"
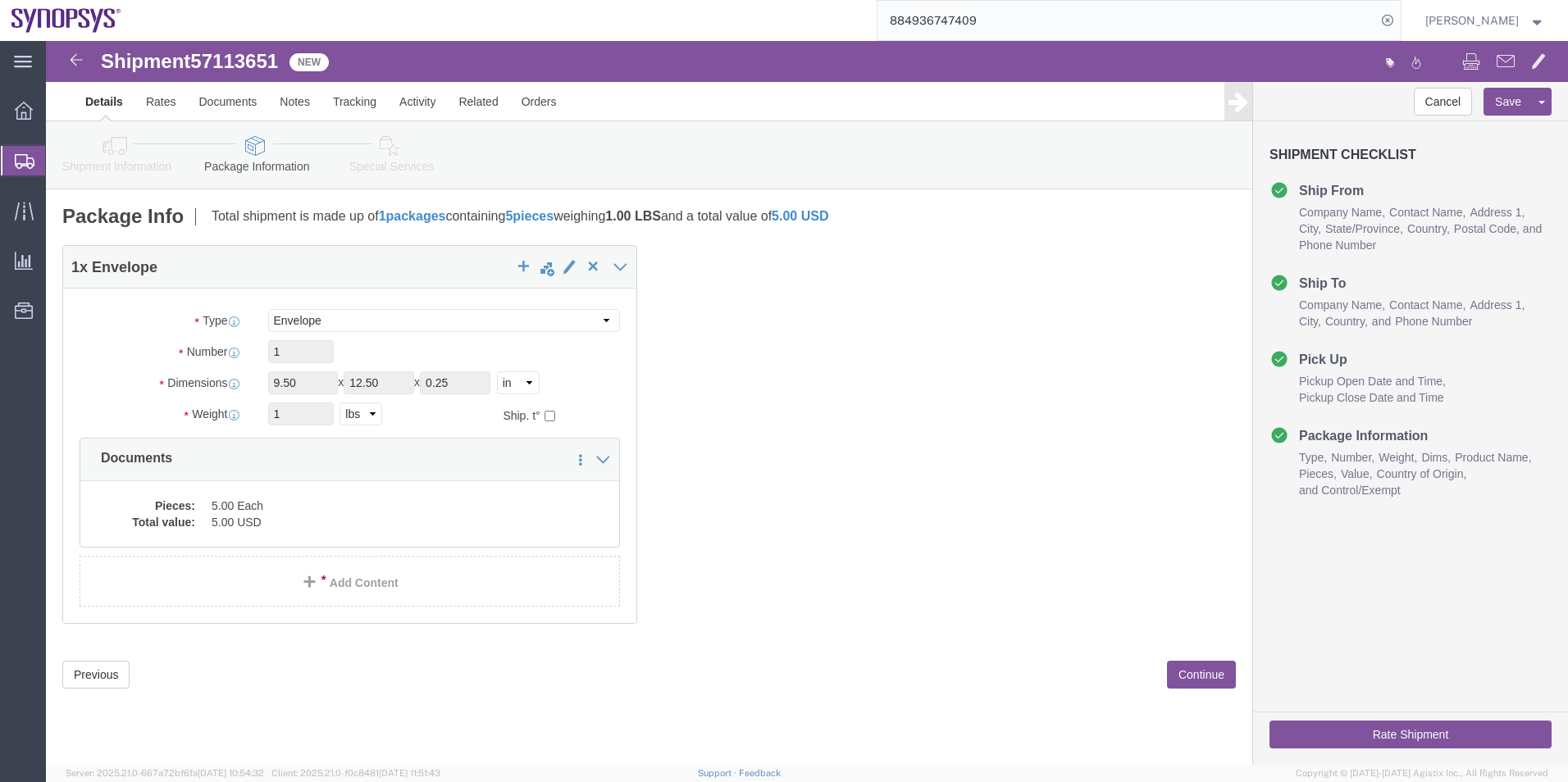
click icon
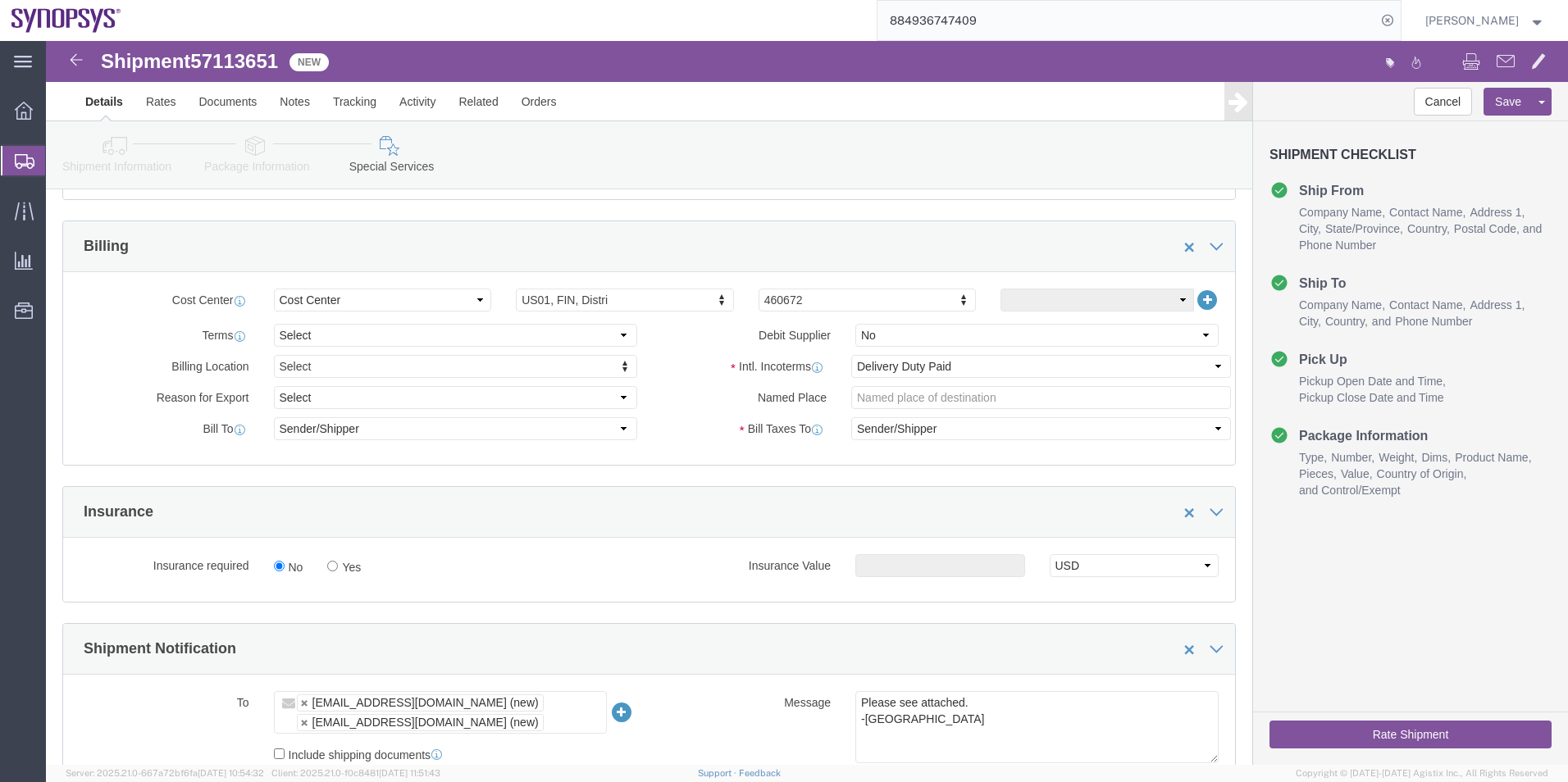
scroll to position [656, 0]
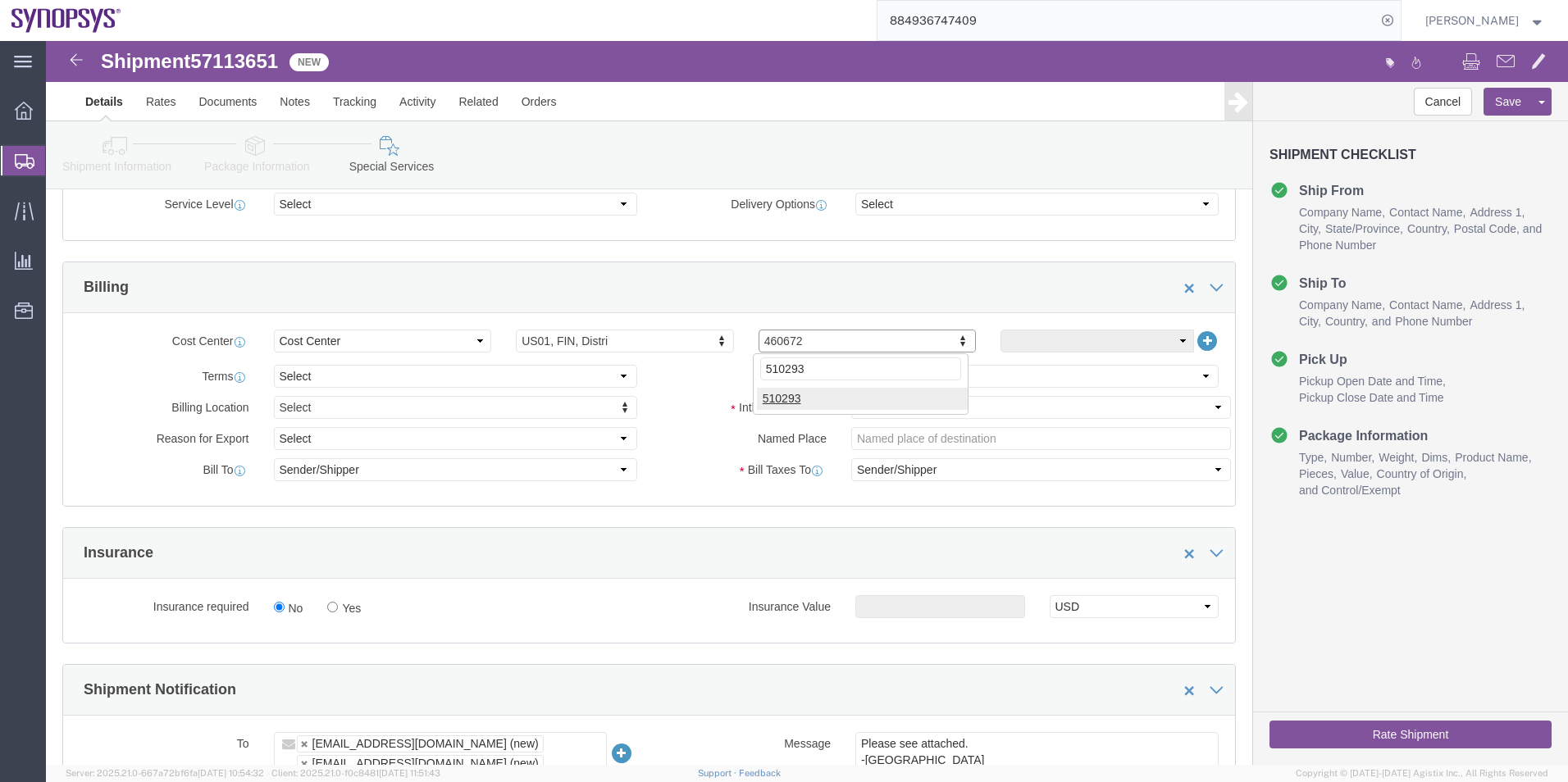
type input "510293"
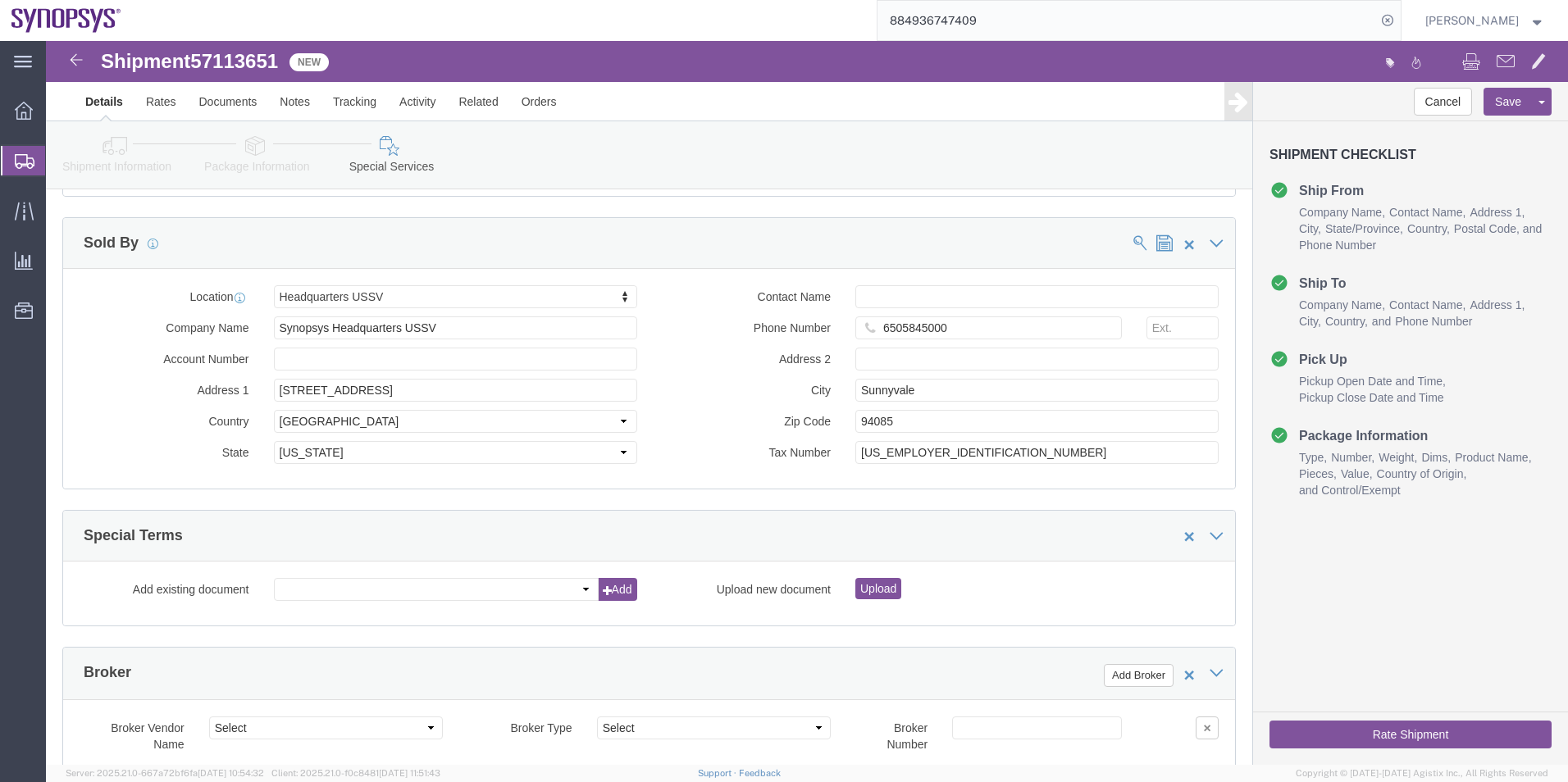
scroll to position [2049, 0]
click input "Contact Name"
paste input "[PERSON_NAME]"
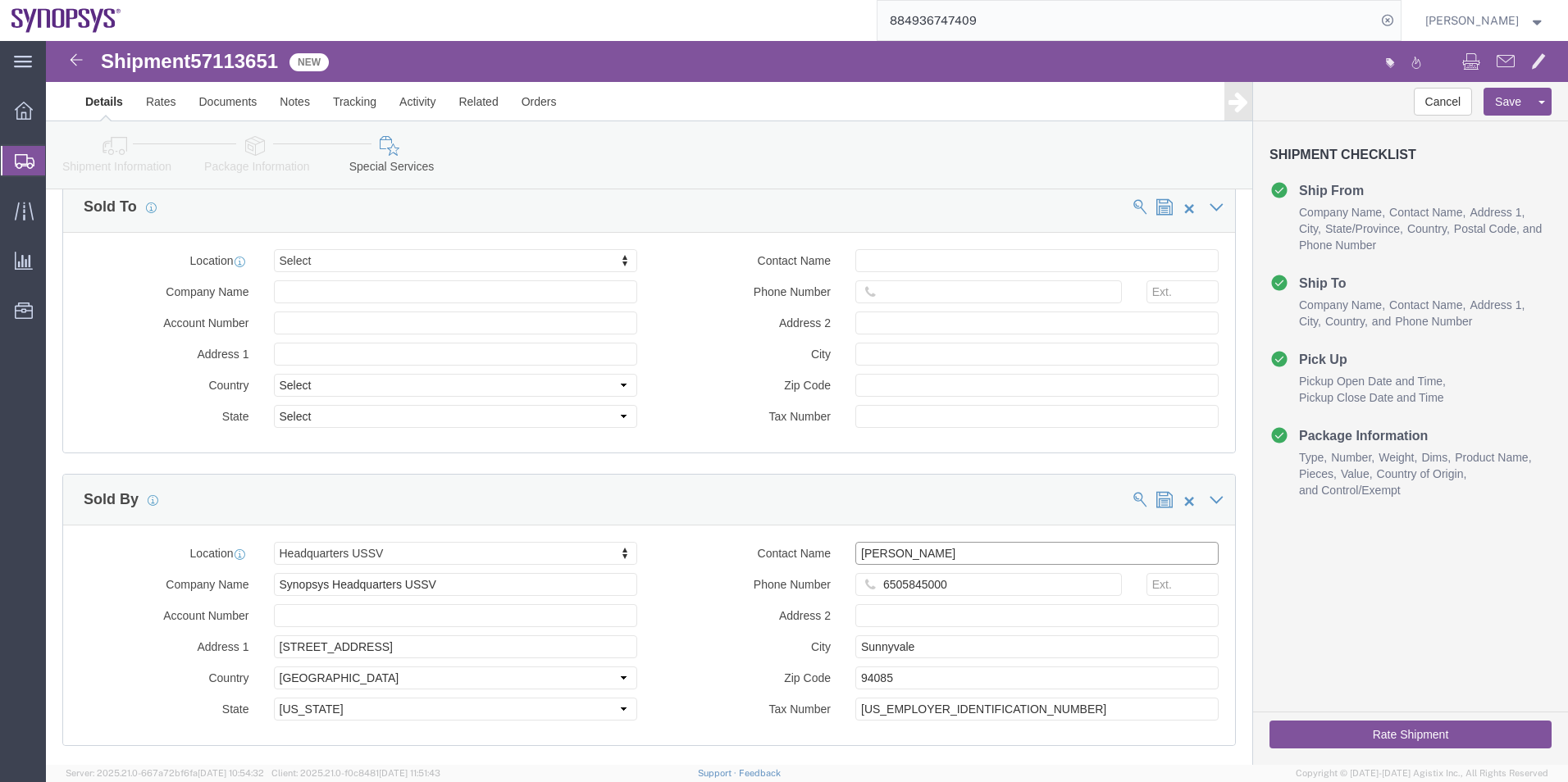
scroll to position [1721, 0]
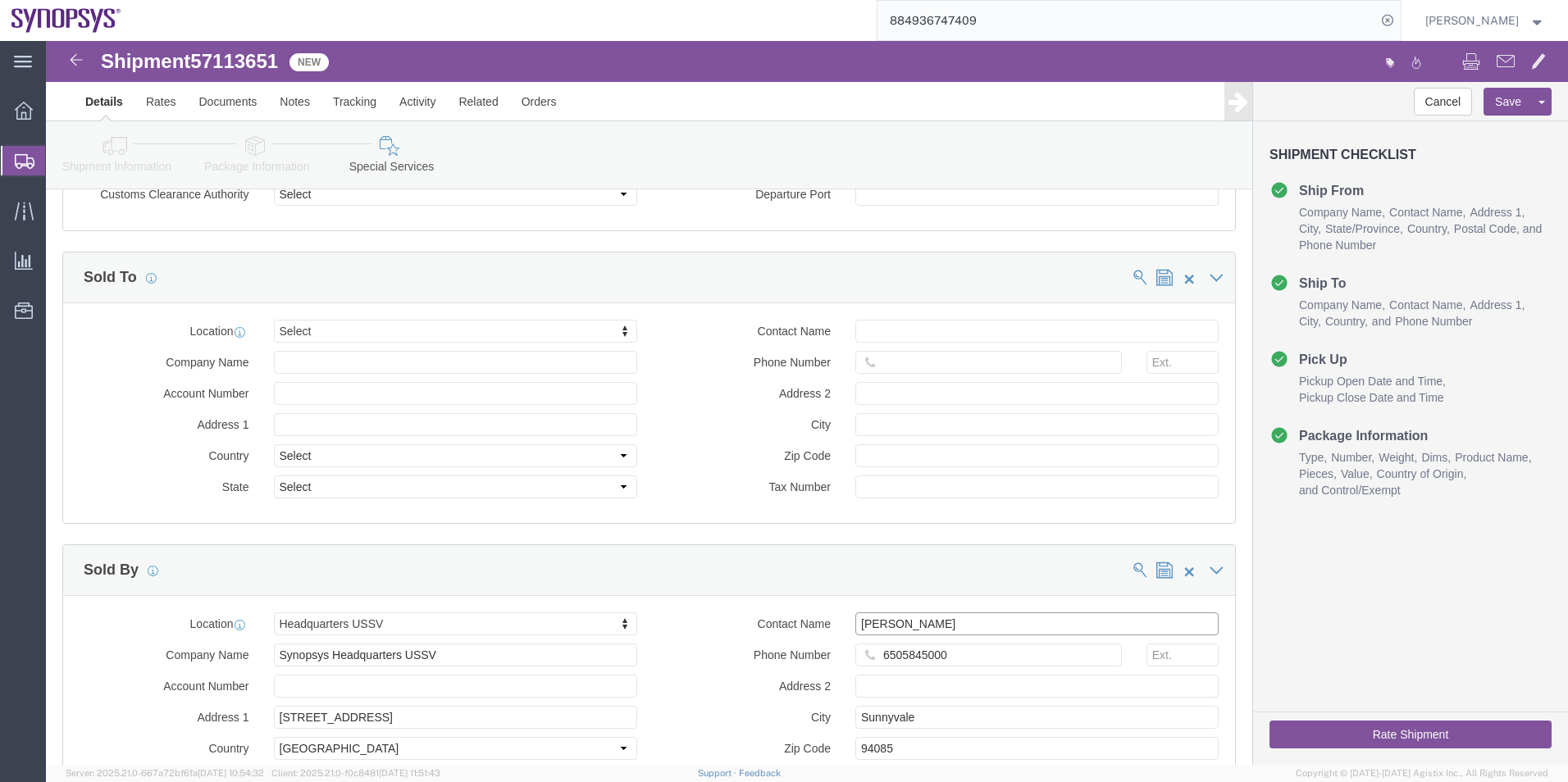
type input "[PERSON_NAME]"
type input "eg"
select select "73091"
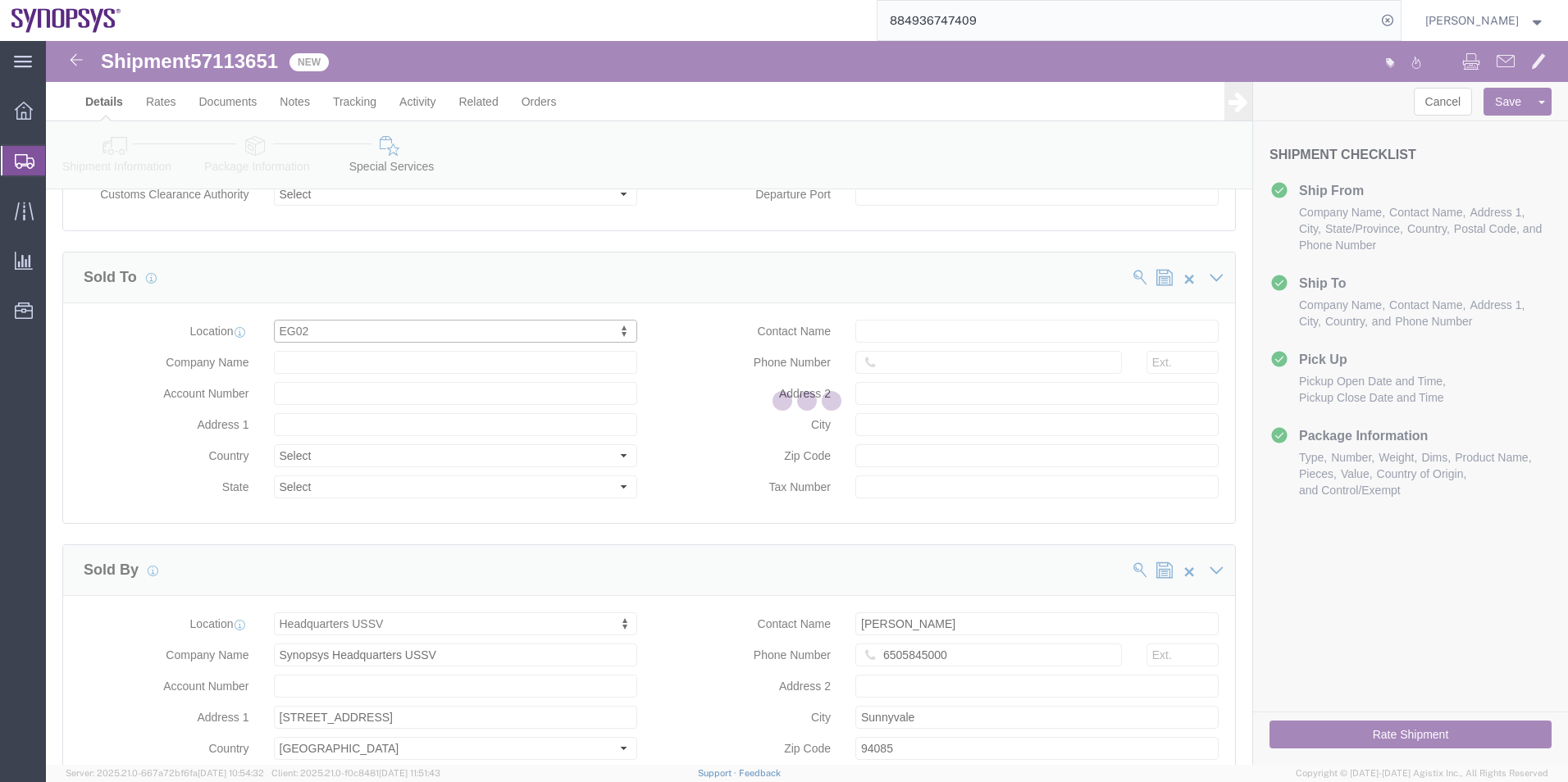
type input "Synopsys"
type input "Unit P5, 204, the Podium Project Units 204 & 209 Cairo Festiva"
select select "EG"
type input "the Ring Road the Teseen Road, the Fifth Settlement"
type input "Cairo"
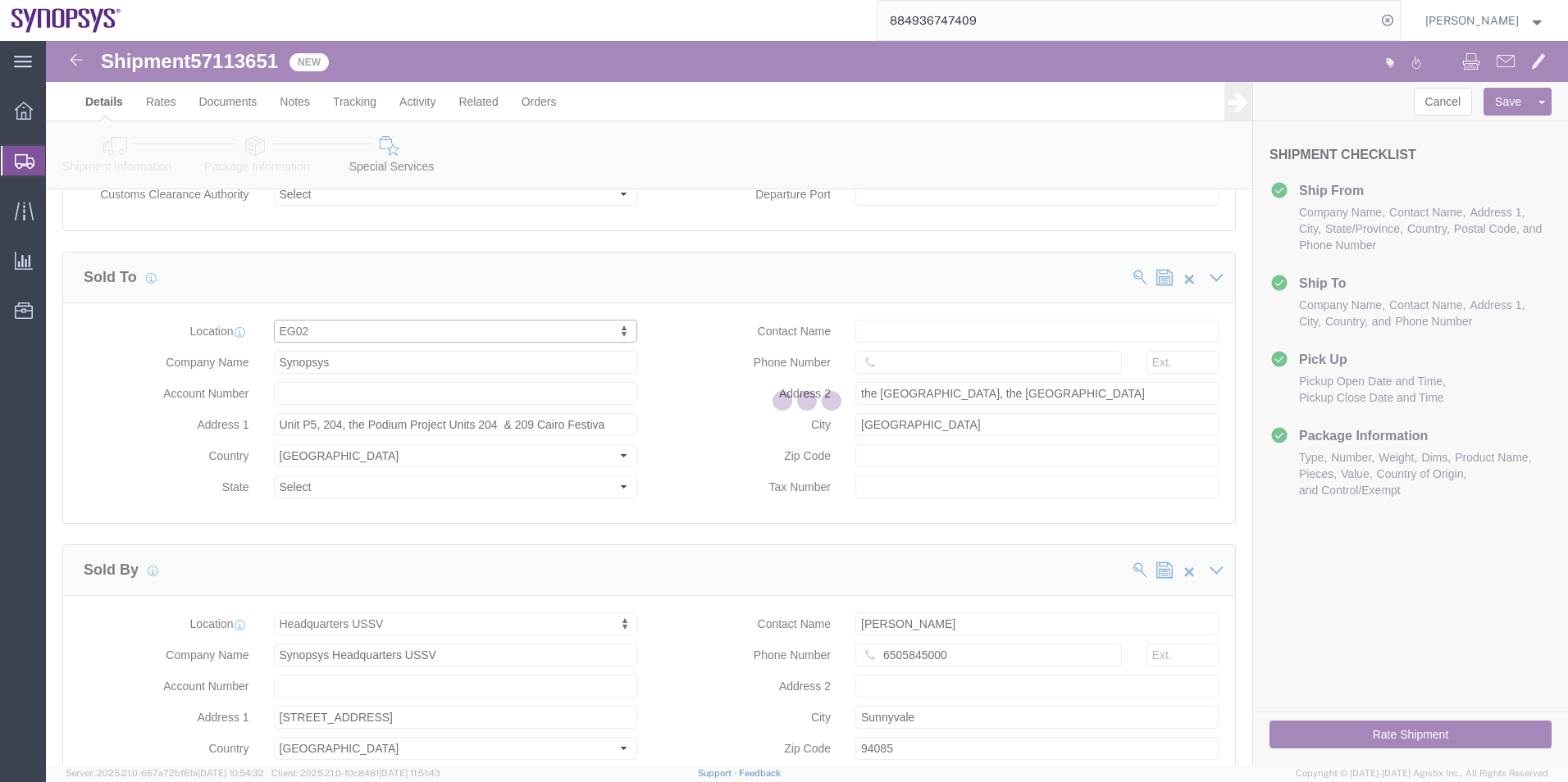
select select "11"
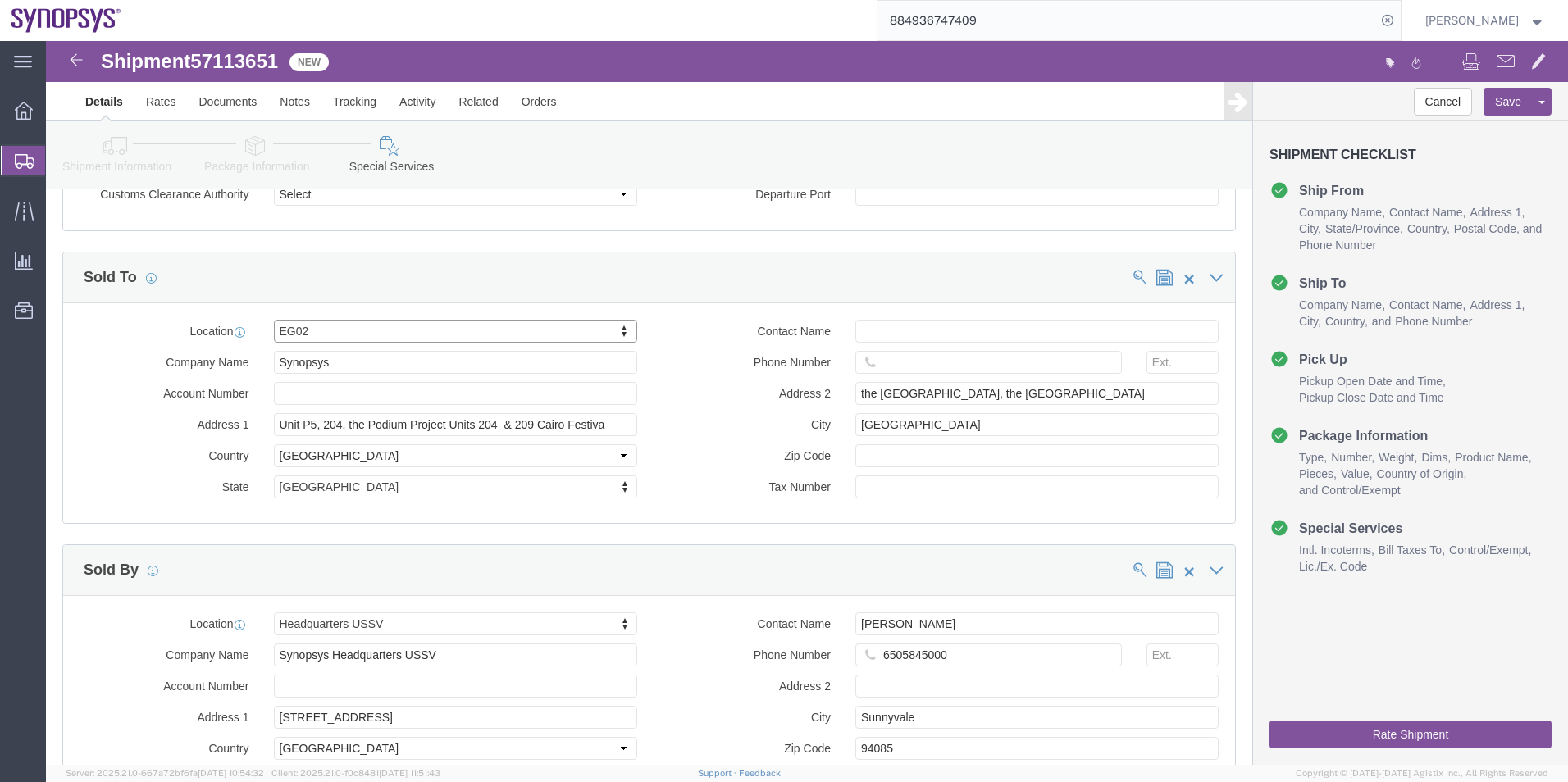
click span
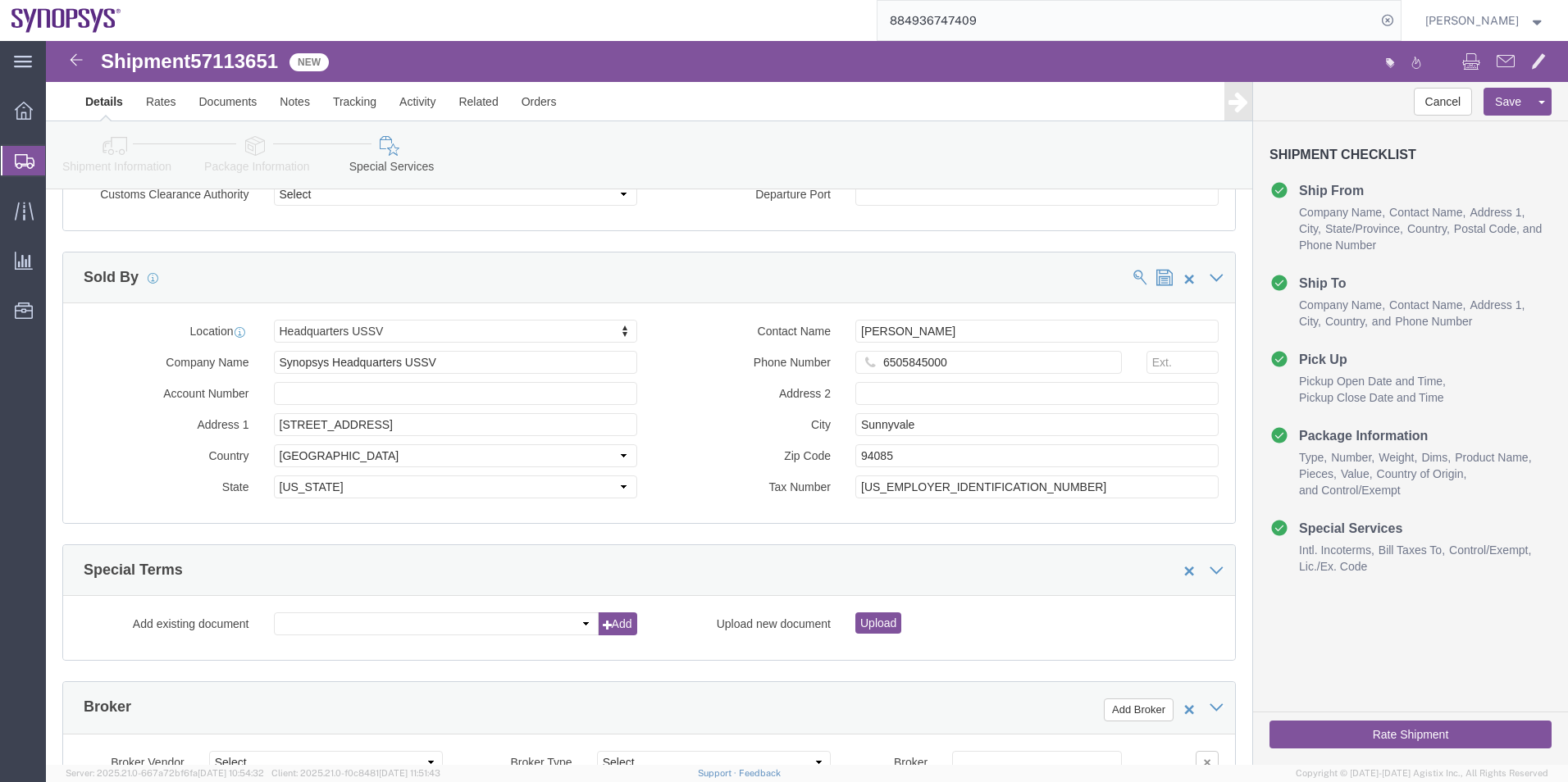
click span
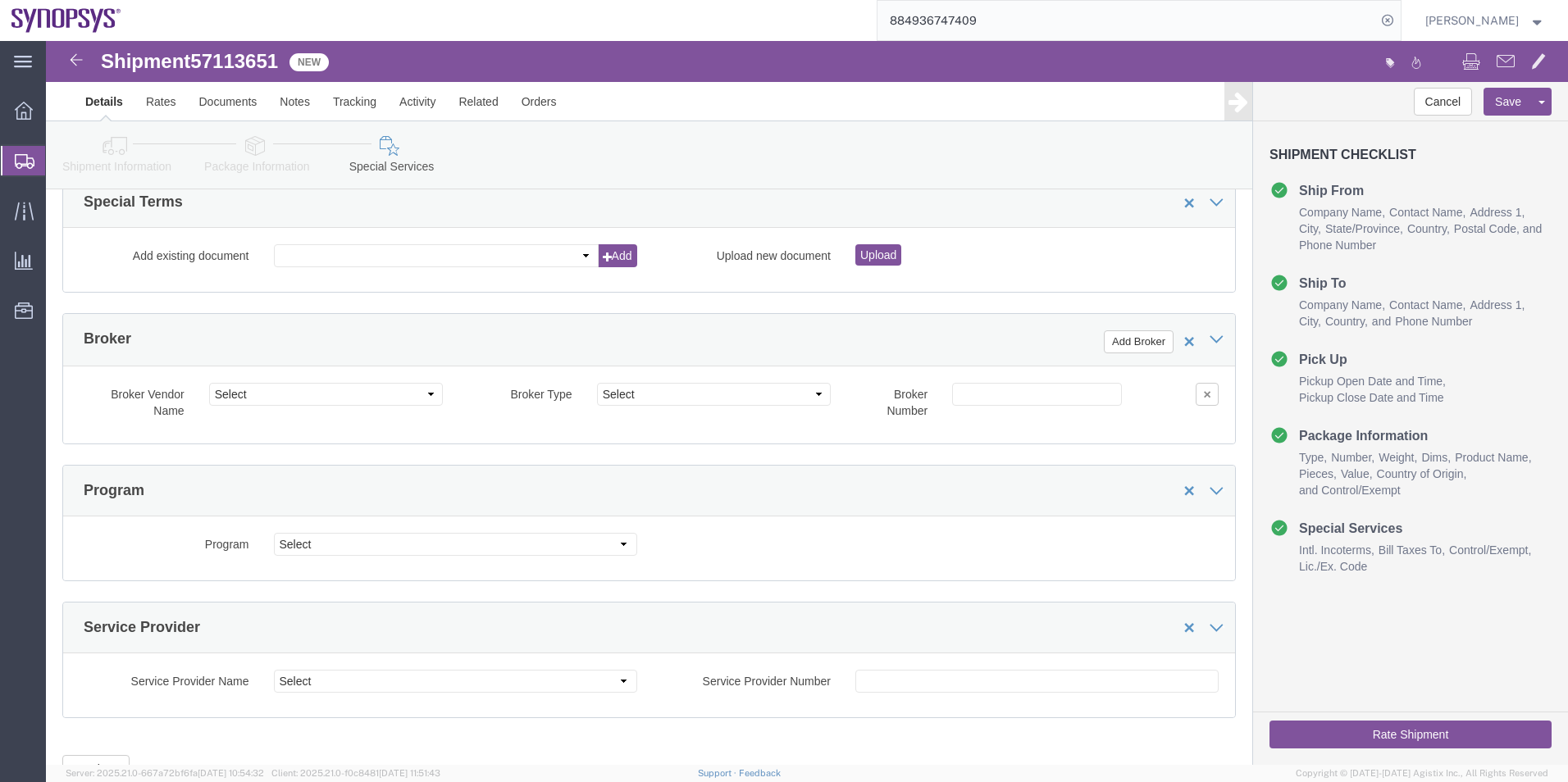
scroll to position [1865, 0]
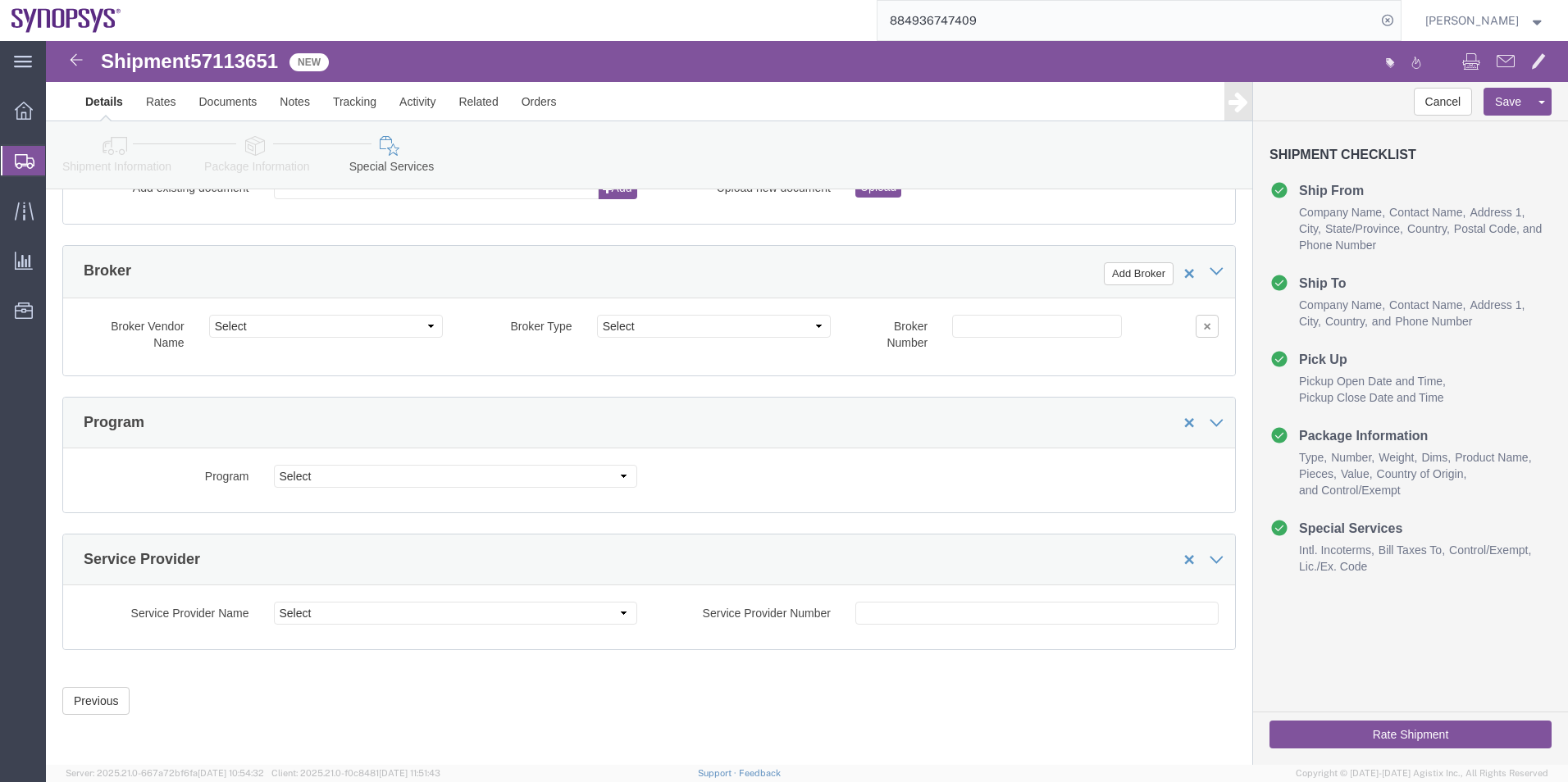
click button "Rate Shipment"
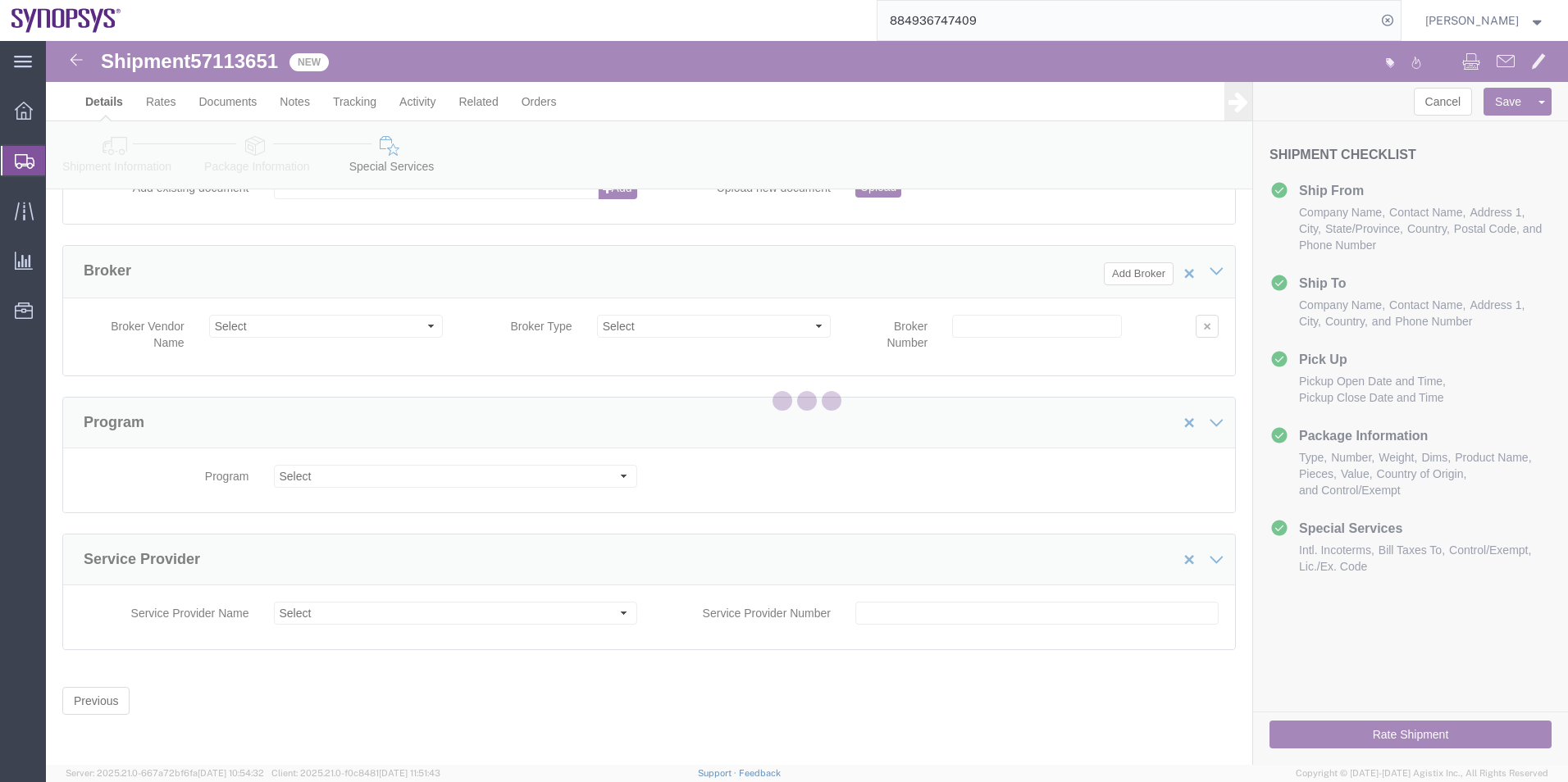
scroll to position [0, 0]
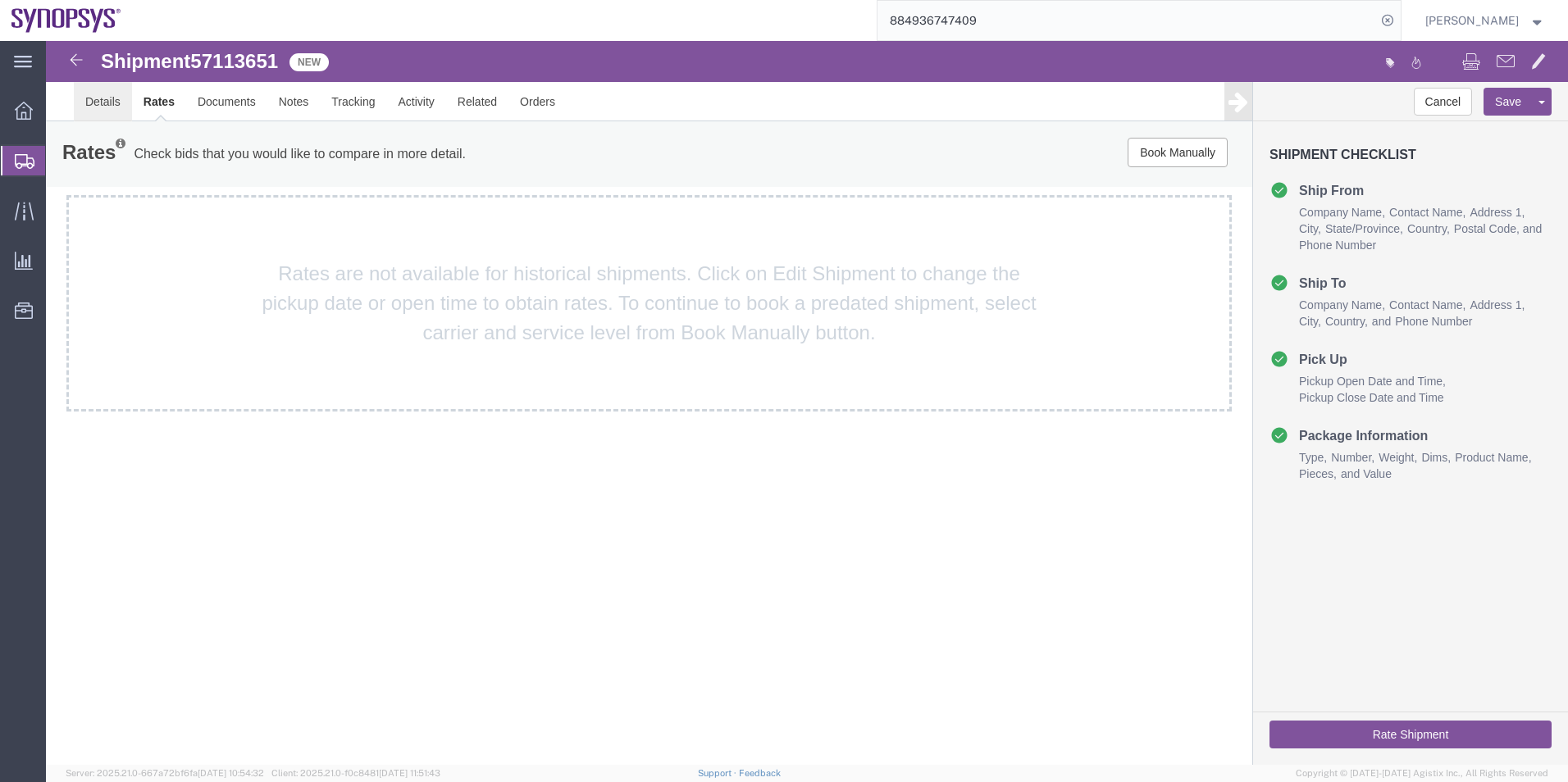
click at [110, 95] on link "Details" at bounding box center [103, 102] width 58 height 40
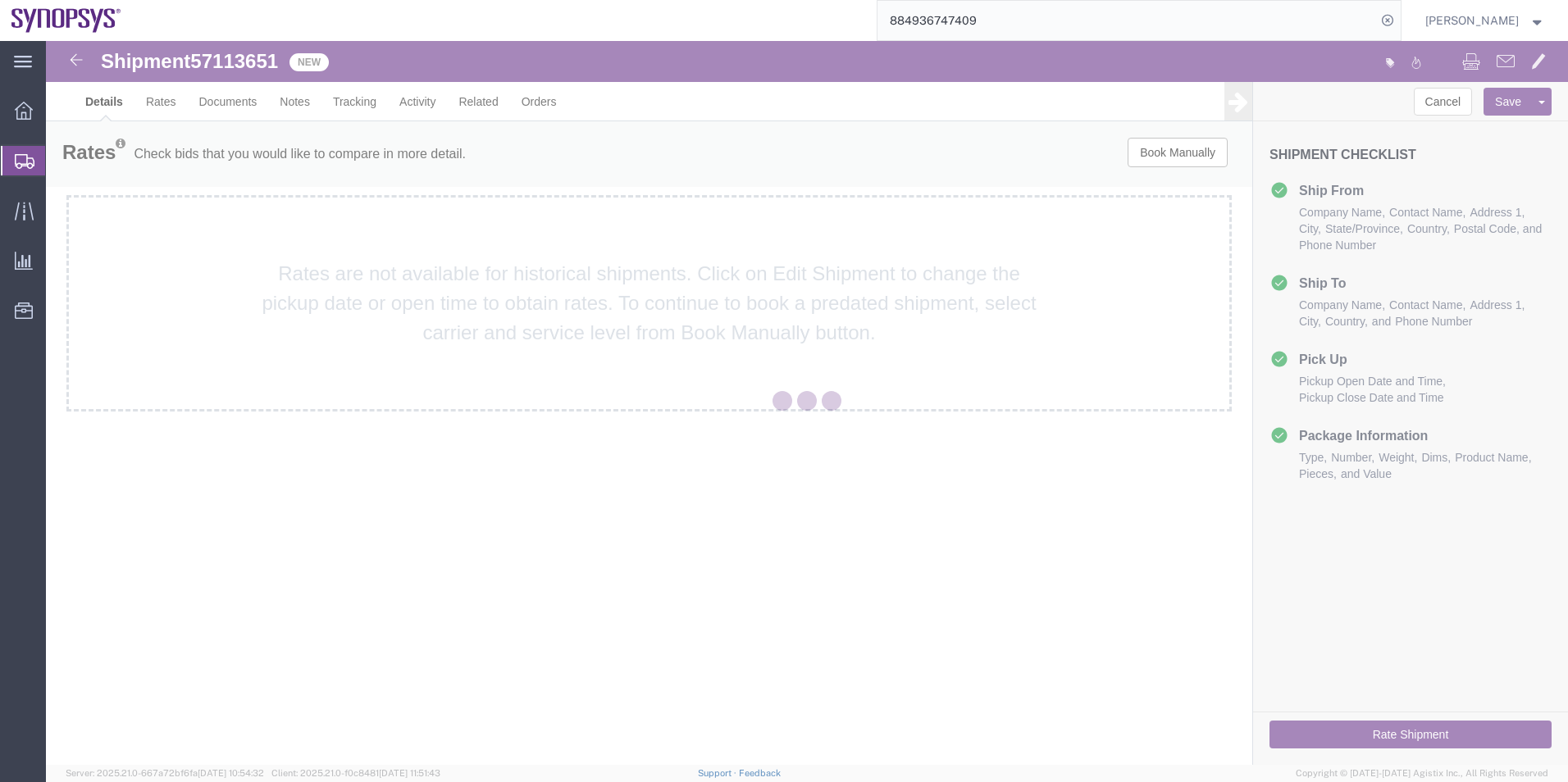
select select "63204"
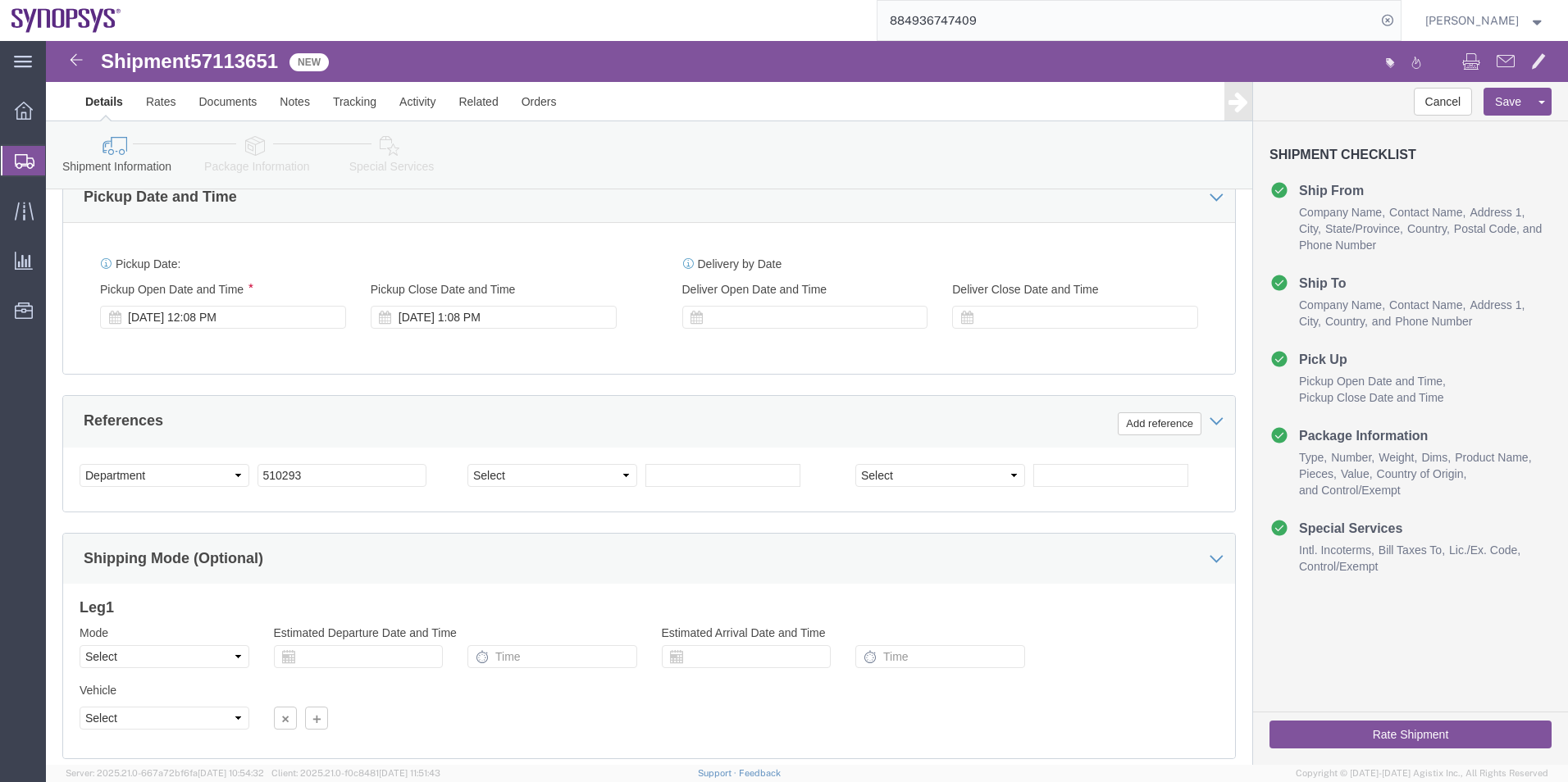
scroll to position [574, 0]
click icon
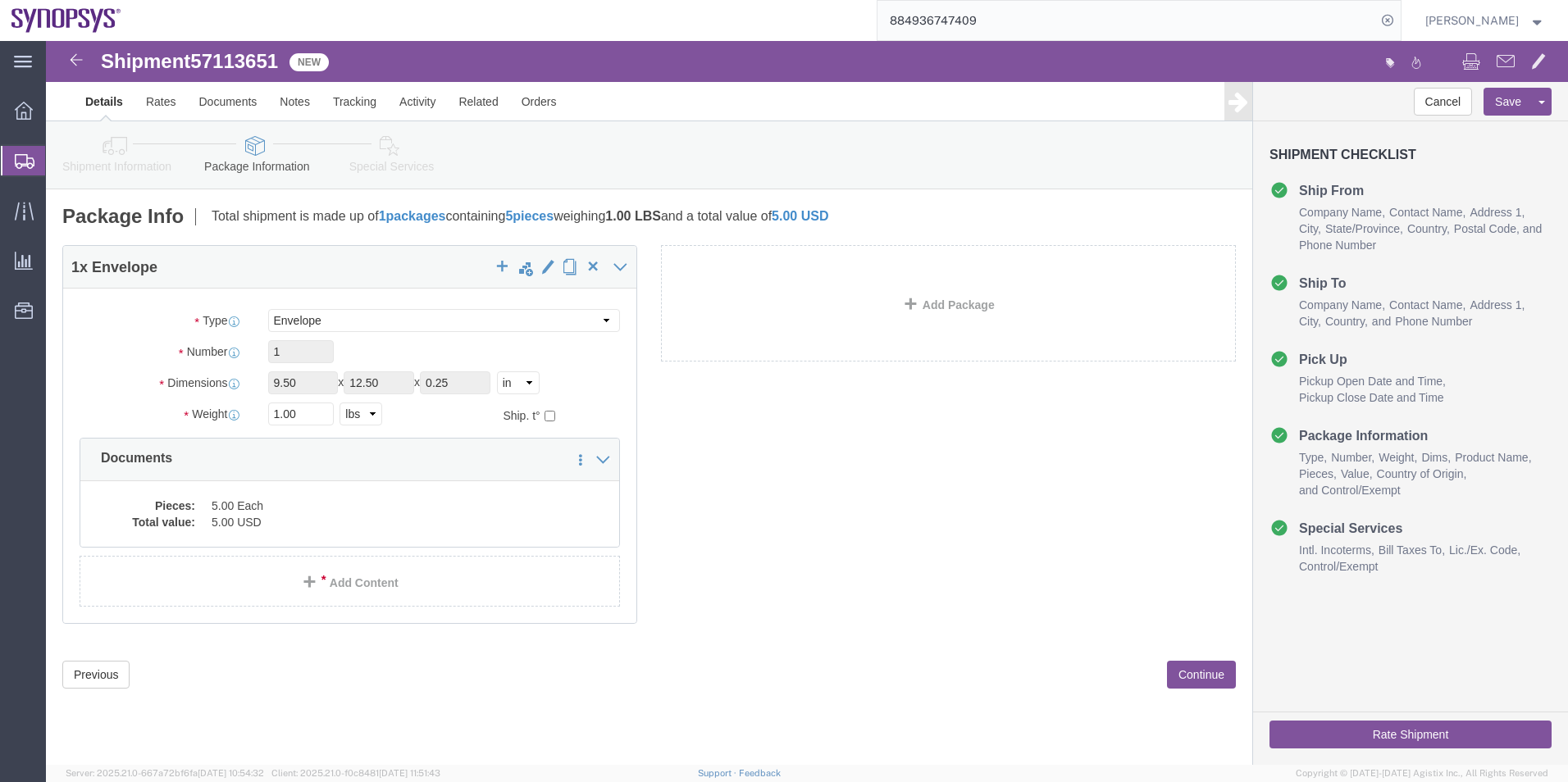
click icon
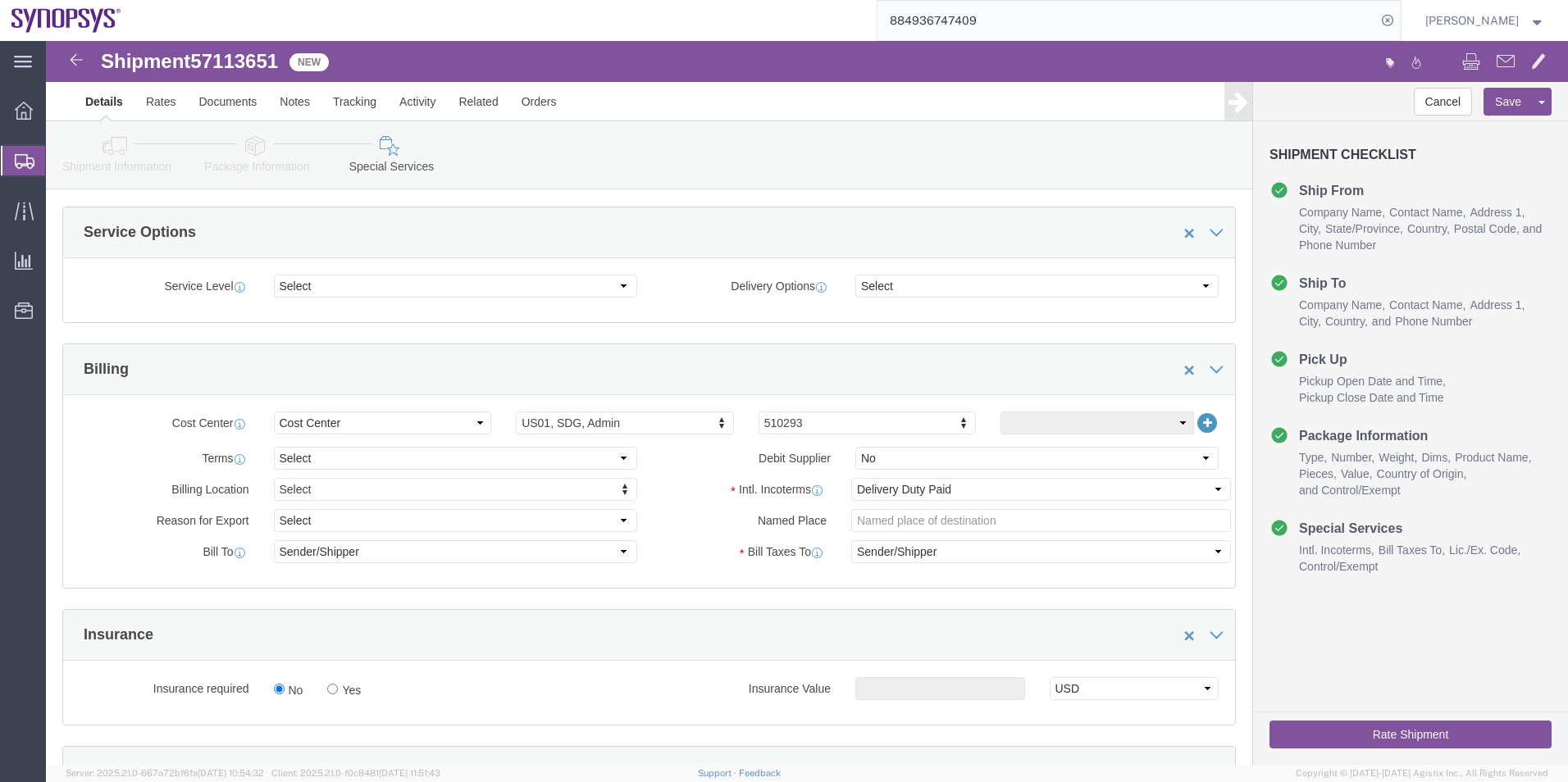
scroll to position [820, 0]
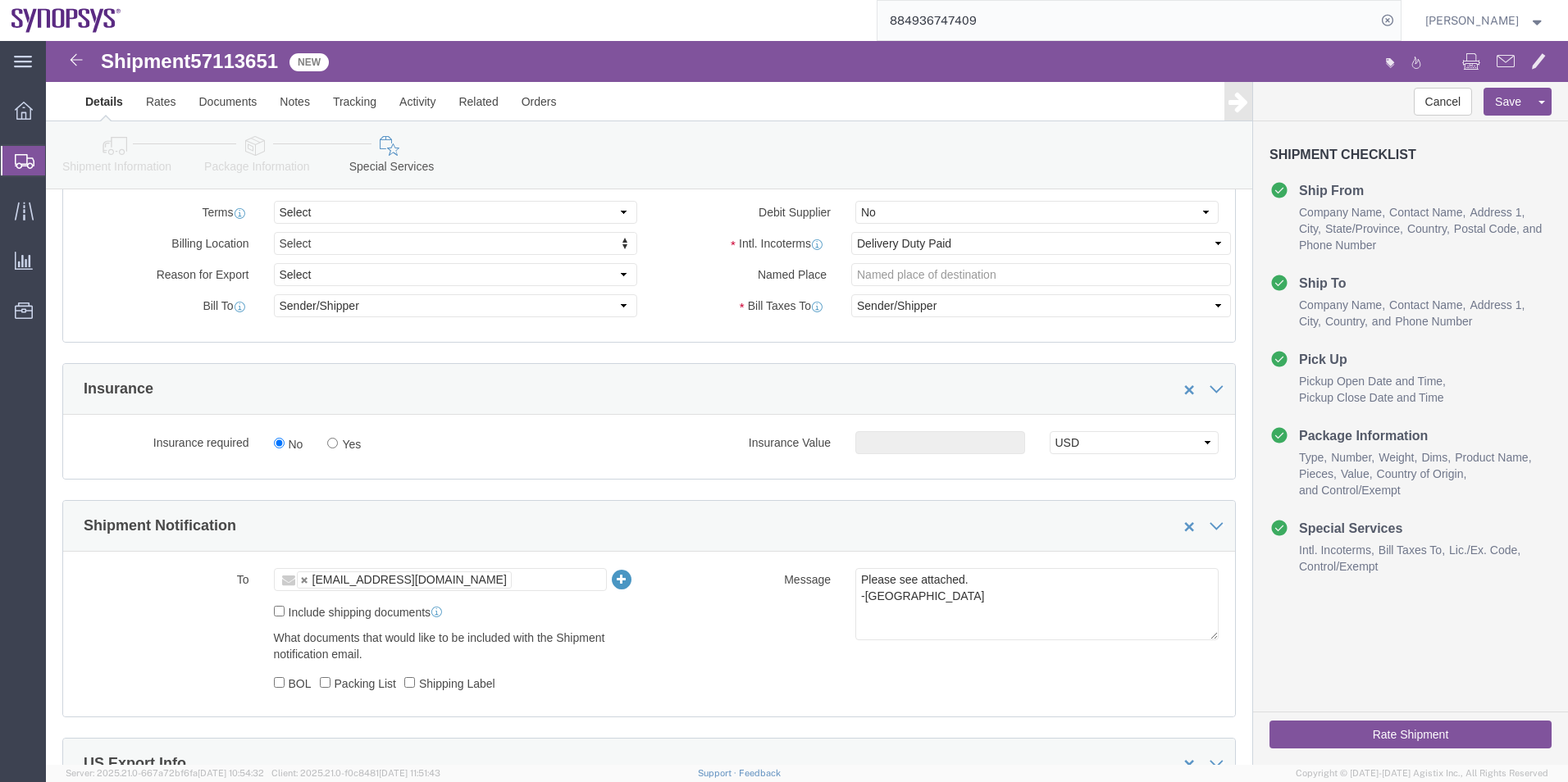
click icon
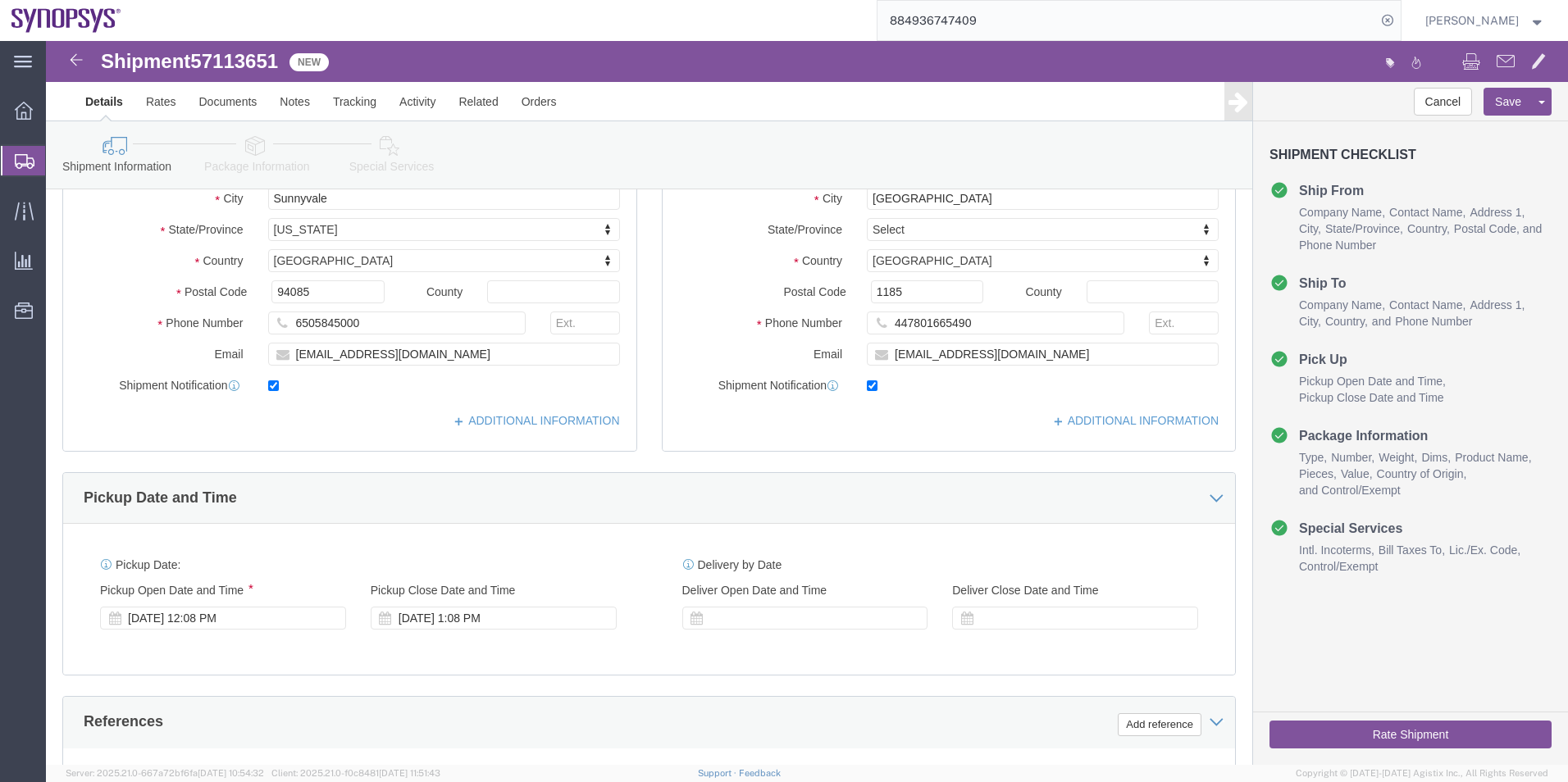
scroll to position [192, 0]
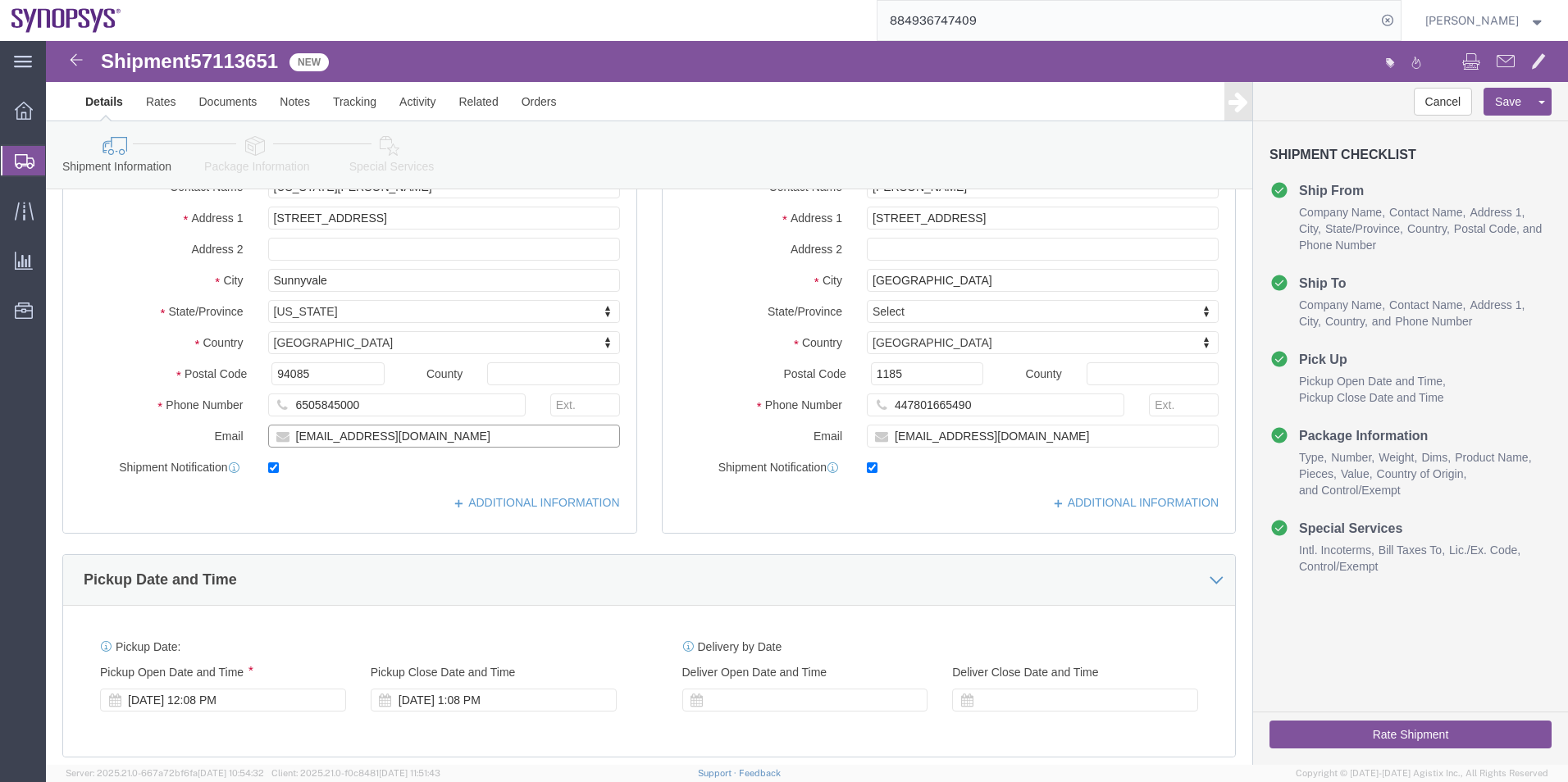
drag, startPoint x: 376, startPoint y: 391, endPoint x: 183, endPoint y: 379, distance: 193.4
click div "Location Headquarters USSV Select My Profile Location Aachen DE04 Agrate Brianz…"
click icon
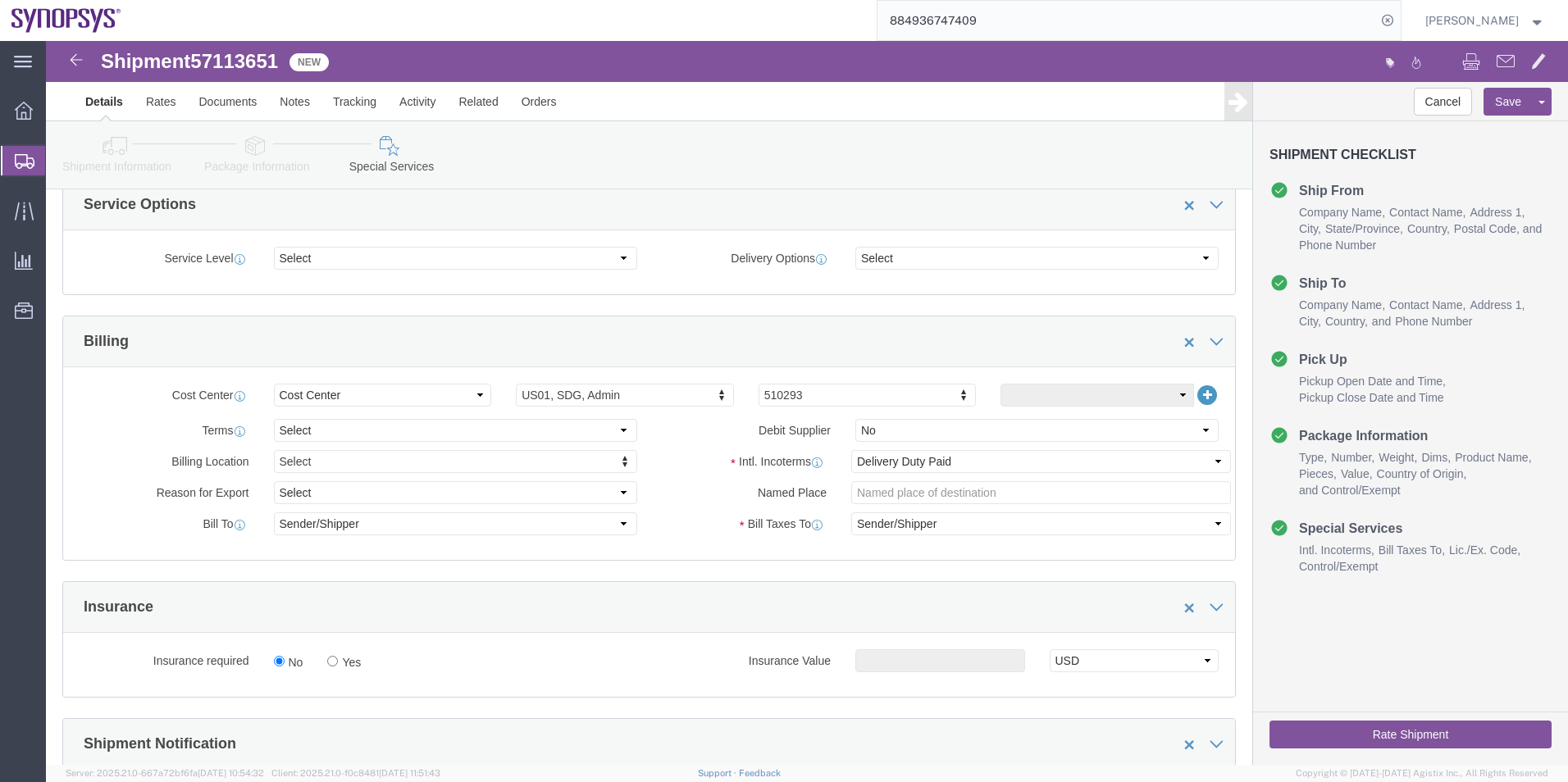
scroll to position [1012, 0]
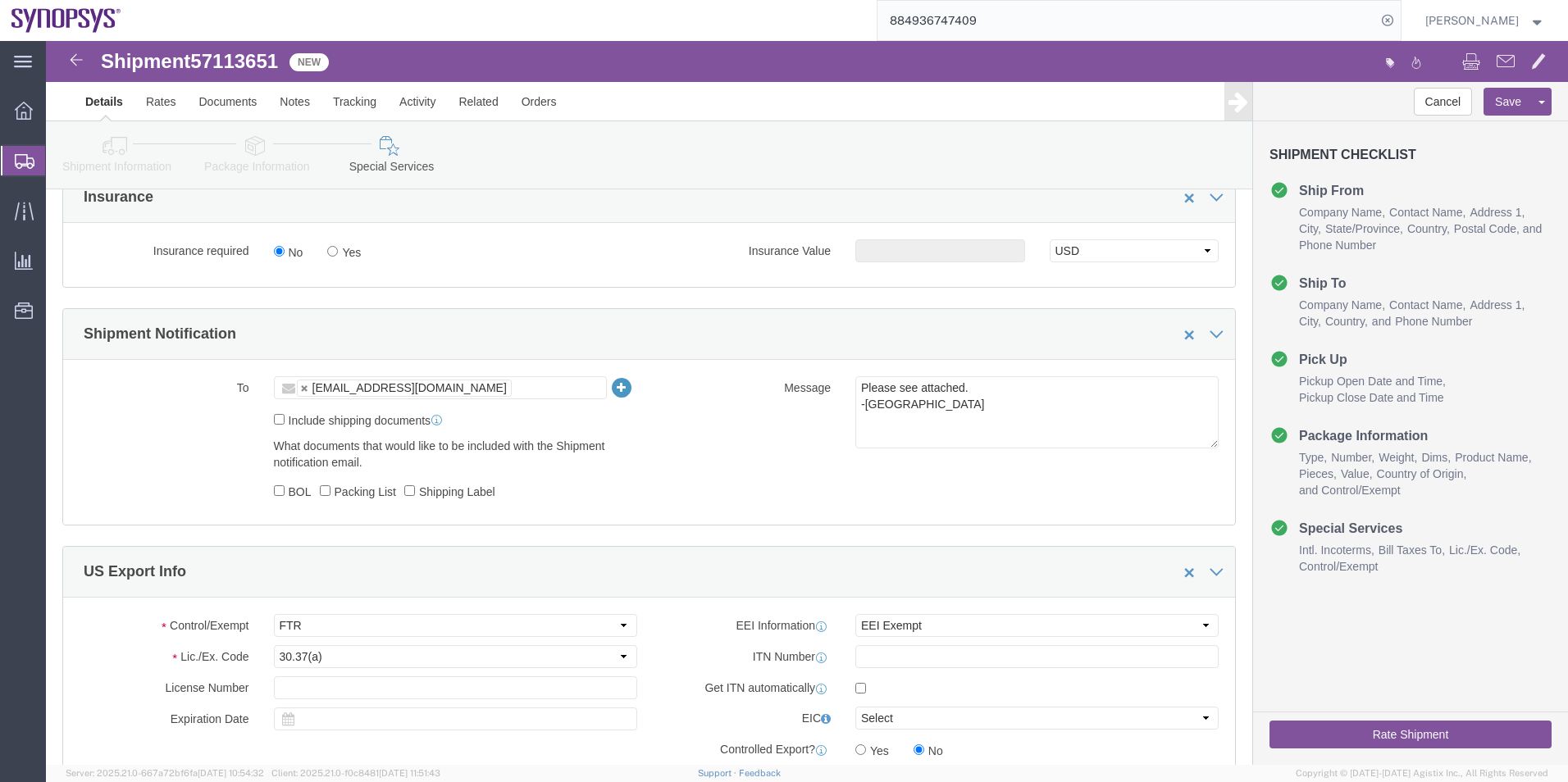
click ul "KAELEN@SYNOPSYS.COM"
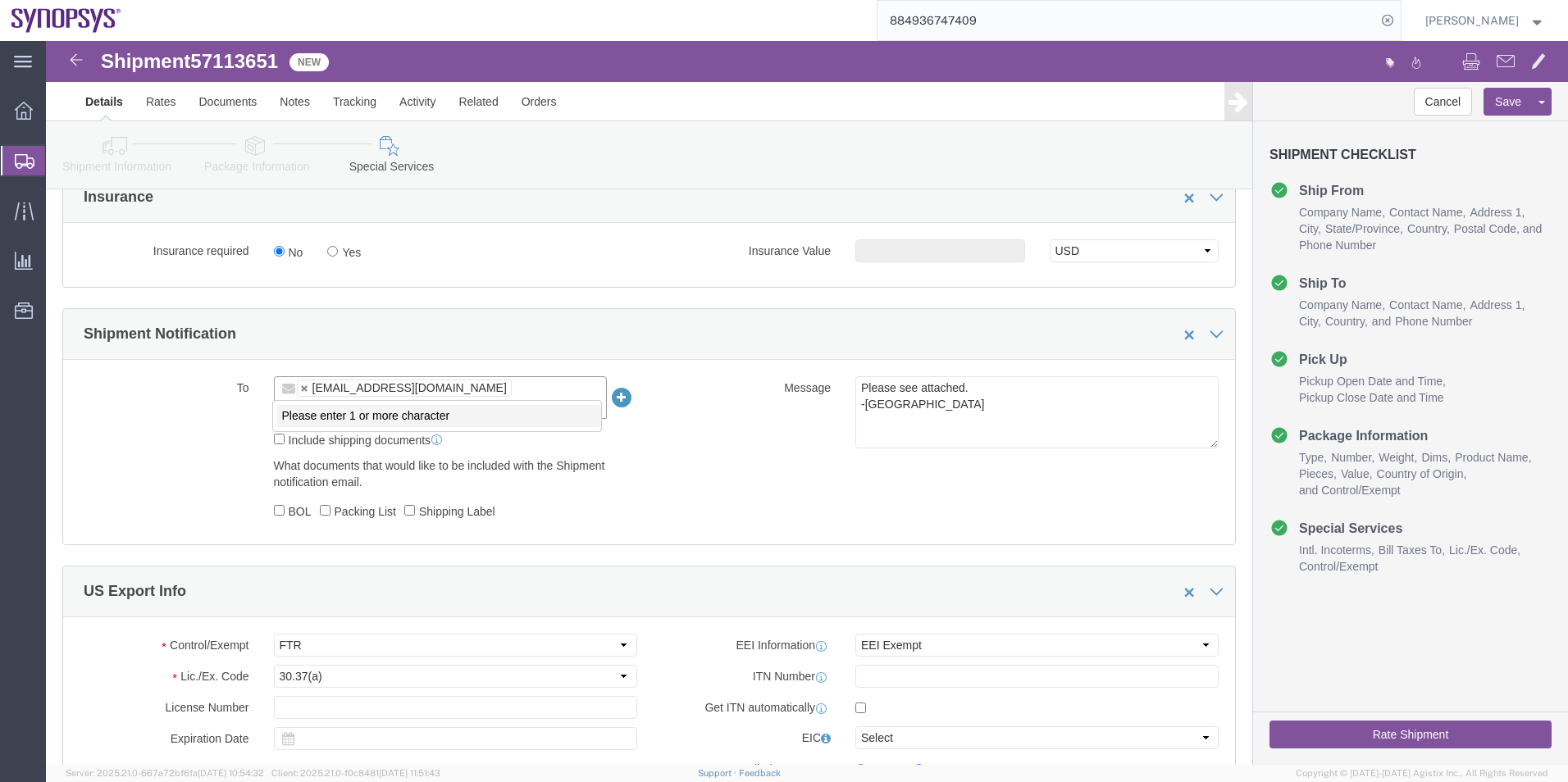
paste input "[EMAIL_ADDRESS][DOMAIN_NAME]"
type input "[EMAIL_ADDRESS][DOMAIN_NAME]"
type input "KAELEN@SYNOPSYS.COM,vchin@synopsys.com"
click button "Rate Shipment"
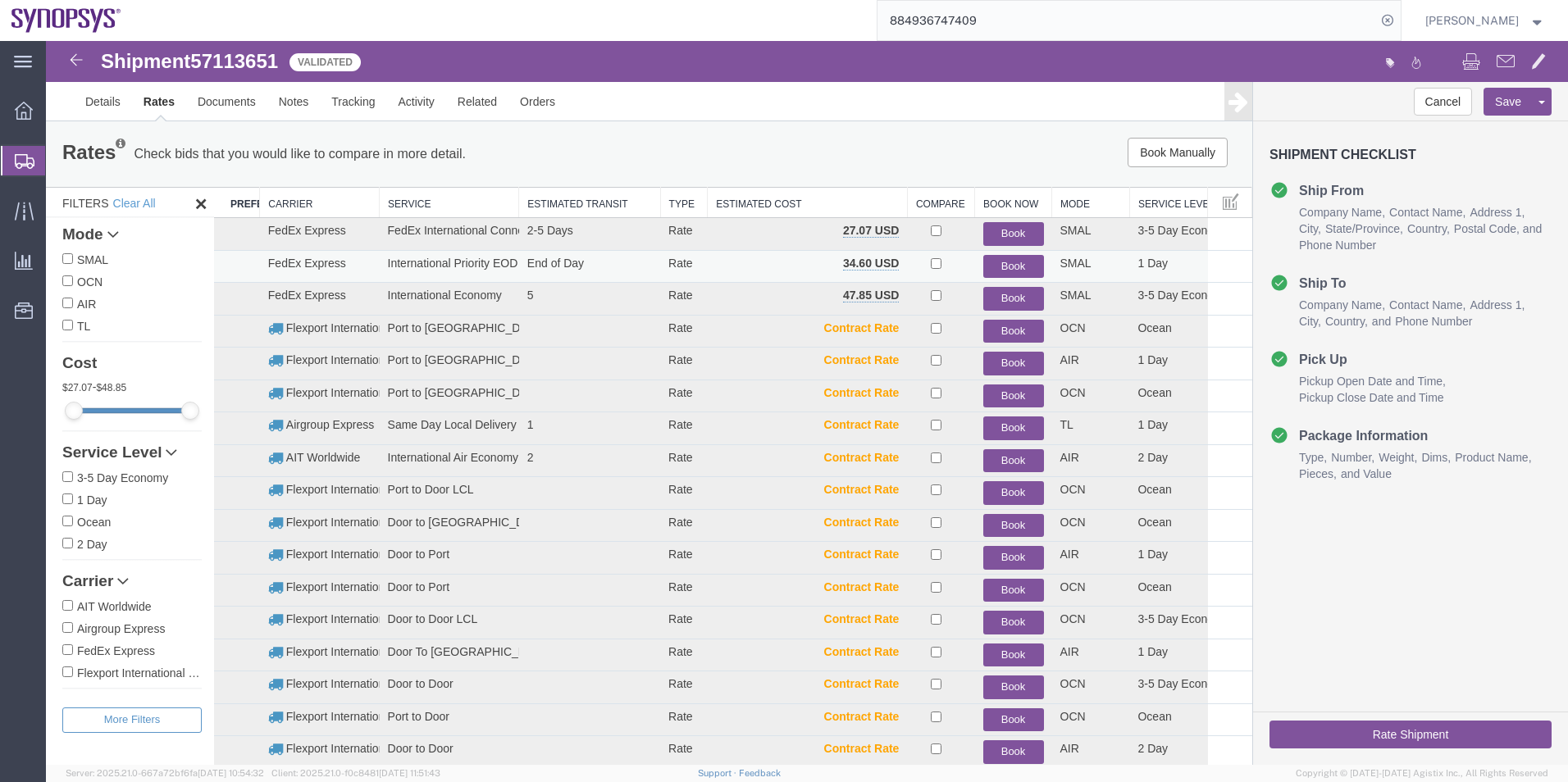
click at [1010, 257] on button "Book" at bounding box center [1013, 267] width 60 height 24
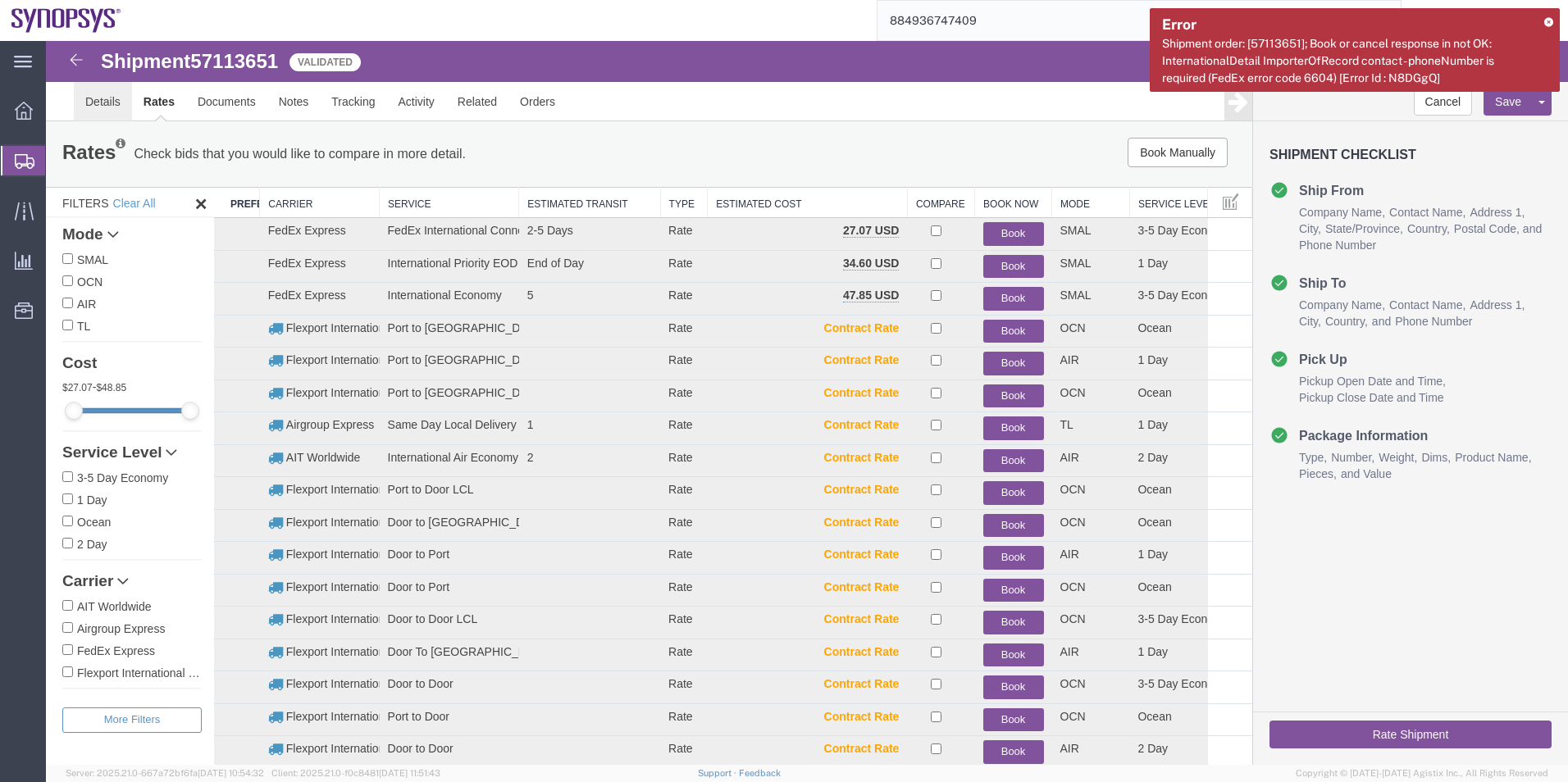
click at [97, 88] on link "Details" at bounding box center [103, 102] width 58 height 40
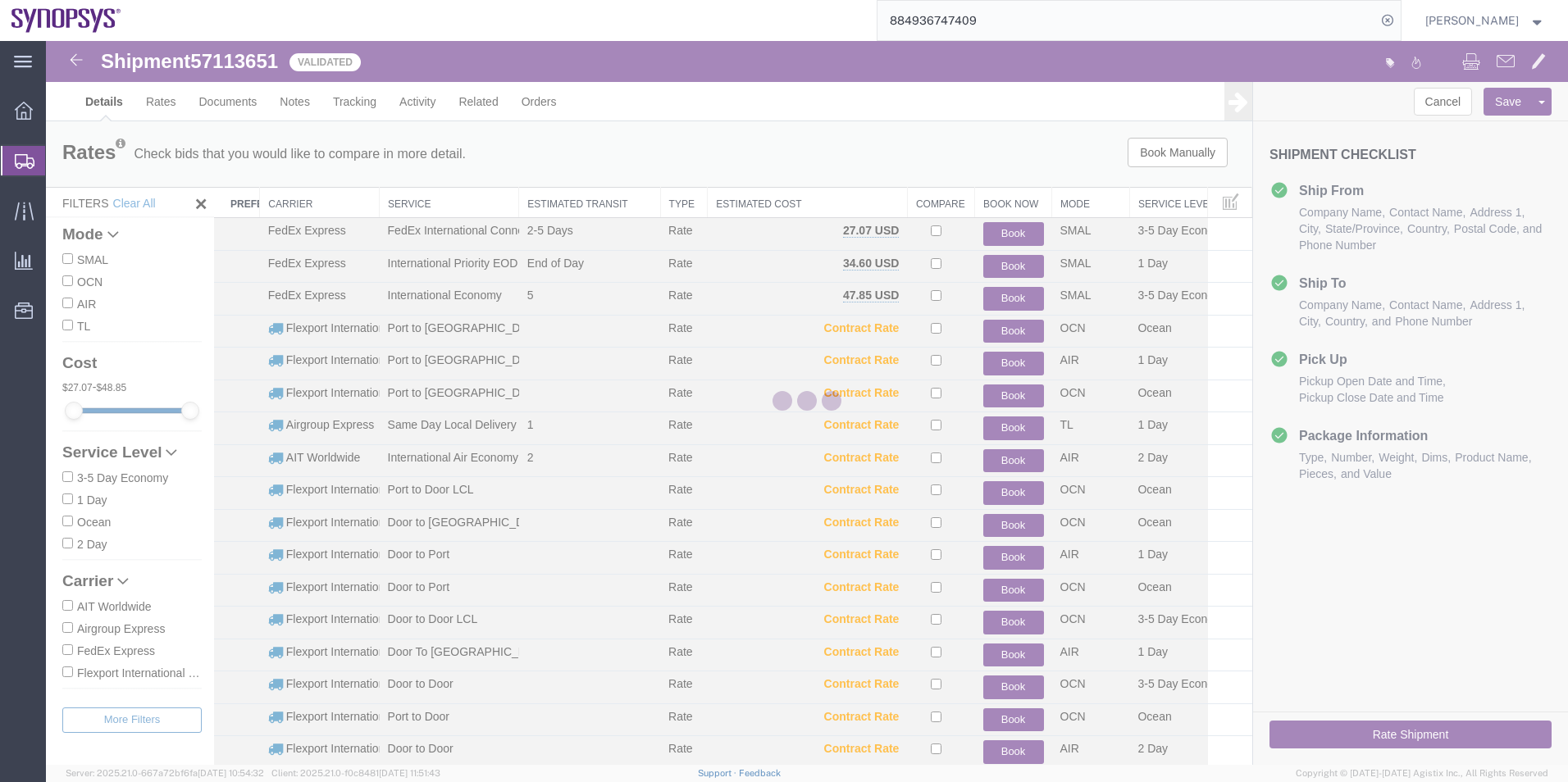
select select "63204"
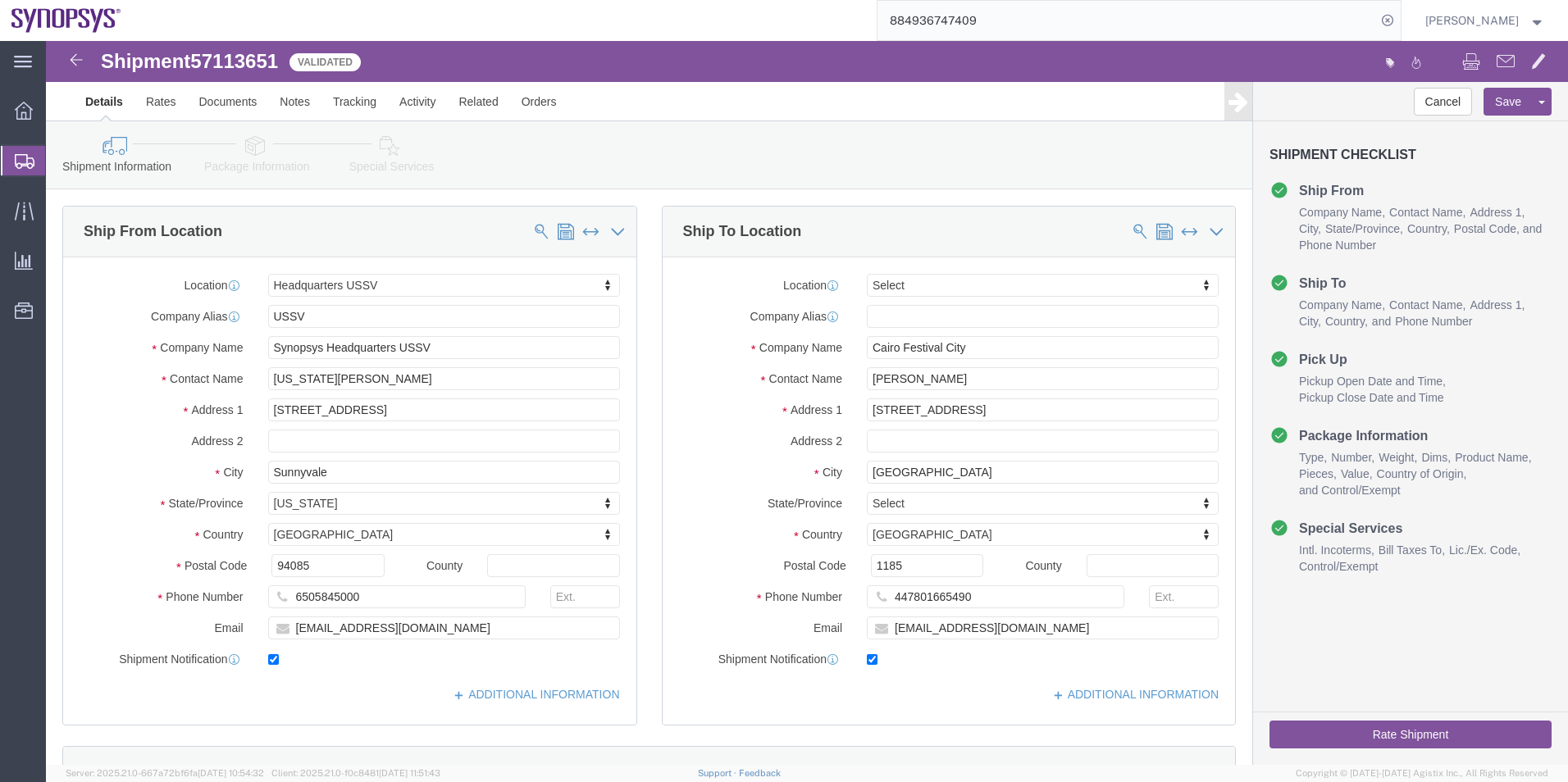
click icon
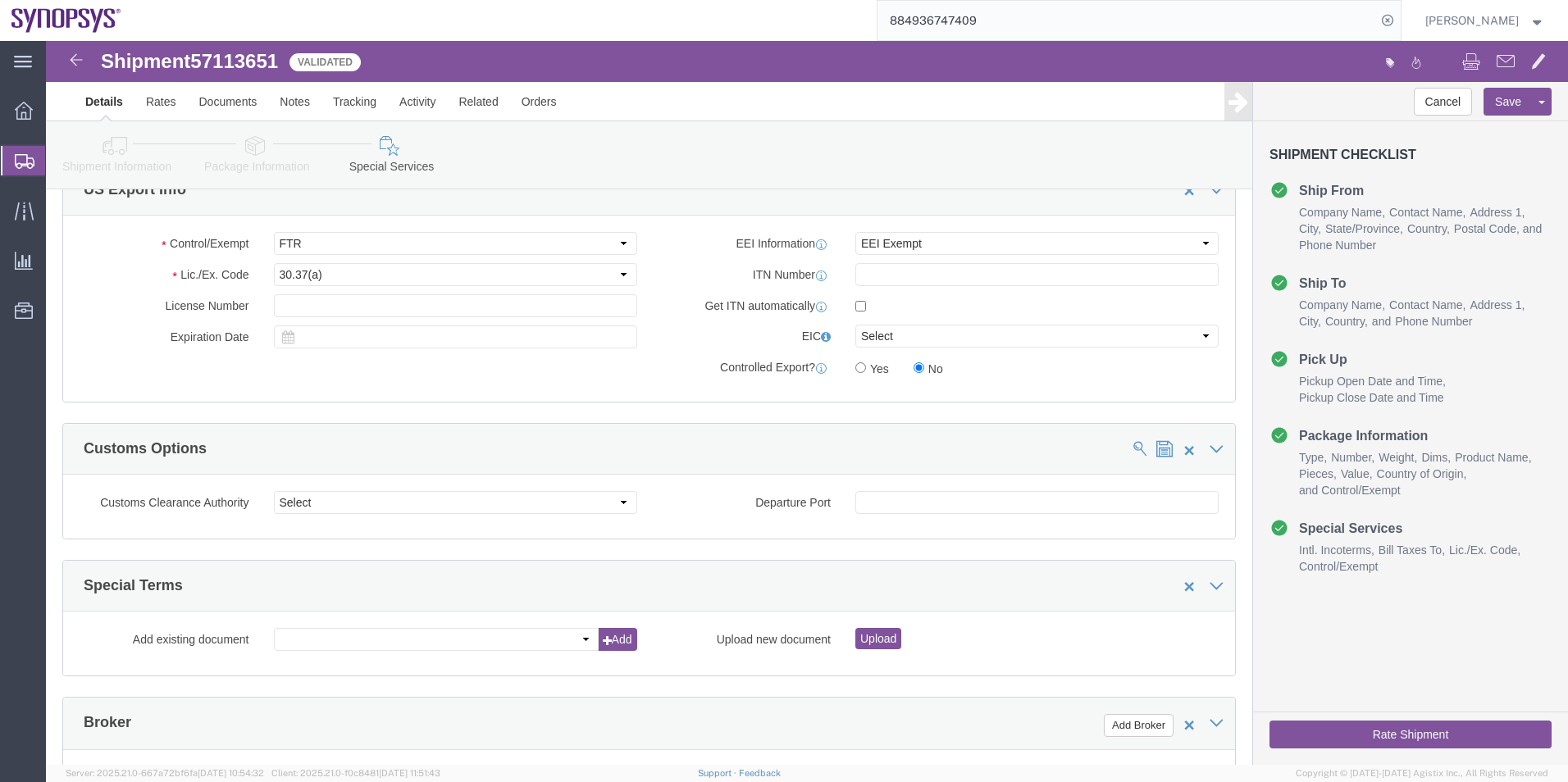
scroll to position [1475, 0]
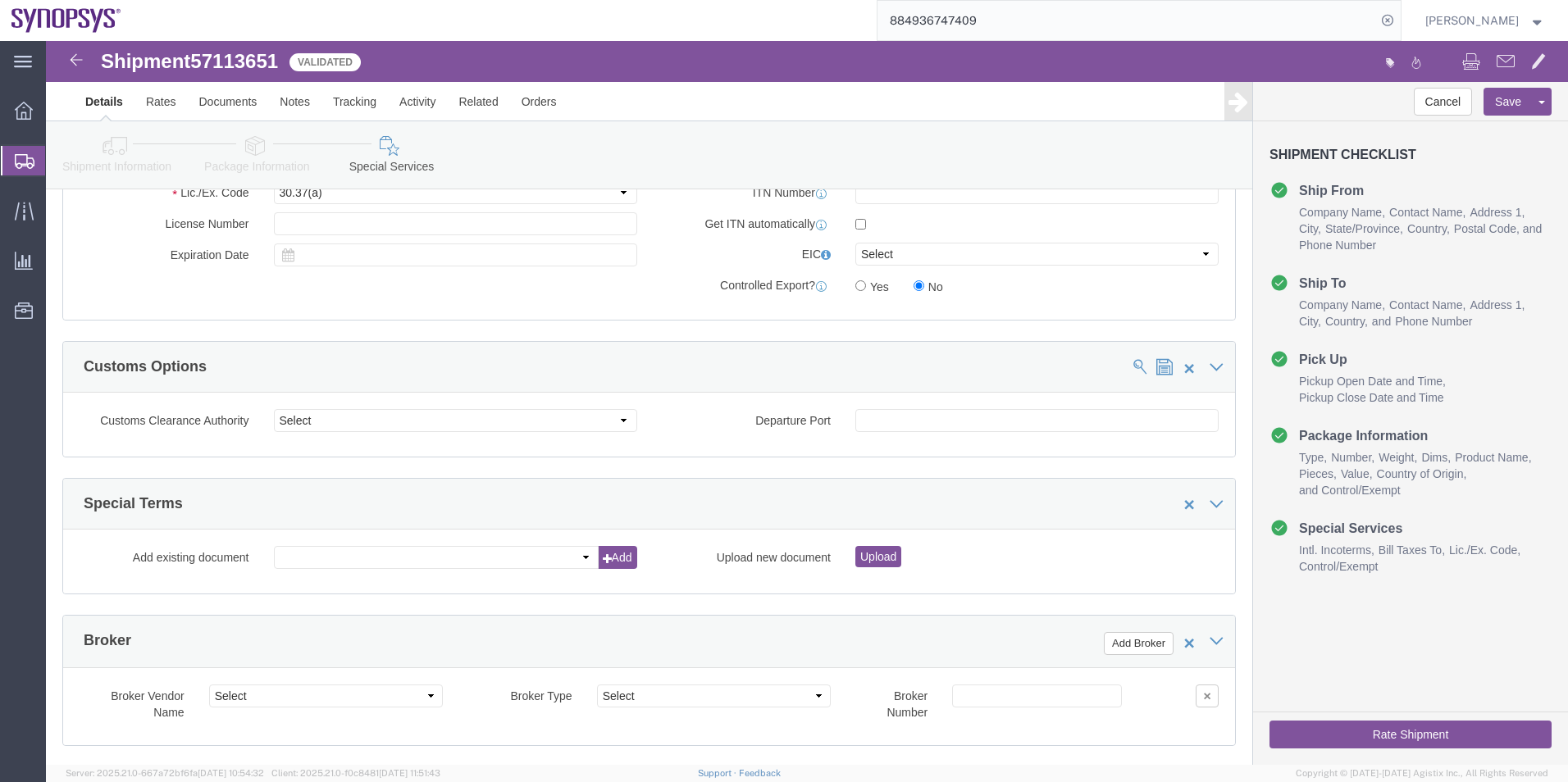
click div
click icon
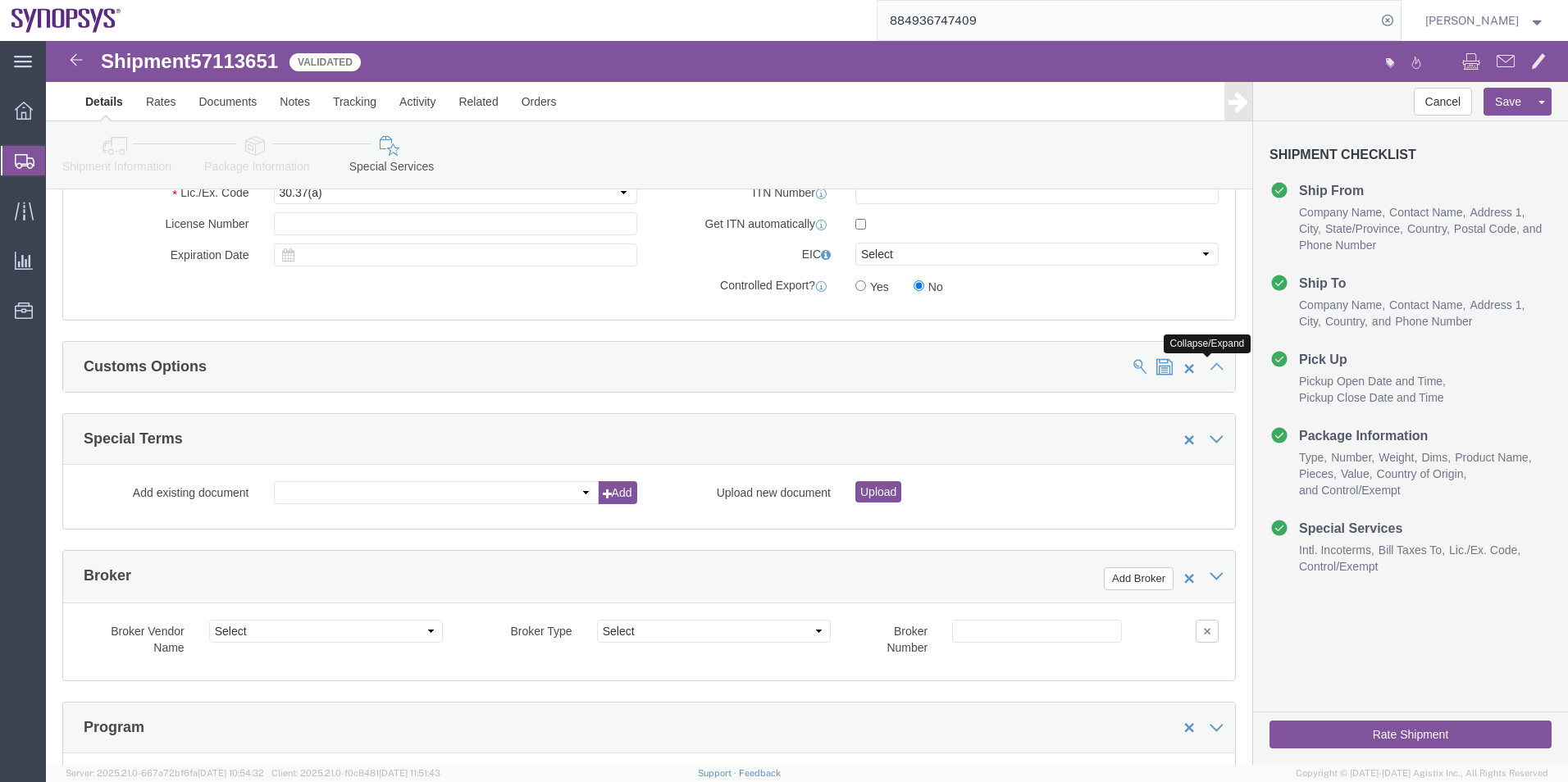
click icon
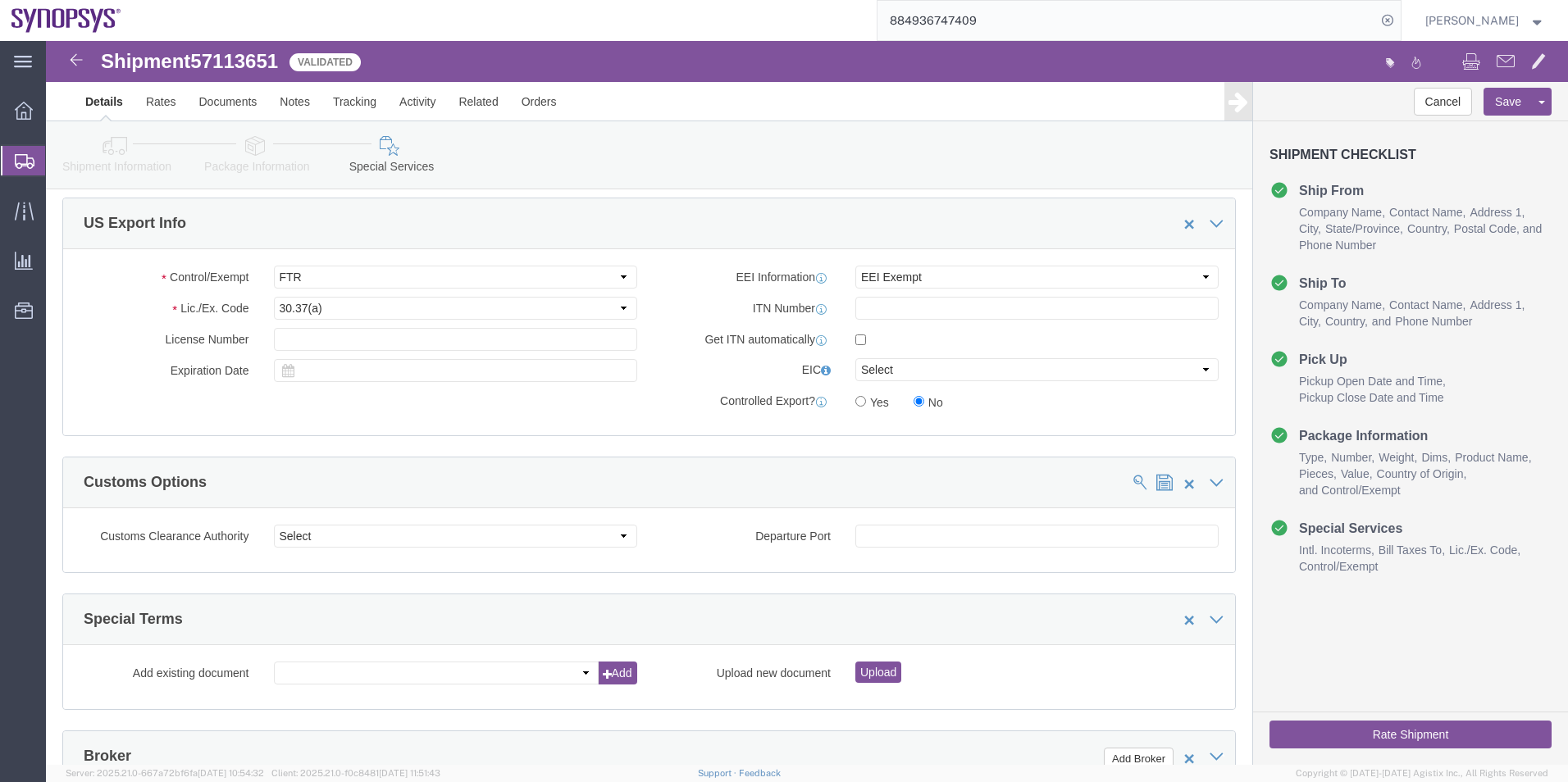
scroll to position [1189, 0]
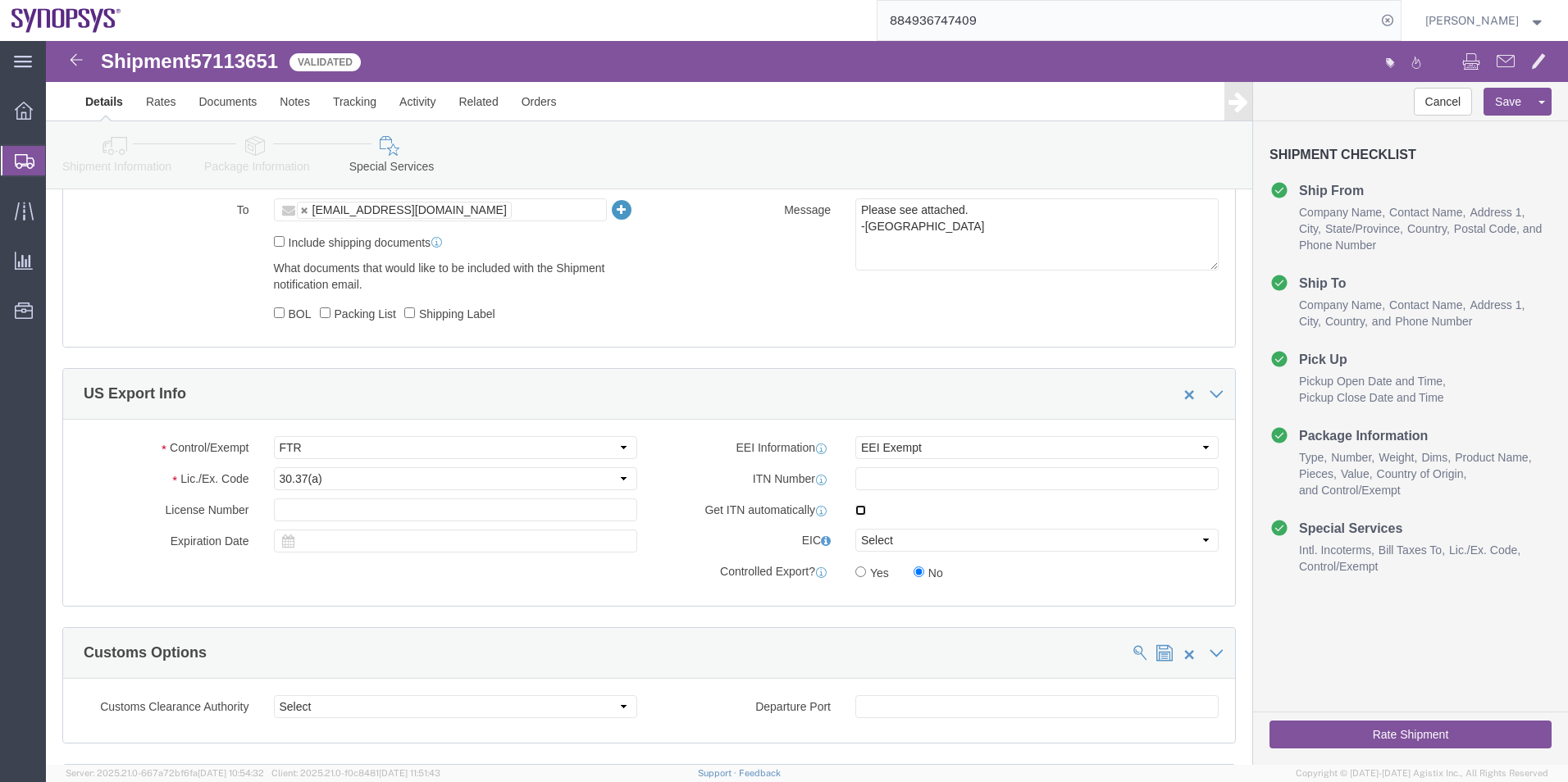
click input "checkbox"
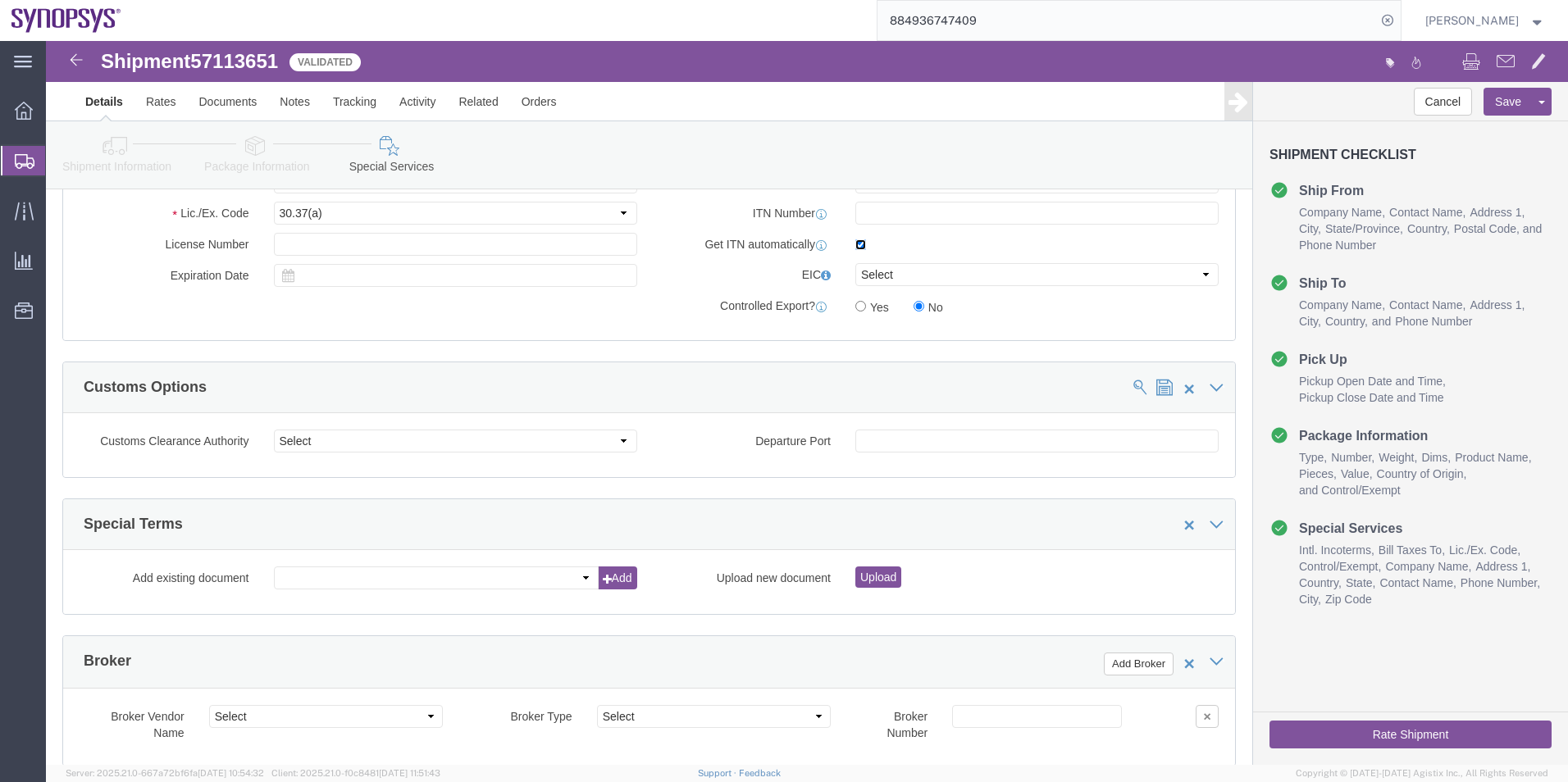
scroll to position [1353, 0]
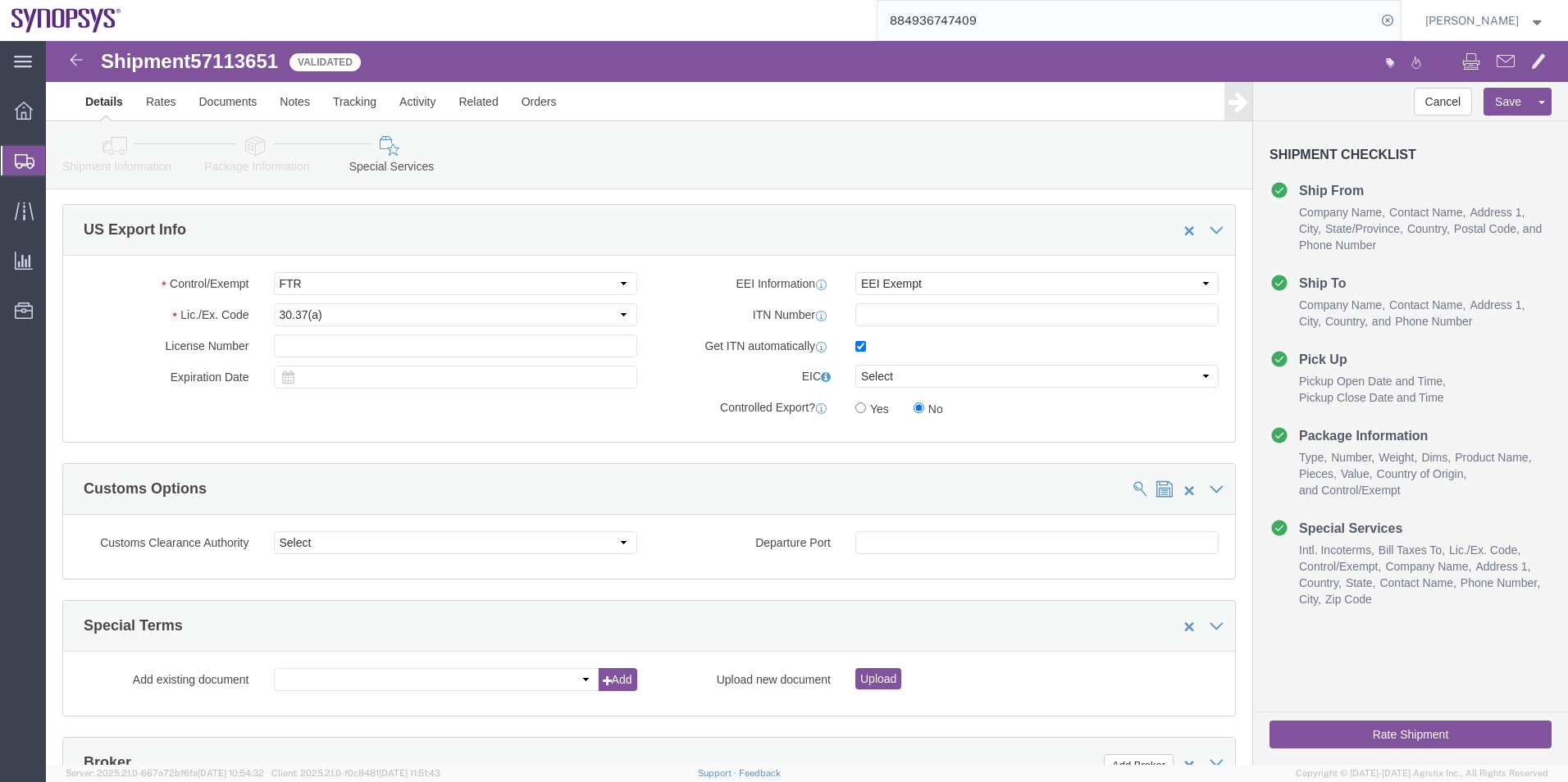
click div
click input "checkbox"
checkbox input "false"
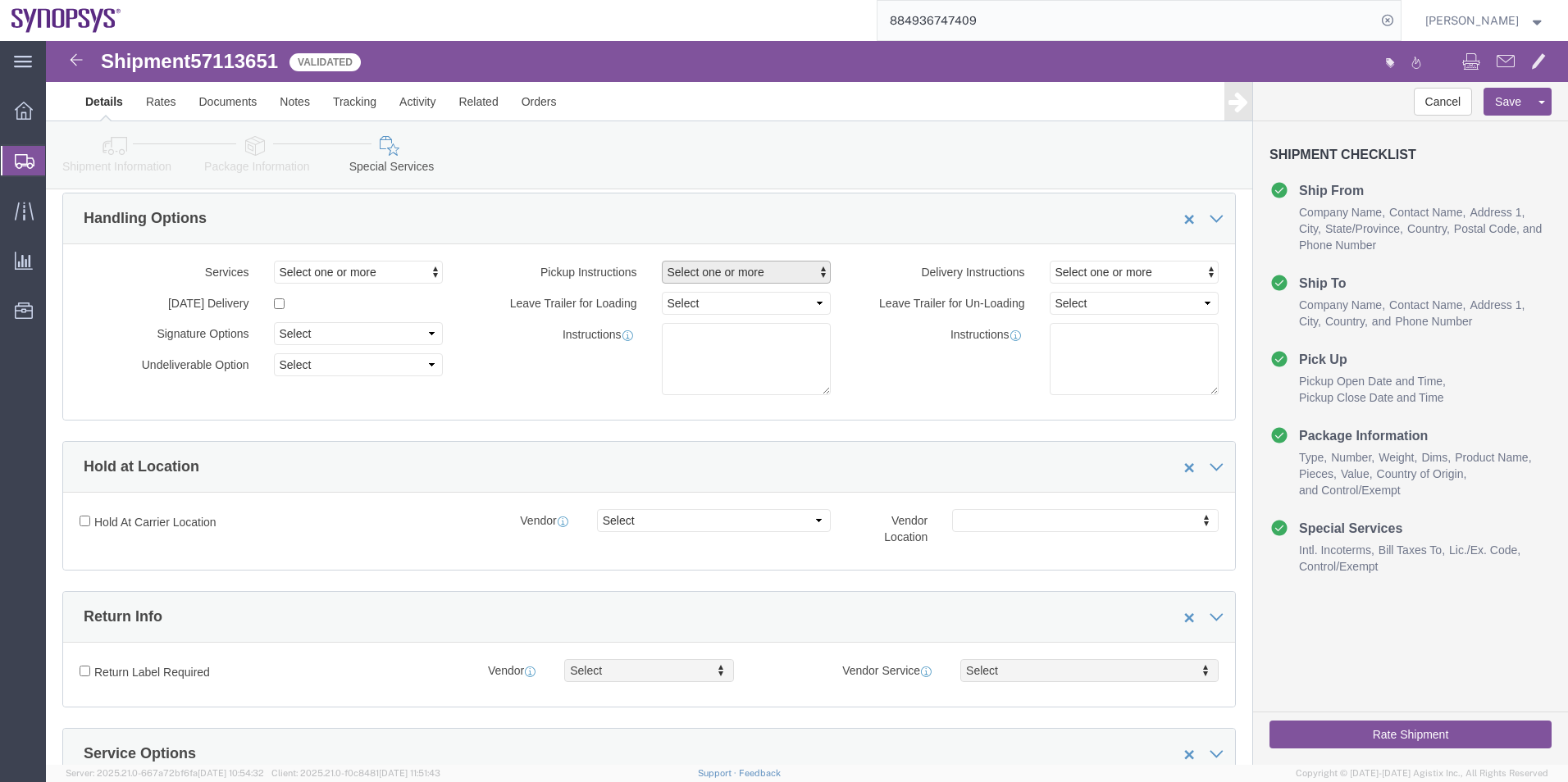
scroll to position [0, 0]
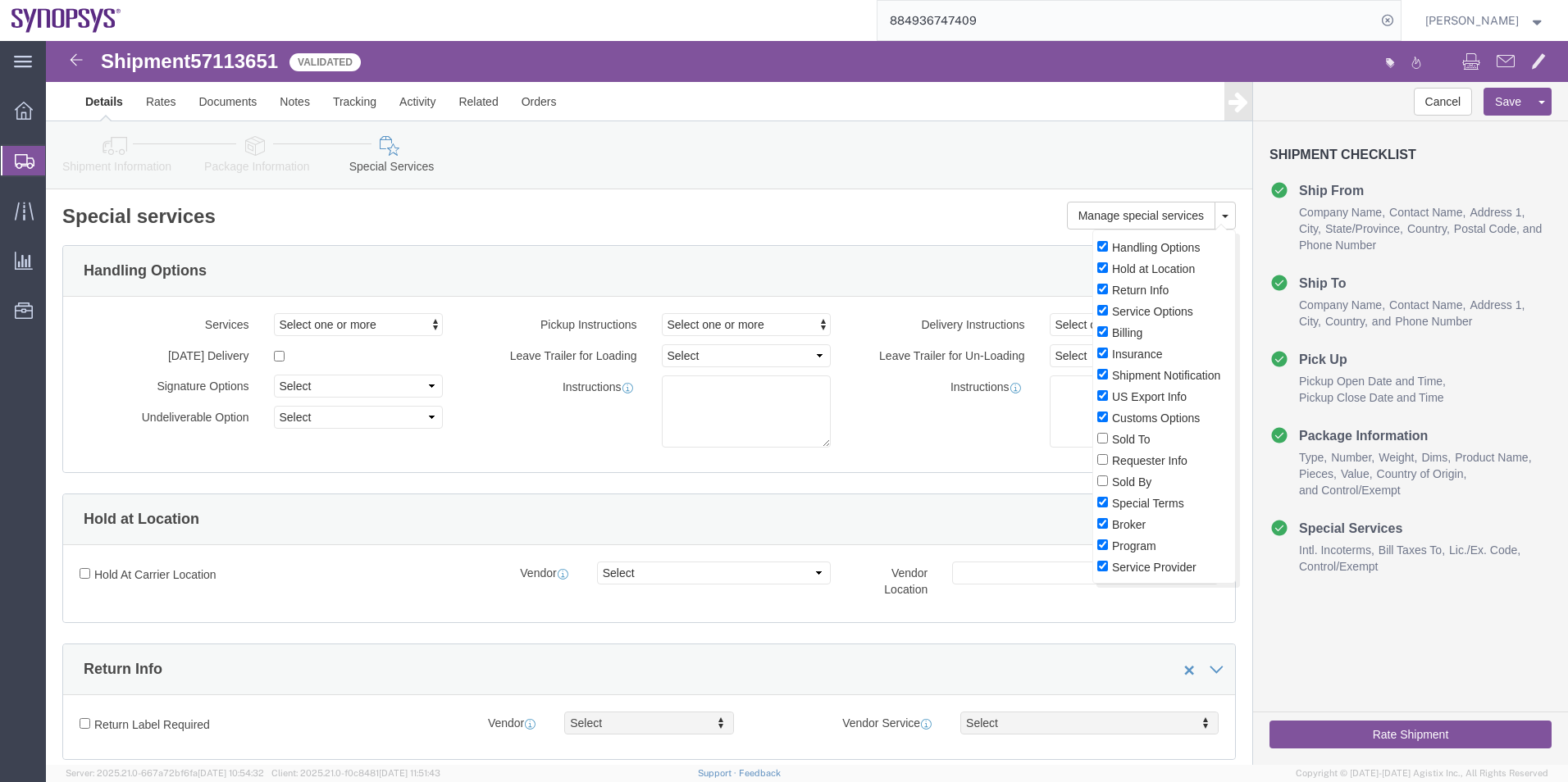
click label "Sold To"
click input "Sold To"
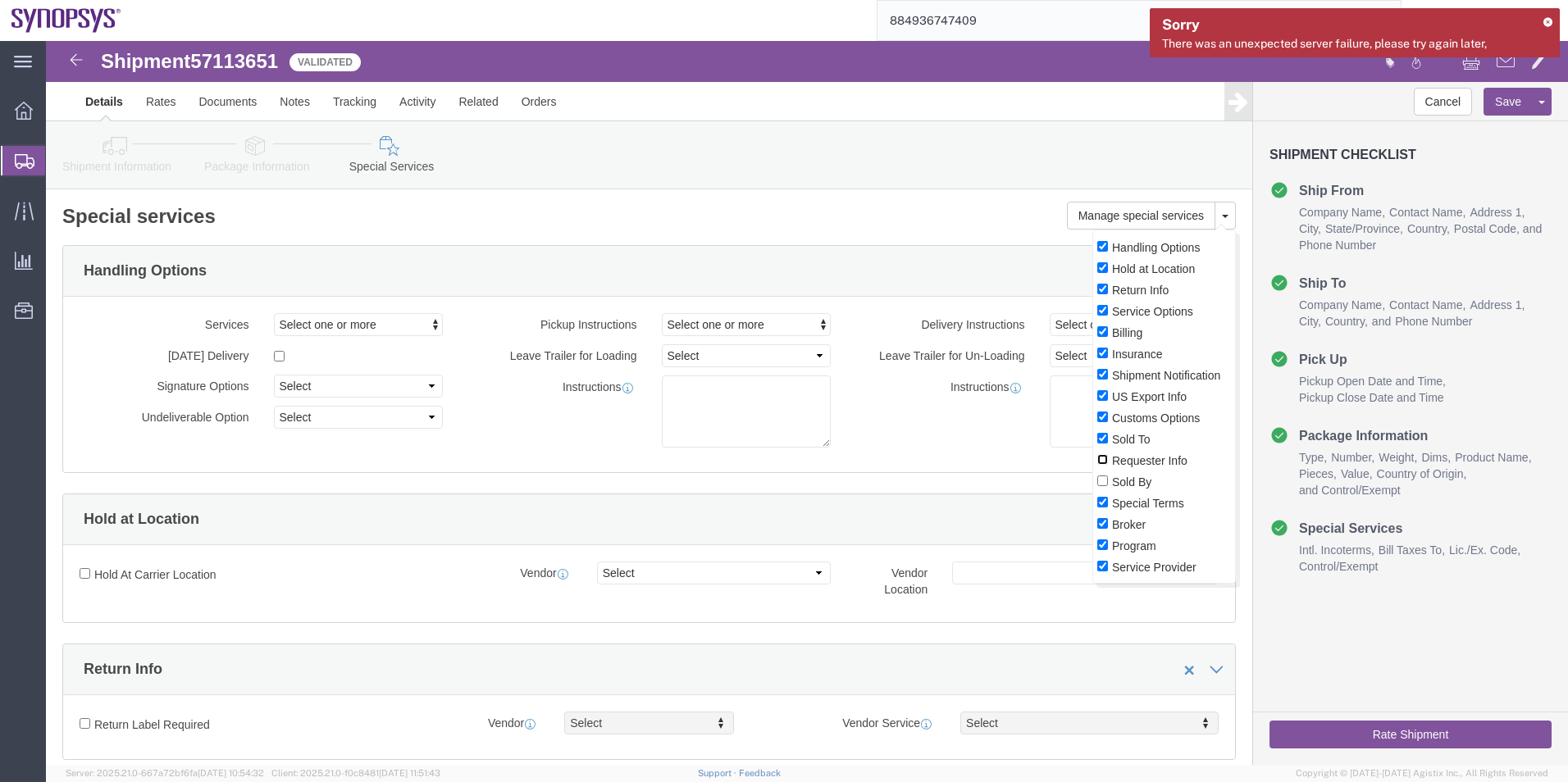
click input "Requester Info"
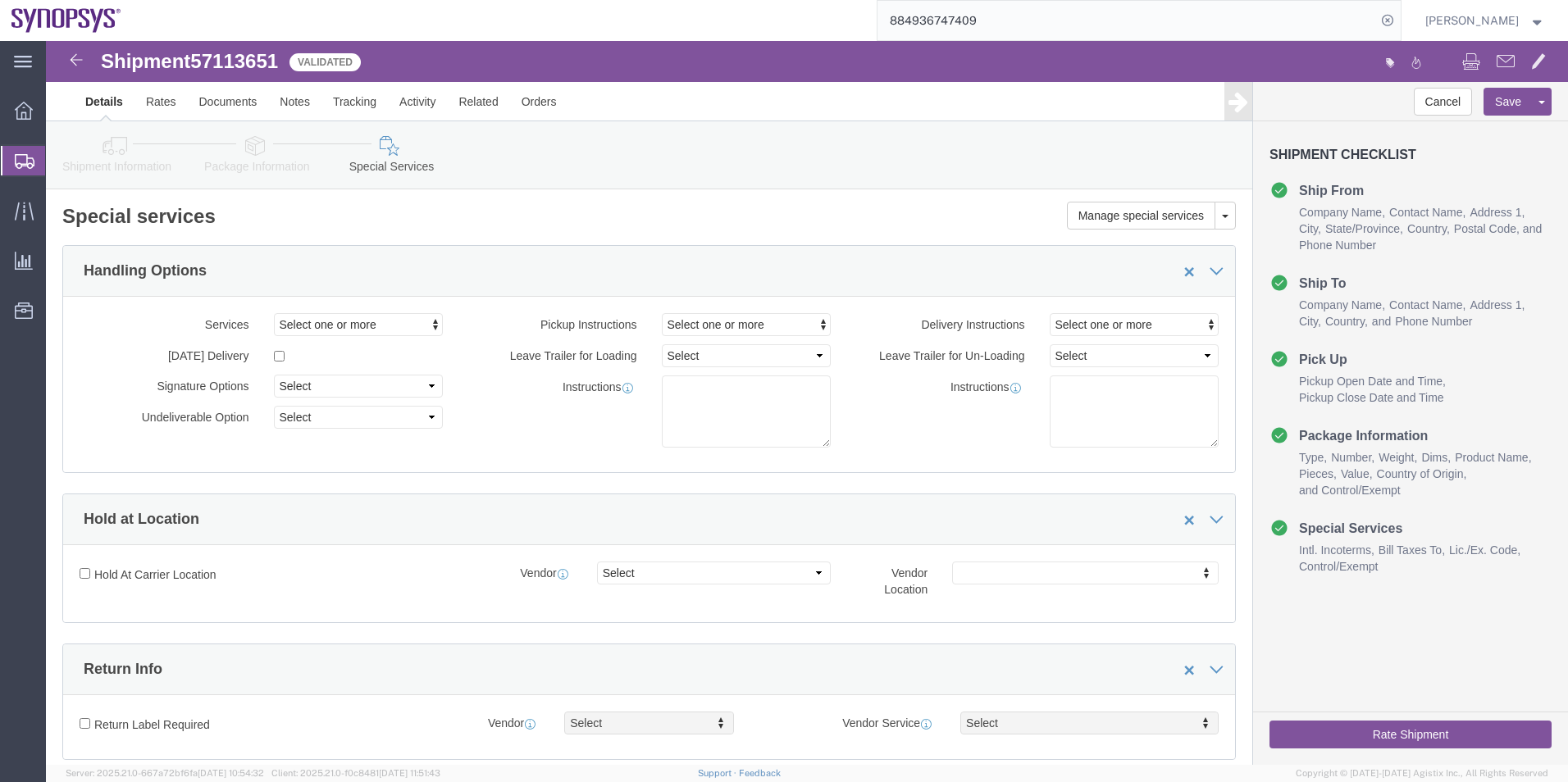
click div
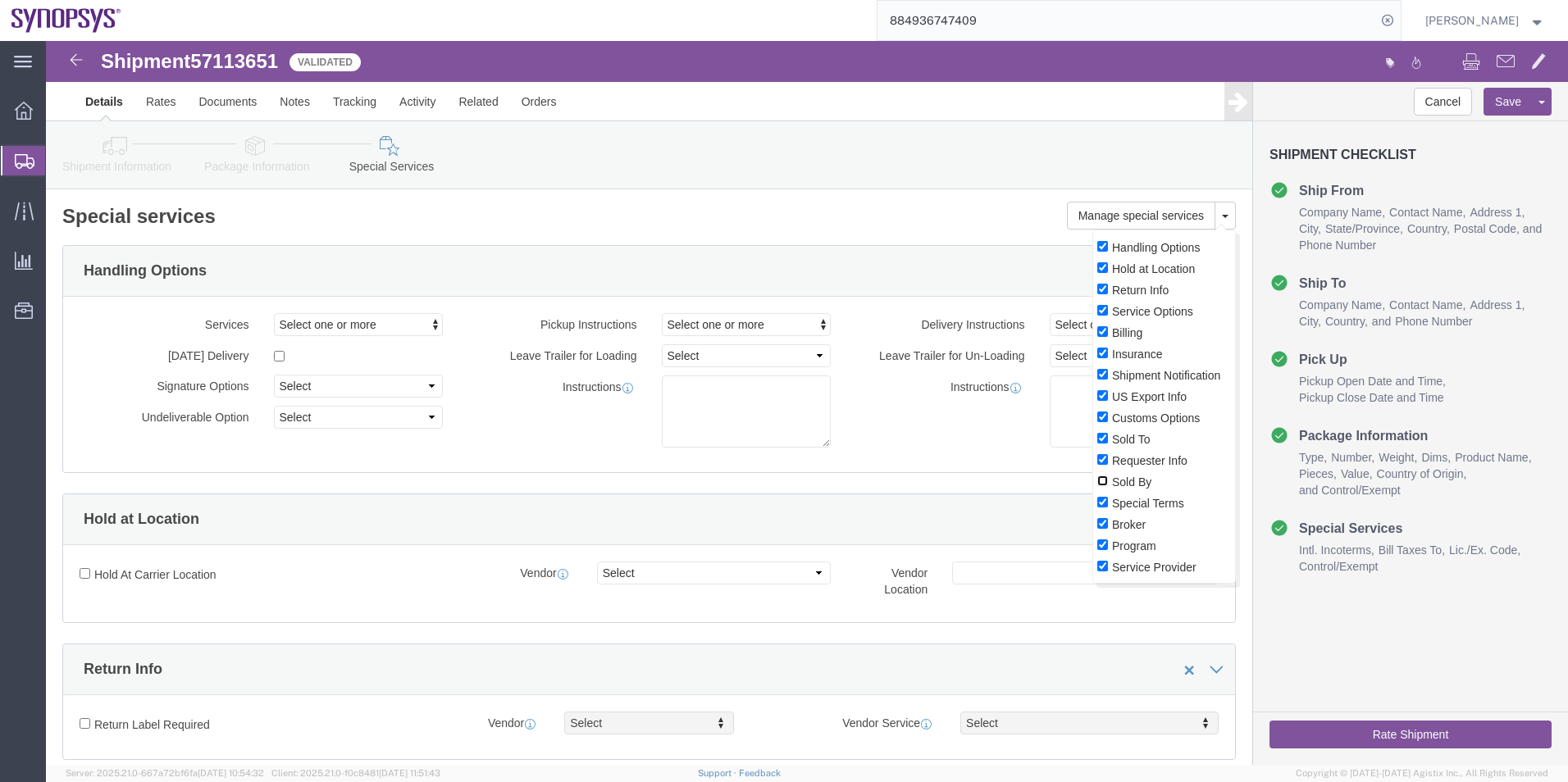
click input "Sold By"
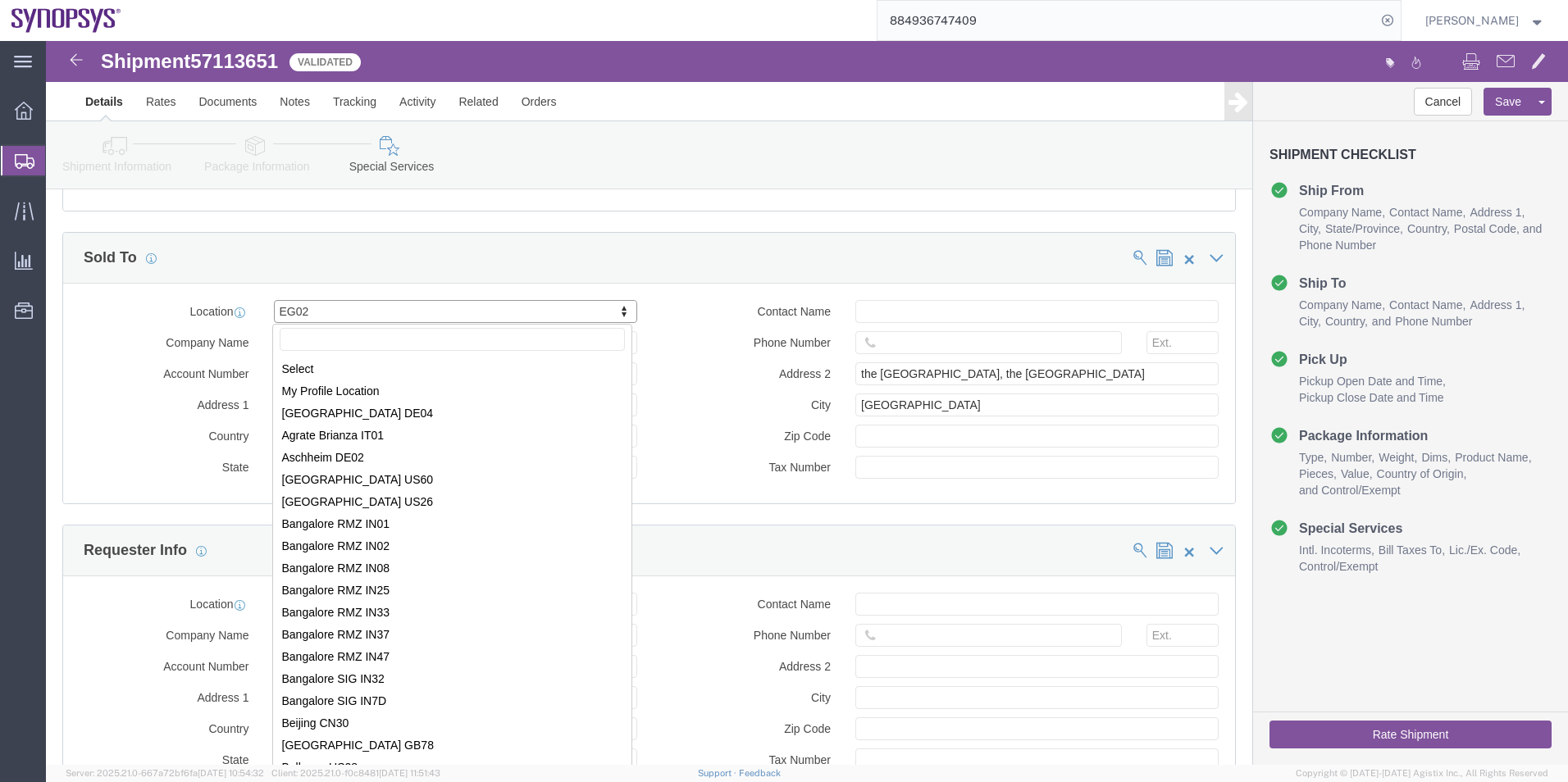
scroll to position [578, 0]
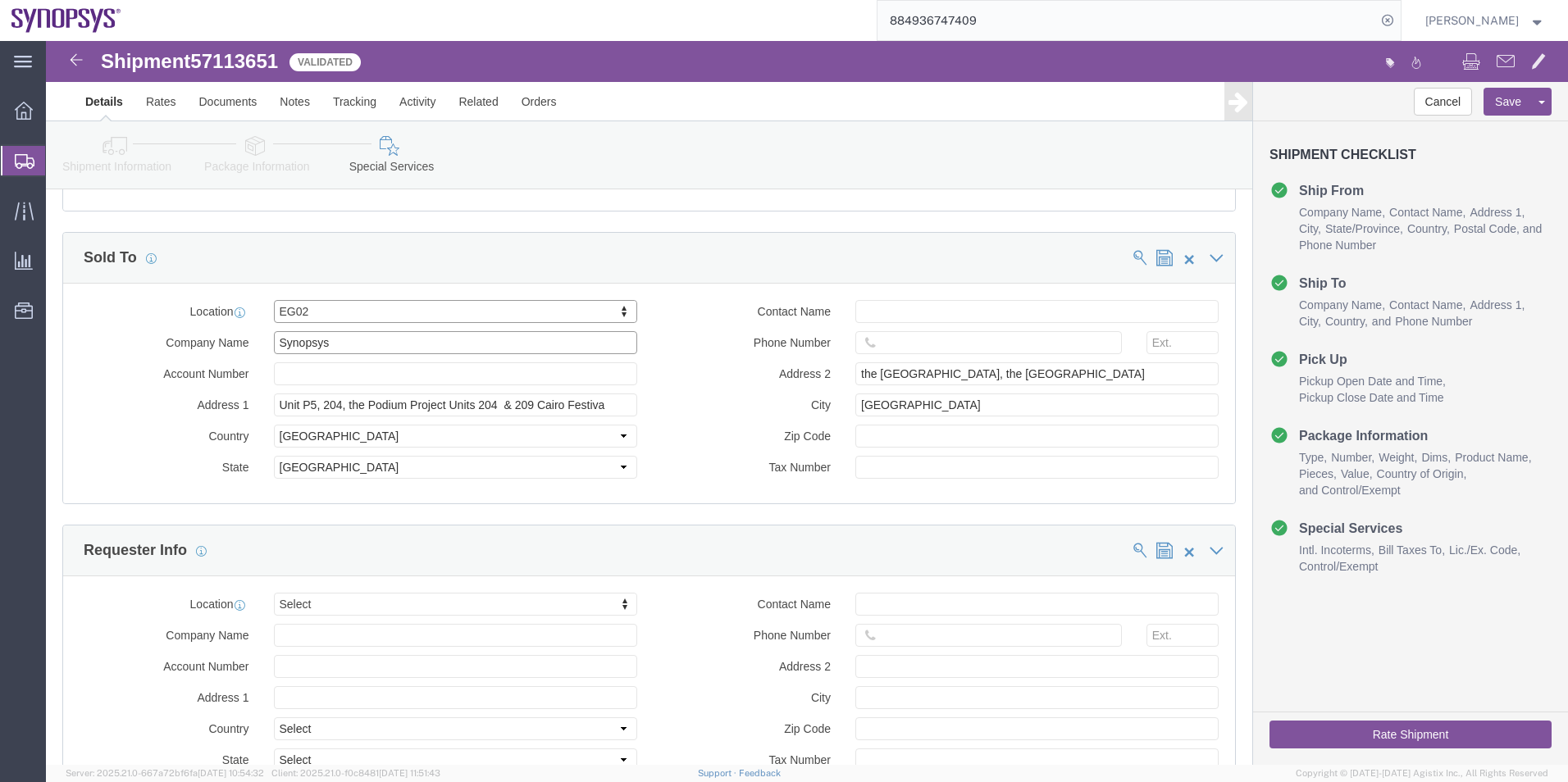
click input "Synopsys"
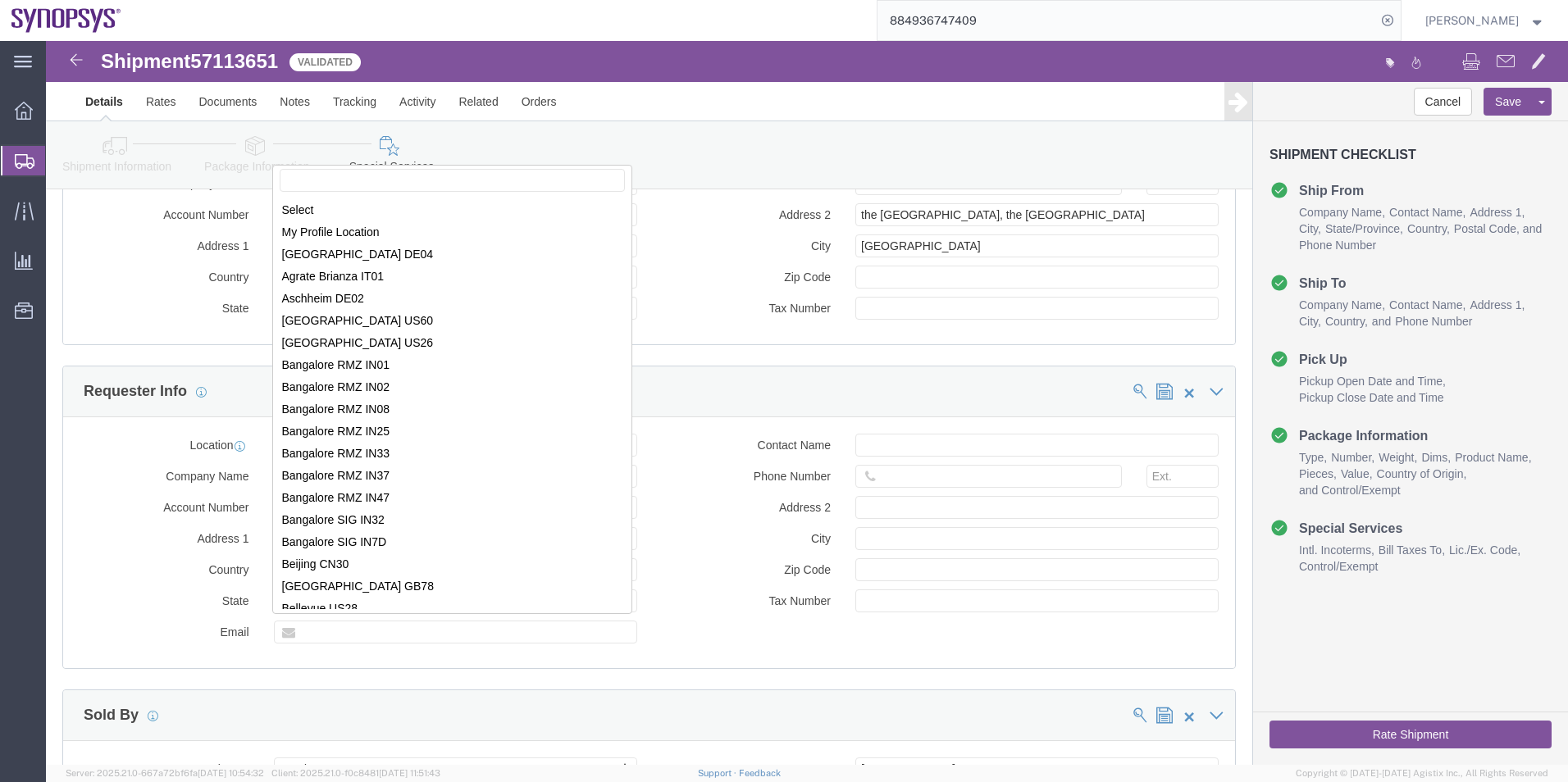
scroll to position [1885, 0]
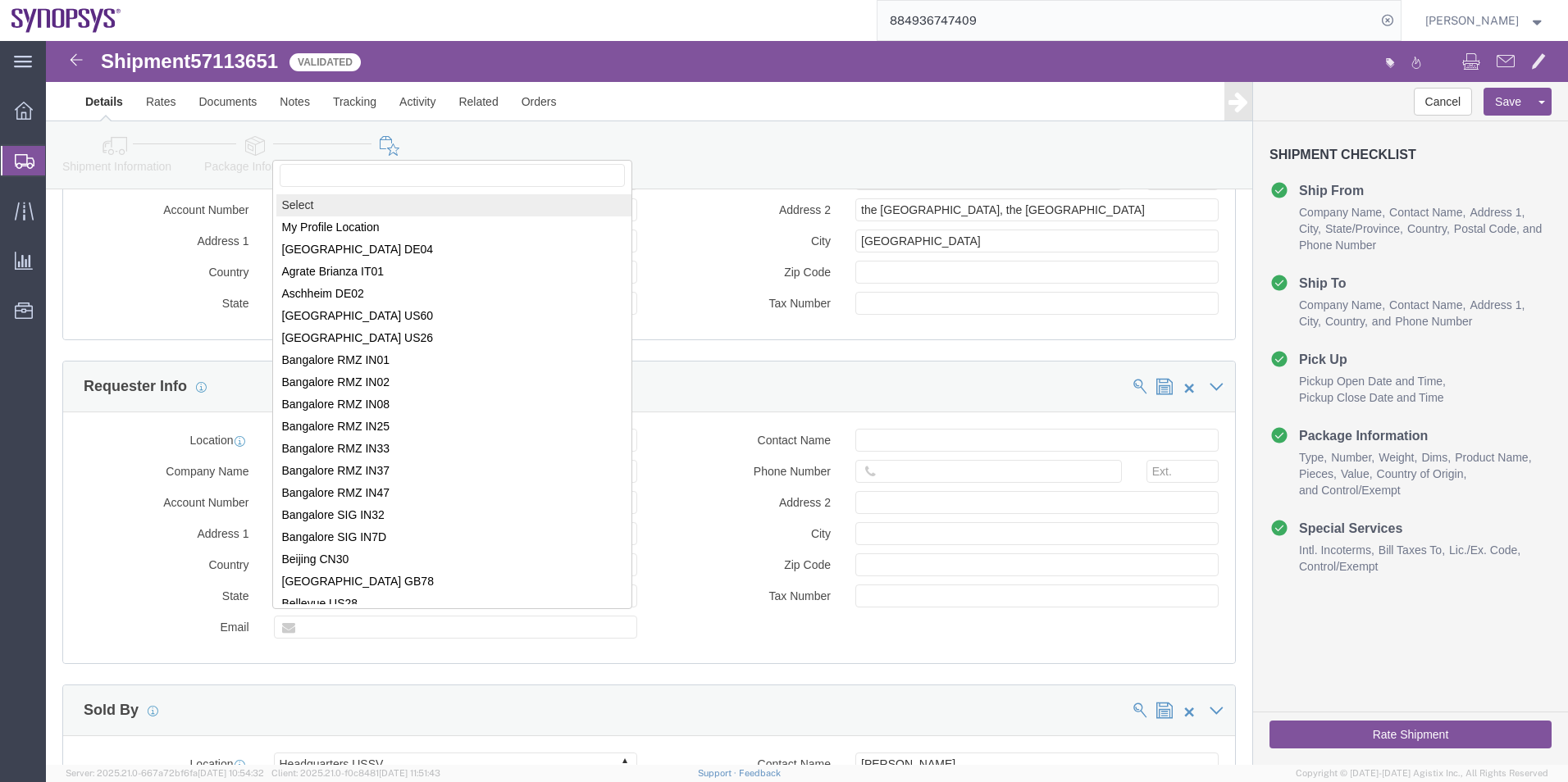
select select
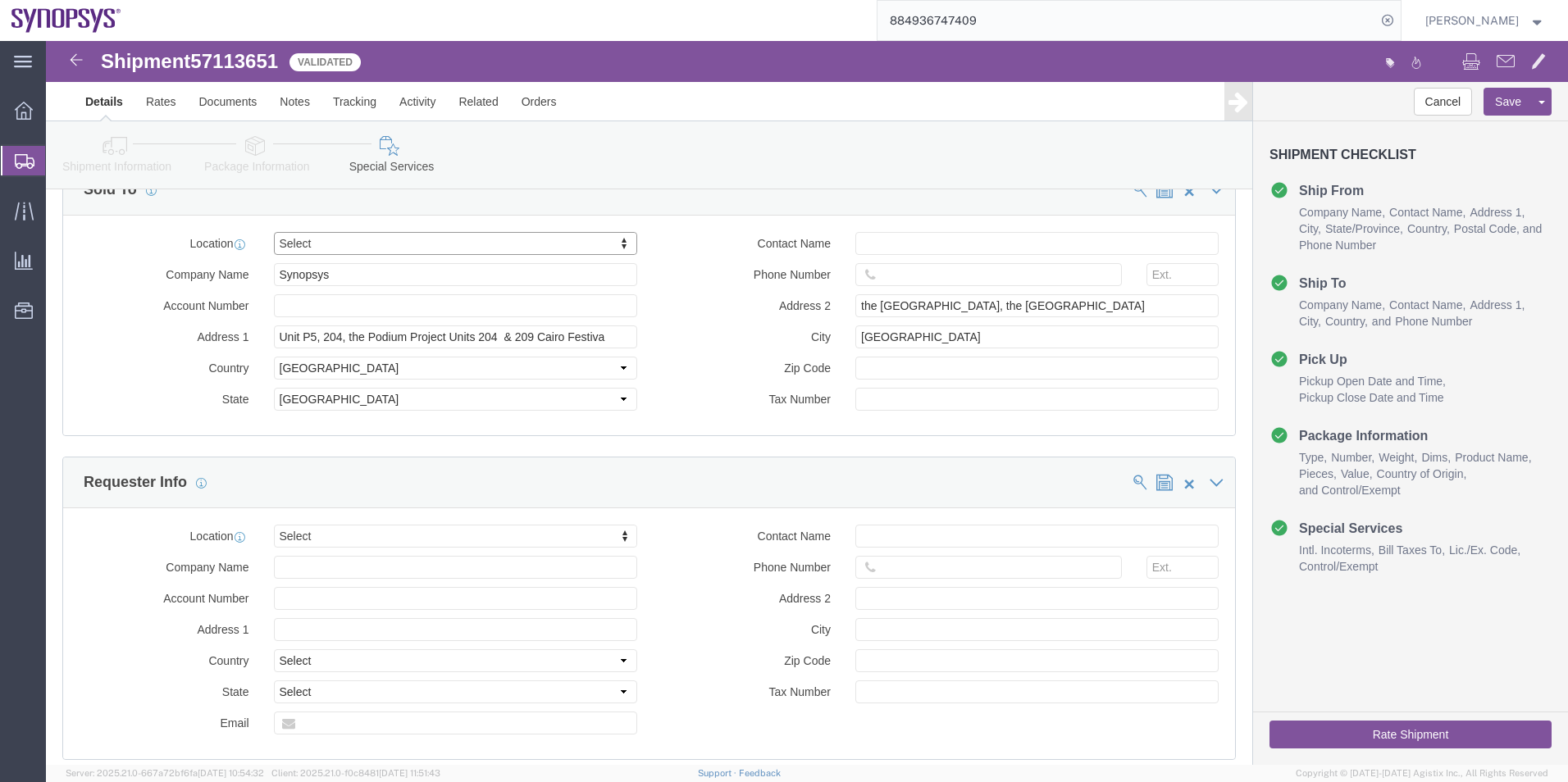
scroll to position [1557, 0]
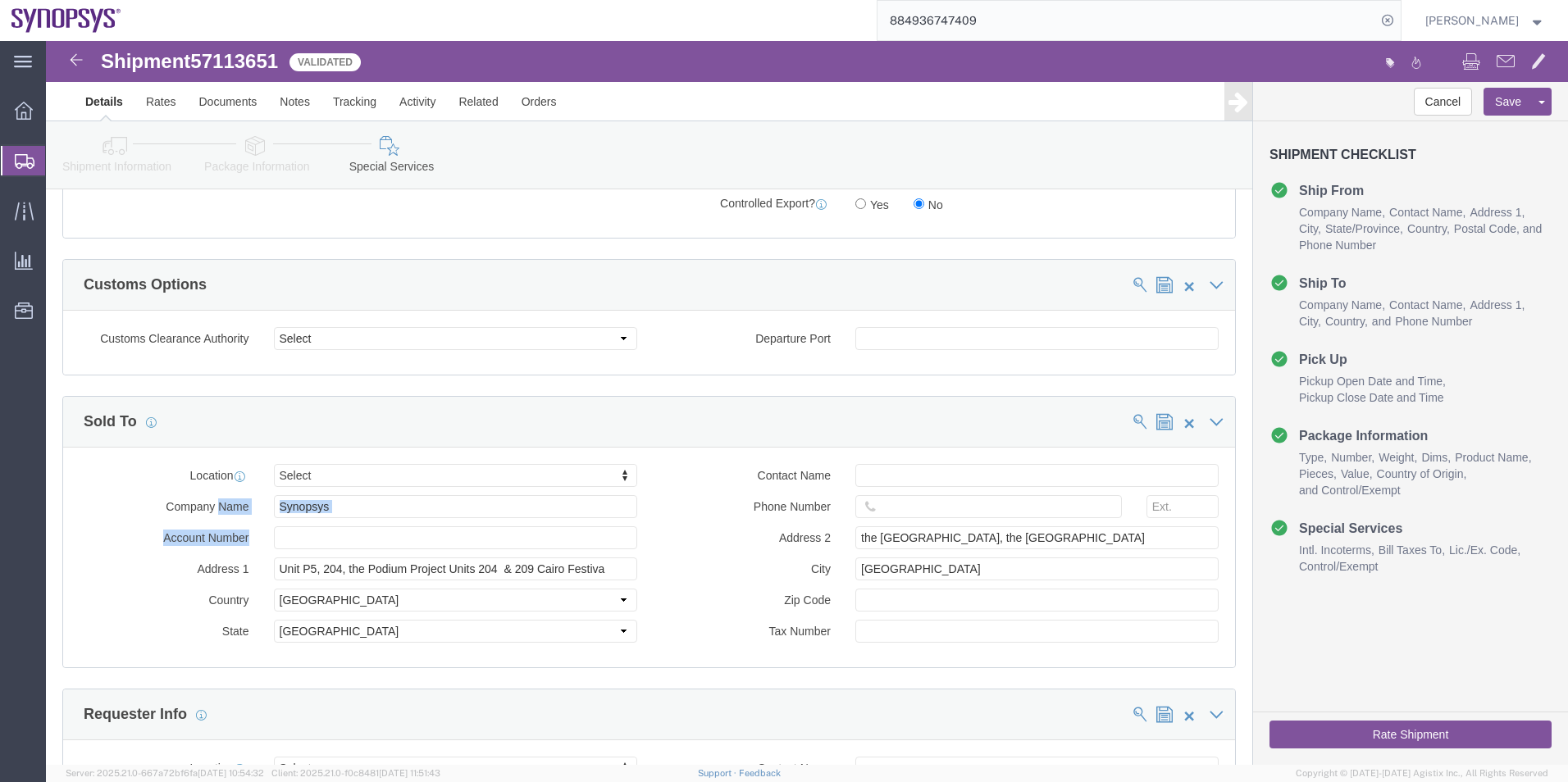
drag, startPoint x: 508, startPoint y: 479, endPoint x: 170, endPoint y: 470, distance: 338.1
click div "Location Select Select My Profile Location Aachen DE04 Agrate Brianza IT01 Asch…"
drag, startPoint x: 170, startPoint y: 470, endPoint x: 368, endPoint y: 473, distance: 198.0
click input "Synopsys"
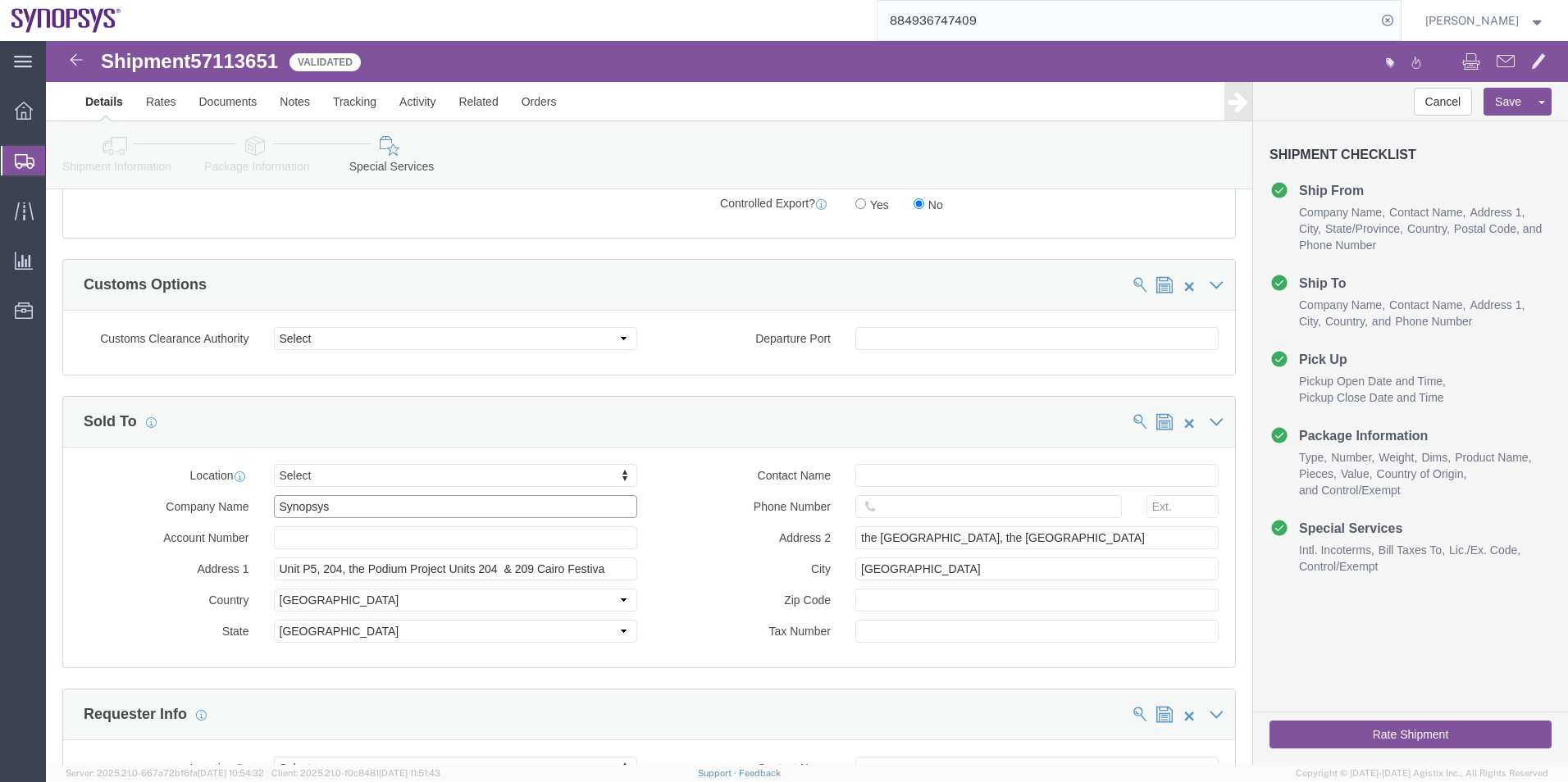
click input "Synopsys"
click input "Unit P5, 204, the Podium Project Units 204 & 209 Cairo Festiva"
type input "Unit P5, 204, the Podm Project Units 204 & 209 Cairo Festiva"
click input "Unit P5, 204, the Podm Project Units 204 & 209 Cairo Festiva"
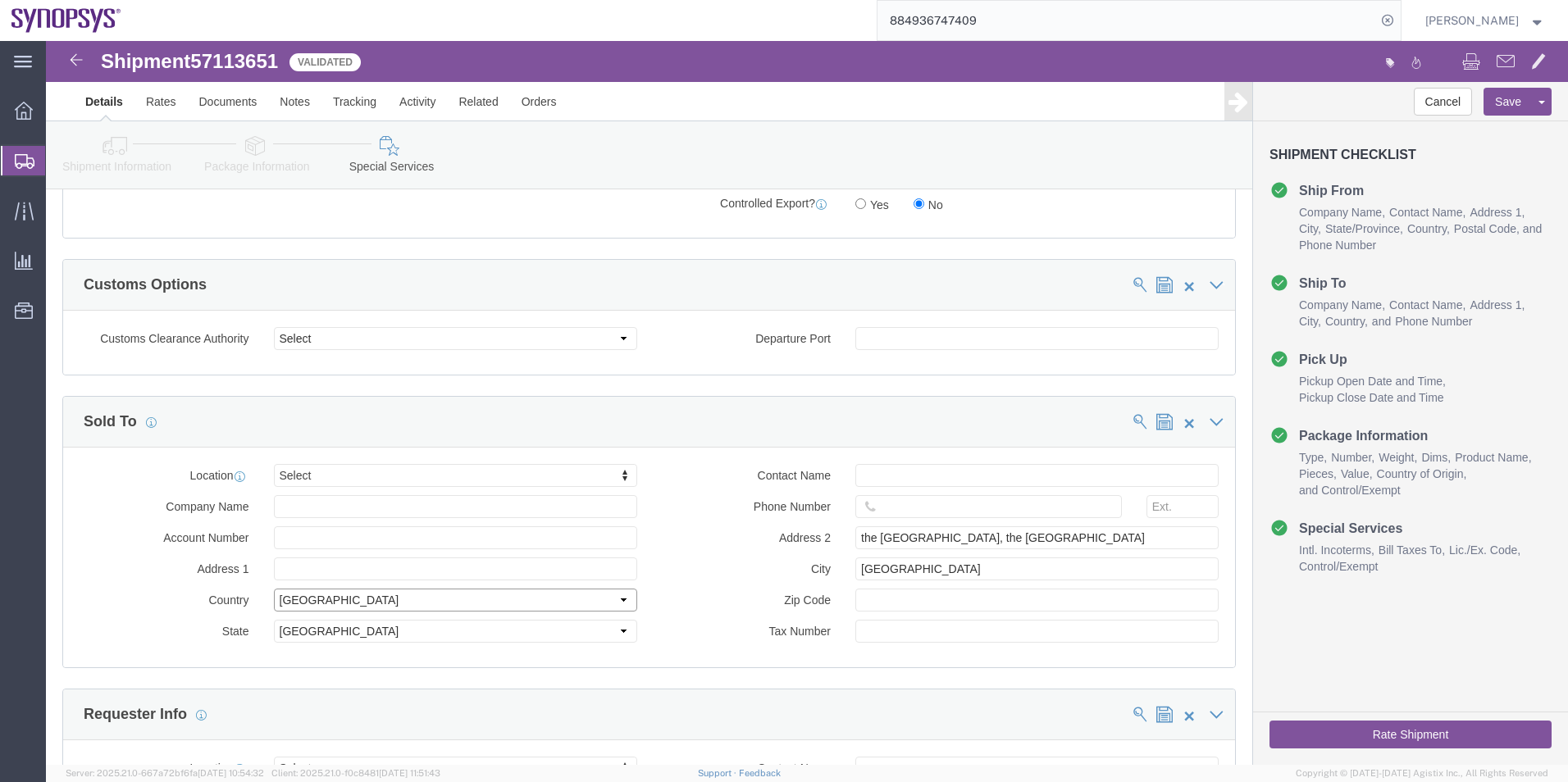
click select "Select Afghanistan Åland Islands Albania Algeria American Samoa Andorra Angola …"
select select
click select "Select Afghanistan Åland Islands Albania Algeria American Samoa Andorra Angola …"
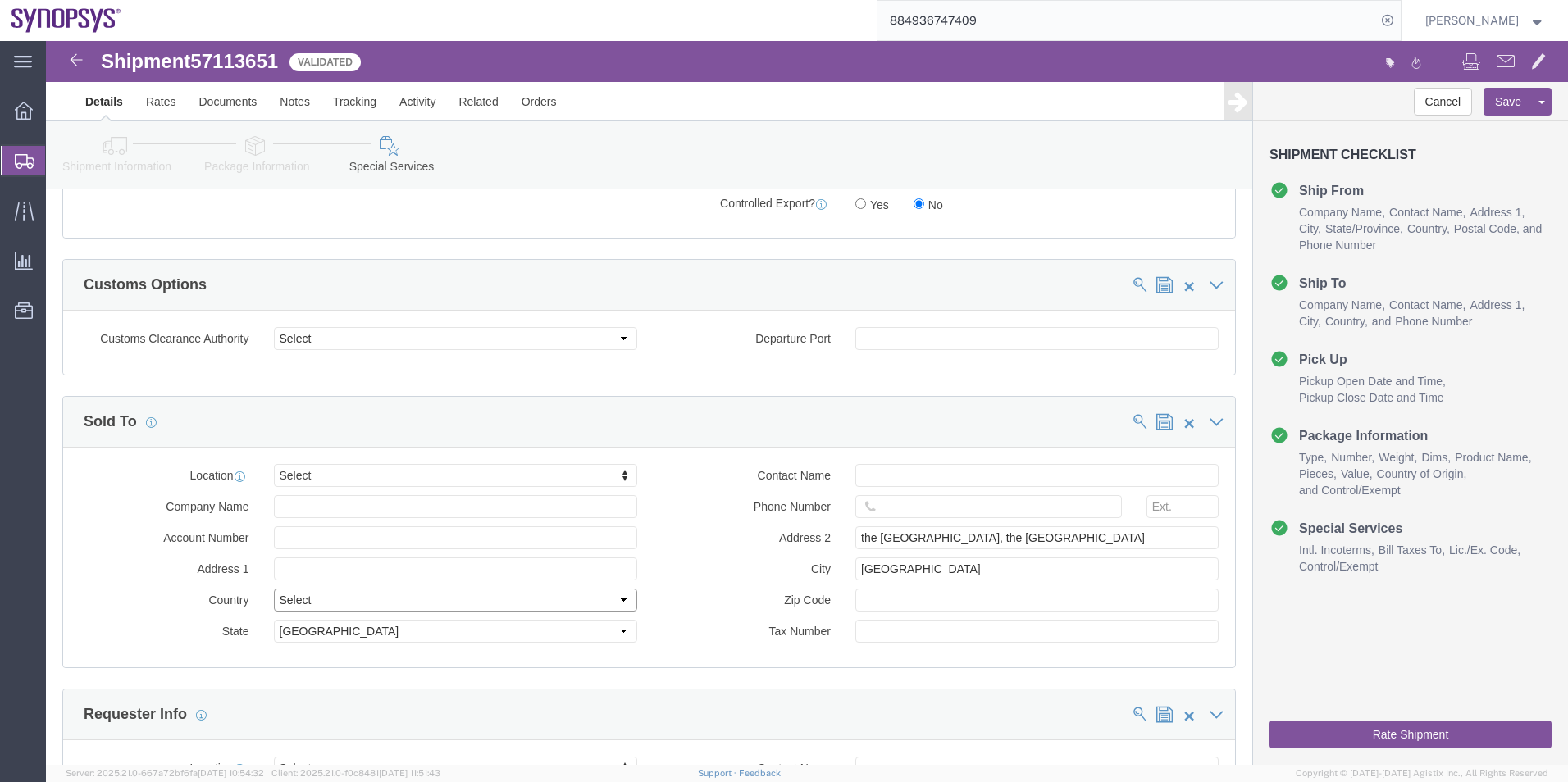
select select
drag, startPoint x: 596, startPoint y: 501, endPoint x: 541, endPoint y: 504, distance: 55.1
click div "Location Select Select My Profile Location Aachen DE04 Agrate Brianza IT01 Asch…"
drag, startPoint x: 868, startPoint y: 527, endPoint x: 600, endPoint y: 527, distance: 268.0
click div "City Cairo"
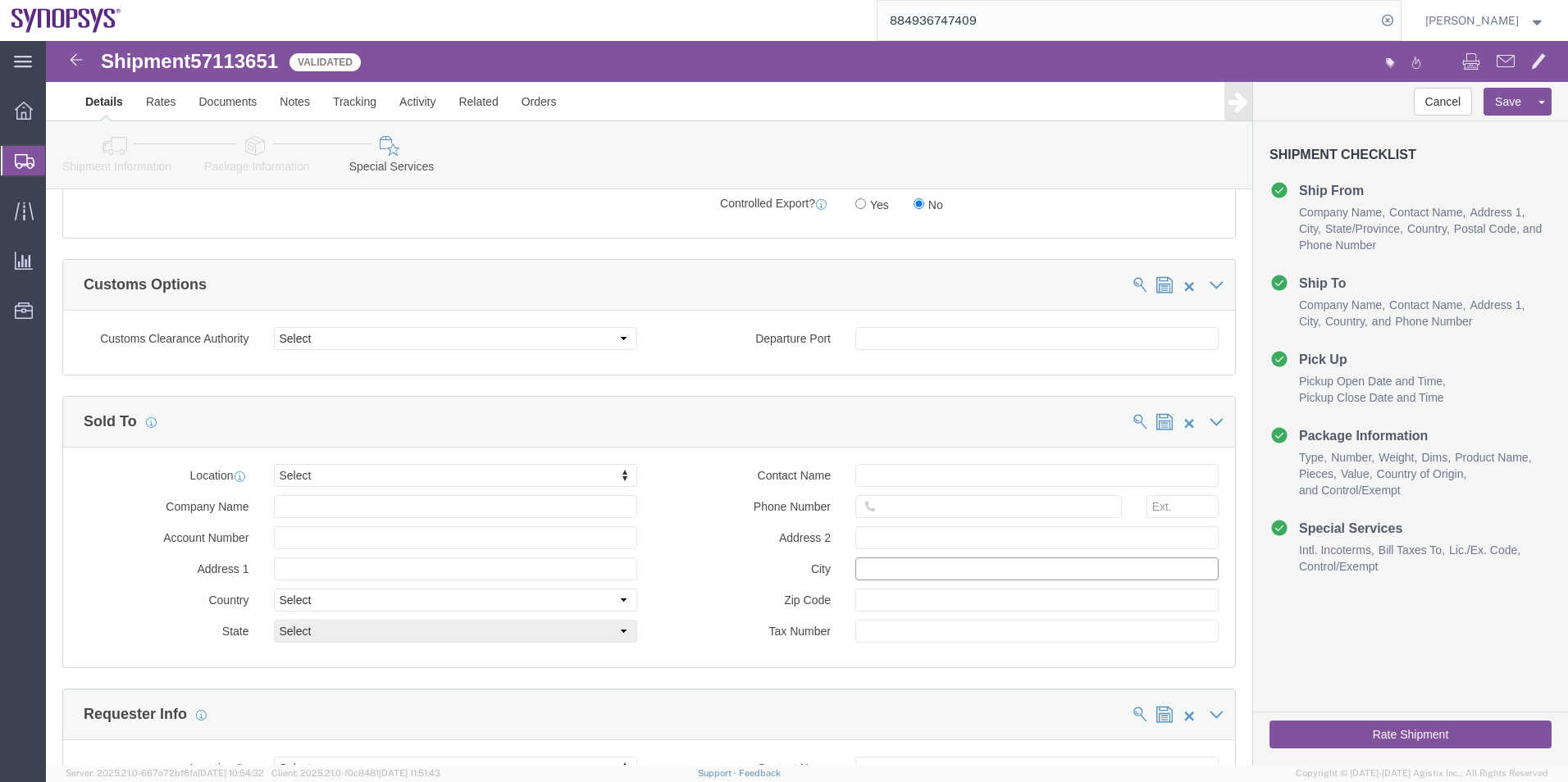
scroll to position [1967, 0]
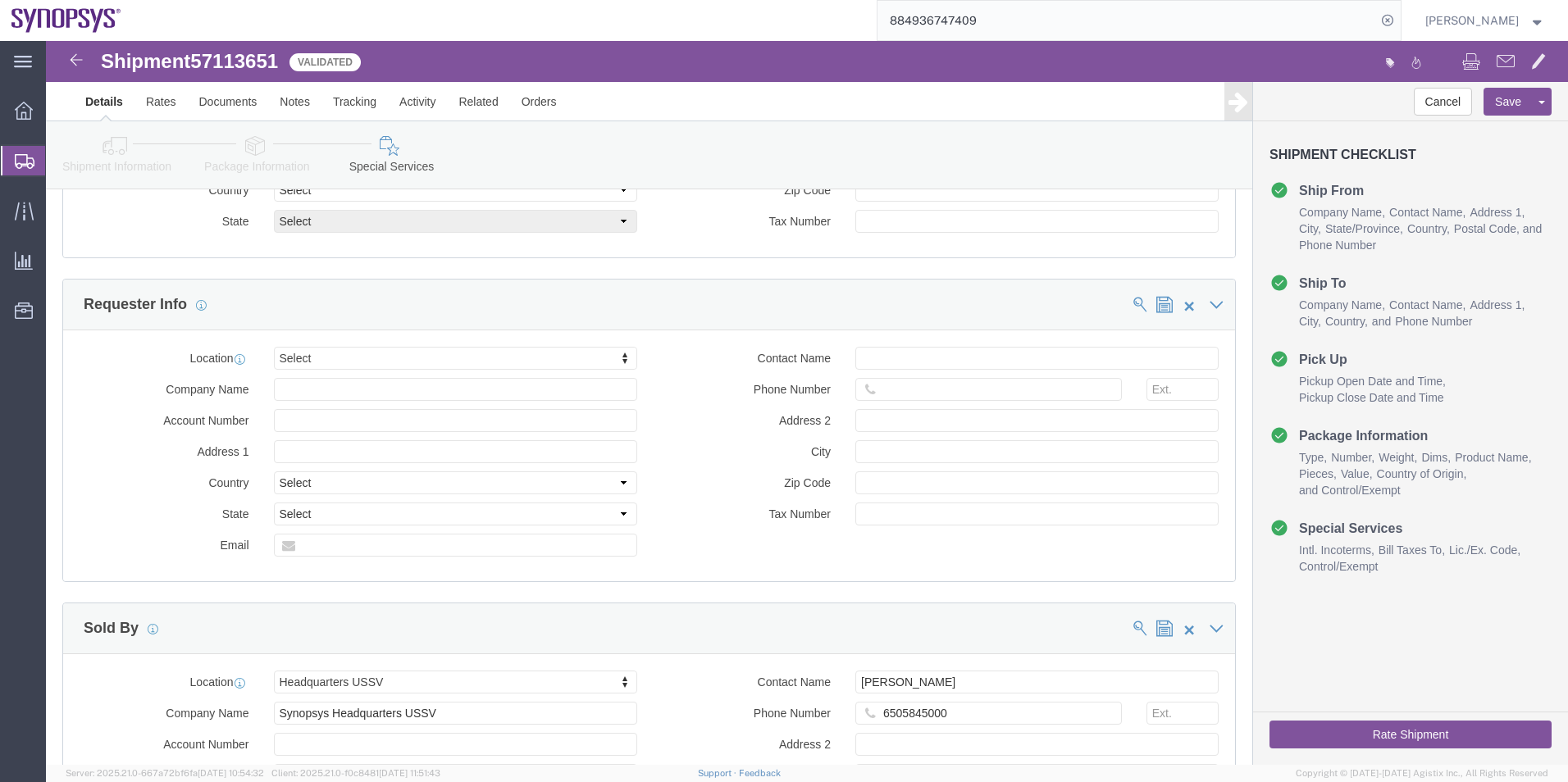
click label "Zip Code"
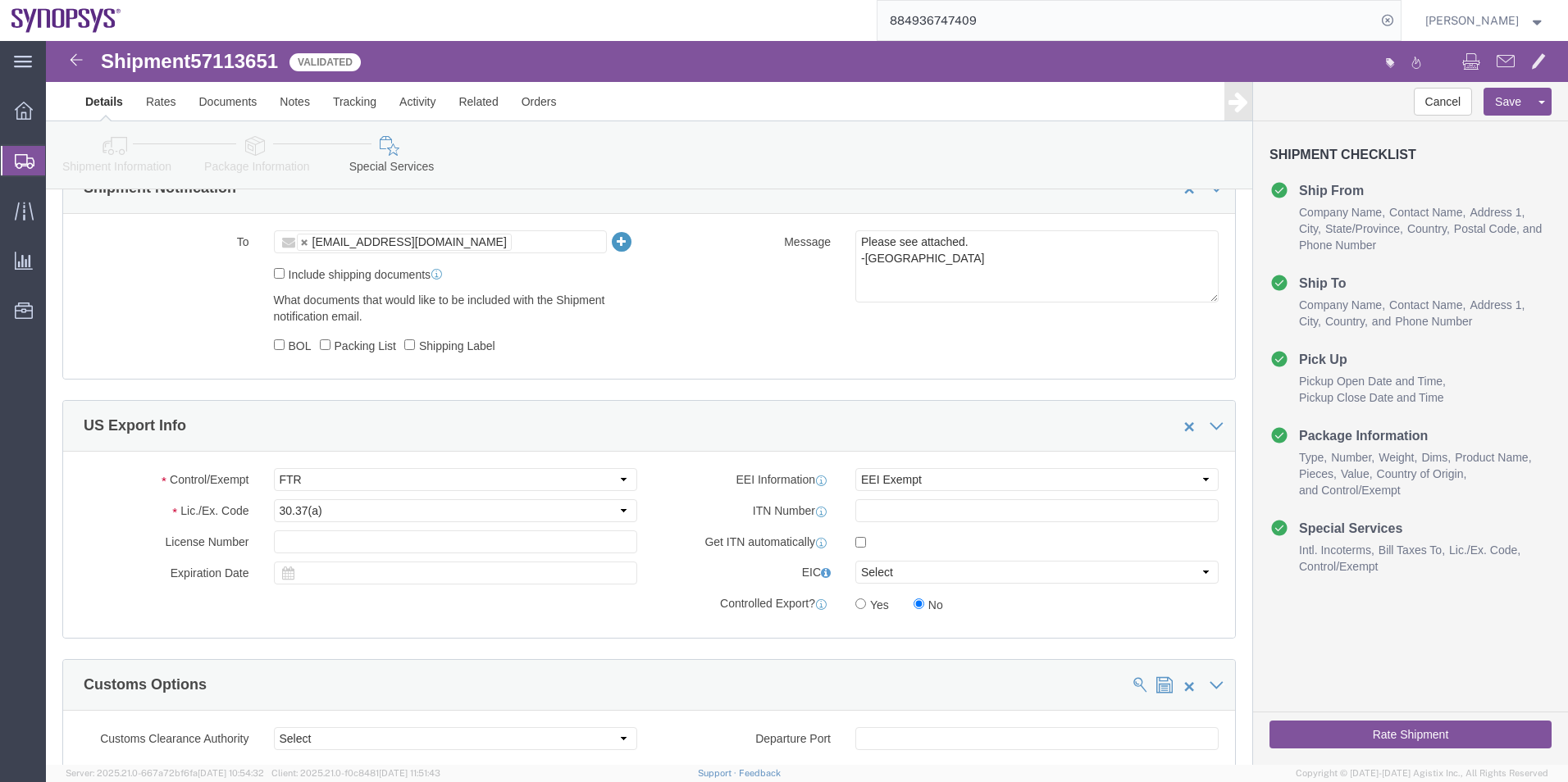
scroll to position [1066, 0]
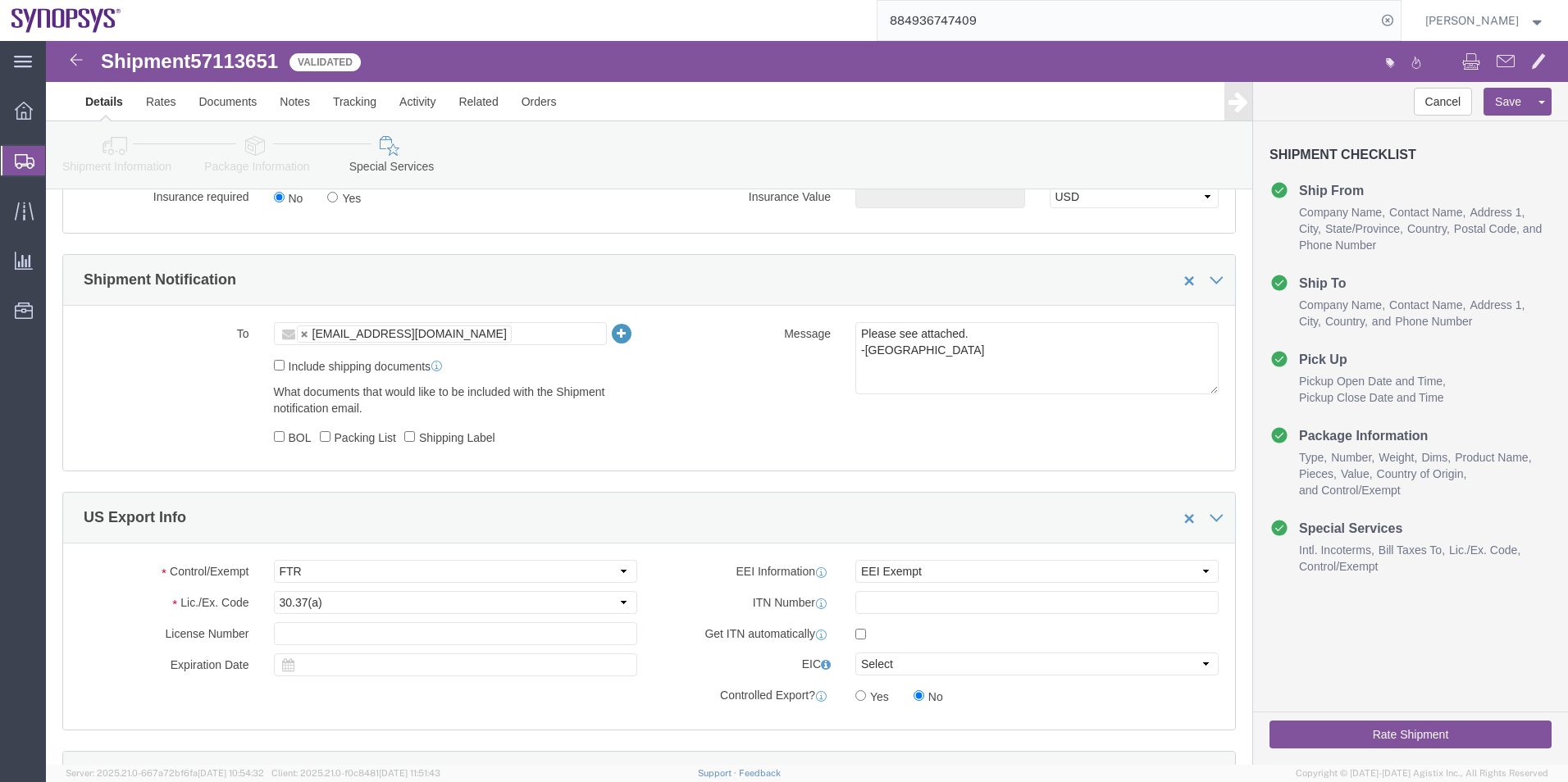
click div "To KAELEN@SYNOPSYS.COM KAELEN@SYNOPSYS.COM Include shipping documents What docu…"
click ul "KAELEN@SYNOPSYS.COM"
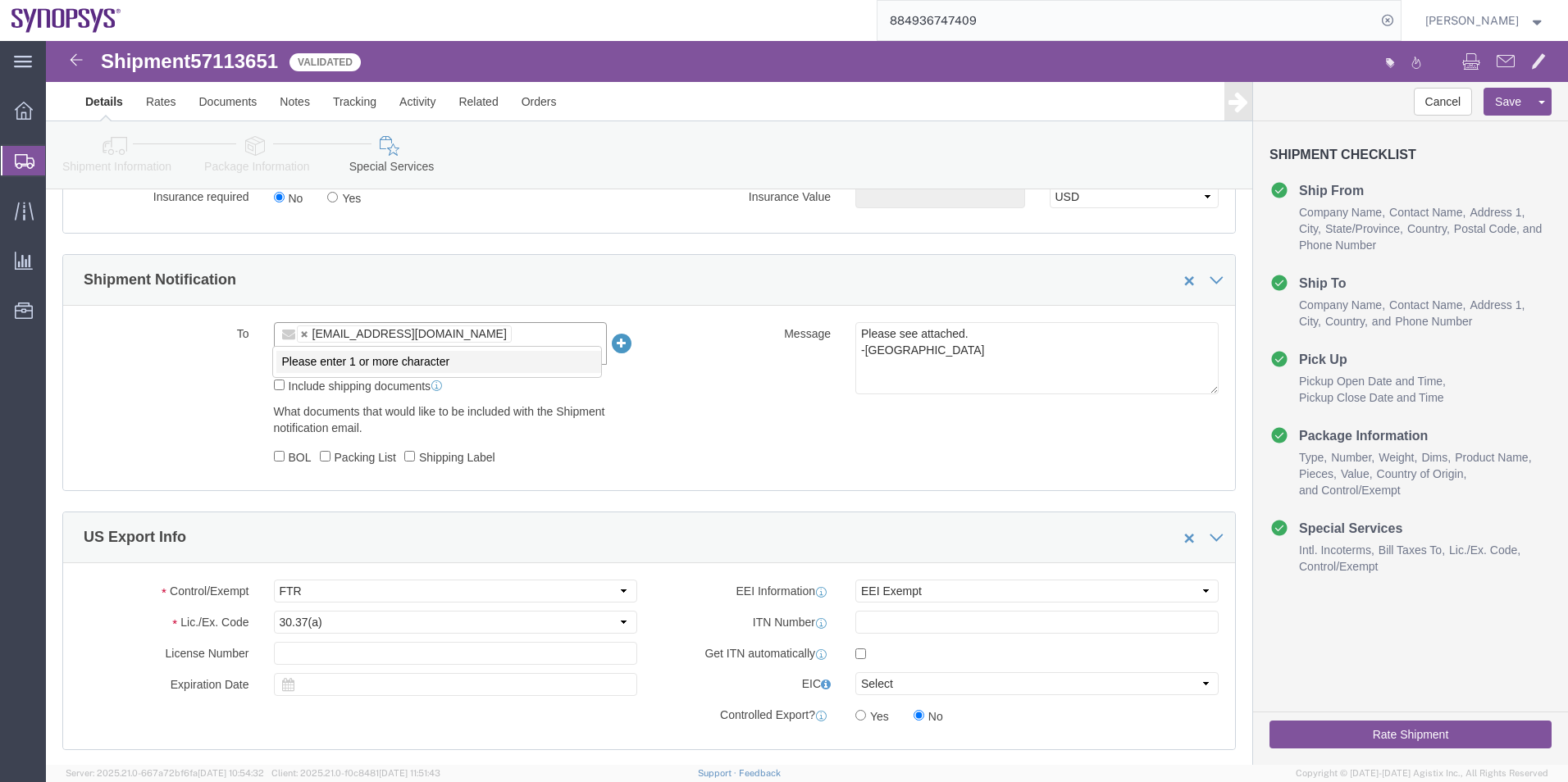
paste input "[EMAIL_ADDRESS][DOMAIN_NAME]"
type input "[EMAIL_ADDRESS][DOMAIN_NAME]"
type input "KAELEN@SYNOPSYS.COM,vchin@synopsys.com"
click button "Rate Shipment"
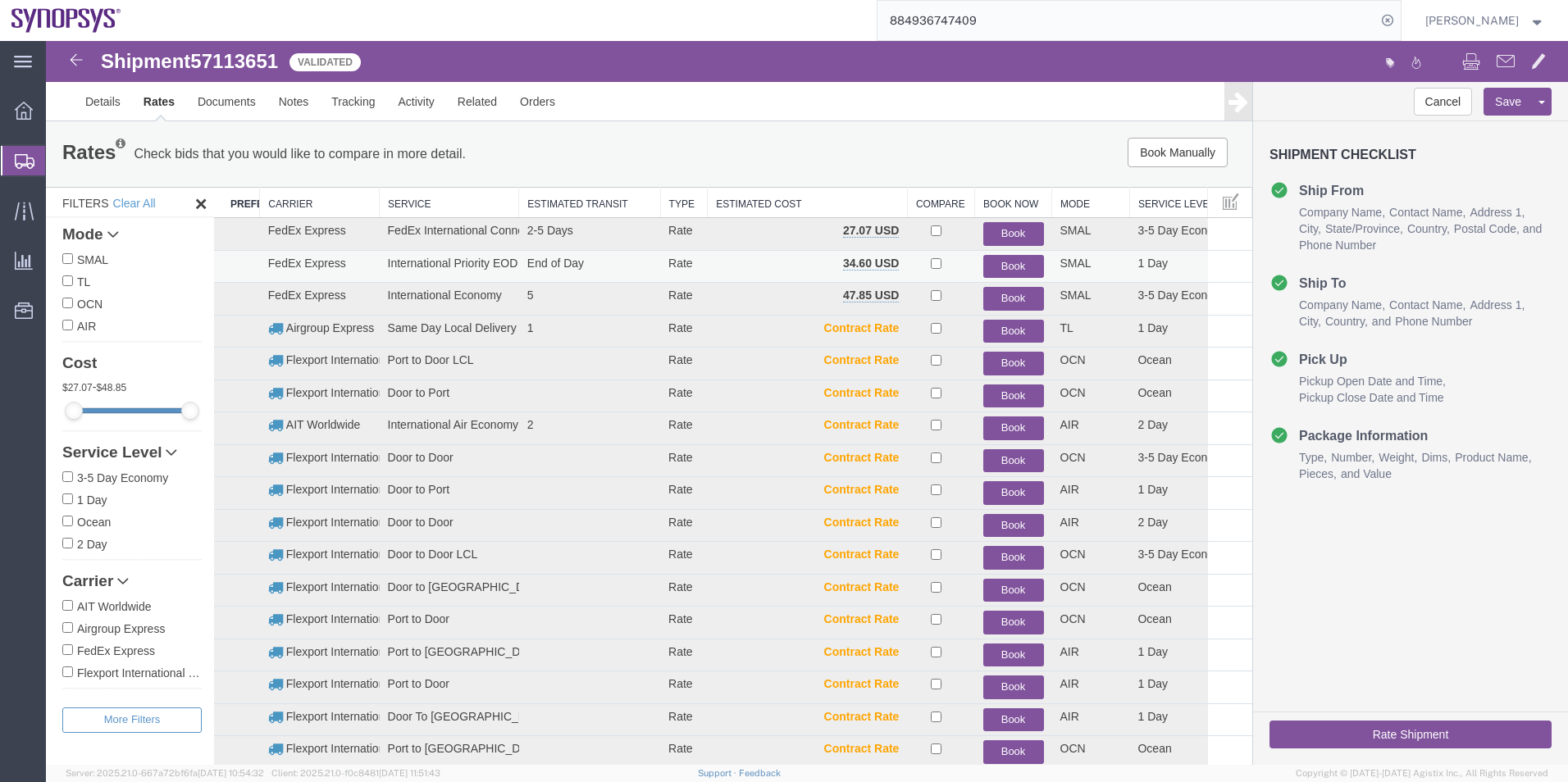
click at [1008, 267] on button "Book" at bounding box center [1013, 267] width 60 height 24
click at [106, 98] on link "Details" at bounding box center [103, 102] width 58 height 40
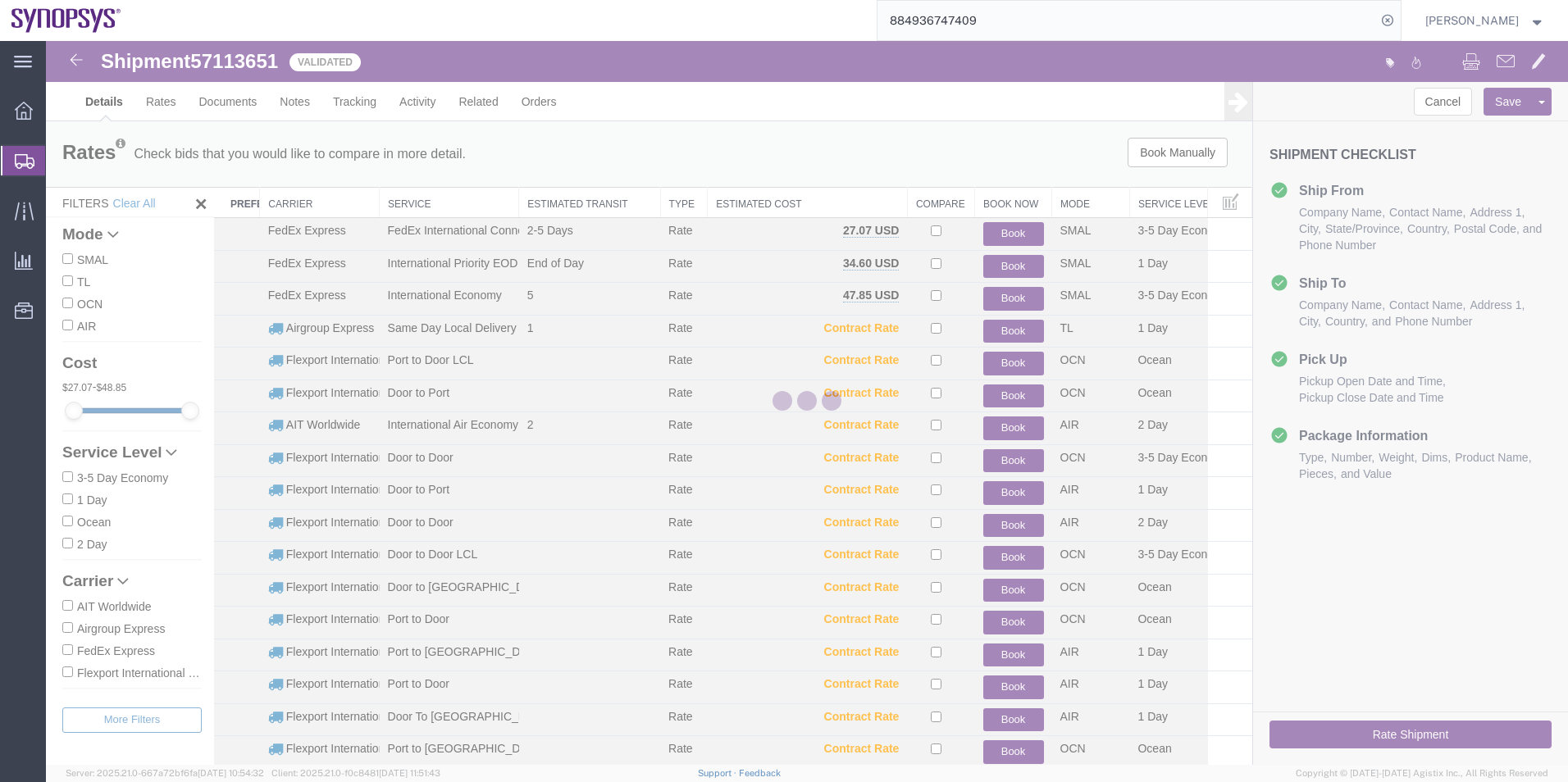
select select "63204"
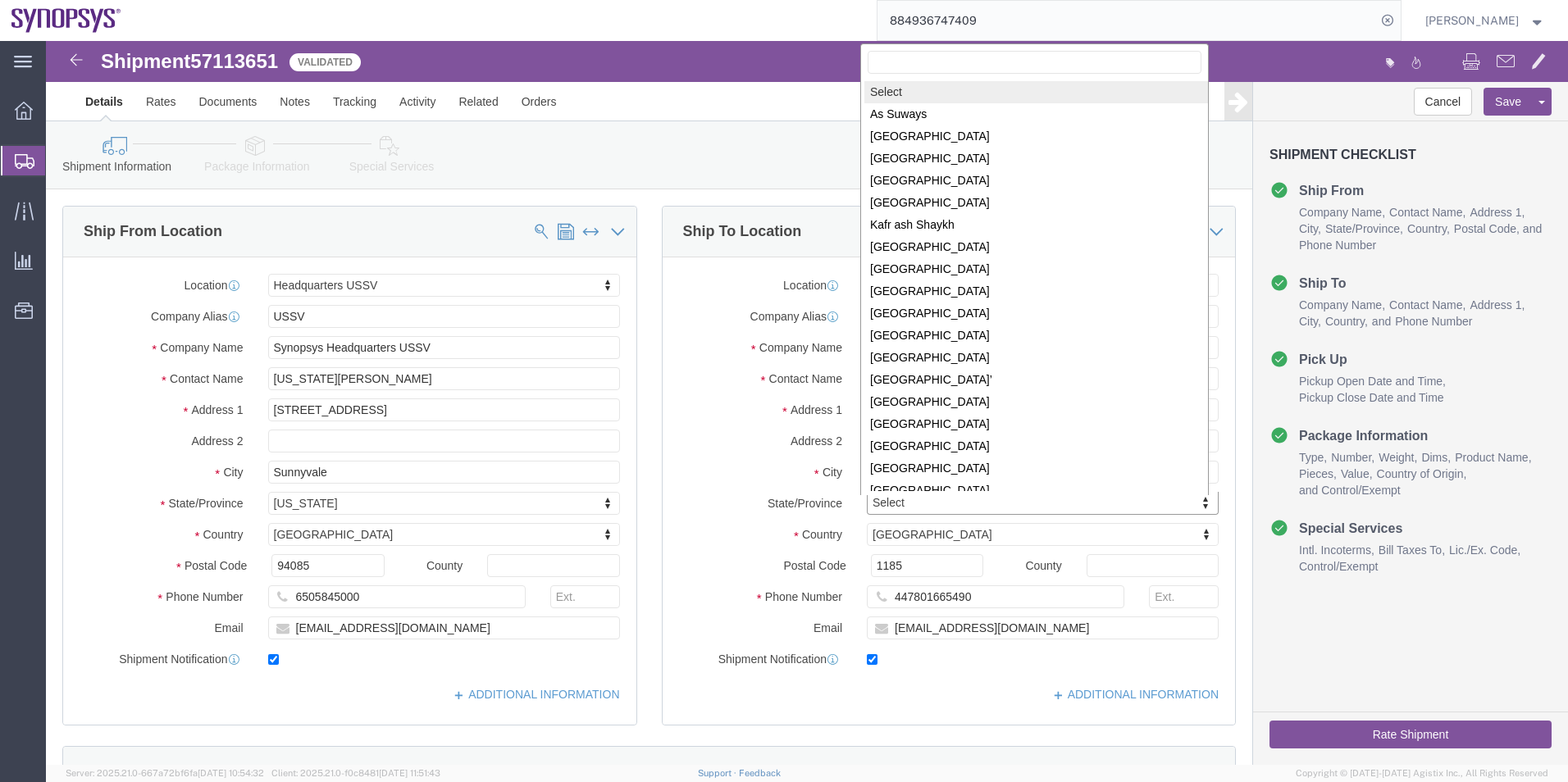
scroll to position [3, 0]
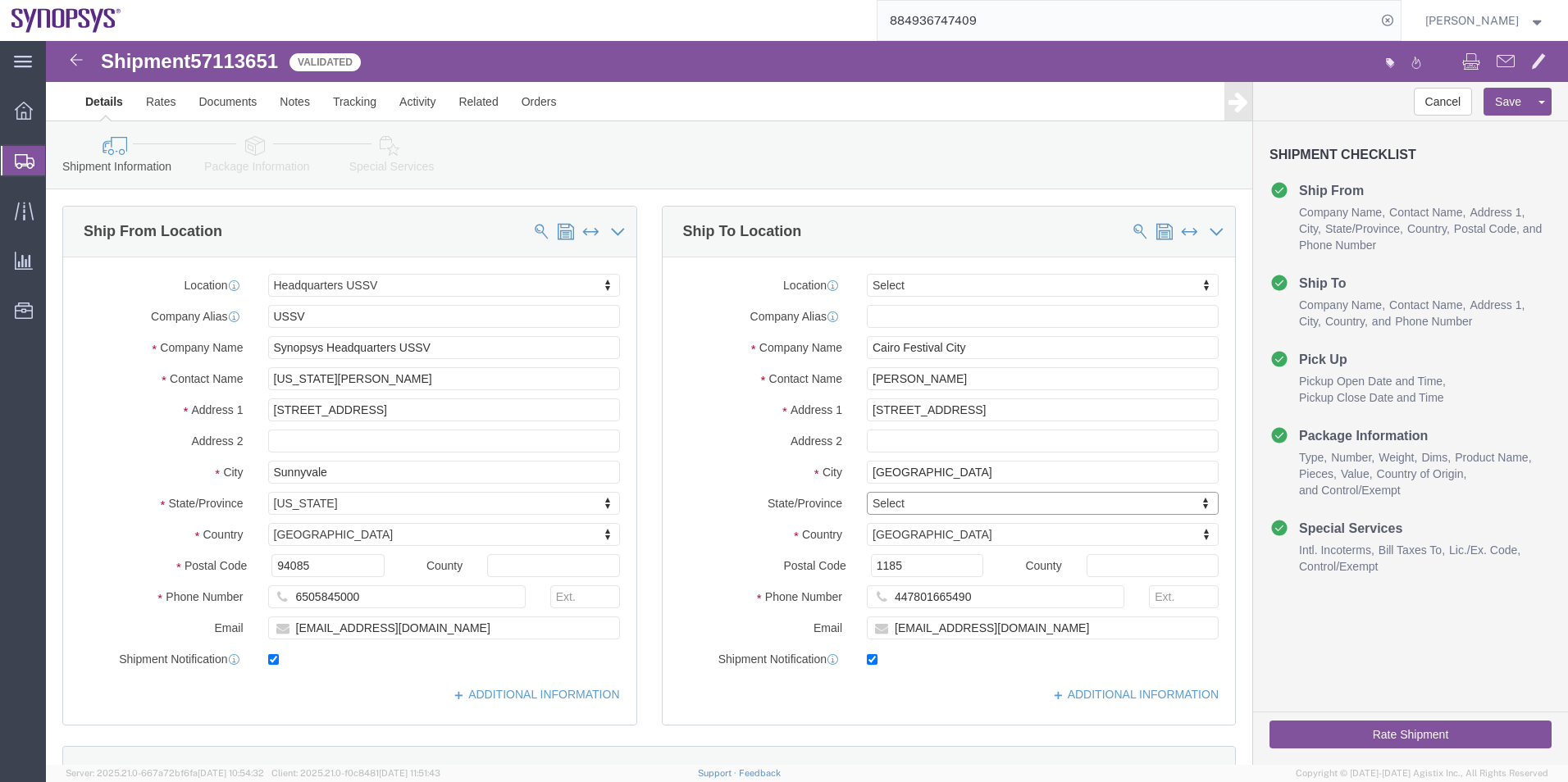
click icon
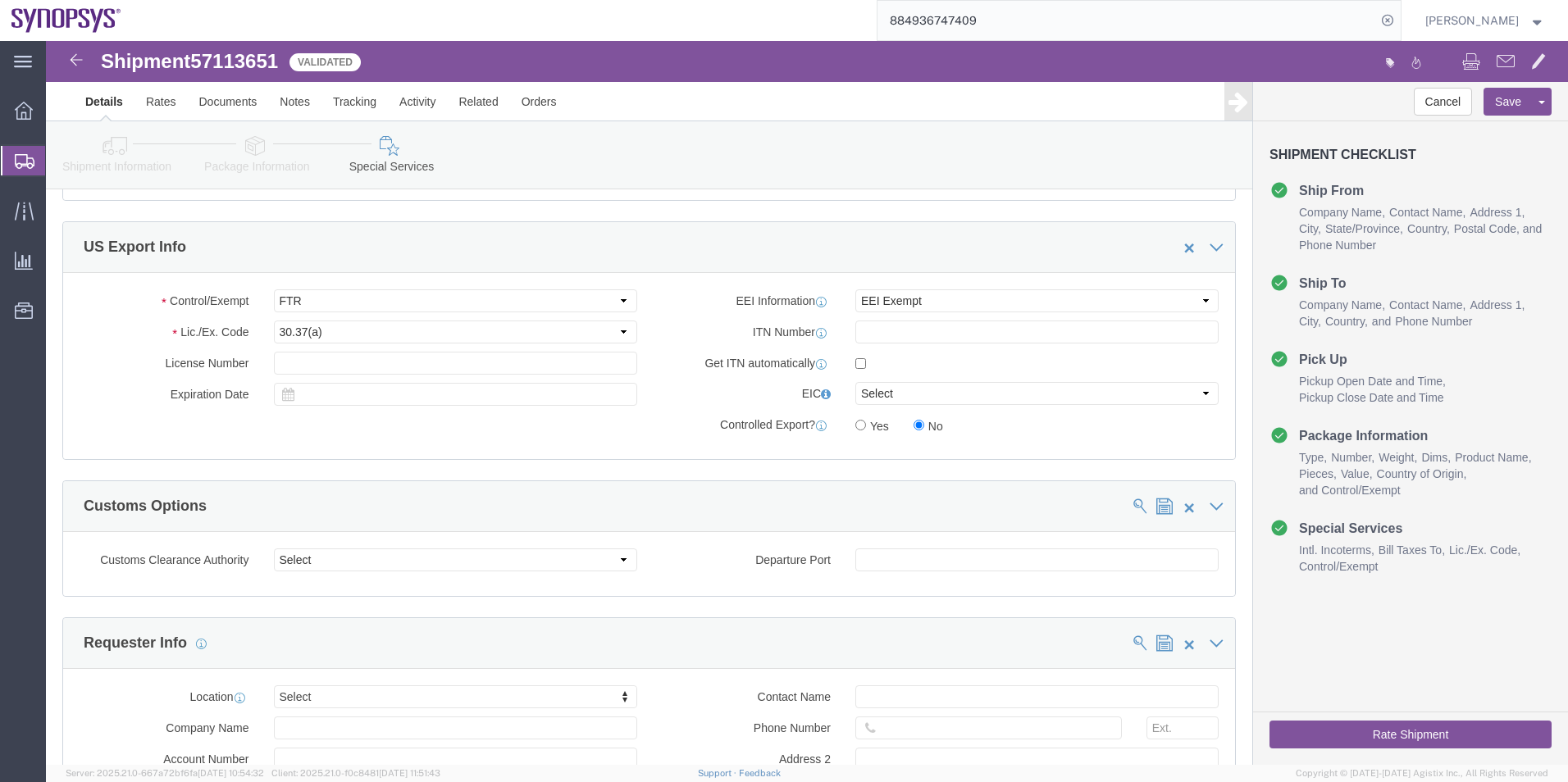
scroll to position [1557, 0]
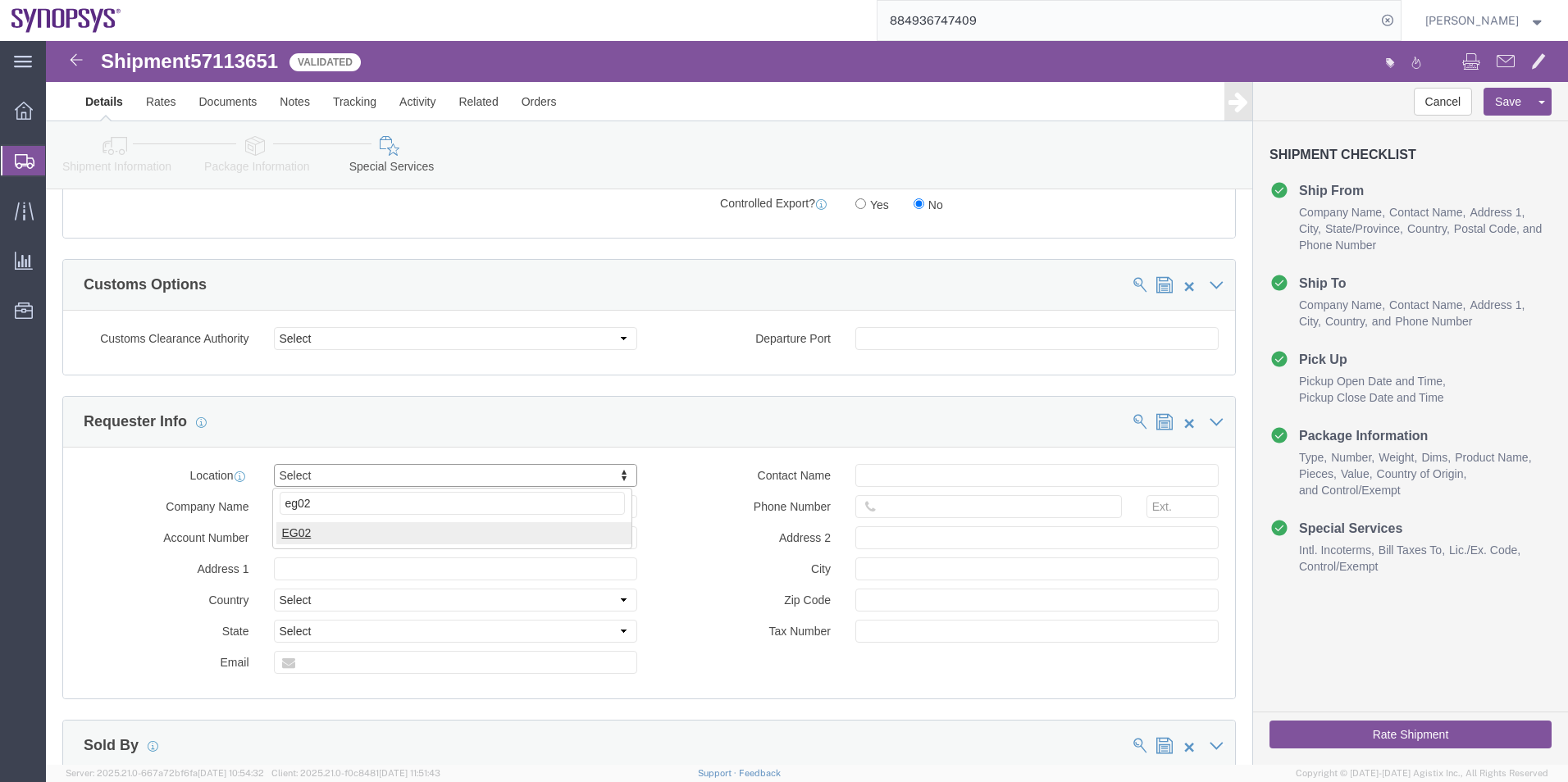
type input "eg02"
select select "73091"
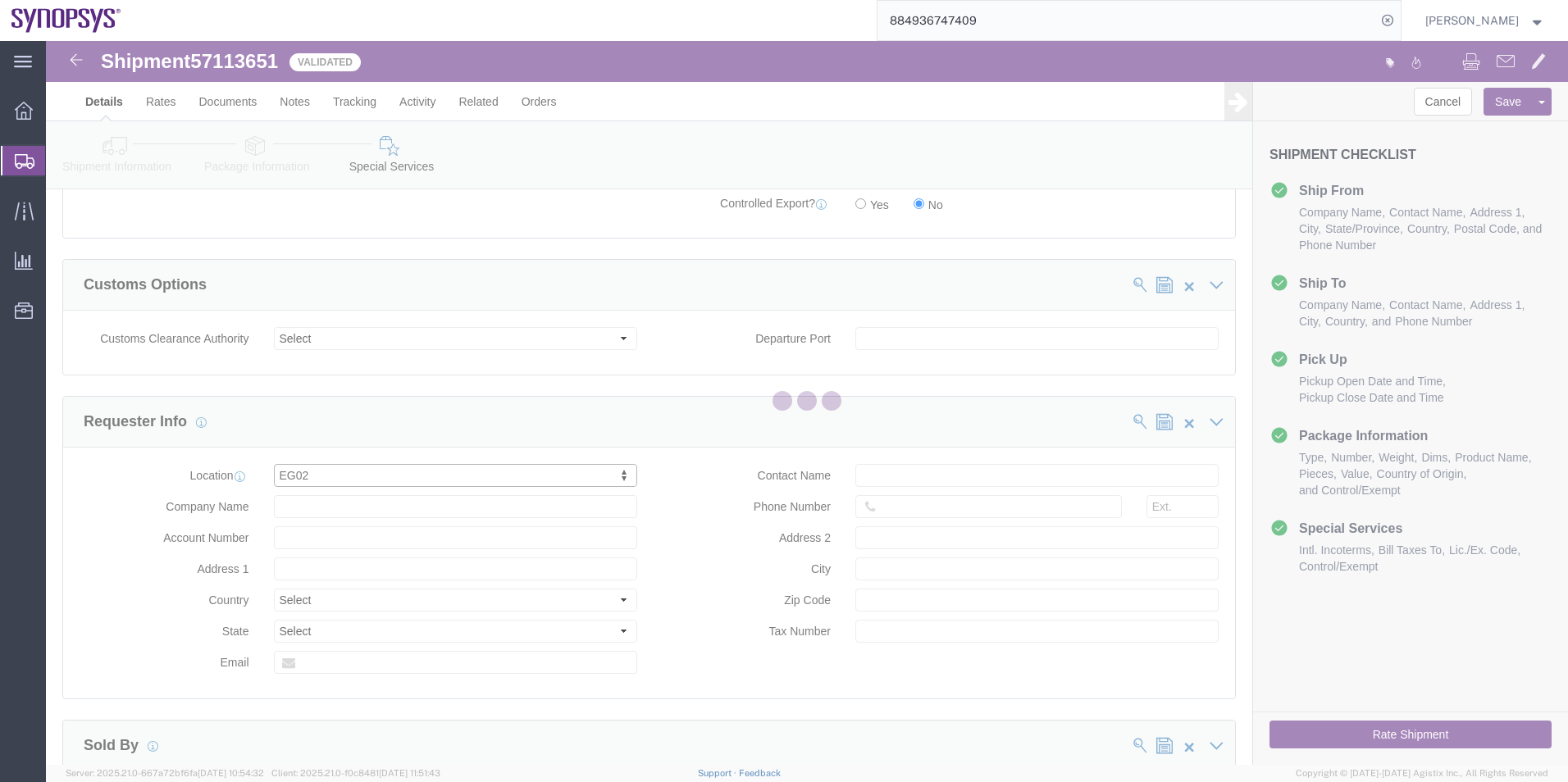
type input "Synopsys"
type input "Unit P5, 204, the Podium Project Units 204 & 209 Cairo Festiva"
select select "EG"
select select
type input "the Ring Road the Teseen Road, the Fifth Settlement"
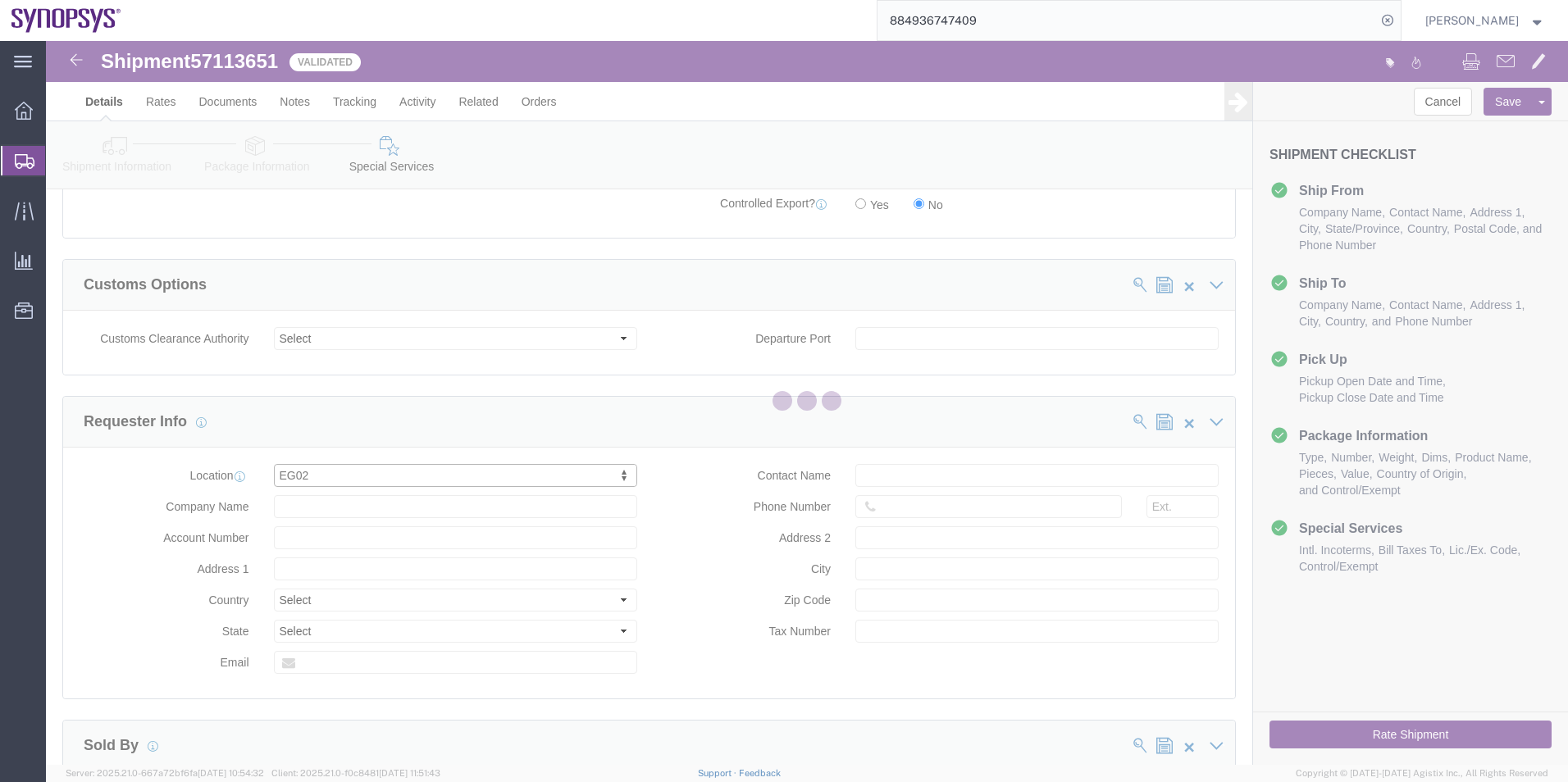
type input "Cairo"
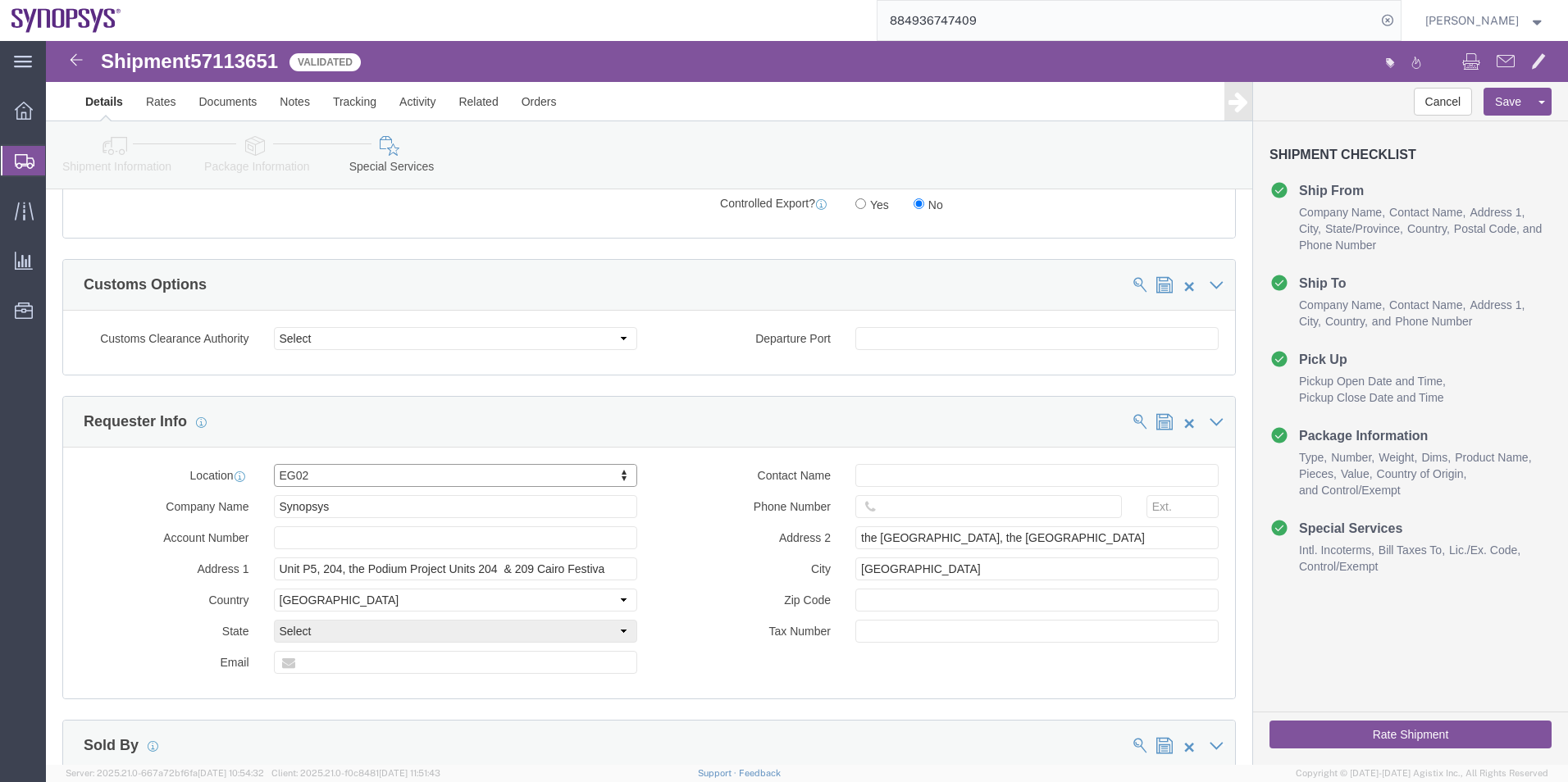
select select "11"
click input "text"
paste input "44 7801 665 490"
type input "447801665490"
click input "text"
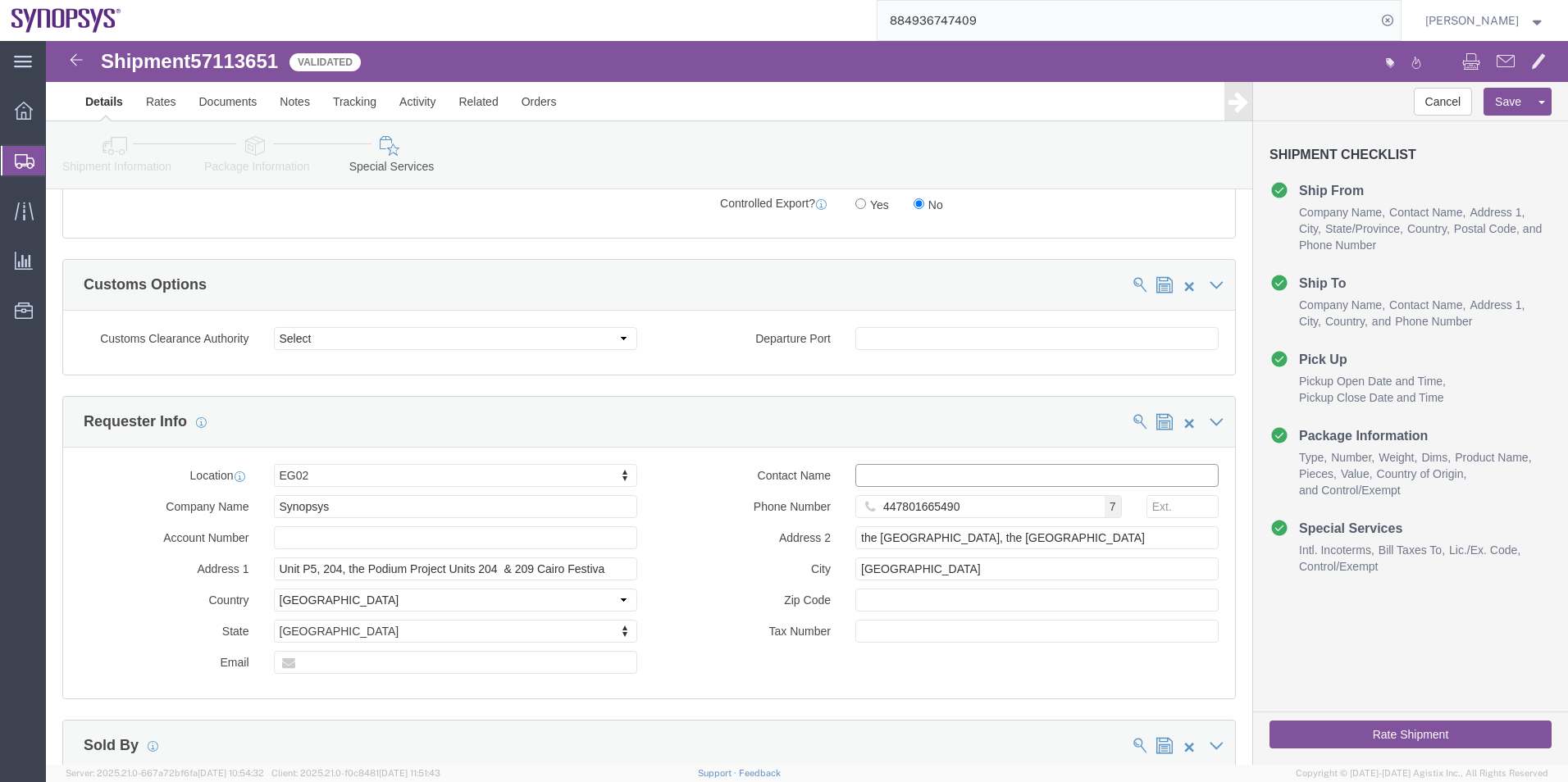
paste input "[PERSON_NAME]"
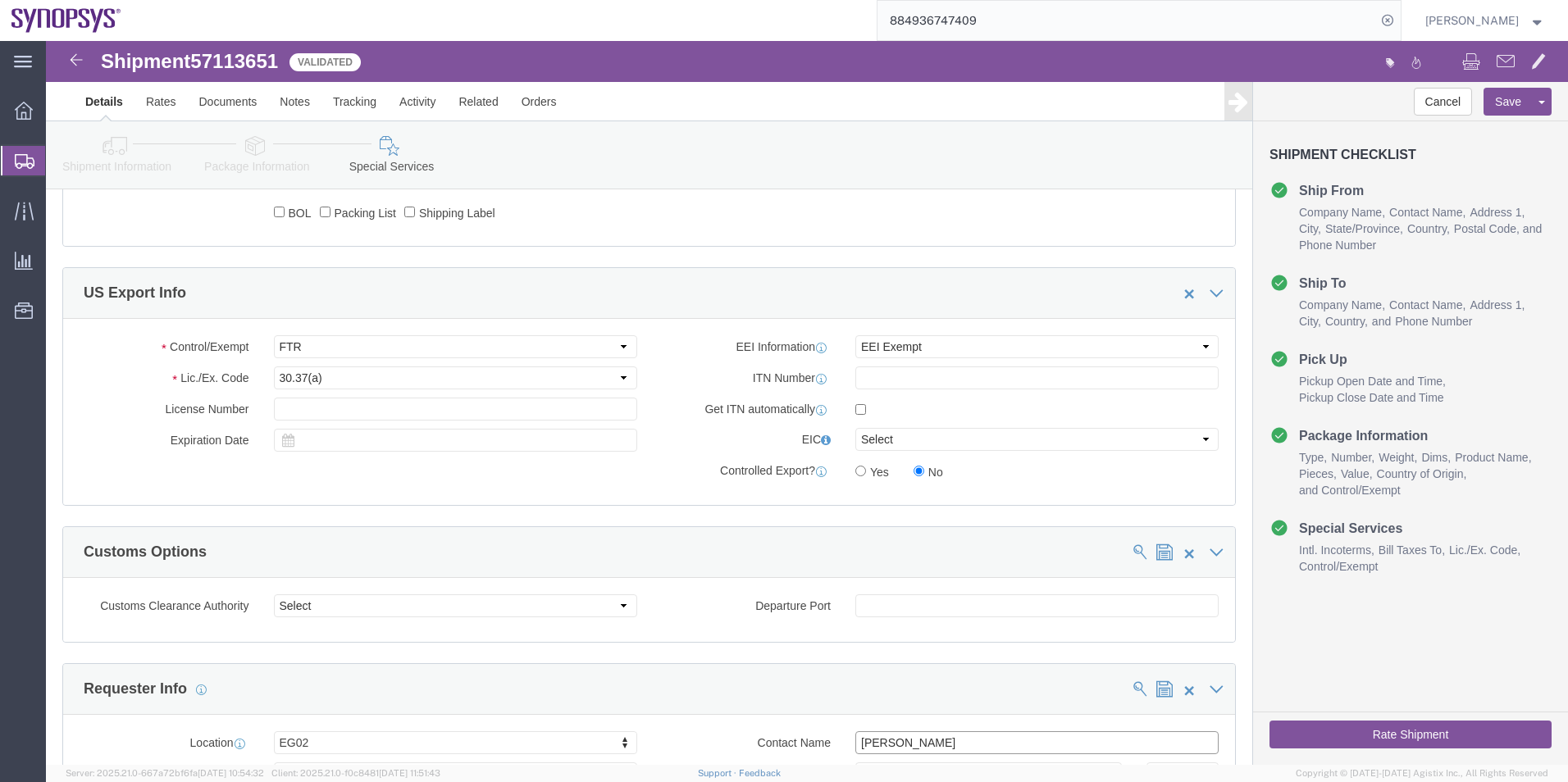
scroll to position [1066, 0]
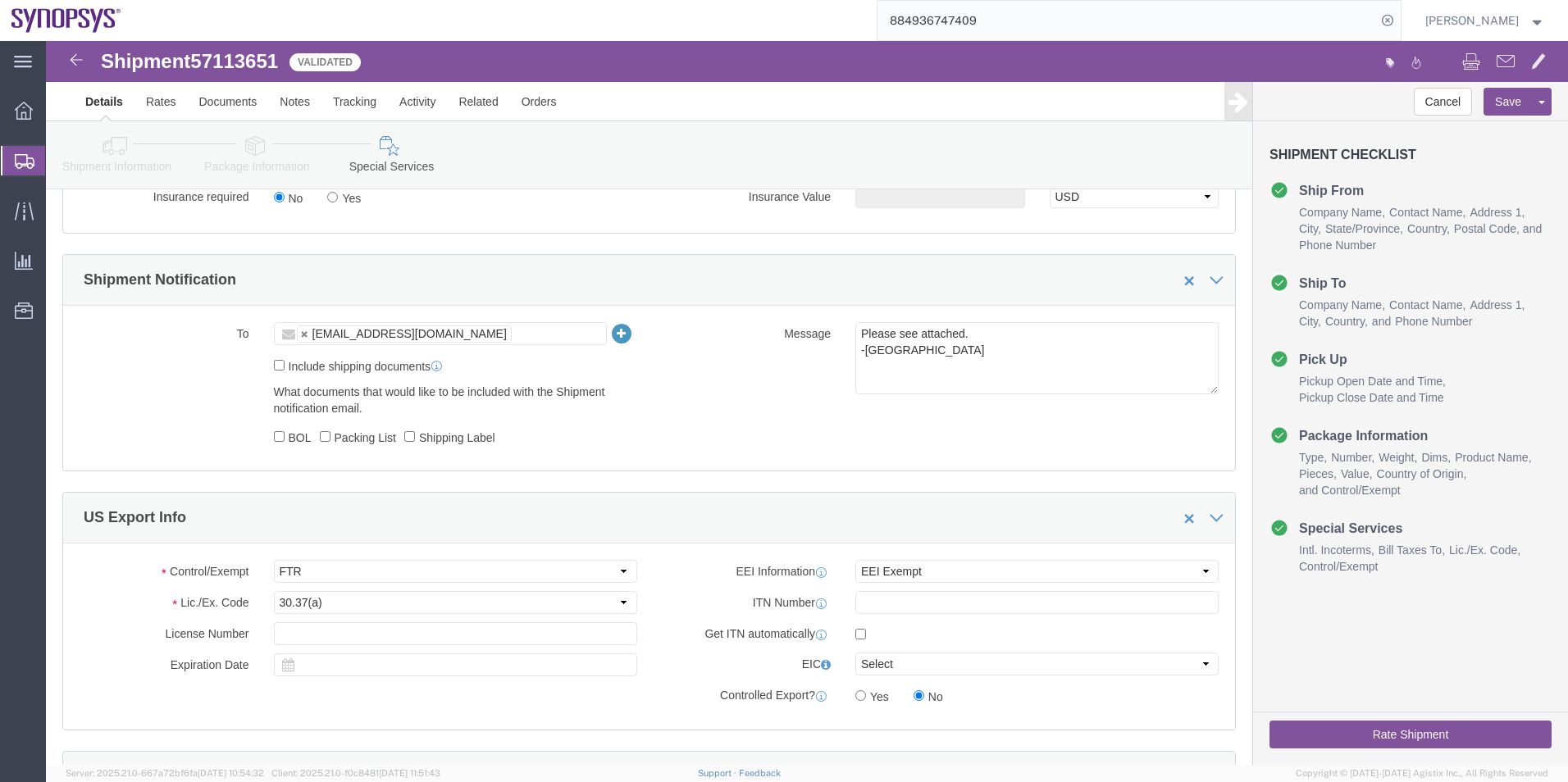
type input "[PERSON_NAME]"
click input "text"
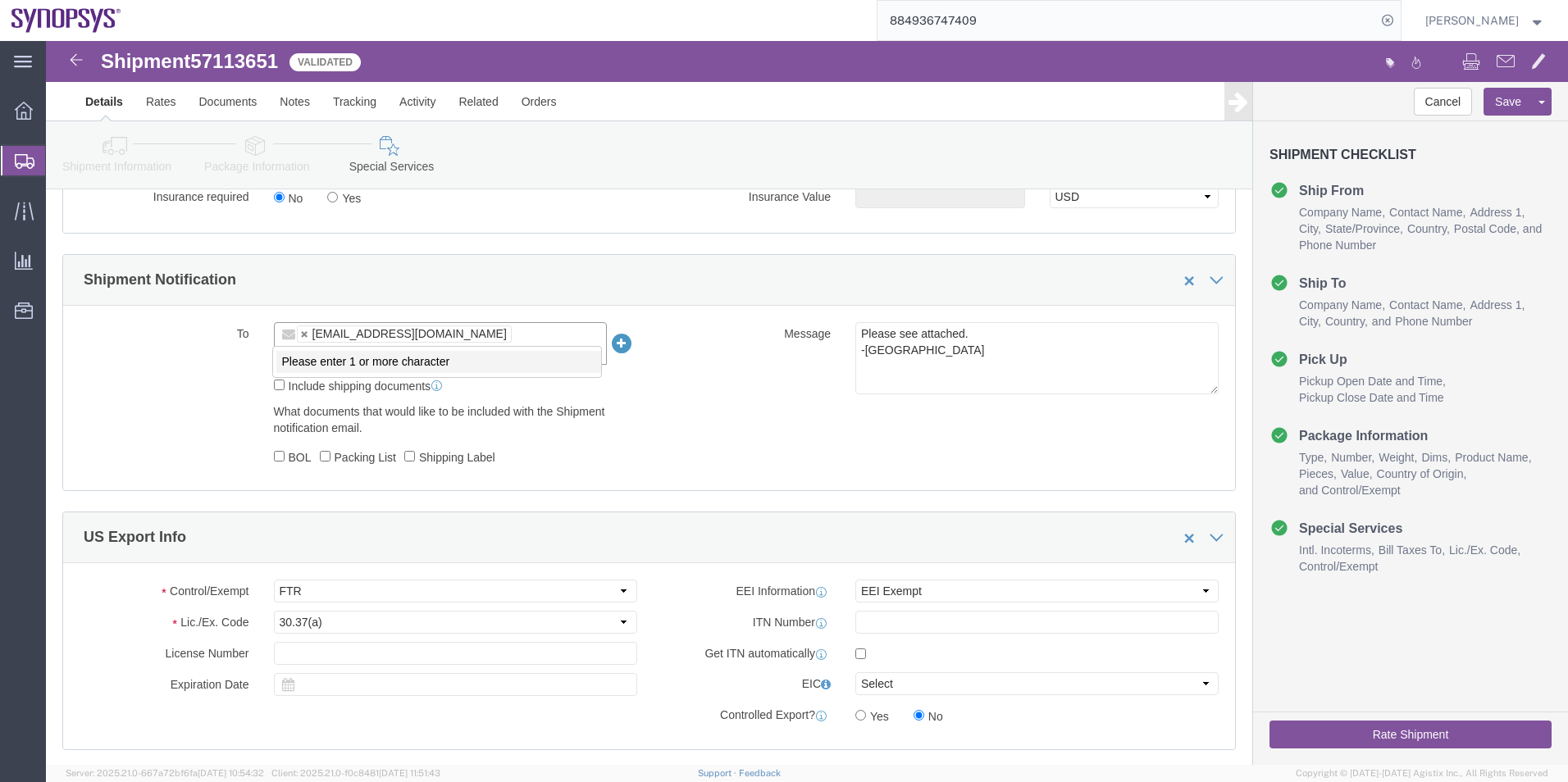
paste input "[EMAIL_ADDRESS][DOMAIN_NAME]"
type input "[EMAIL_ADDRESS][DOMAIN_NAME]"
type input "KAELEN@SYNOPSYS.COM,vchin@synopsys.com"
click button "Rate Shipment"
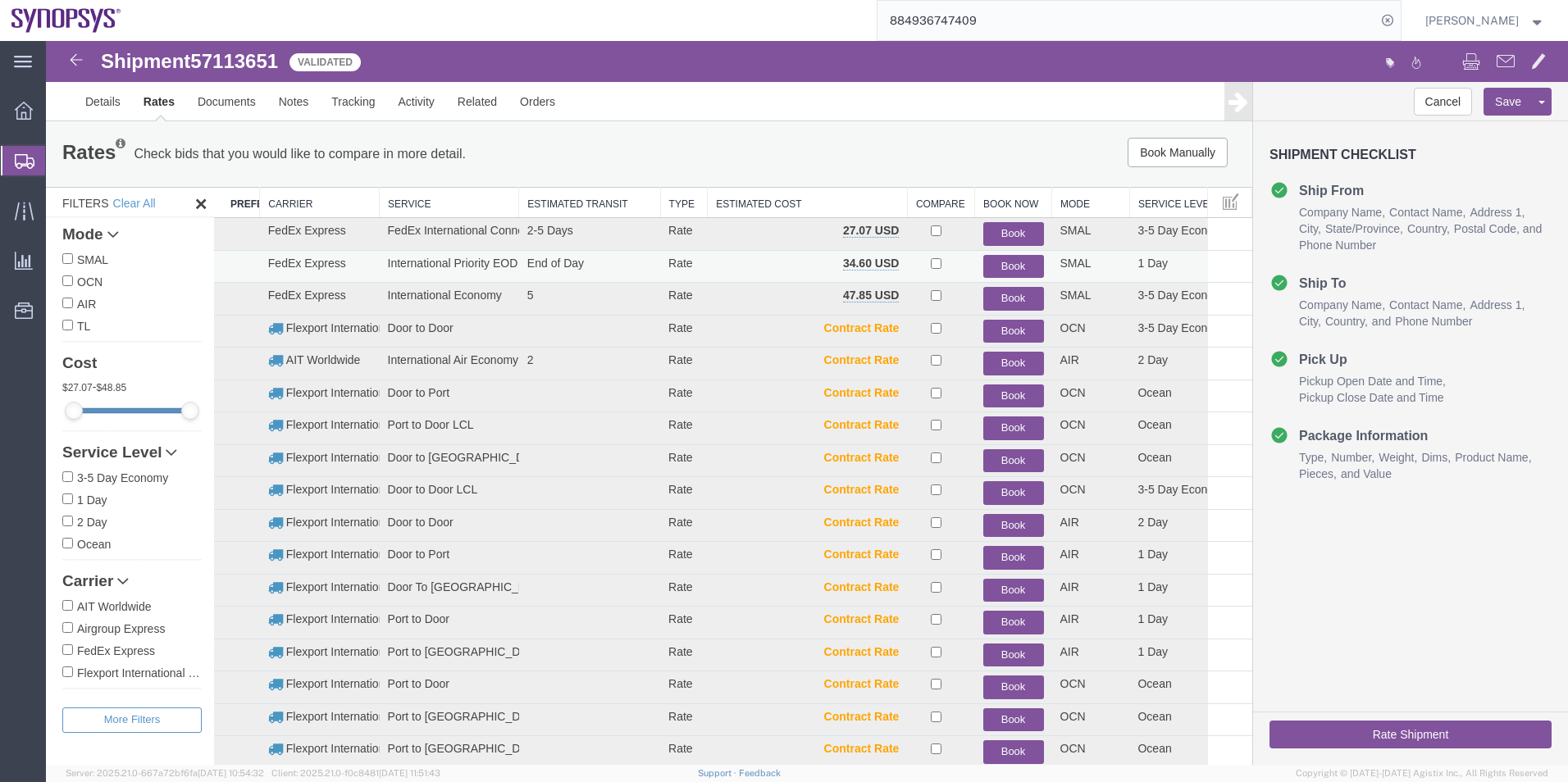
click at [1006, 262] on button "Book" at bounding box center [1013, 267] width 60 height 24
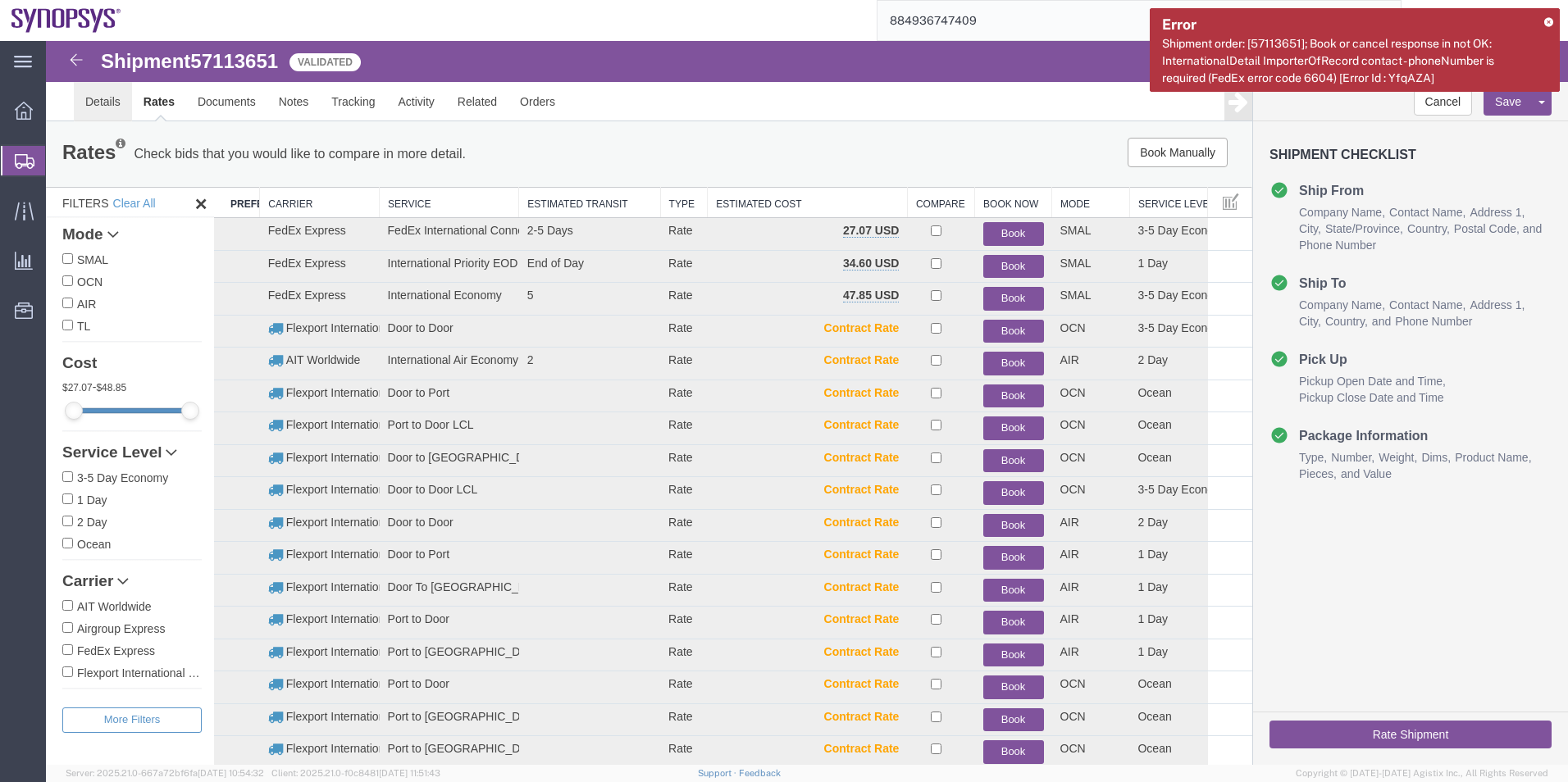
click at [107, 97] on link "Details" at bounding box center [103, 102] width 58 height 40
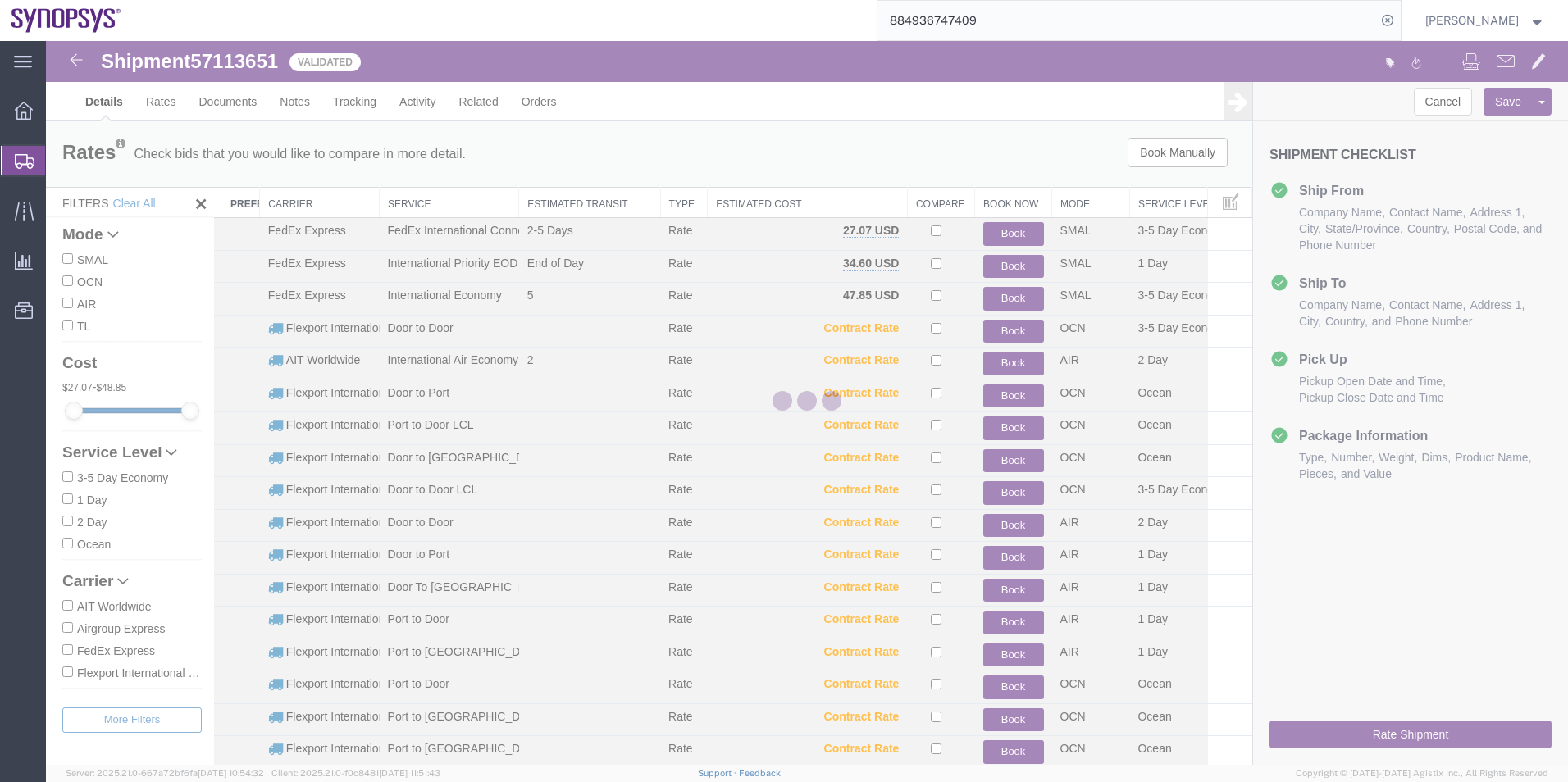
select select "63204"
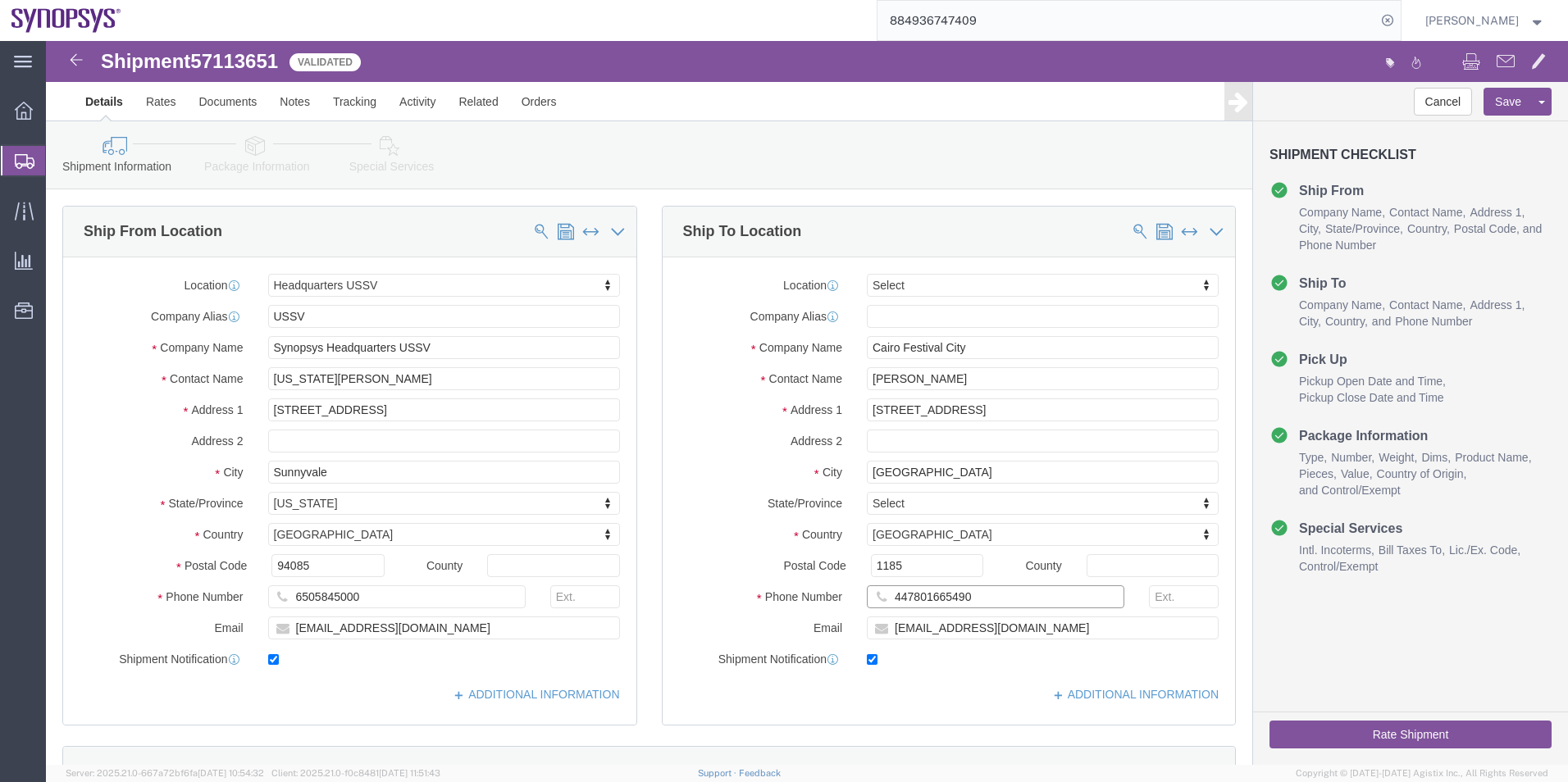
click input "447801665490"
drag, startPoint x: 951, startPoint y: 300, endPoint x: 761, endPoint y: 312, distance: 190.4
click div "Company Name Cairo Festival City"
drag, startPoint x: 906, startPoint y: 343, endPoint x: 796, endPoint y: 343, distance: 110.0
click div "Contact Name Dina Mansour"
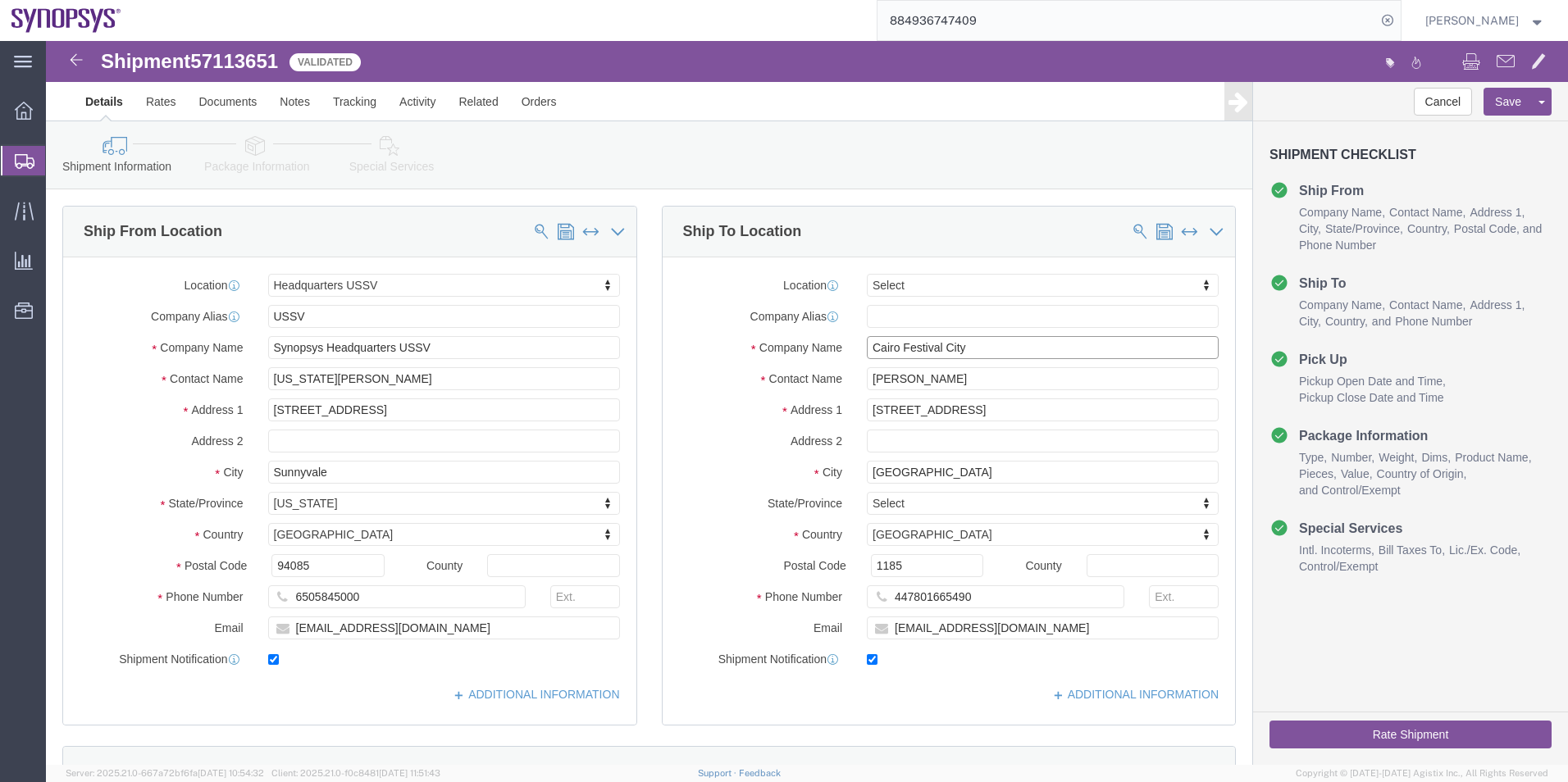
drag, startPoint x: 841, startPoint y: 316, endPoint x: 792, endPoint y: 316, distance: 49.0
click div "Company Name Cairo Festival City"
paste input "[PERSON_NAME]"
type input "[PERSON_NAME]"
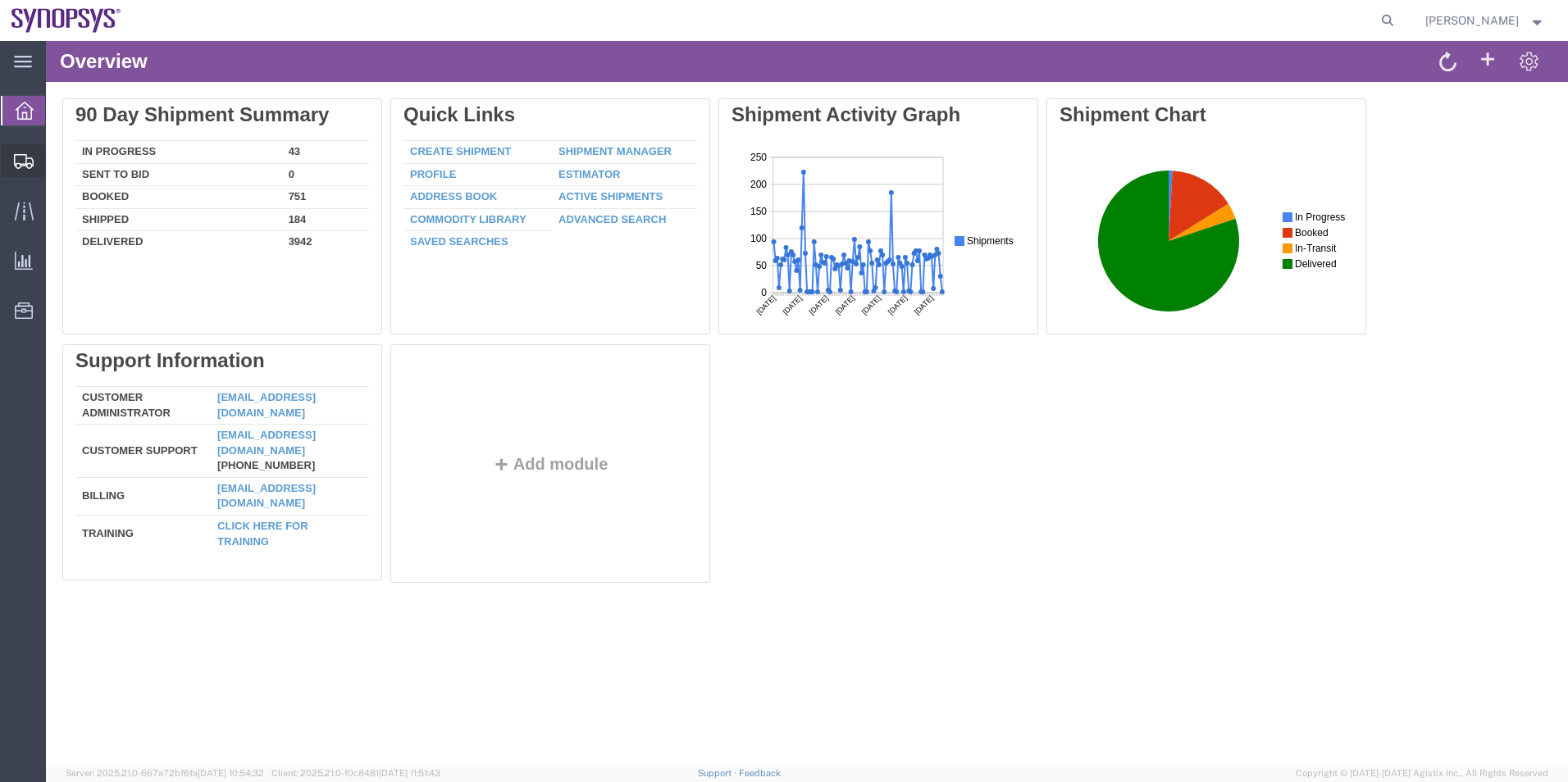
click at [0, 0] on span "Shipment Manager" at bounding box center [0, 0] width 0 height 0
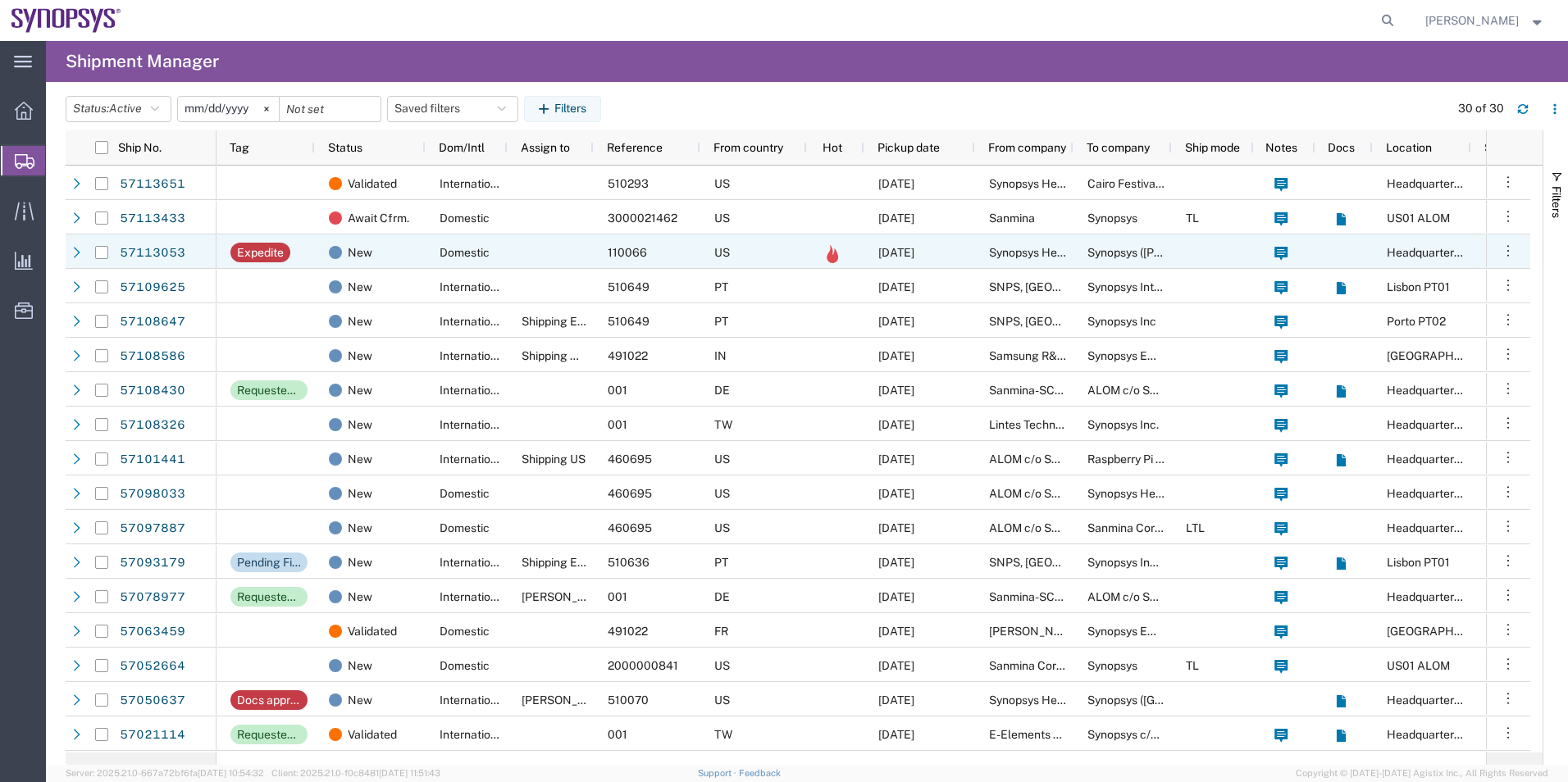
click at [433, 246] on div "Domestic" at bounding box center [466, 252] width 82 height 35
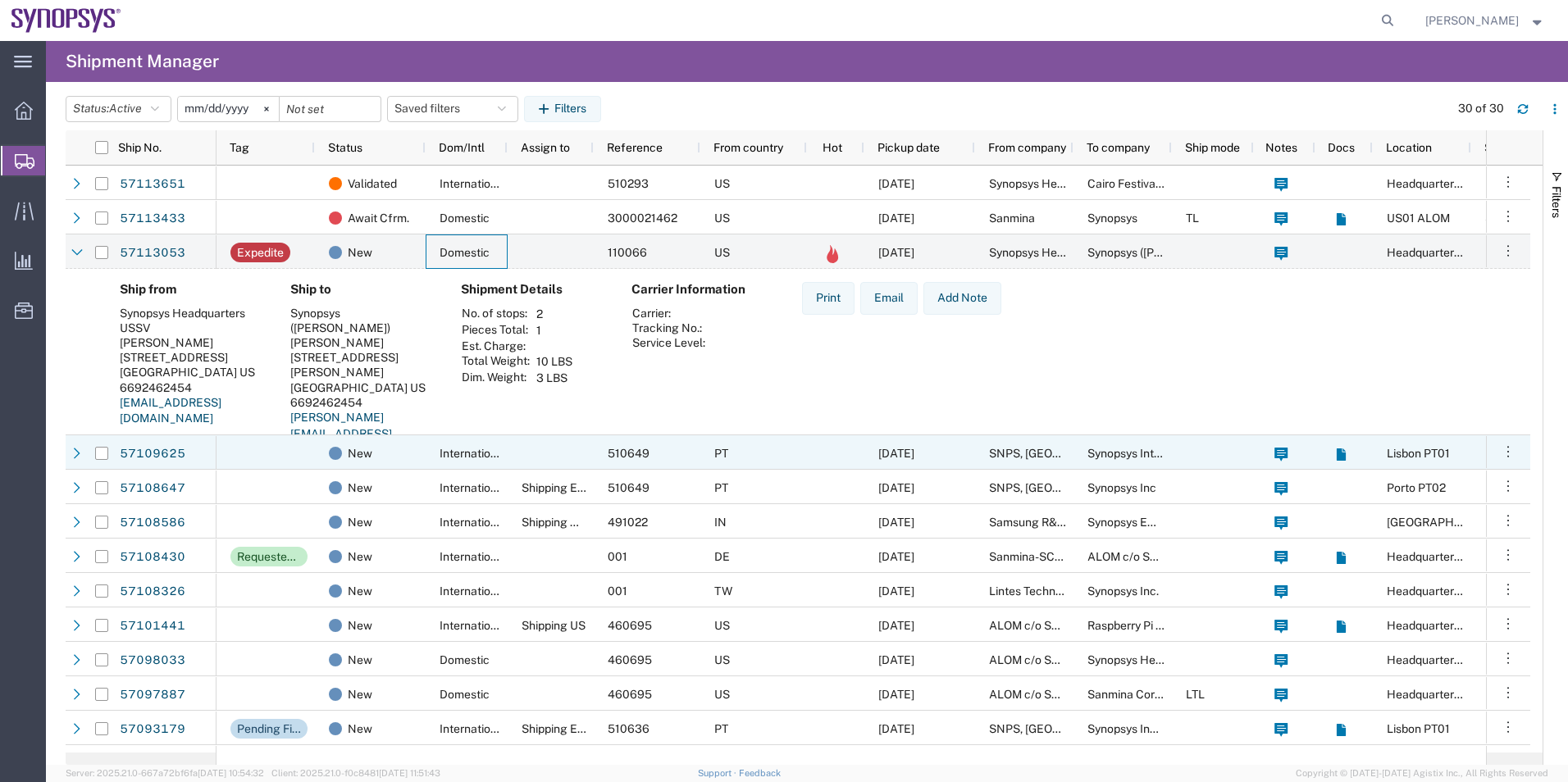
click at [300, 445] on div at bounding box center [266, 452] width 98 height 35
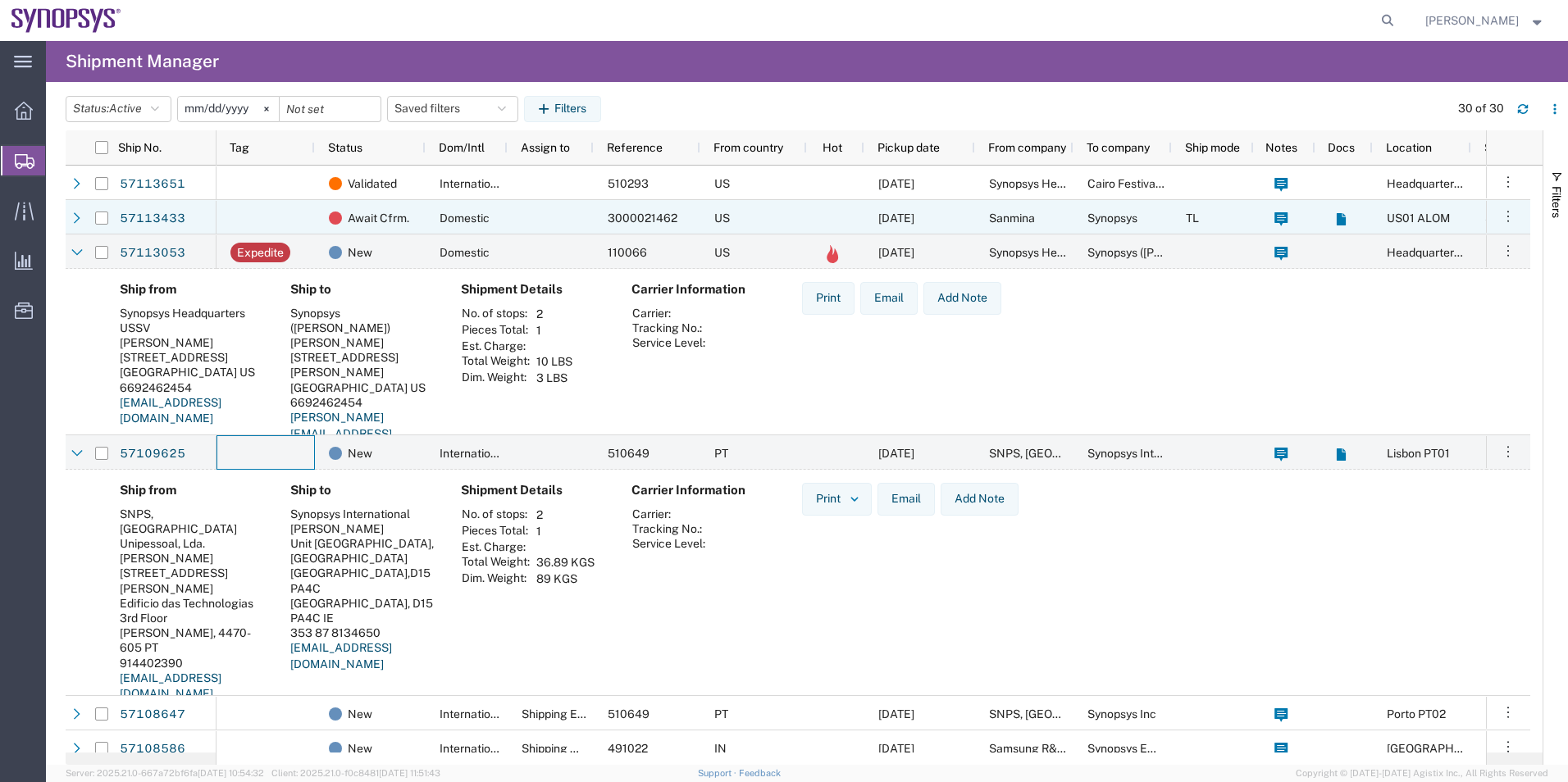
click at [295, 216] on div at bounding box center [266, 217] width 98 height 35
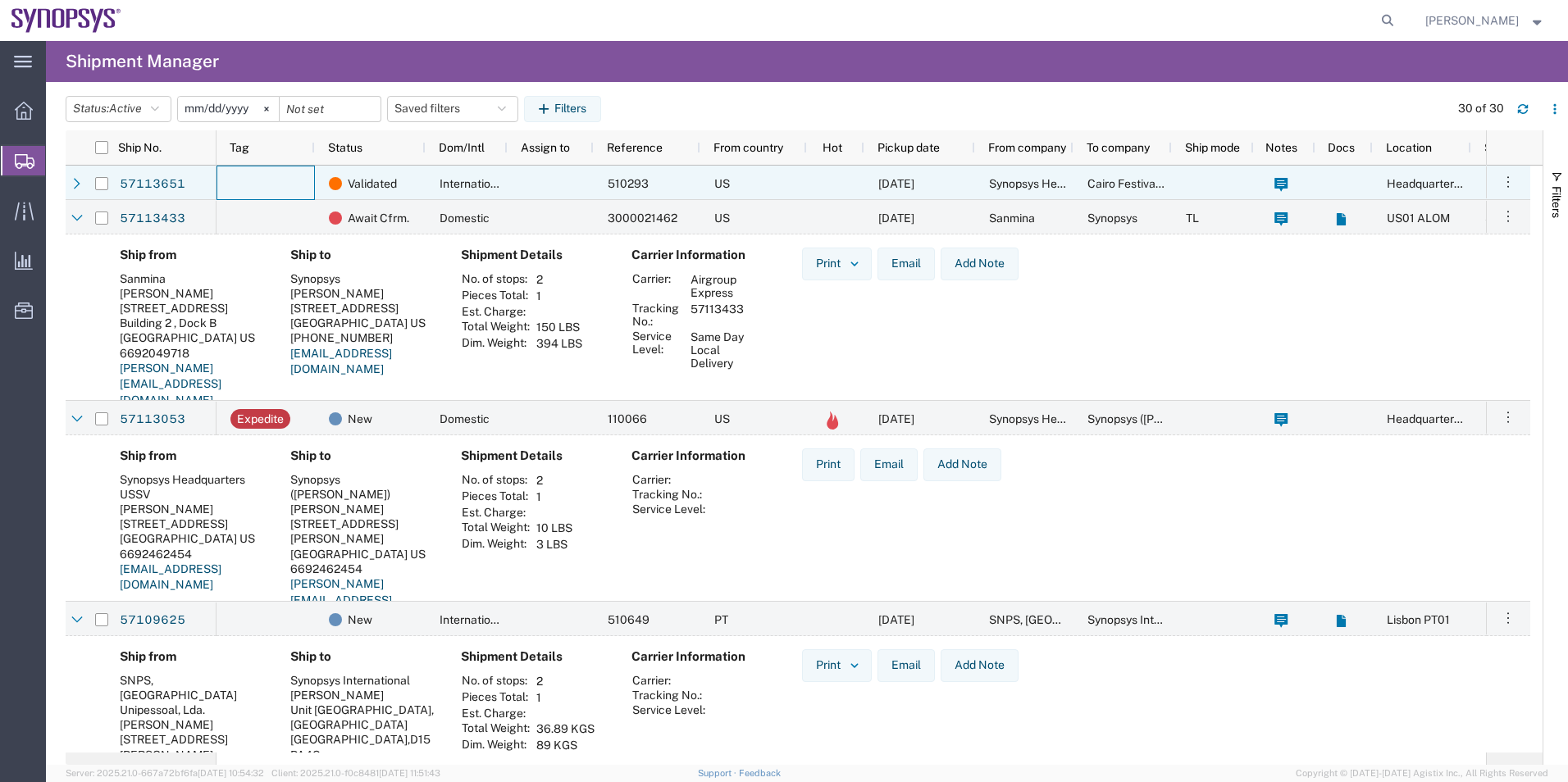
click at [287, 179] on div at bounding box center [266, 183] width 98 height 35
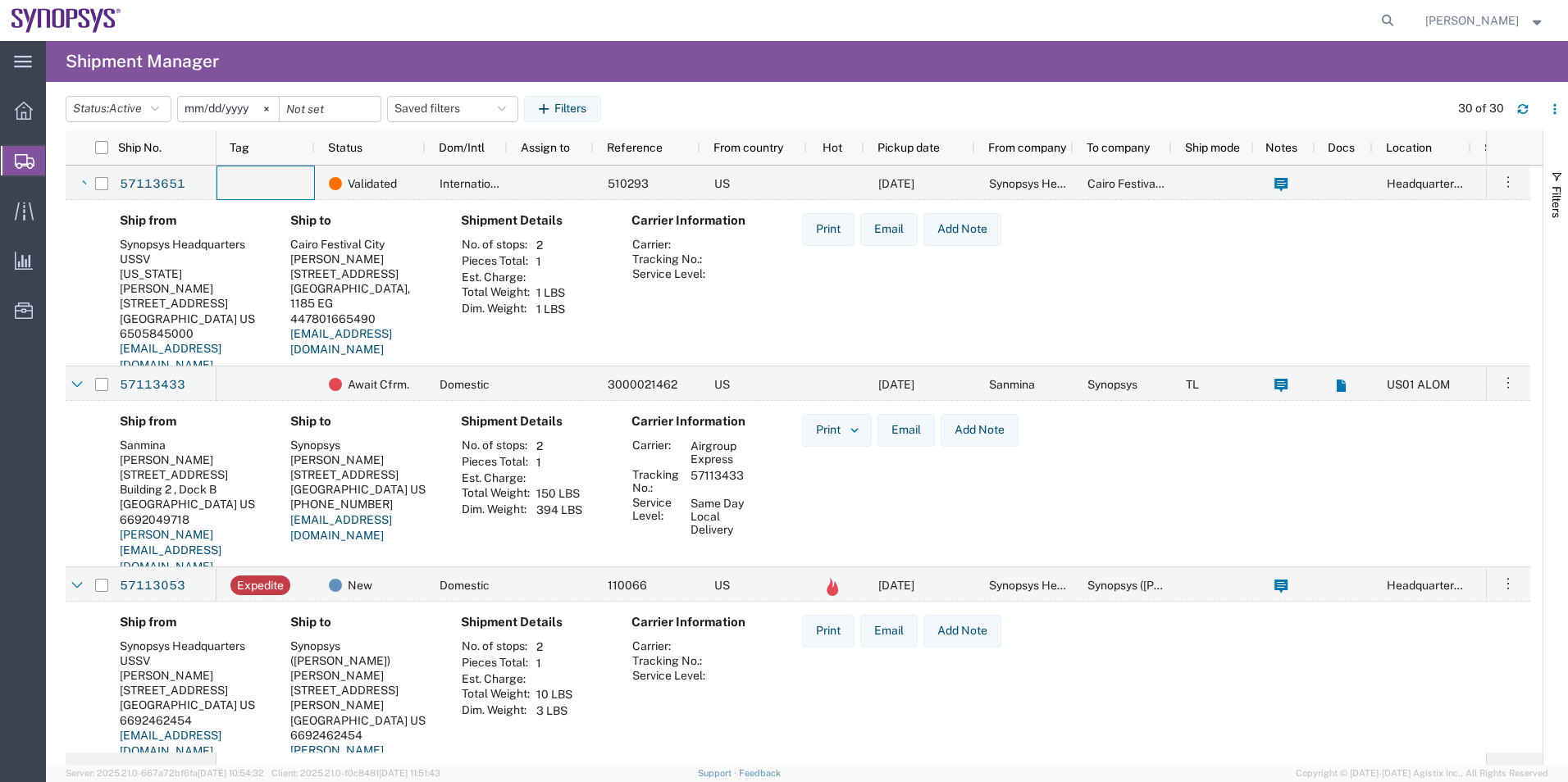
scroll to position [82, 0]
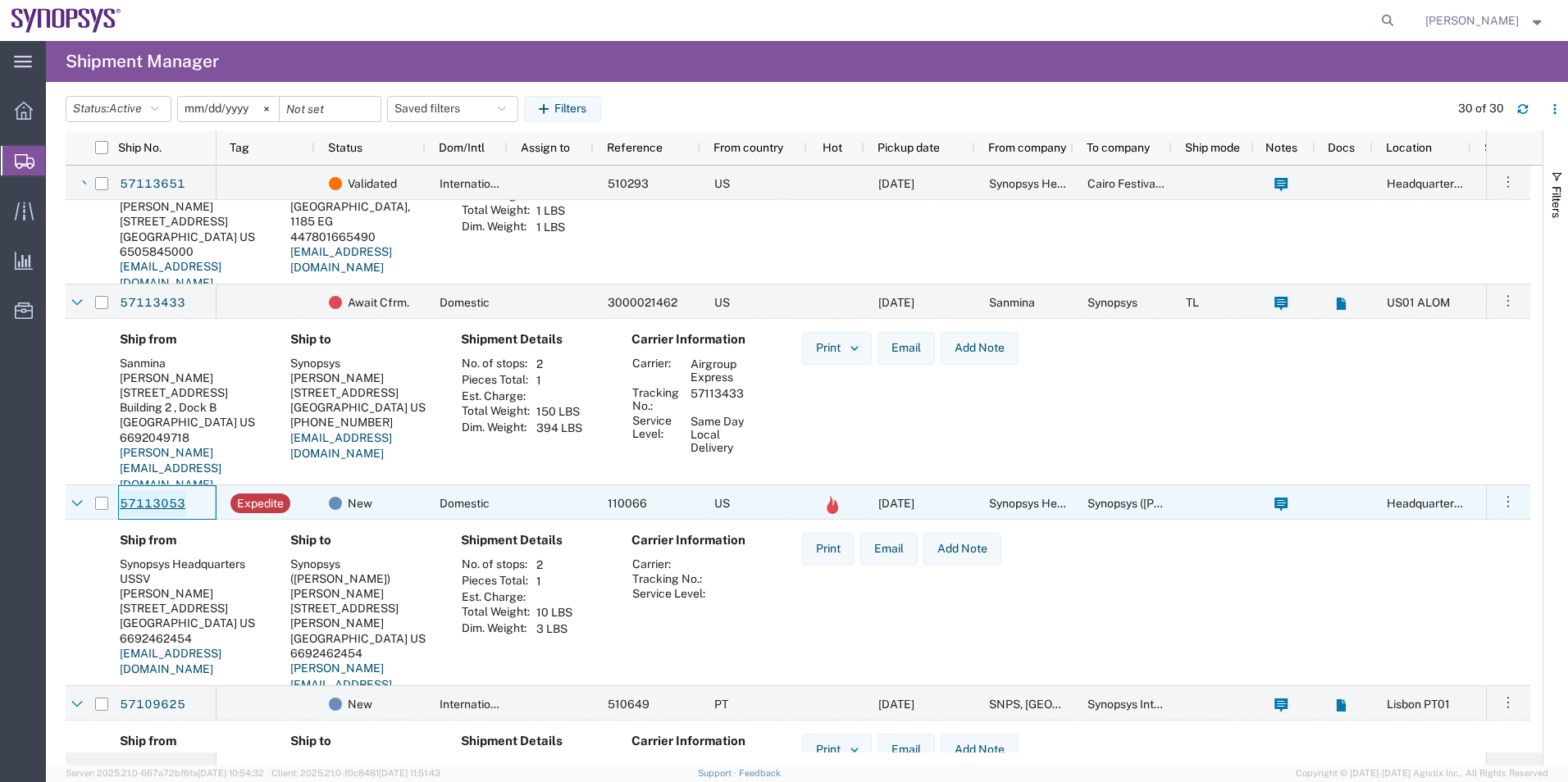
click at [153, 510] on link "57113053" at bounding box center [152, 503] width 67 height 26
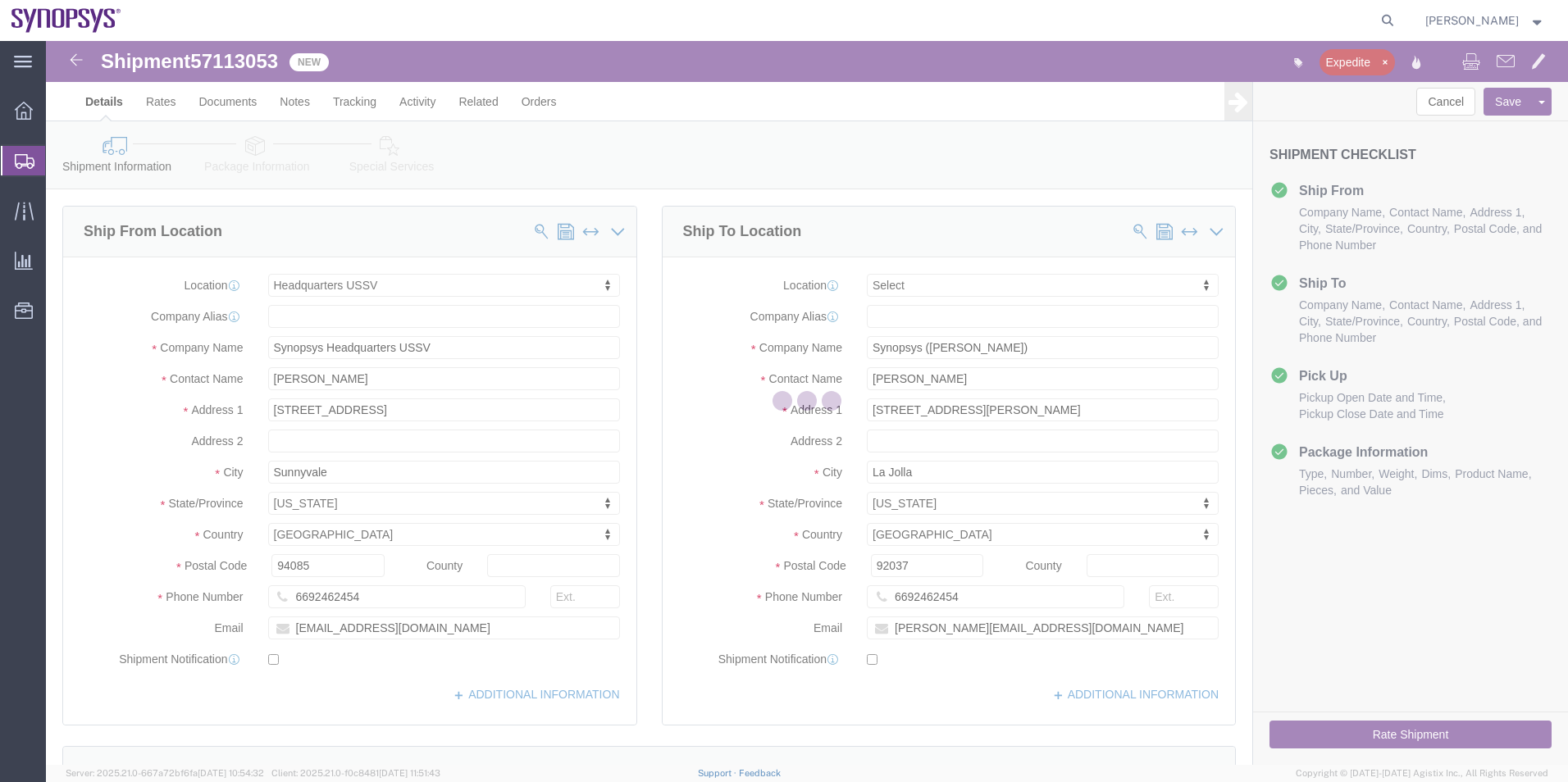
select select "63204"
select select
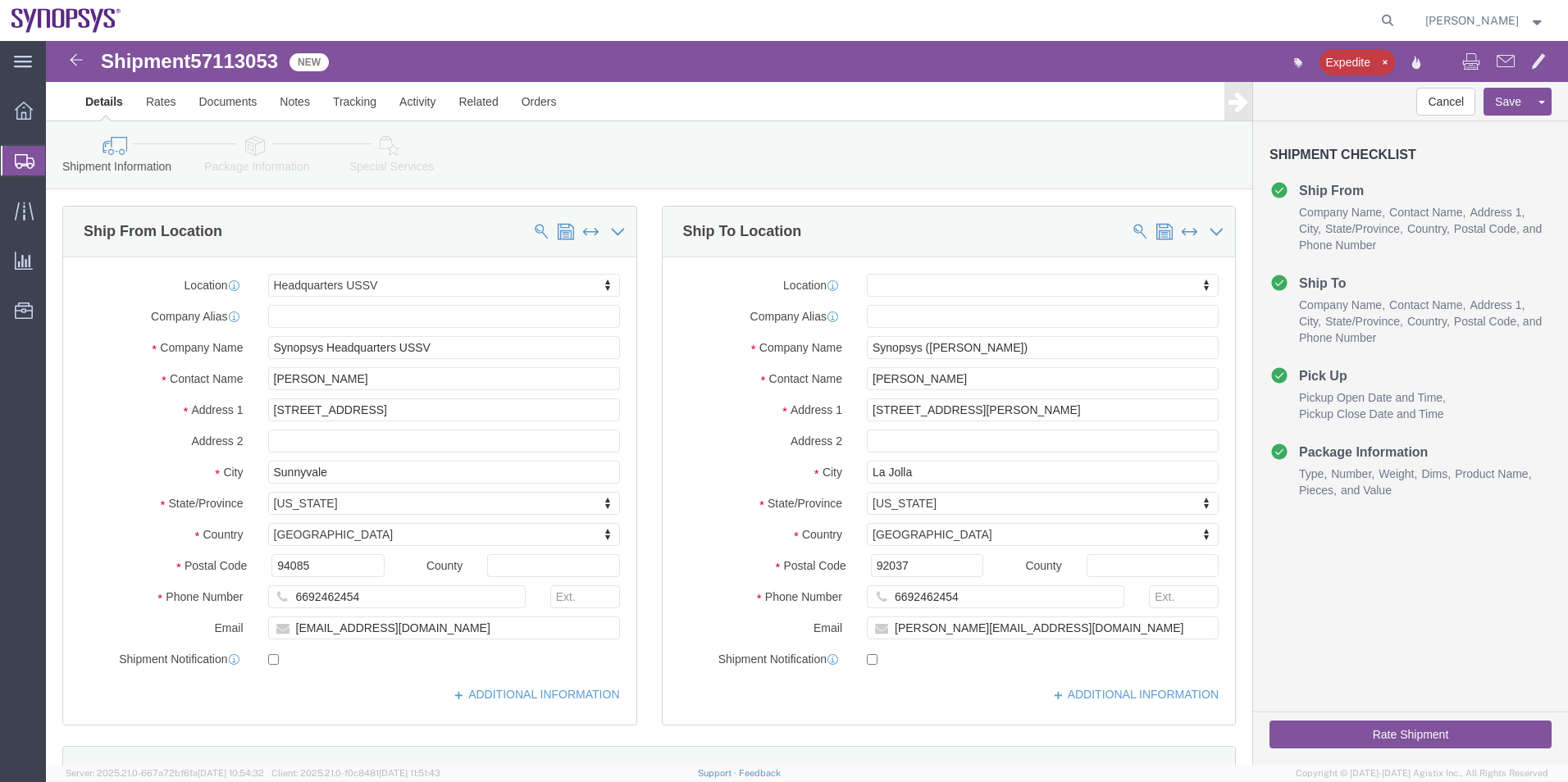
click icon
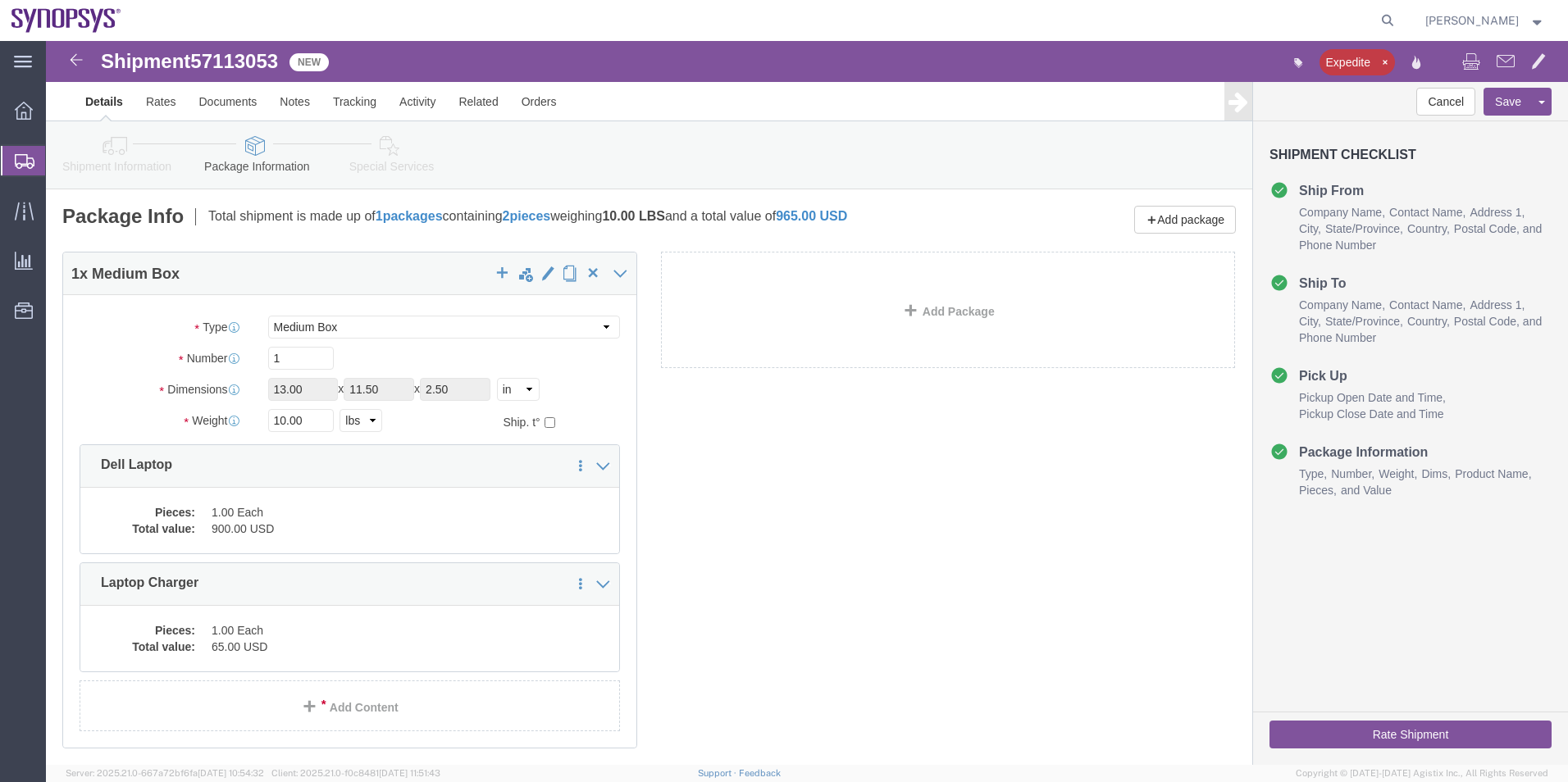
click link "Special Services"
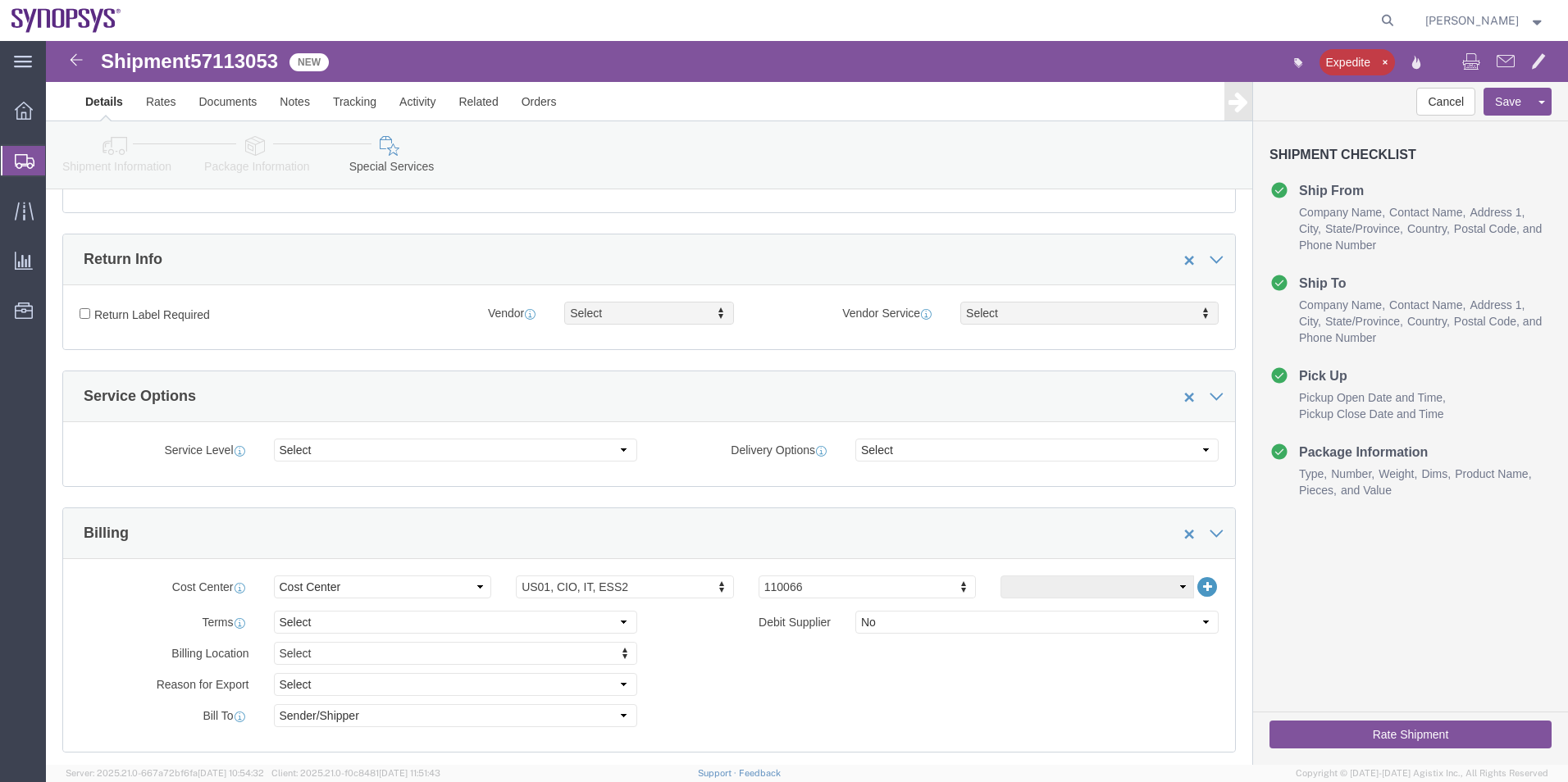
scroll to position [820, 0]
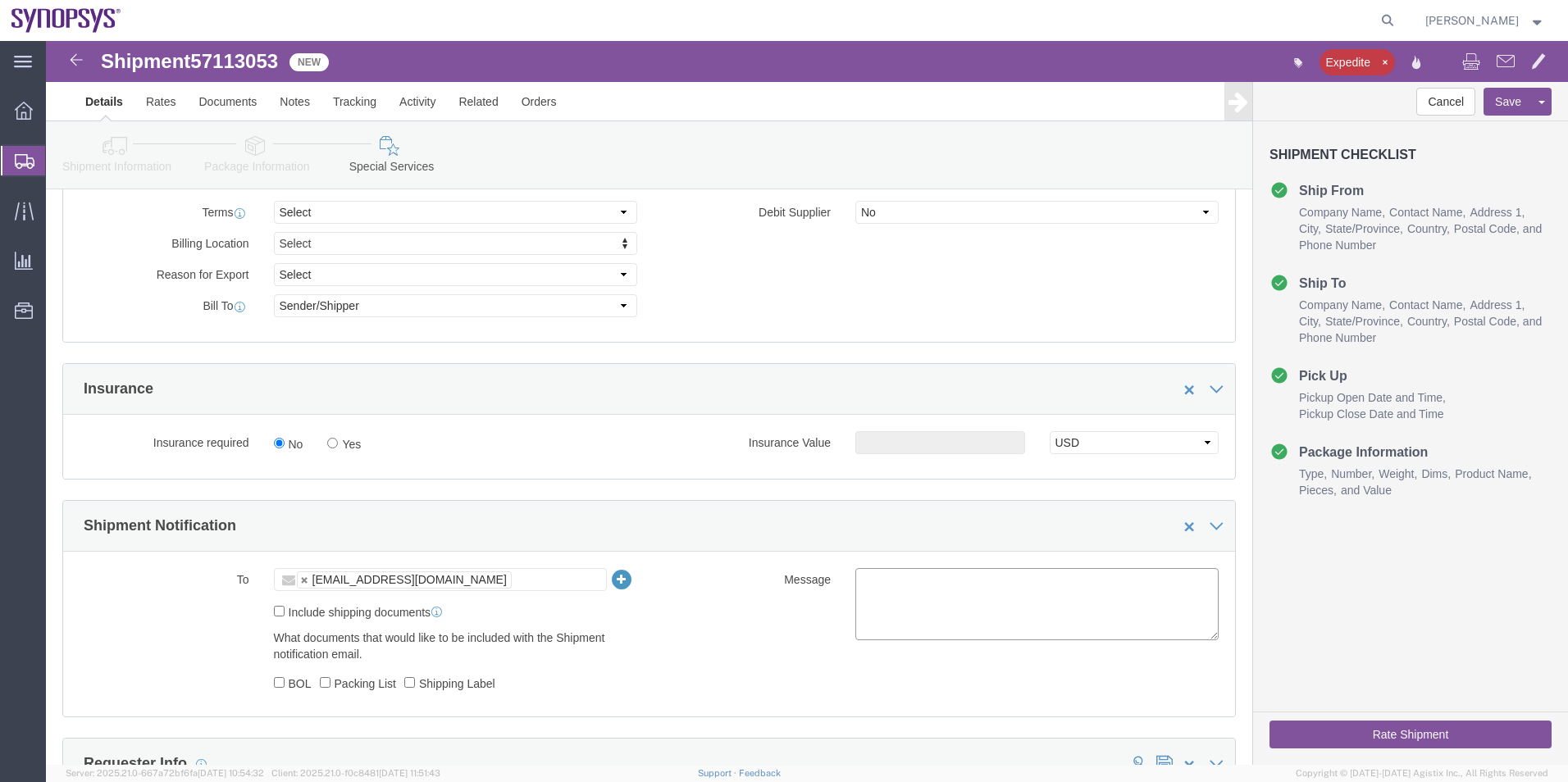
click textarea
type textarea "Please see attached. -[GEOGRAPHIC_DATA]"
click button "Rate Shipment"
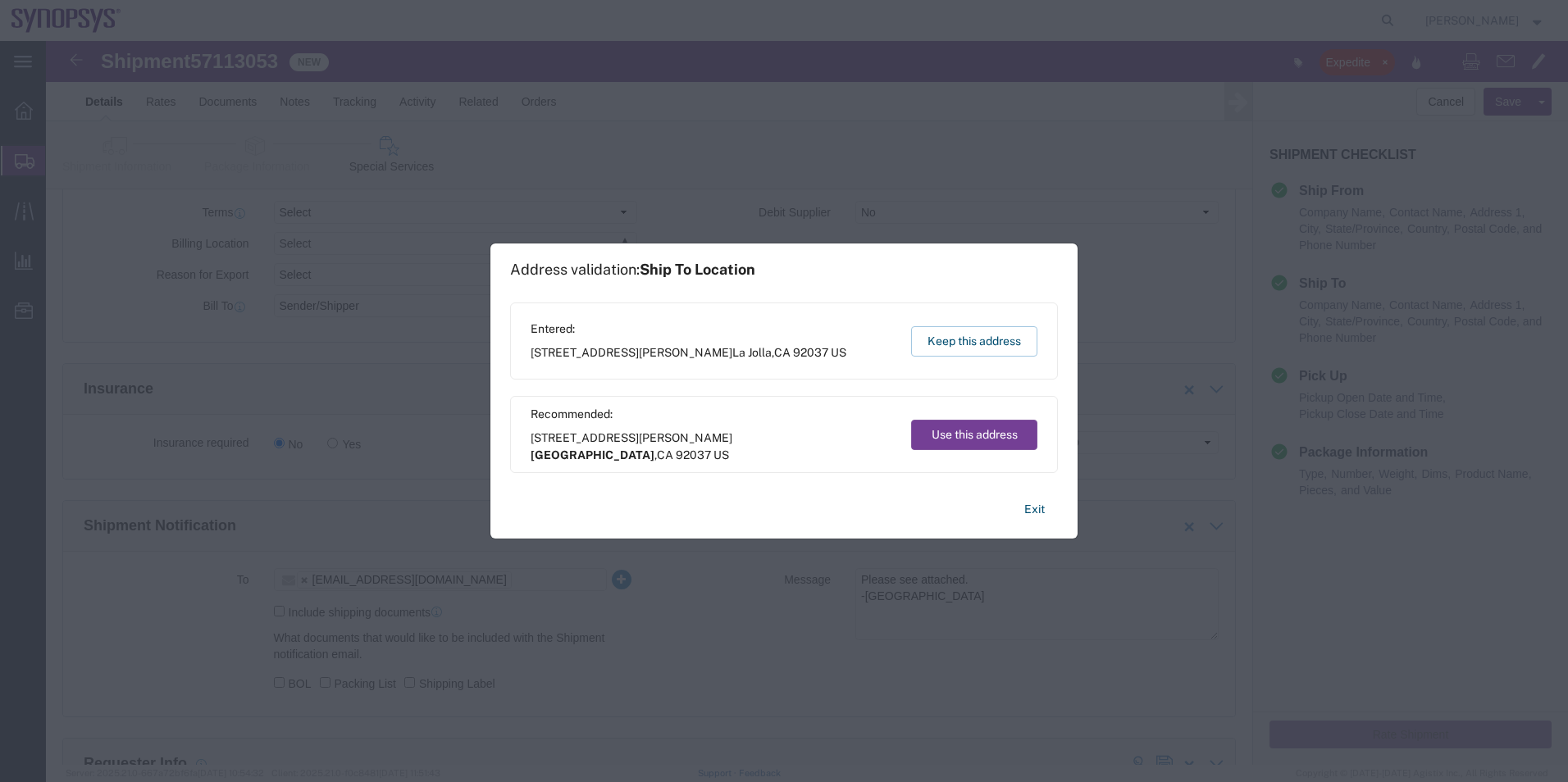
click at [963, 445] on button "Use this address" at bounding box center [974, 434] width 126 height 30
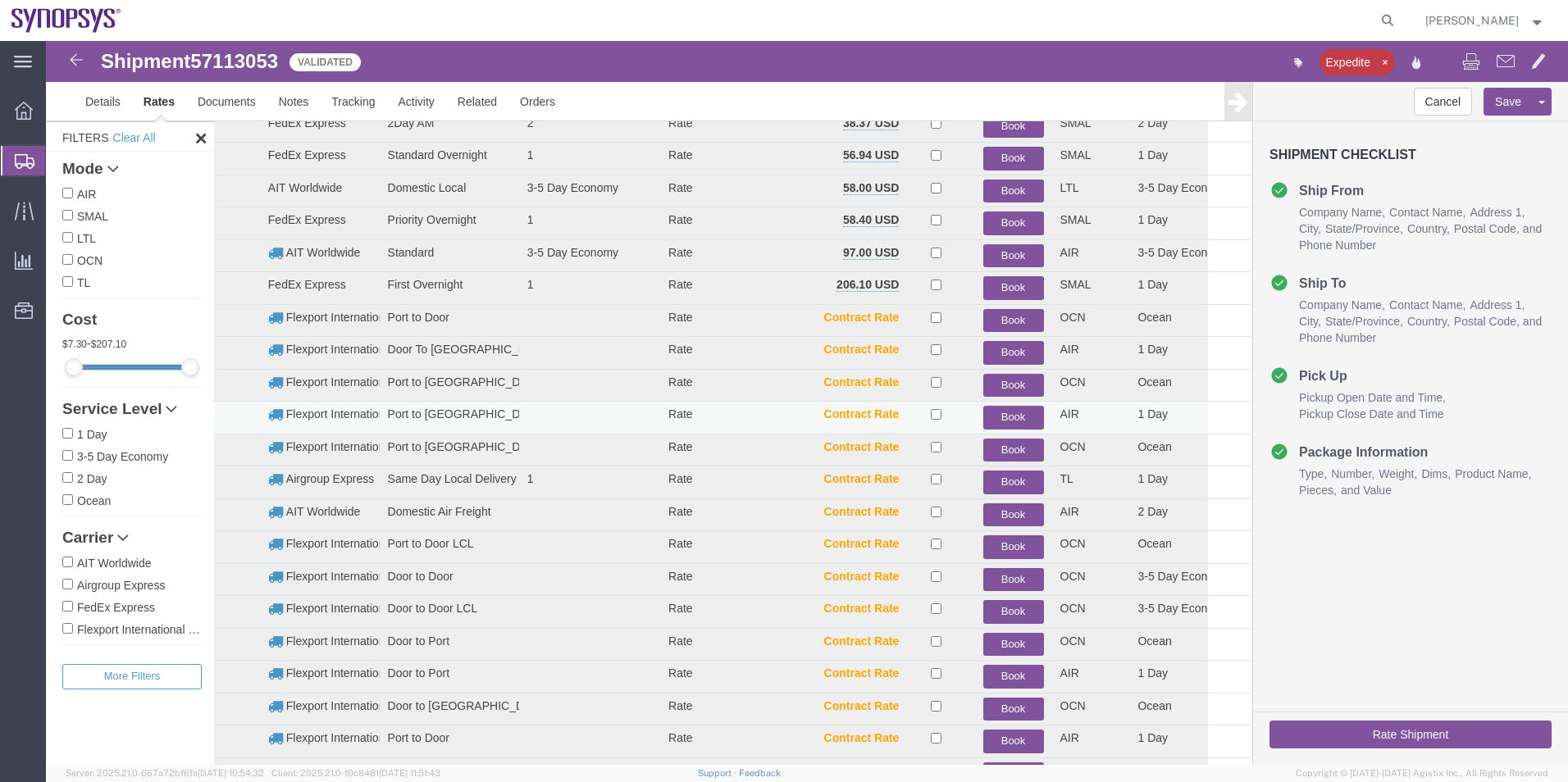
scroll to position [181, 0]
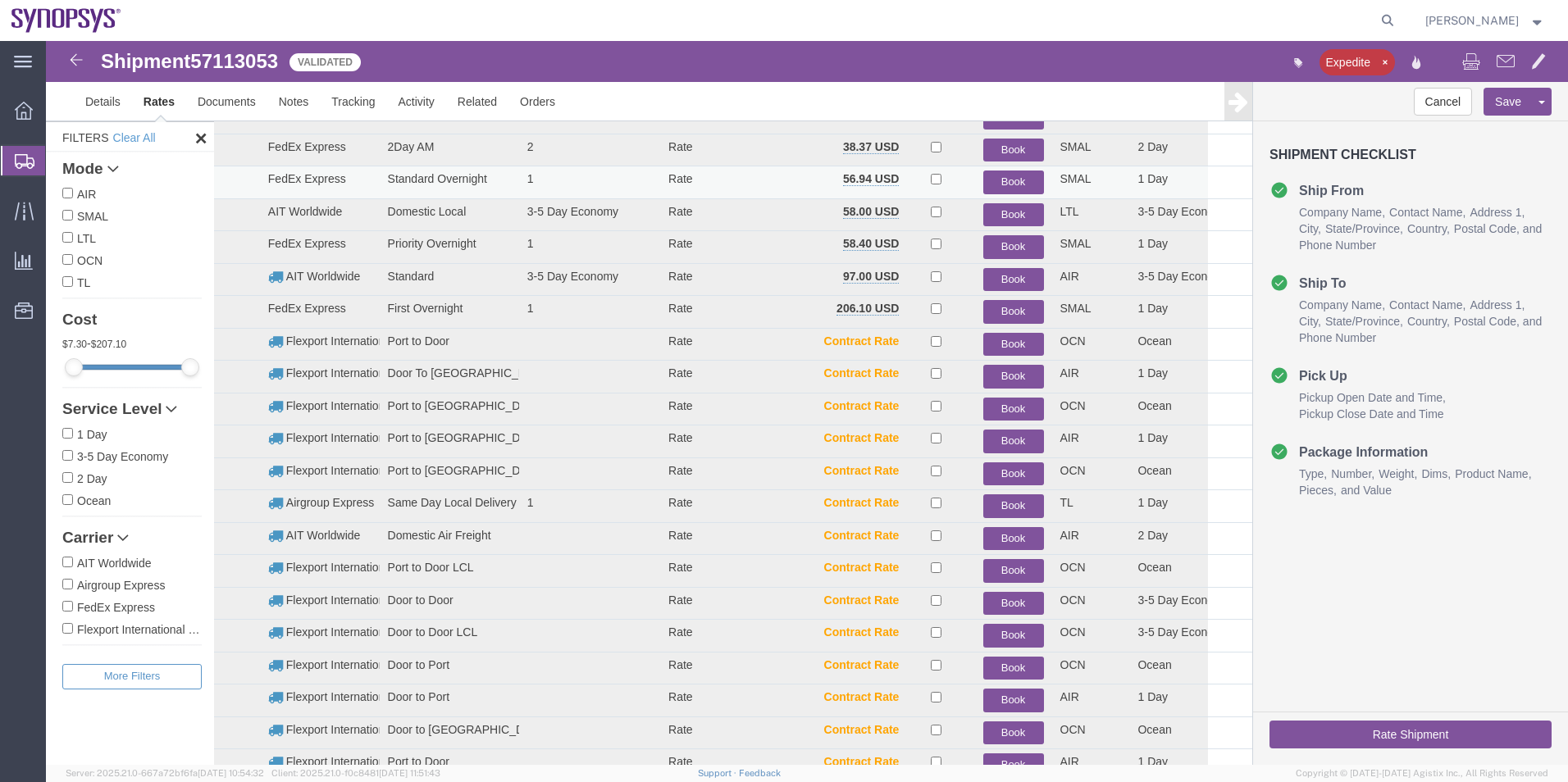
click at [997, 183] on button "Book" at bounding box center [1013, 182] width 60 height 24
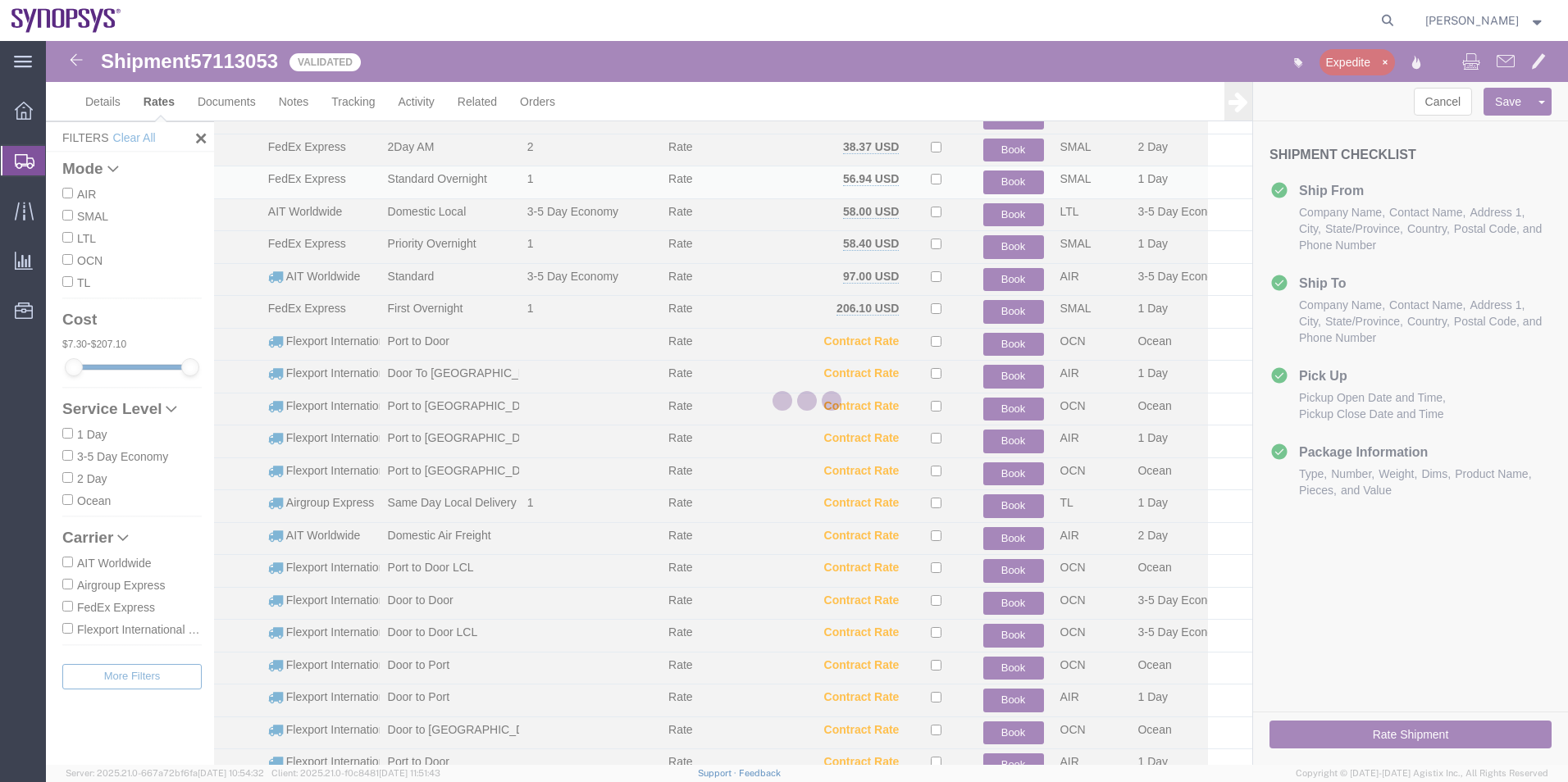
scroll to position [0, 0]
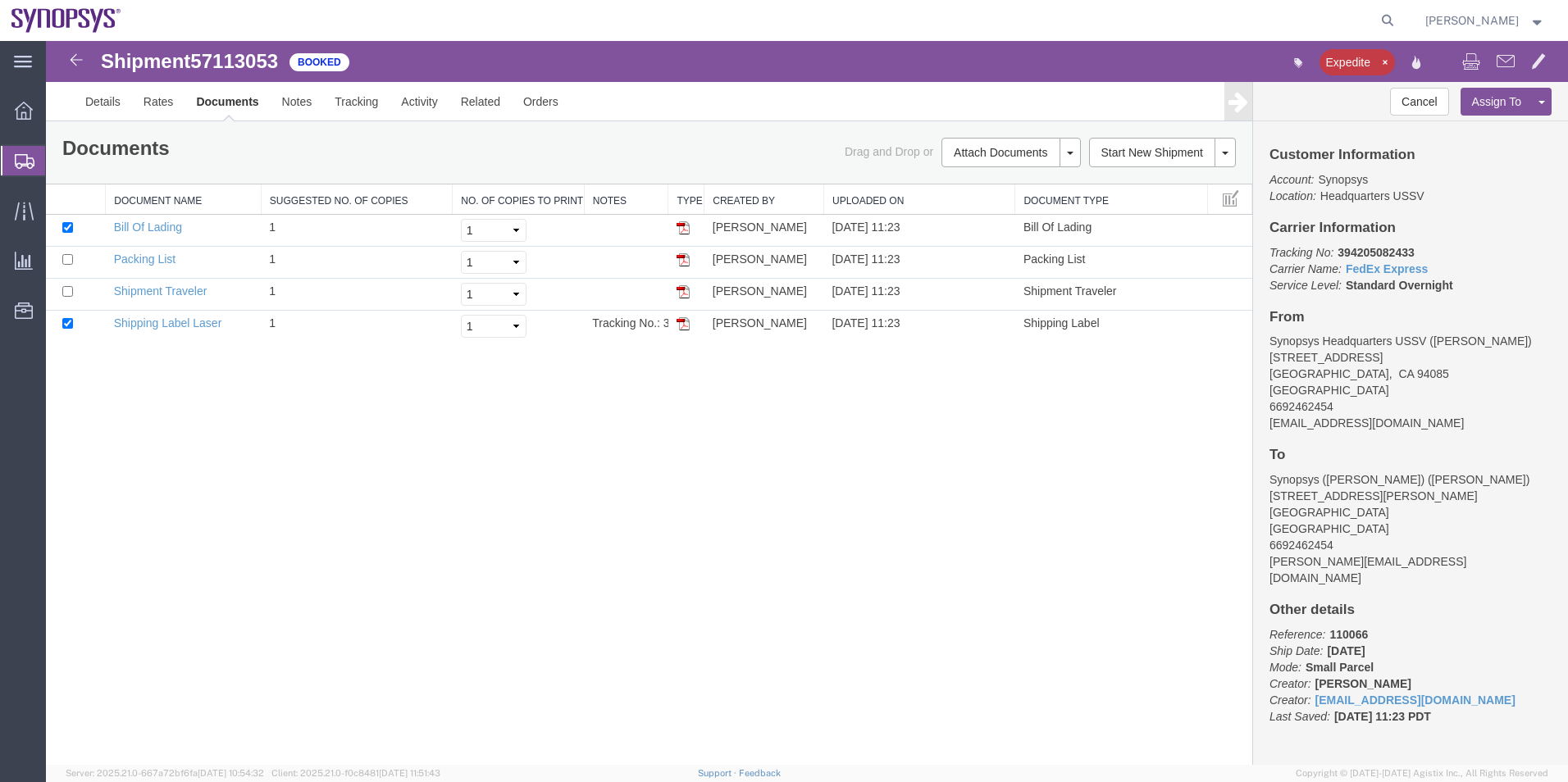
click at [0, 0] on span "Shipment Manager" at bounding box center [0, 0] width 0 height 0
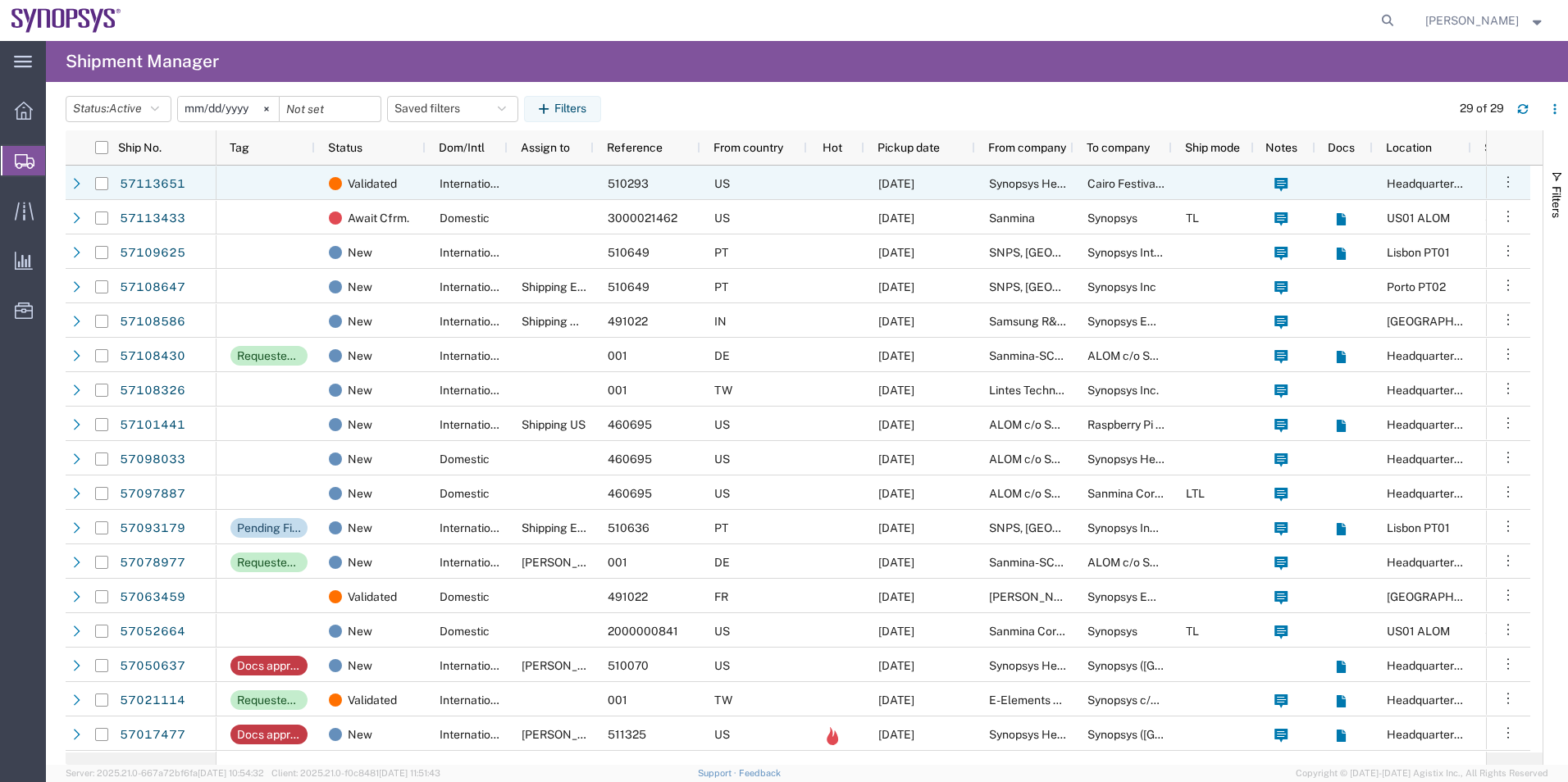
click at [565, 184] on div at bounding box center [550, 183] width 86 height 35
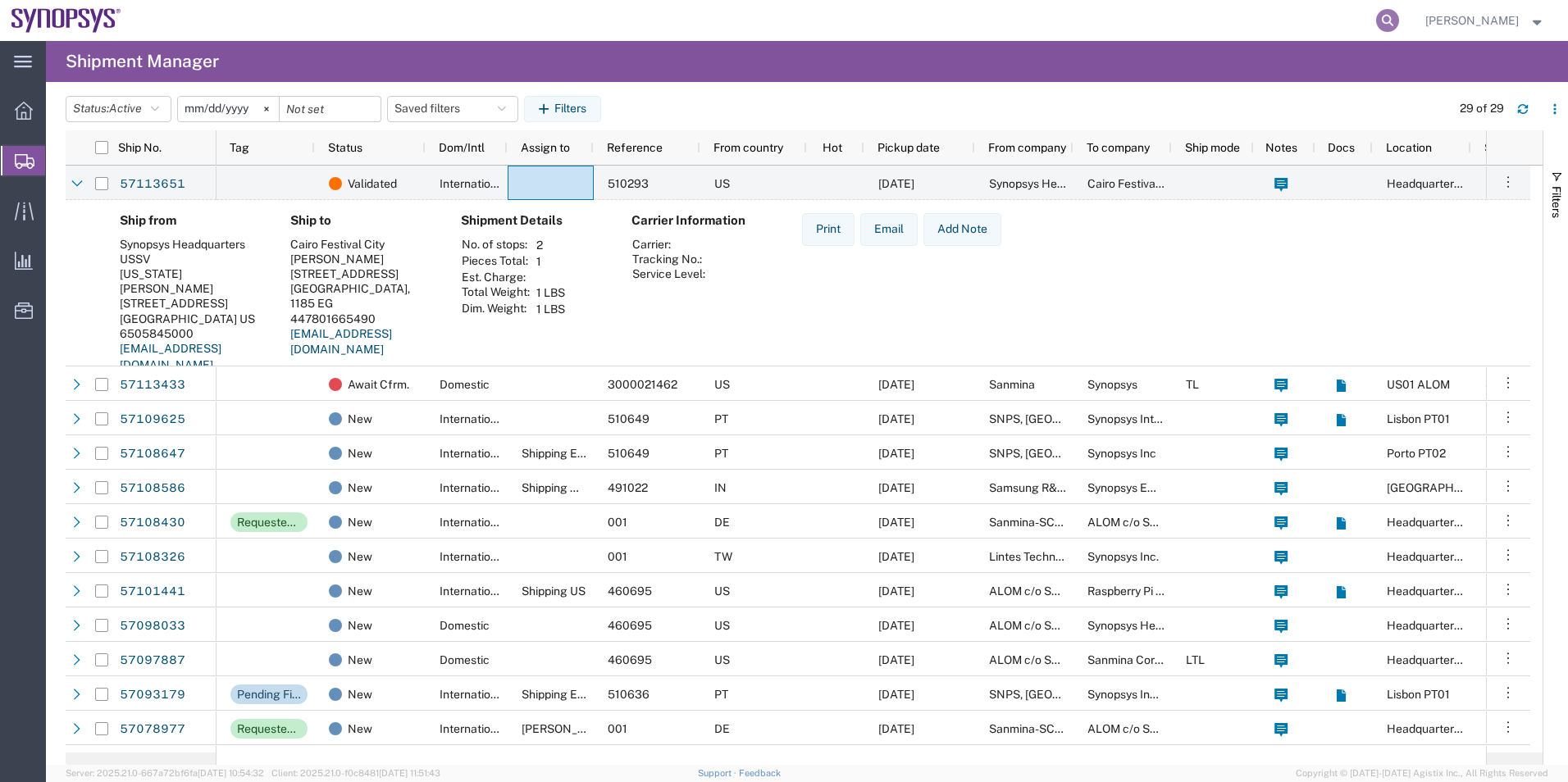
click at [1386, 19] on icon at bounding box center [1387, 21] width 23 height 23
click at [969, 13] on input "search" at bounding box center [1126, 21] width 498 height 40
type input "56909259"
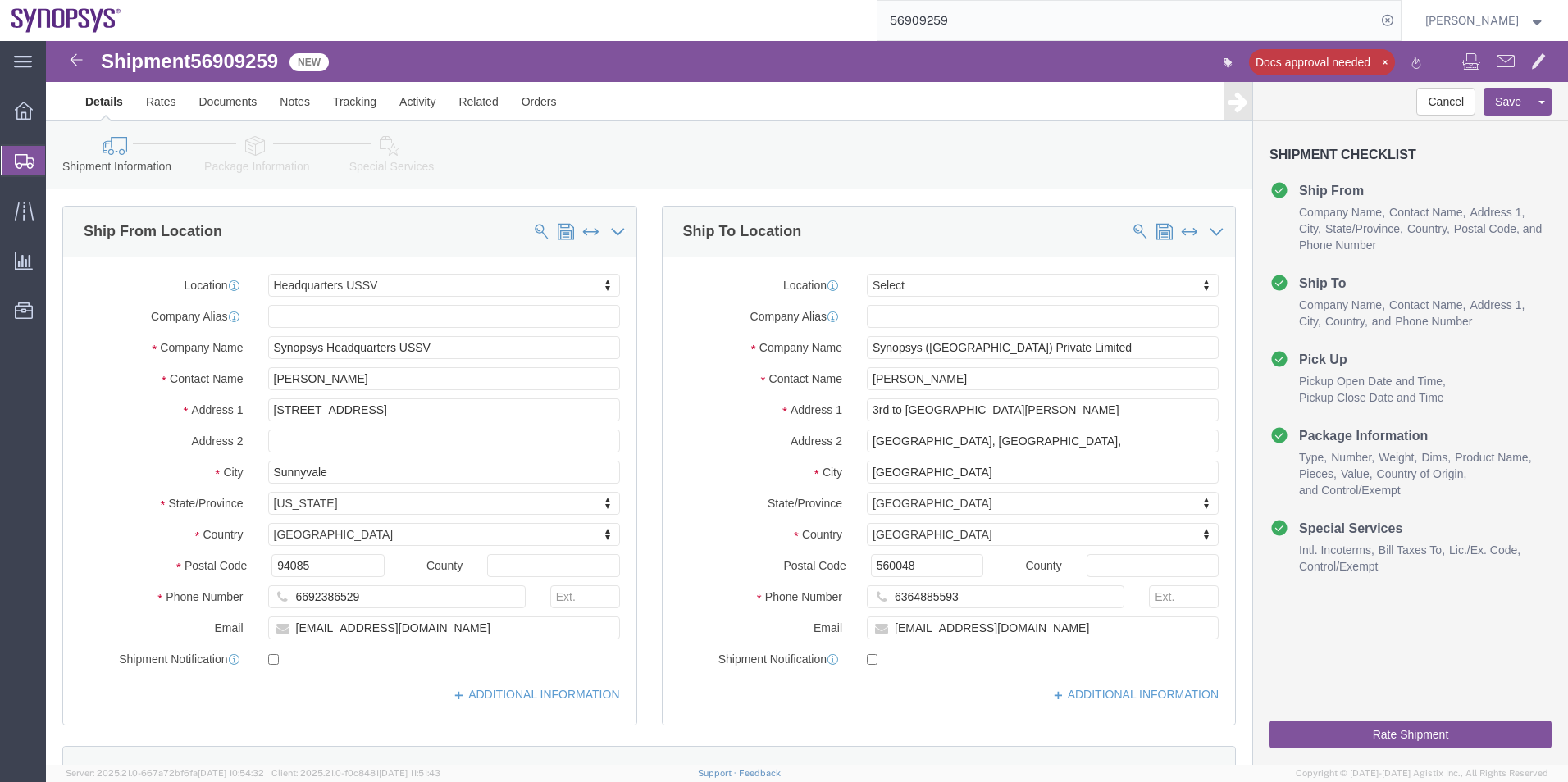
select select "63204"
select select
click icon
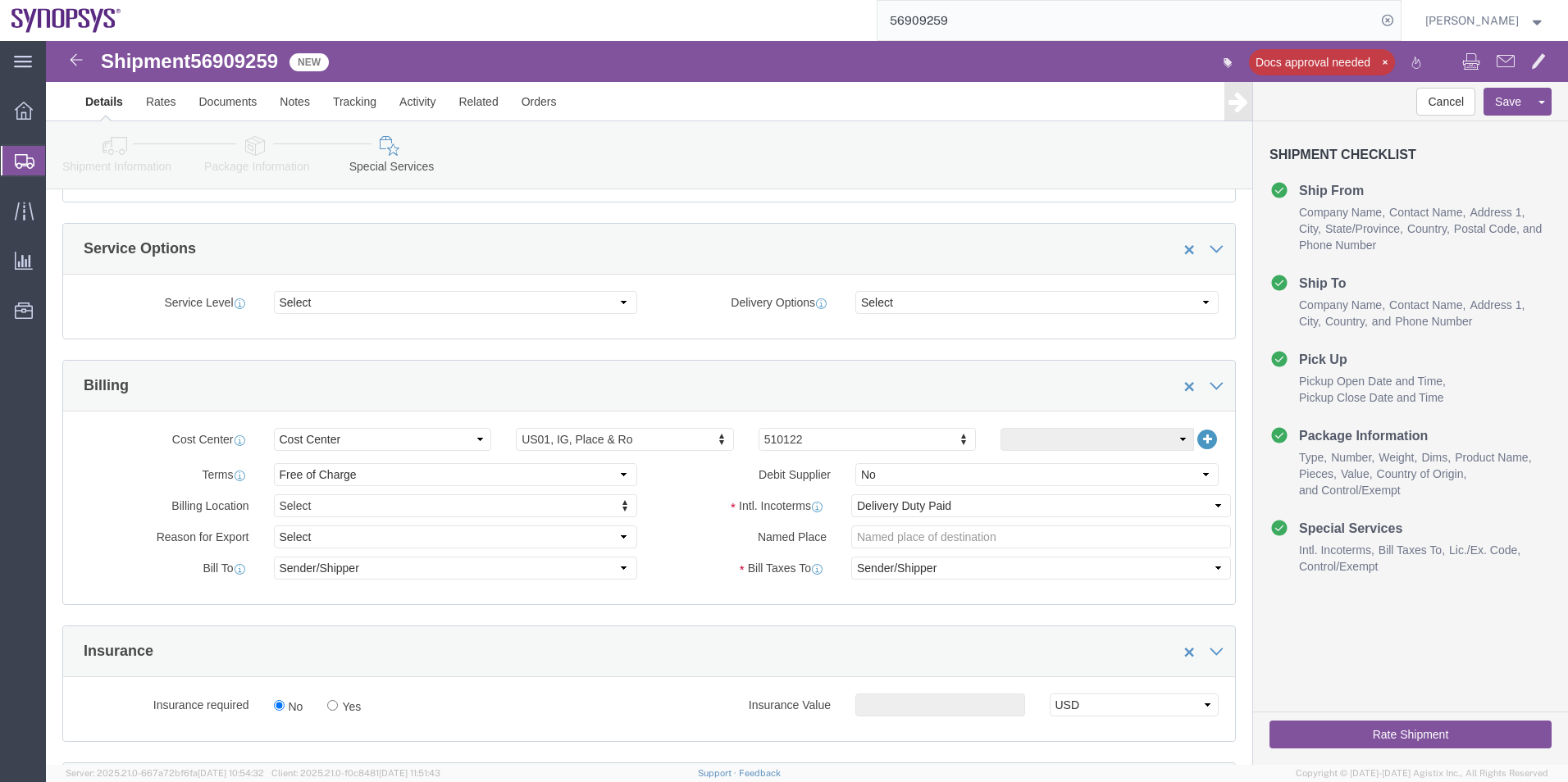
scroll to position [902, 0]
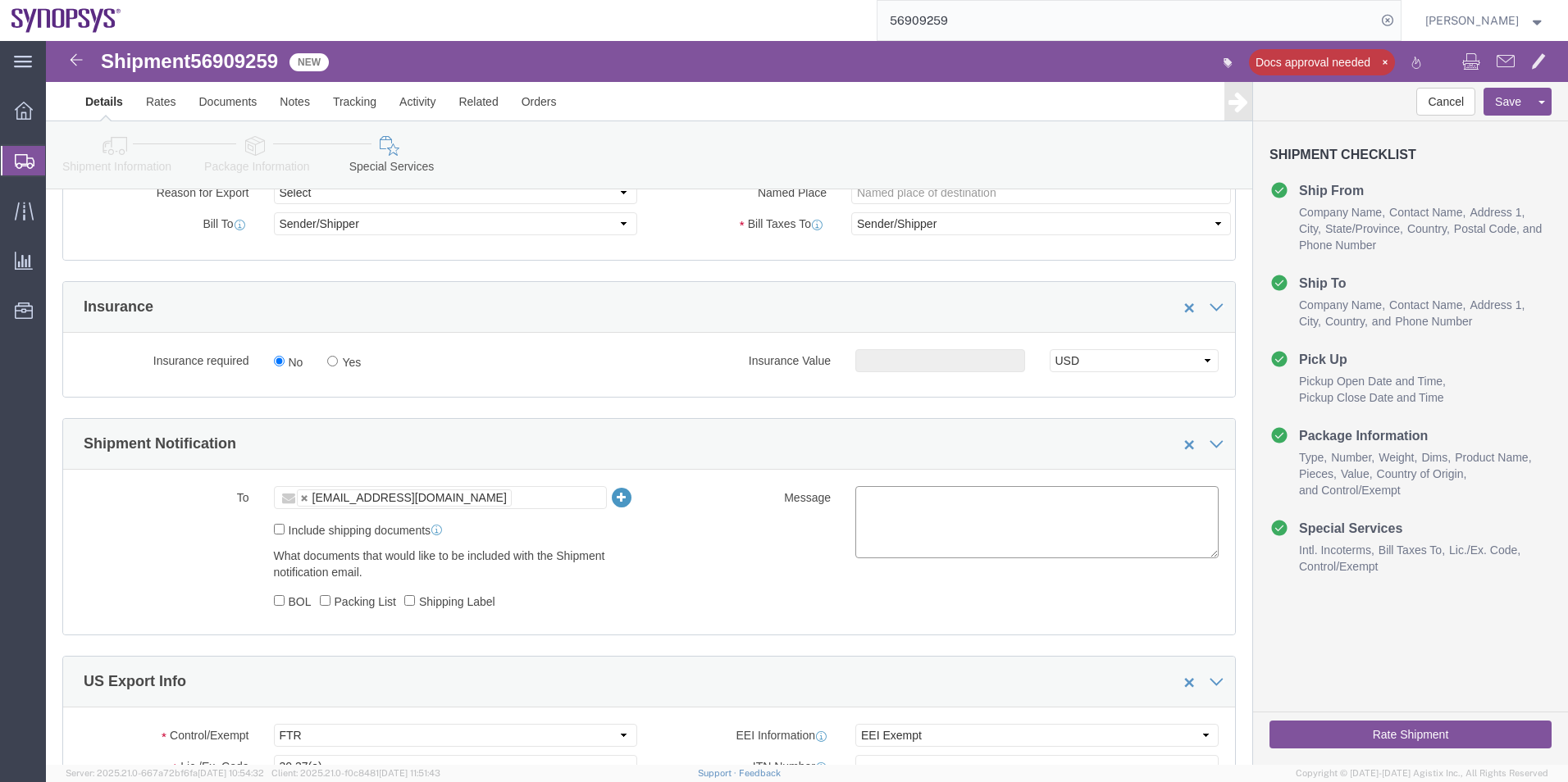
click textarea
type textarea "Please see attached. -[GEOGRAPHIC_DATA]"
click ul "[EMAIL_ADDRESS][DOMAIN_NAME]"
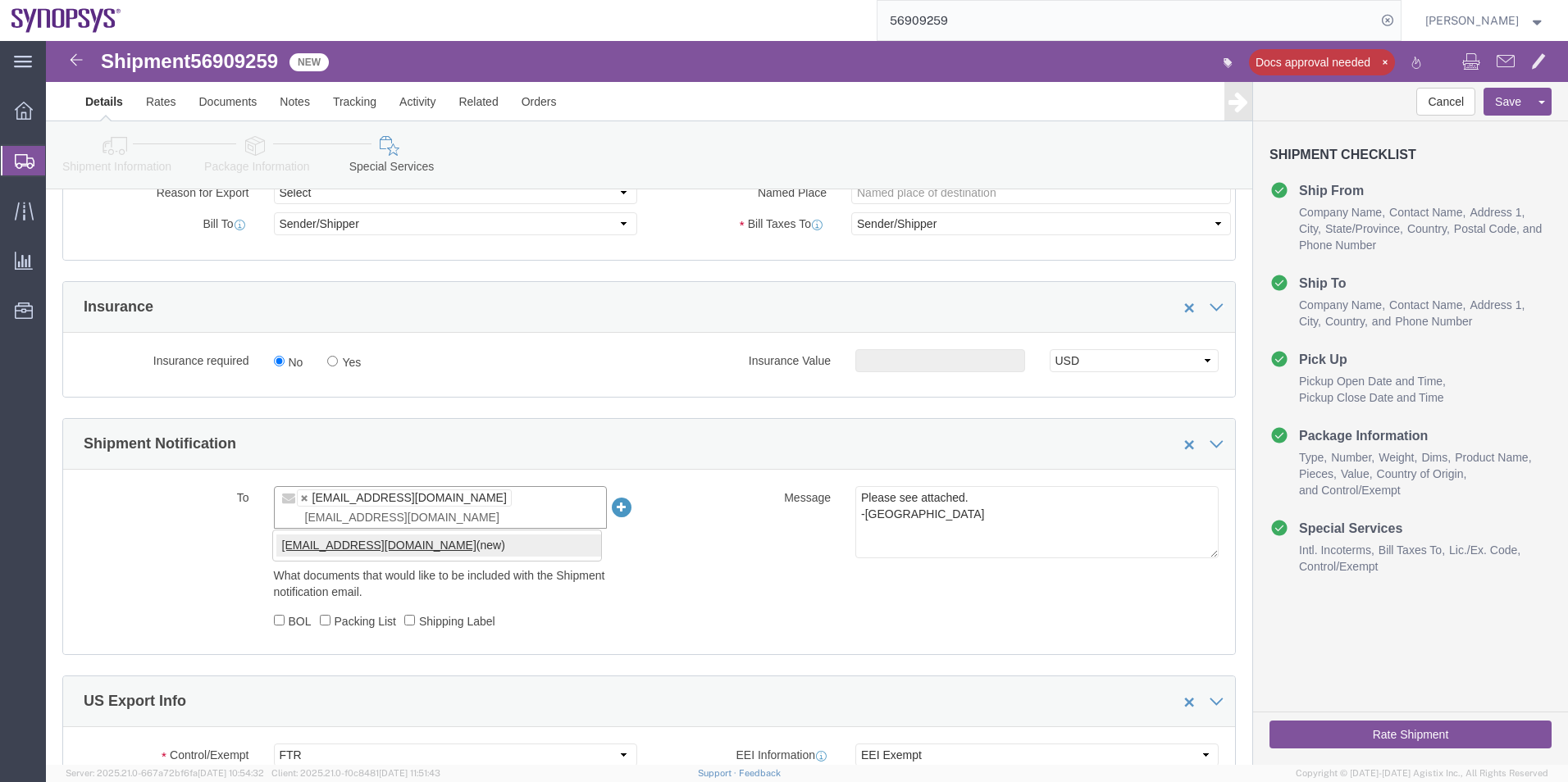
type input "[EMAIL_ADDRESS][DOMAIN_NAME]"
type input "[EMAIL_ADDRESS][DOMAIN_NAME],[EMAIL_ADDRESS][DOMAIN_NAME]"
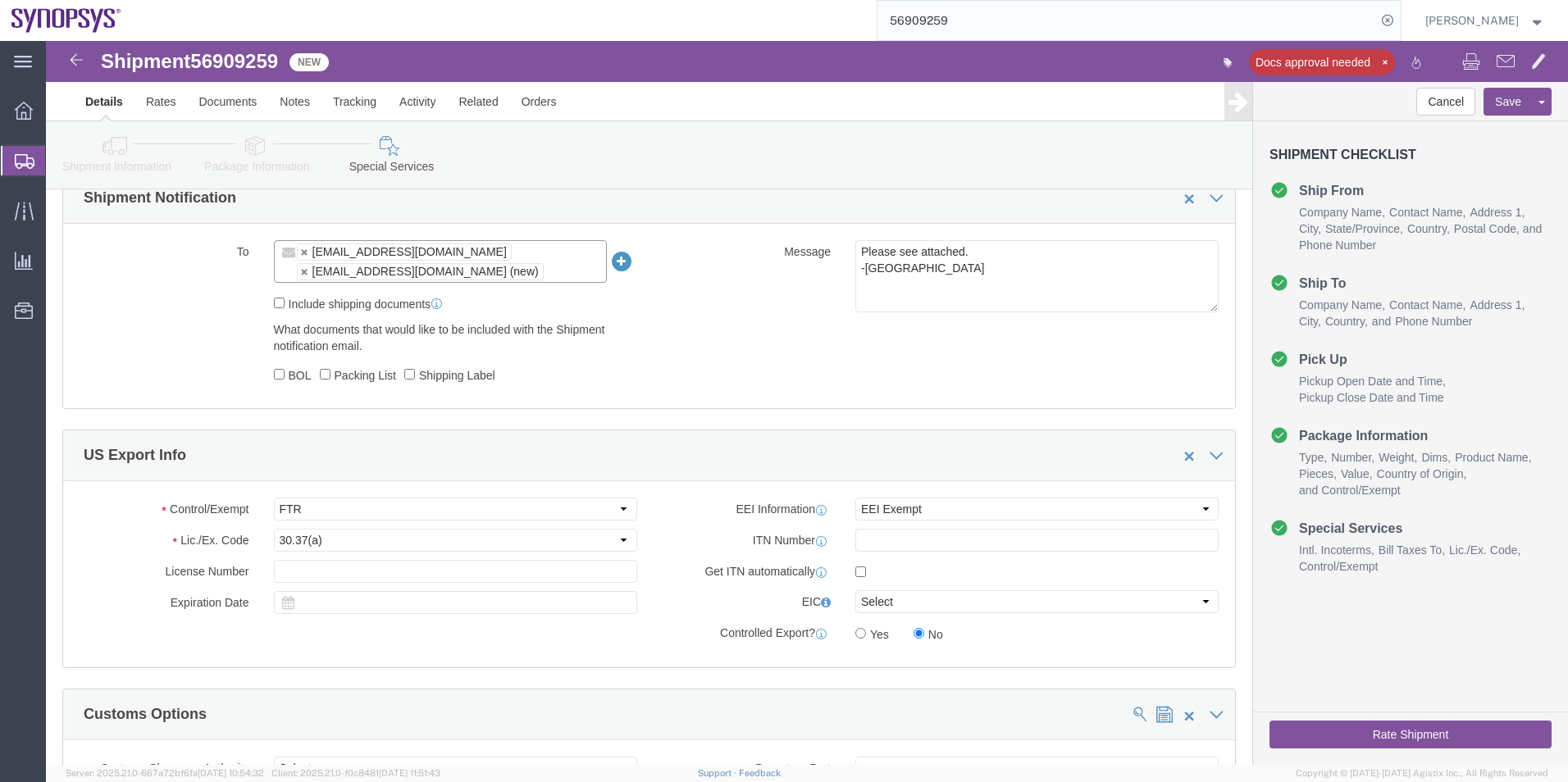
scroll to position [1393, 0]
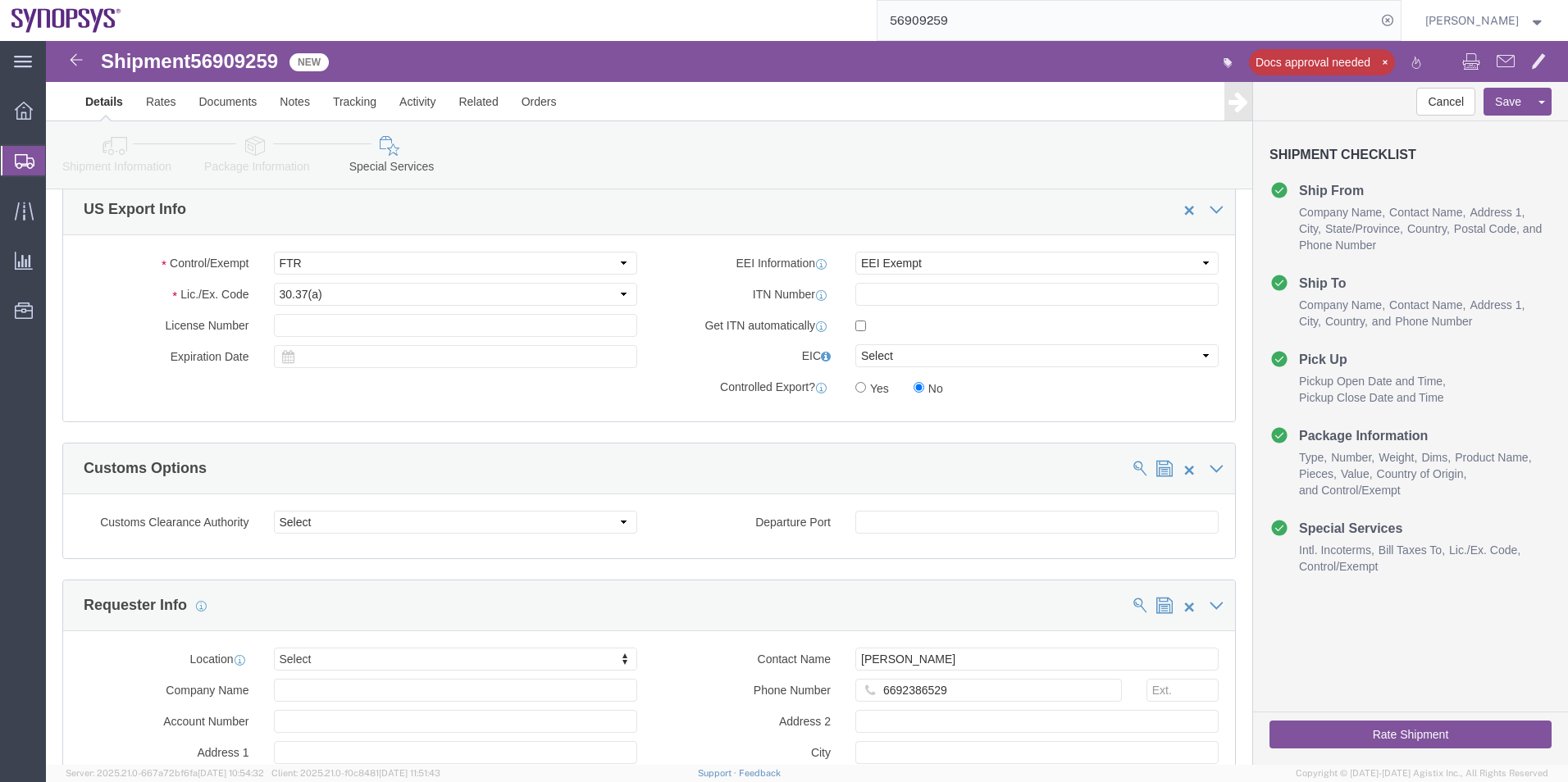
click button "Rate Shipment"
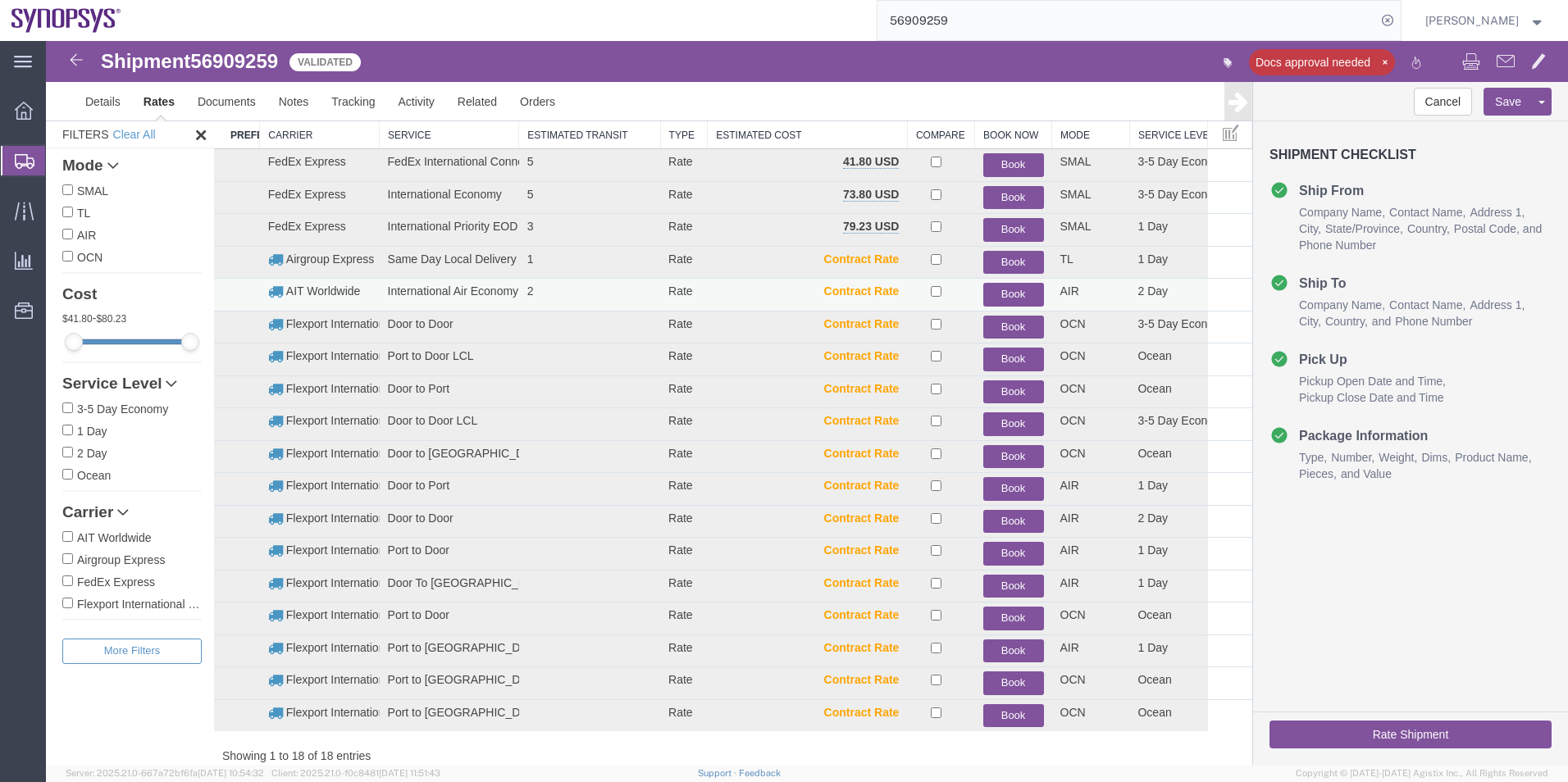
scroll to position [0, 0]
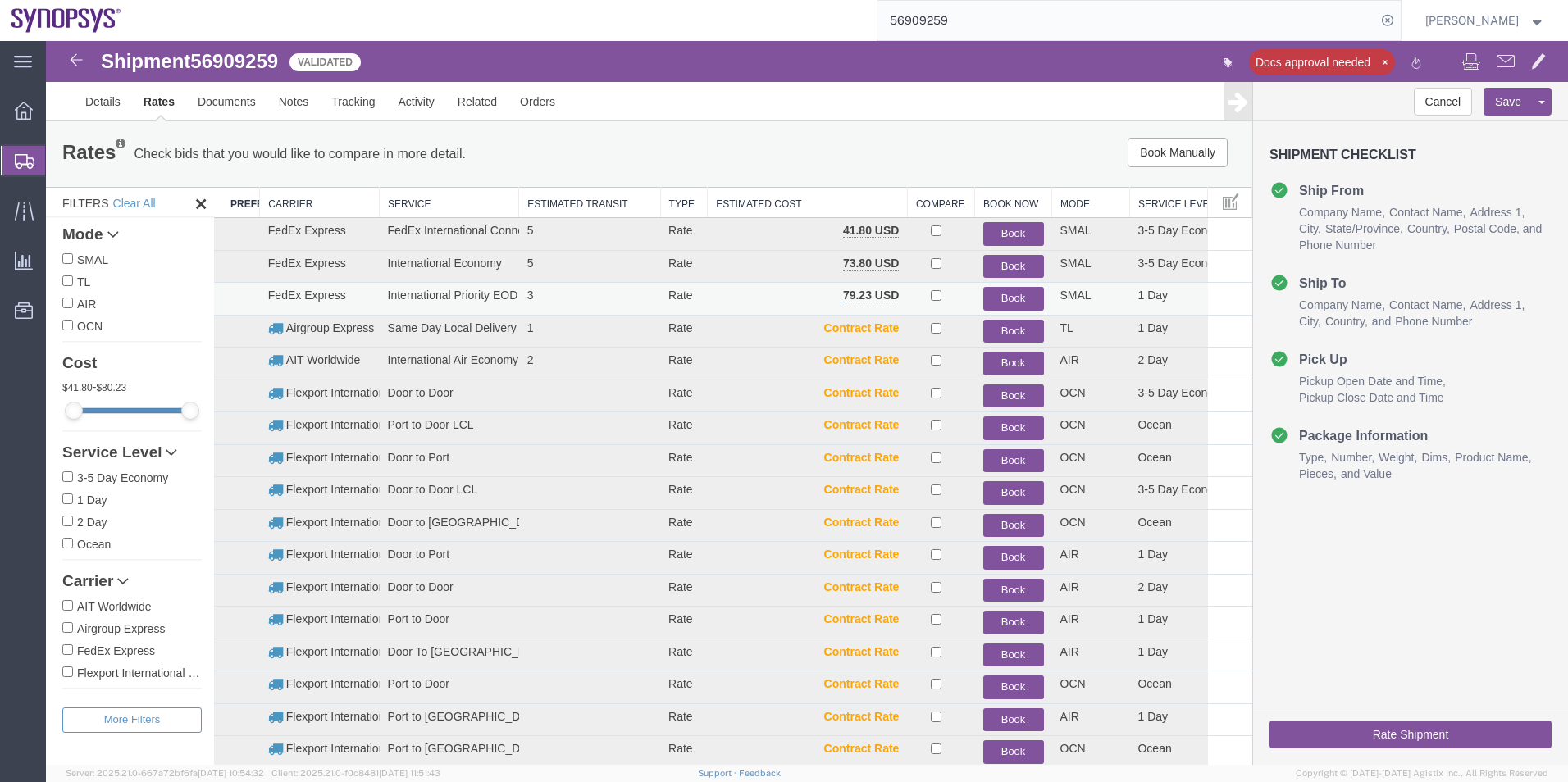
click at [1009, 293] on button "Book" at bounding box center [1013, 299] width 60 height 24
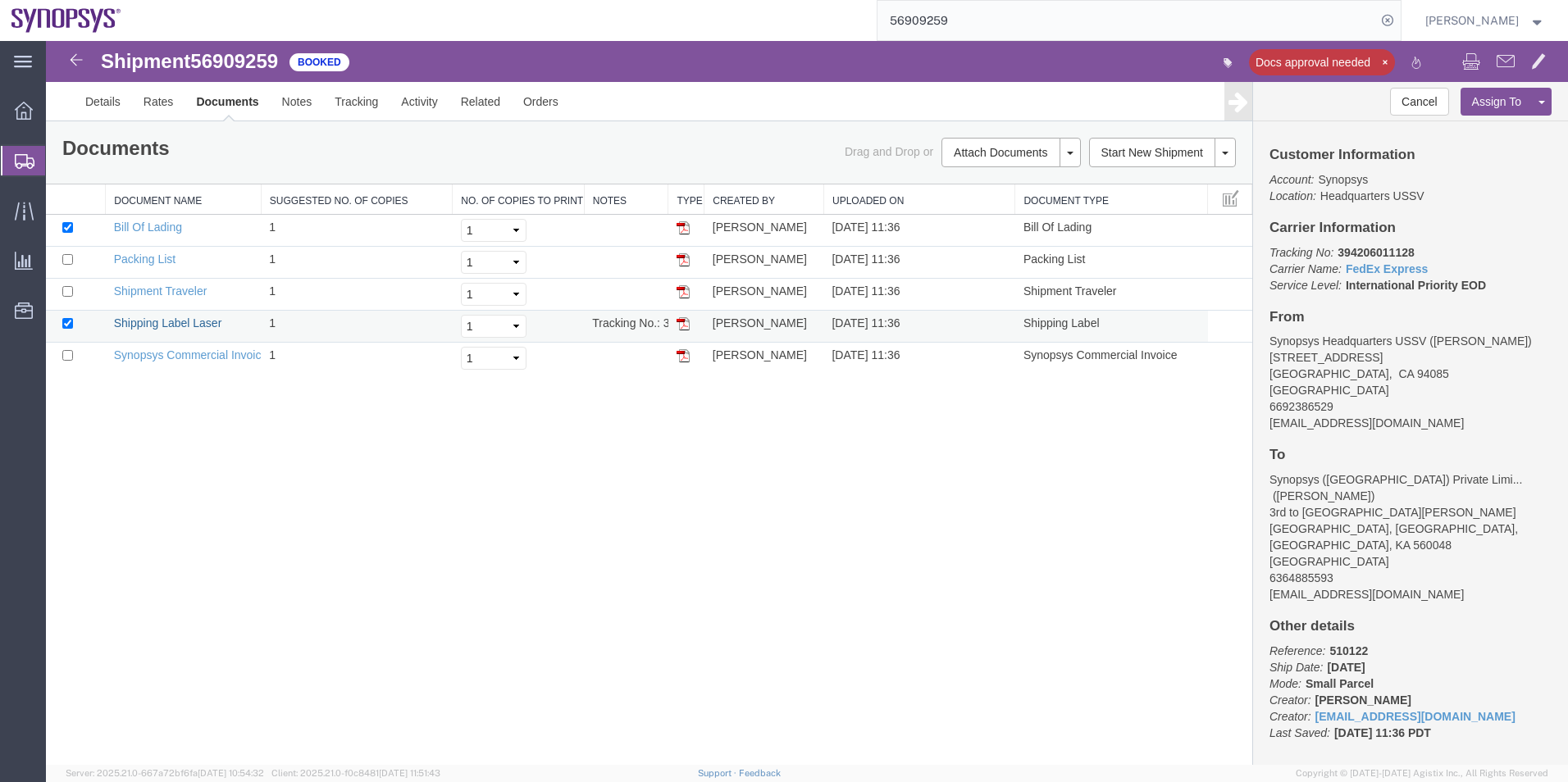
drag, startPoint x: 180, startPoint y: 317, endPoint x: 306, endPoint y: 325, distance: 126.3
click at [180, 317] on link "Shipping Label Laser" at bounding box center [168, 323] width 108 height 13
click at [173, 355] on link "Synopsys Commercial Invoice" at bounding box center [191, 355] width 155 height 13
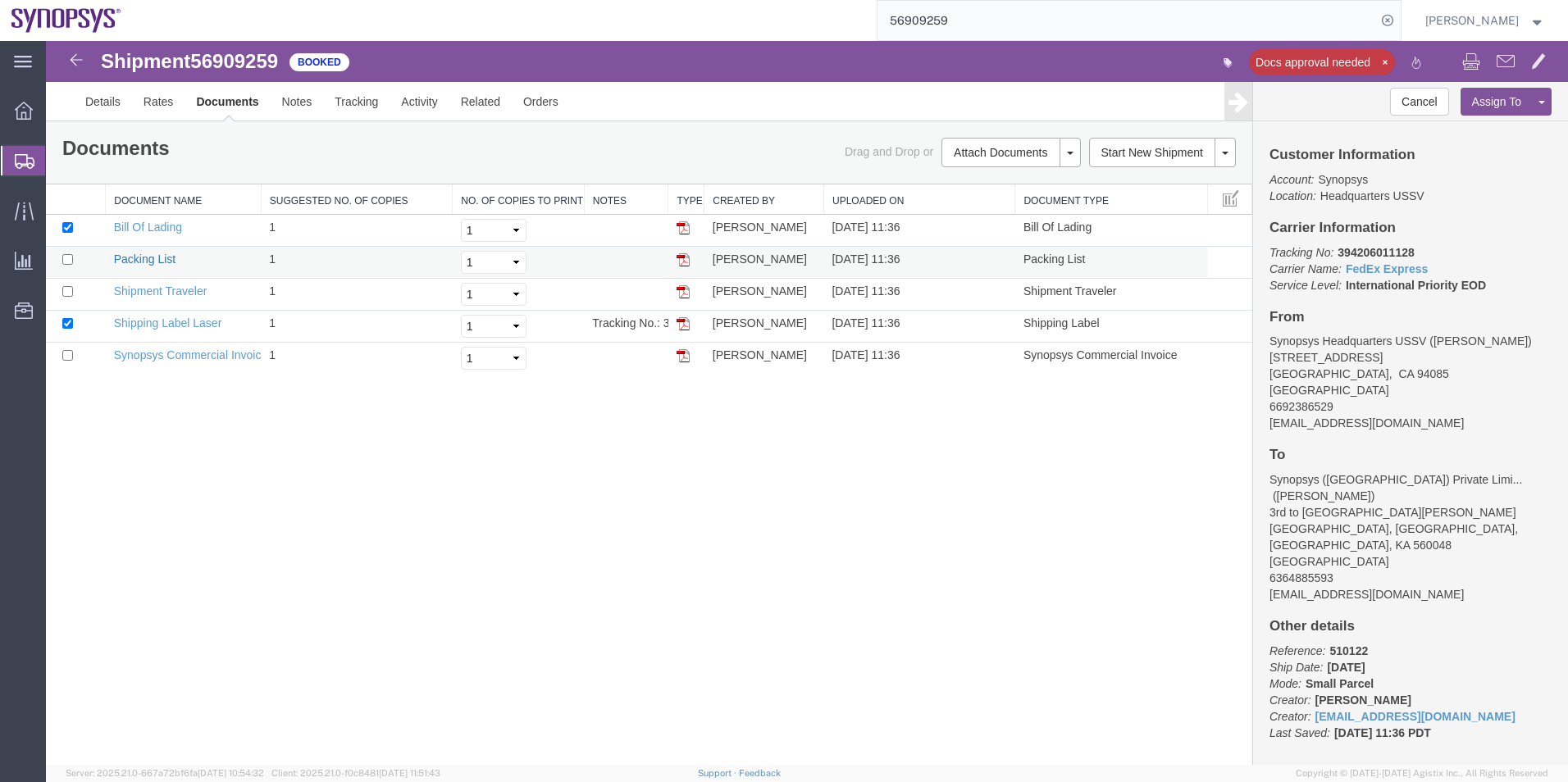
click at [155, 255] on link "Packing List" at bounding box center [144, 259] width 61 height 13
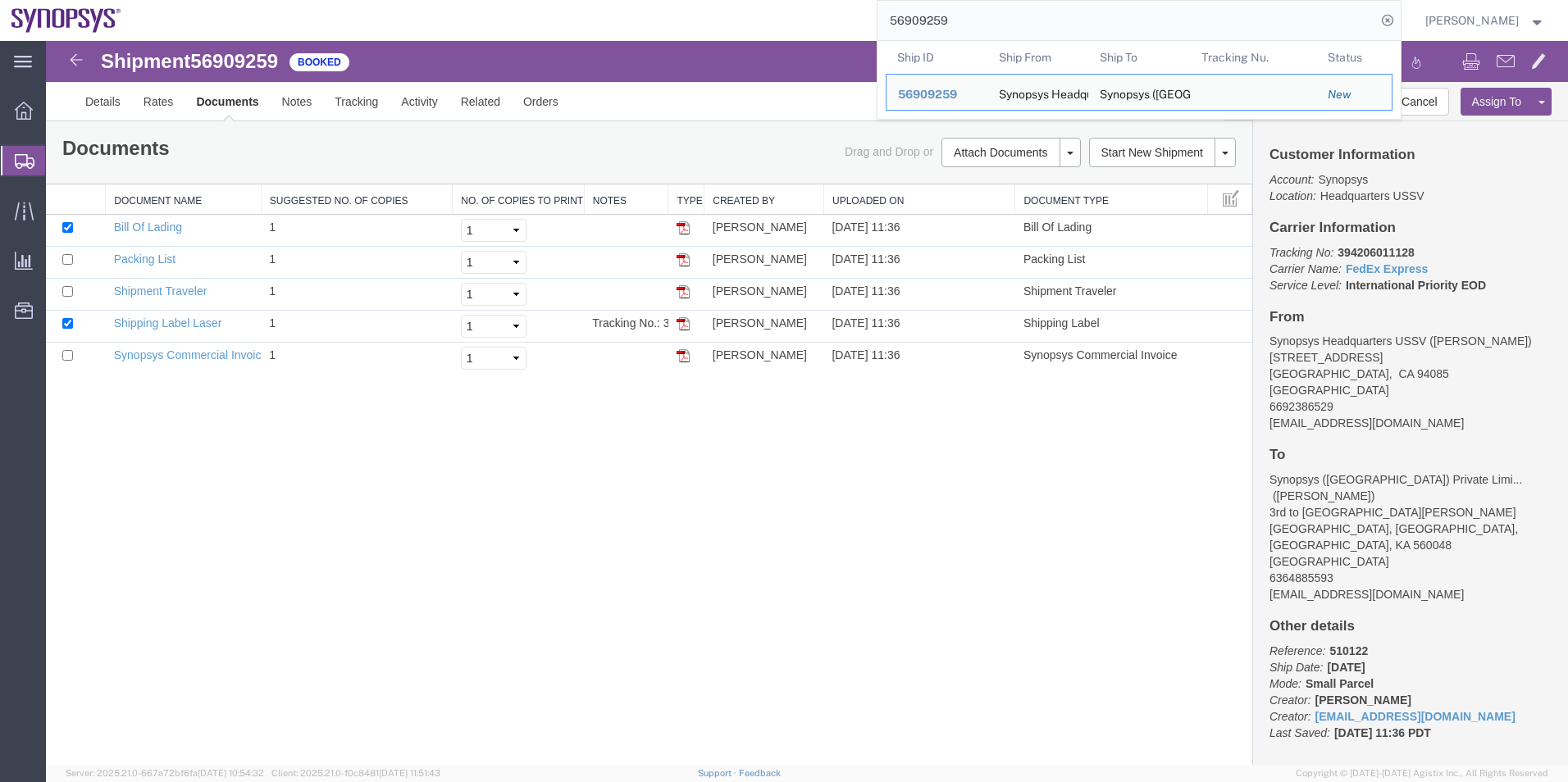
drag, startPoint x: 902, startPoint y: 18, endPoint x: 720, endPoint y: 18, distance: 182.0
click at [720, 18] on div "56909259 Ship ID Ship From Ship To Tracking Nu. Status Ship ID 56909259 Ship Fr…" at bounding box center [767, 21] width 1268 height 41
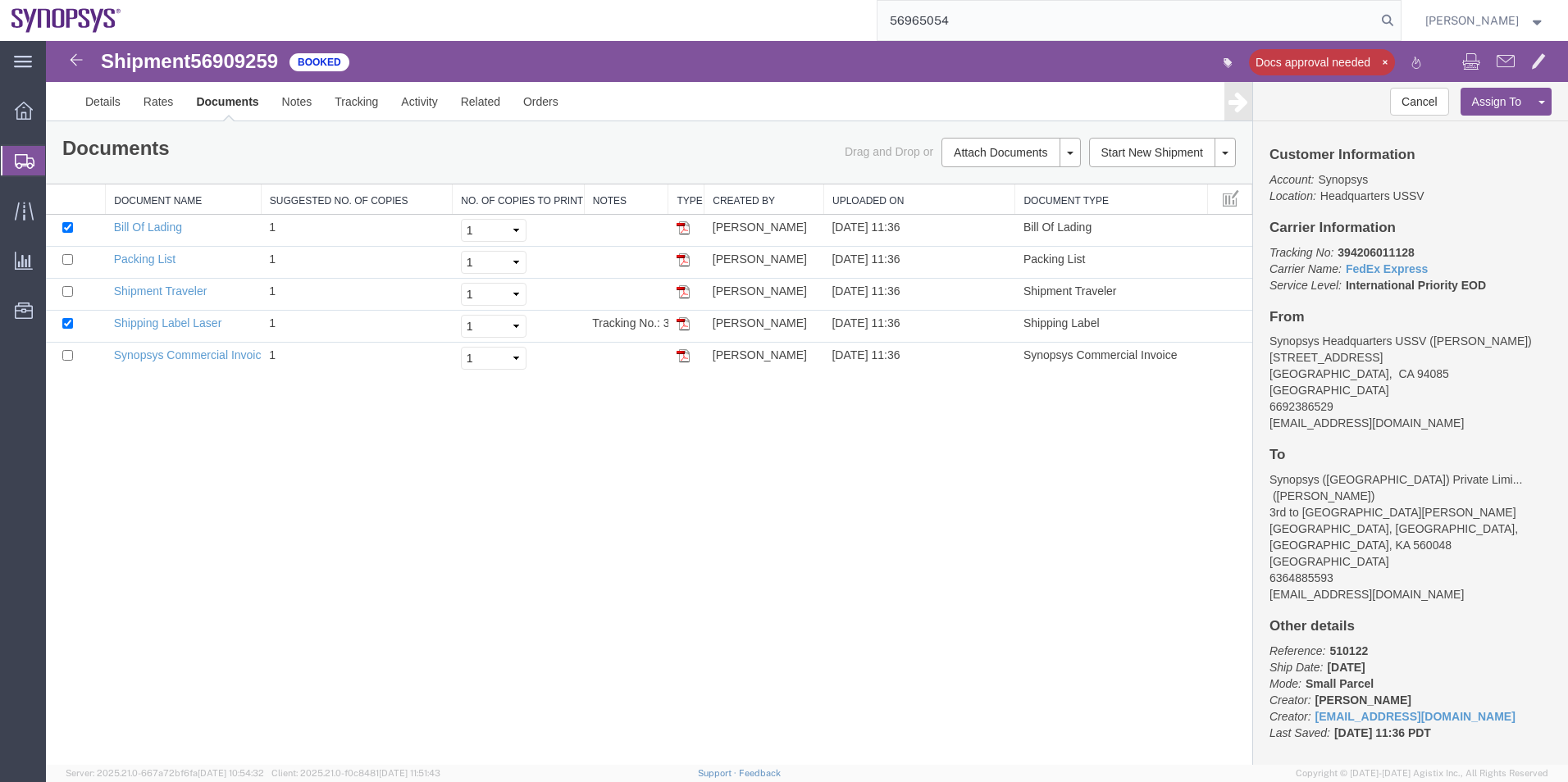
type input "56965054"
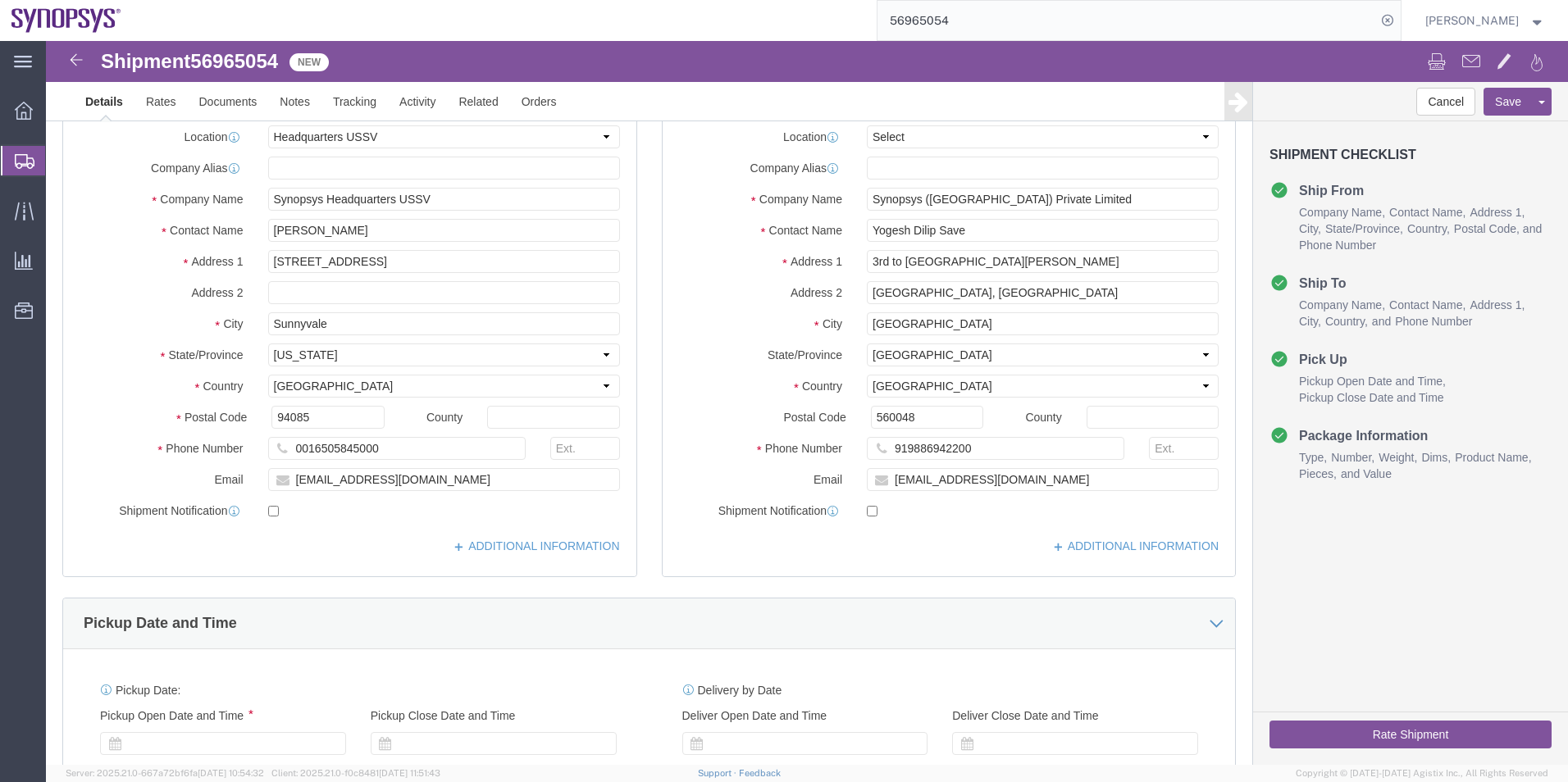
select select "63204"
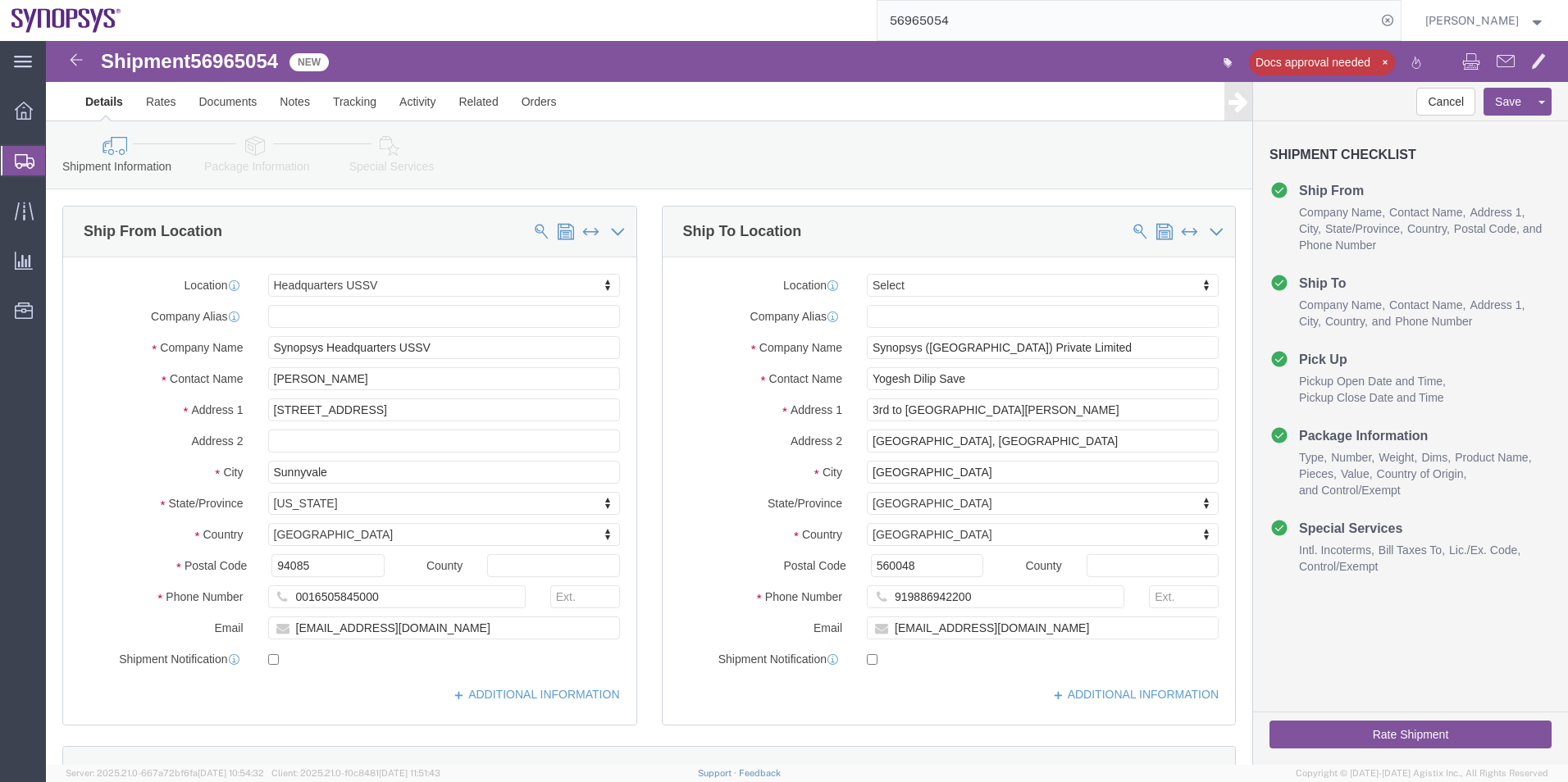
click icon
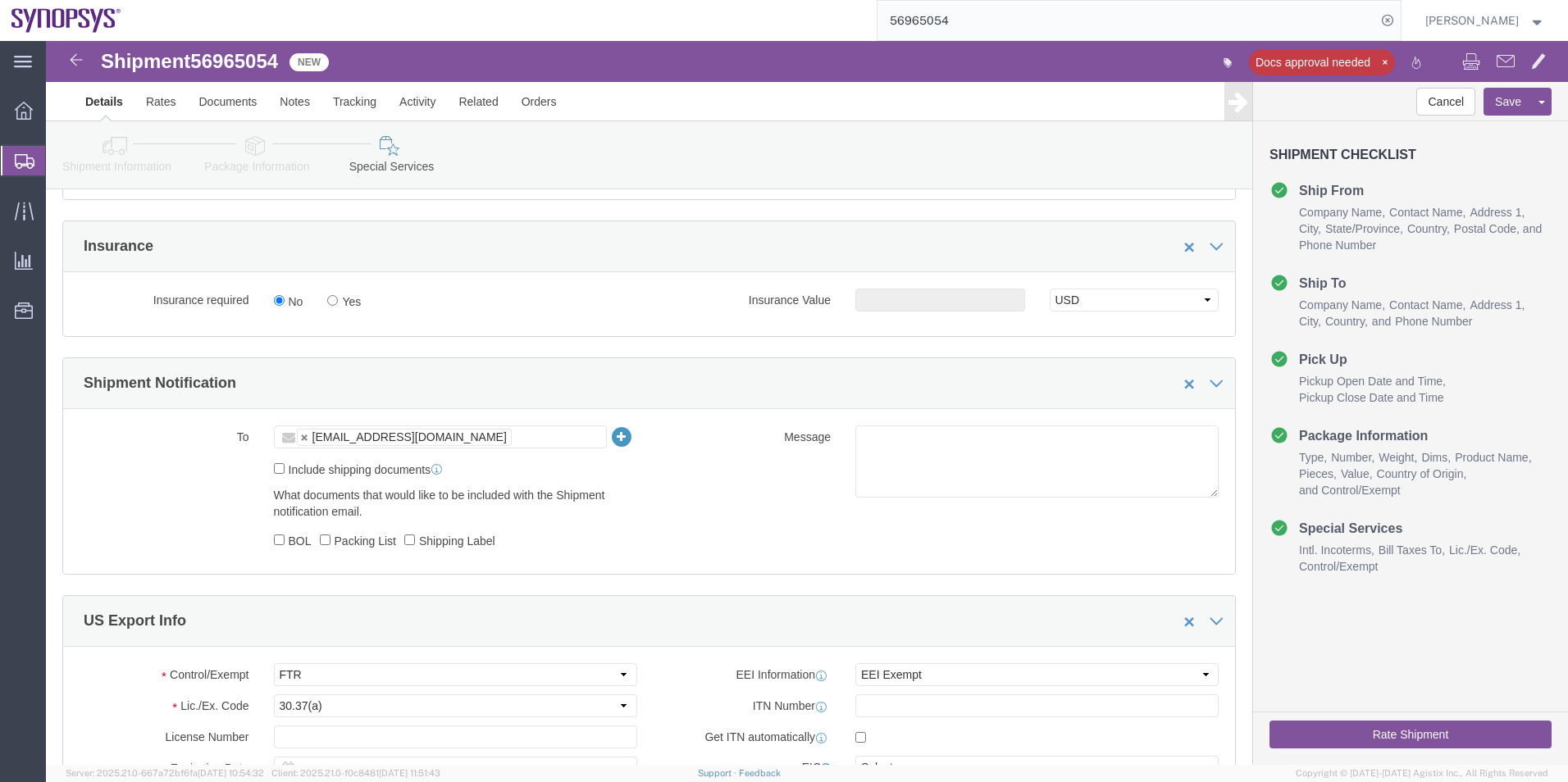
scroll to position [984, 0]
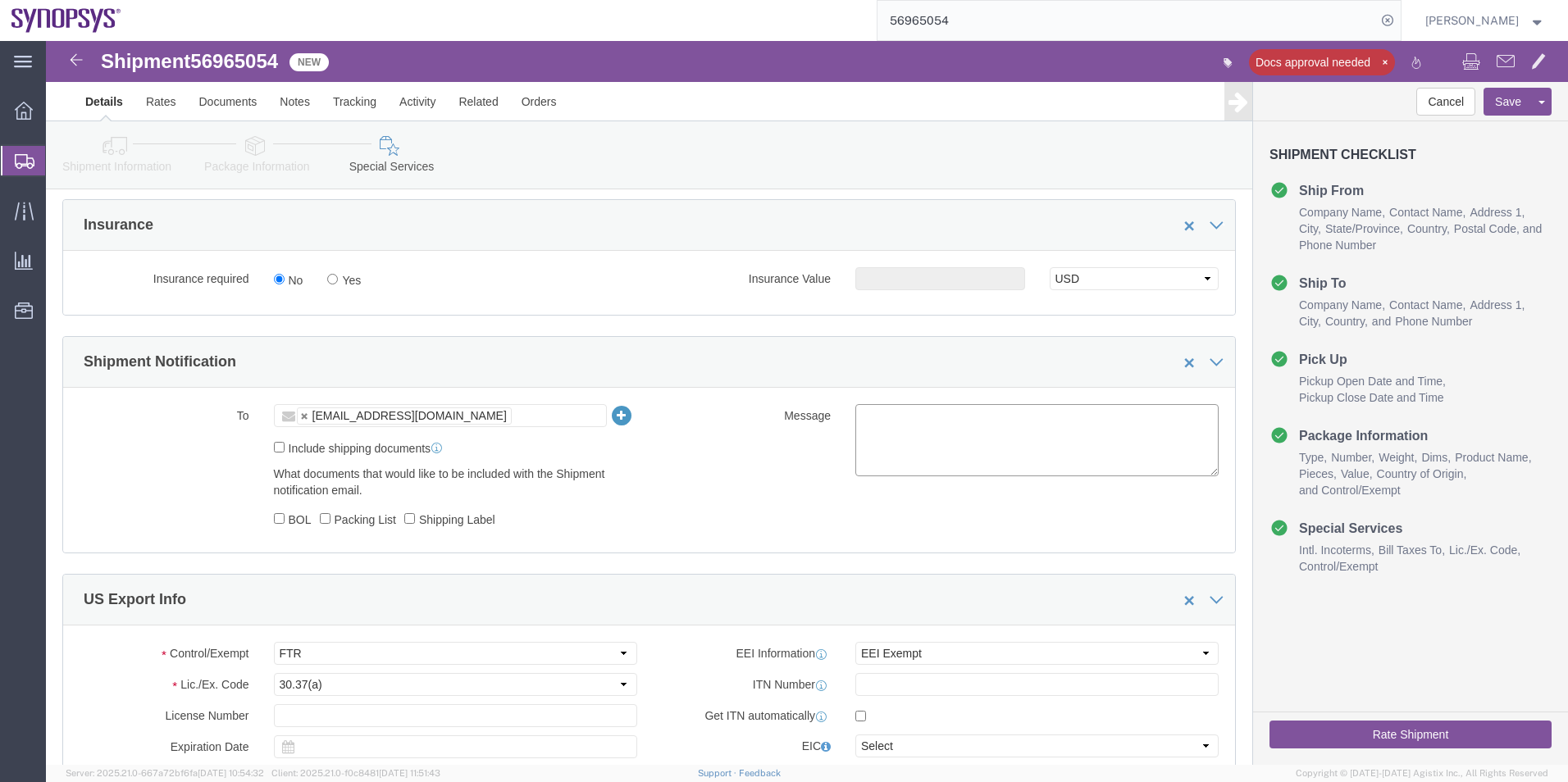
click textarea
click ul "[EMAIL_ADDRESS][DOMAIN_NAME]"
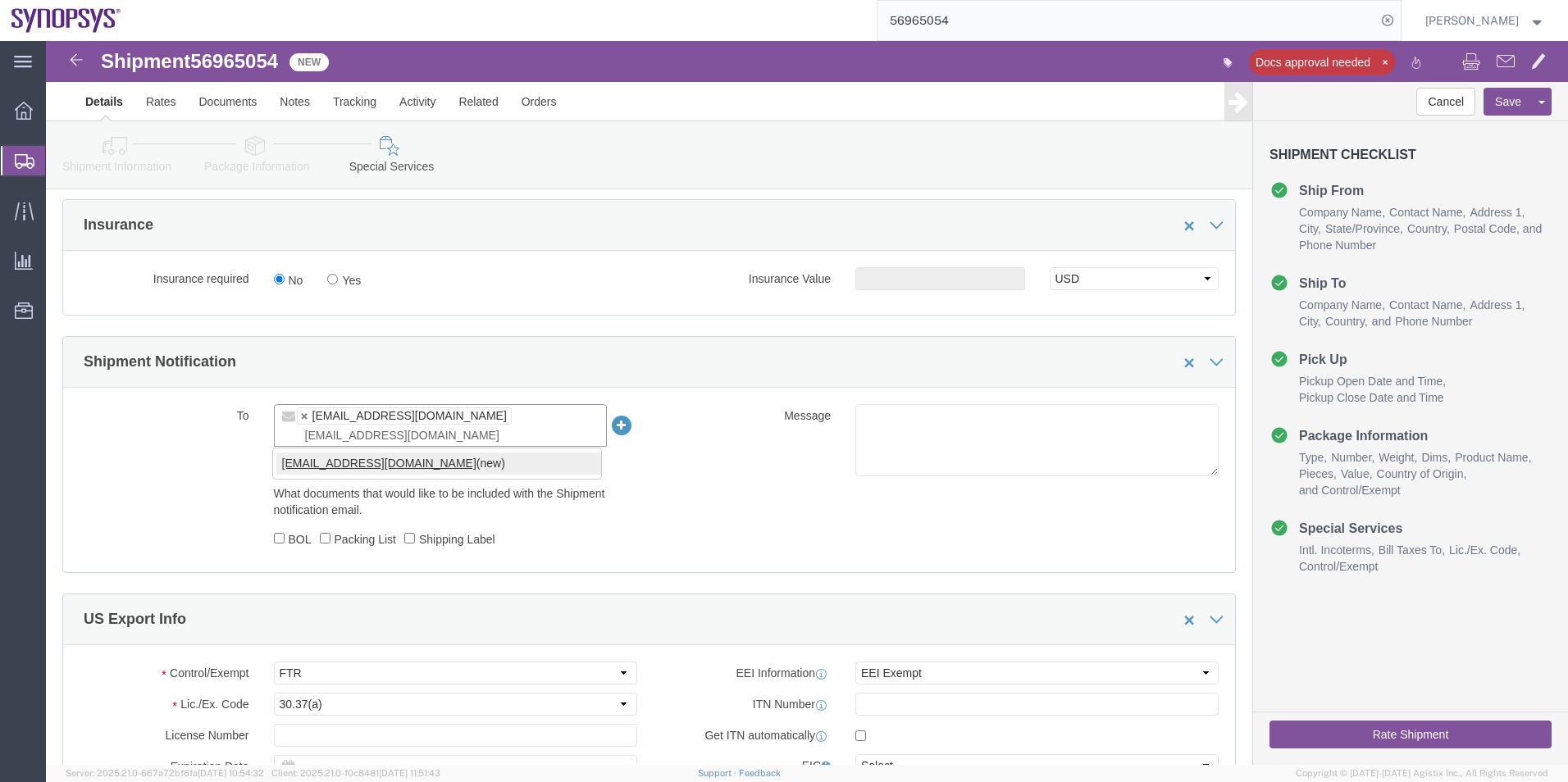
type input "[EMAIL_ADDRESS][DOMAIN_NAME]"
type input "[EMAIL_ADDRESS][DOMAIN_NAME],[EMAIL_ADDRESS][DOMAIN_NAME]"
click textarea
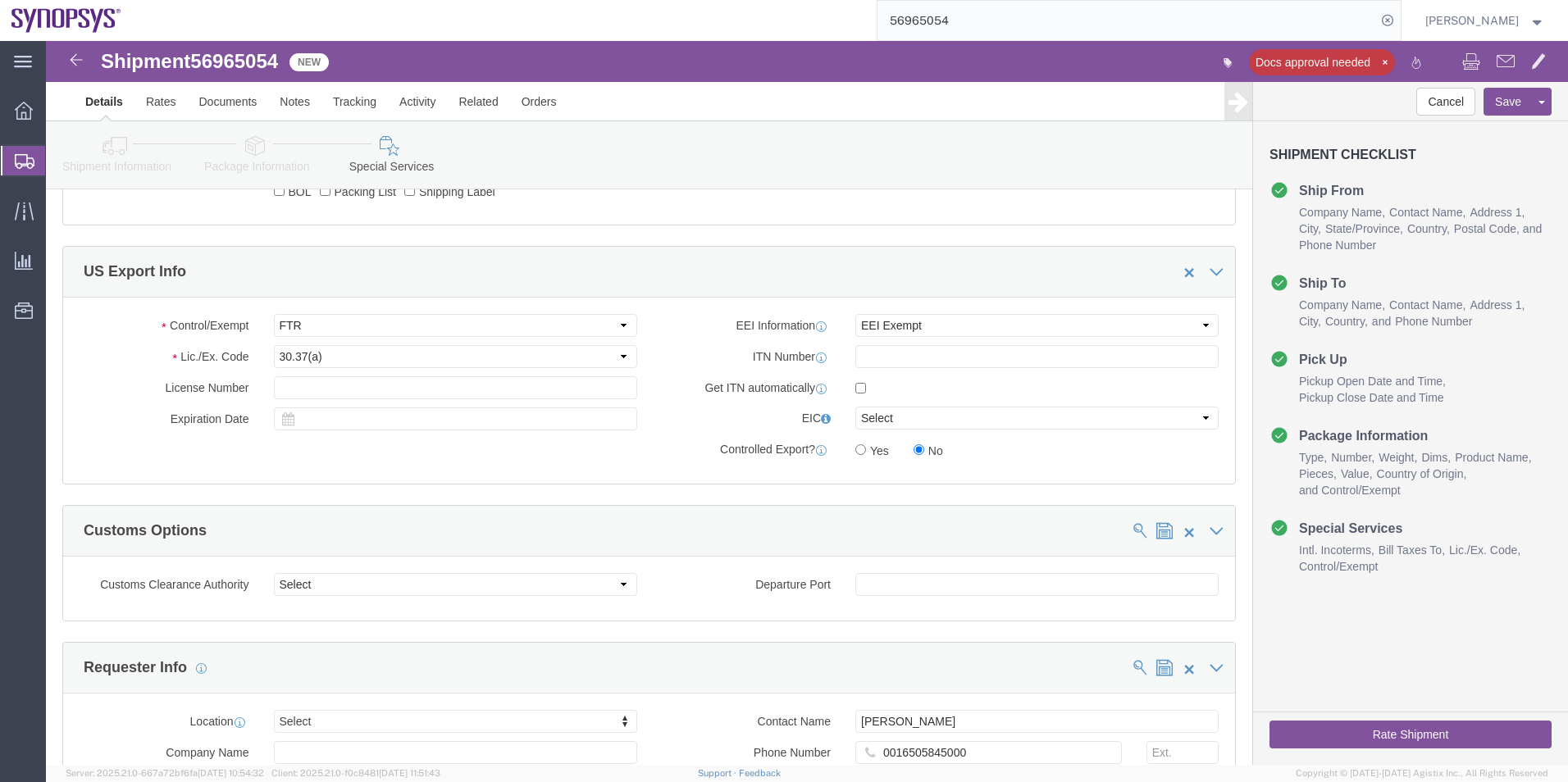
scroll to position [1066, 0]
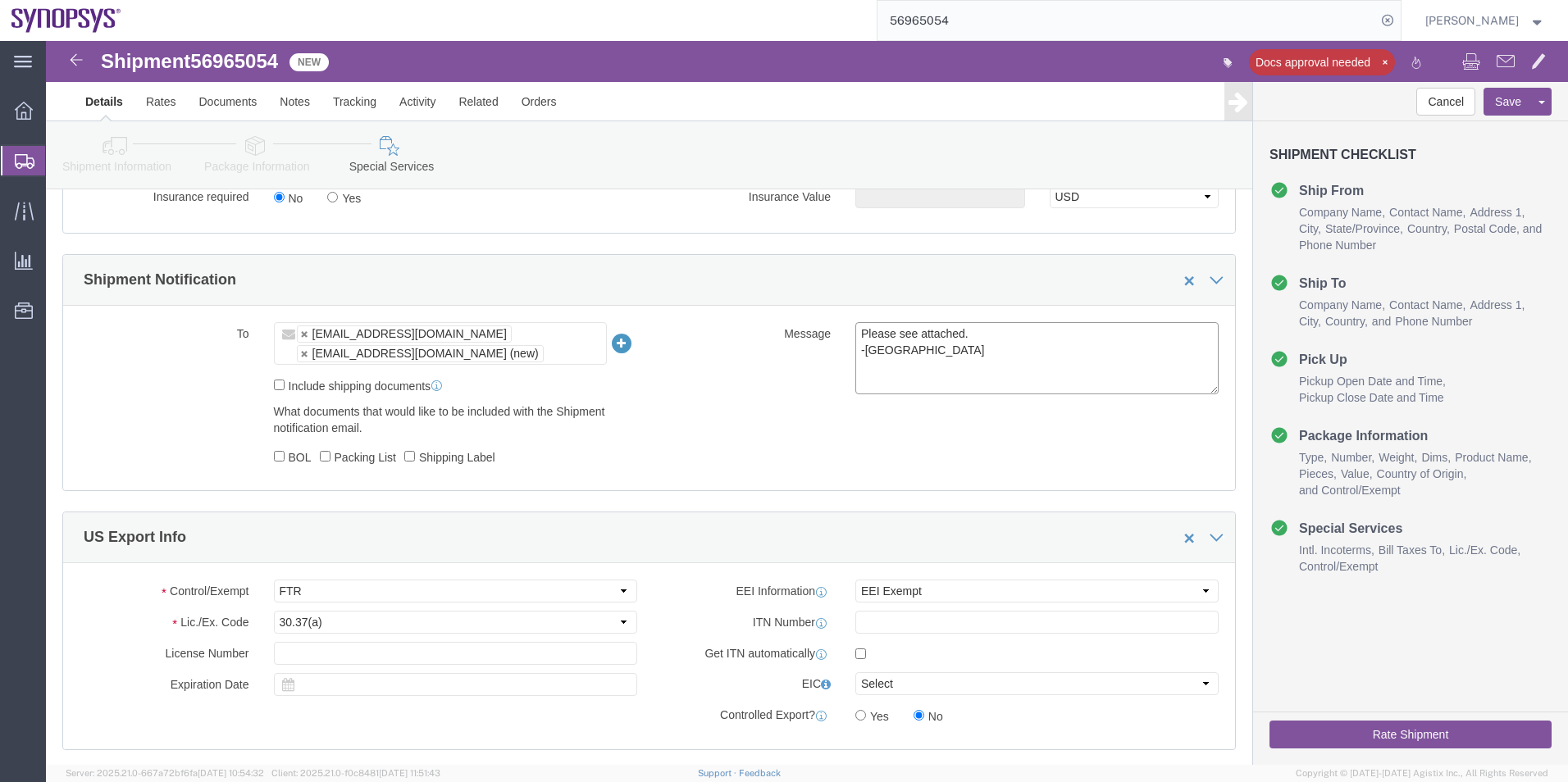
type textarea "Please see attached. -[GEOGRAPHIC_DATA]"
click button "Rate Shipment"
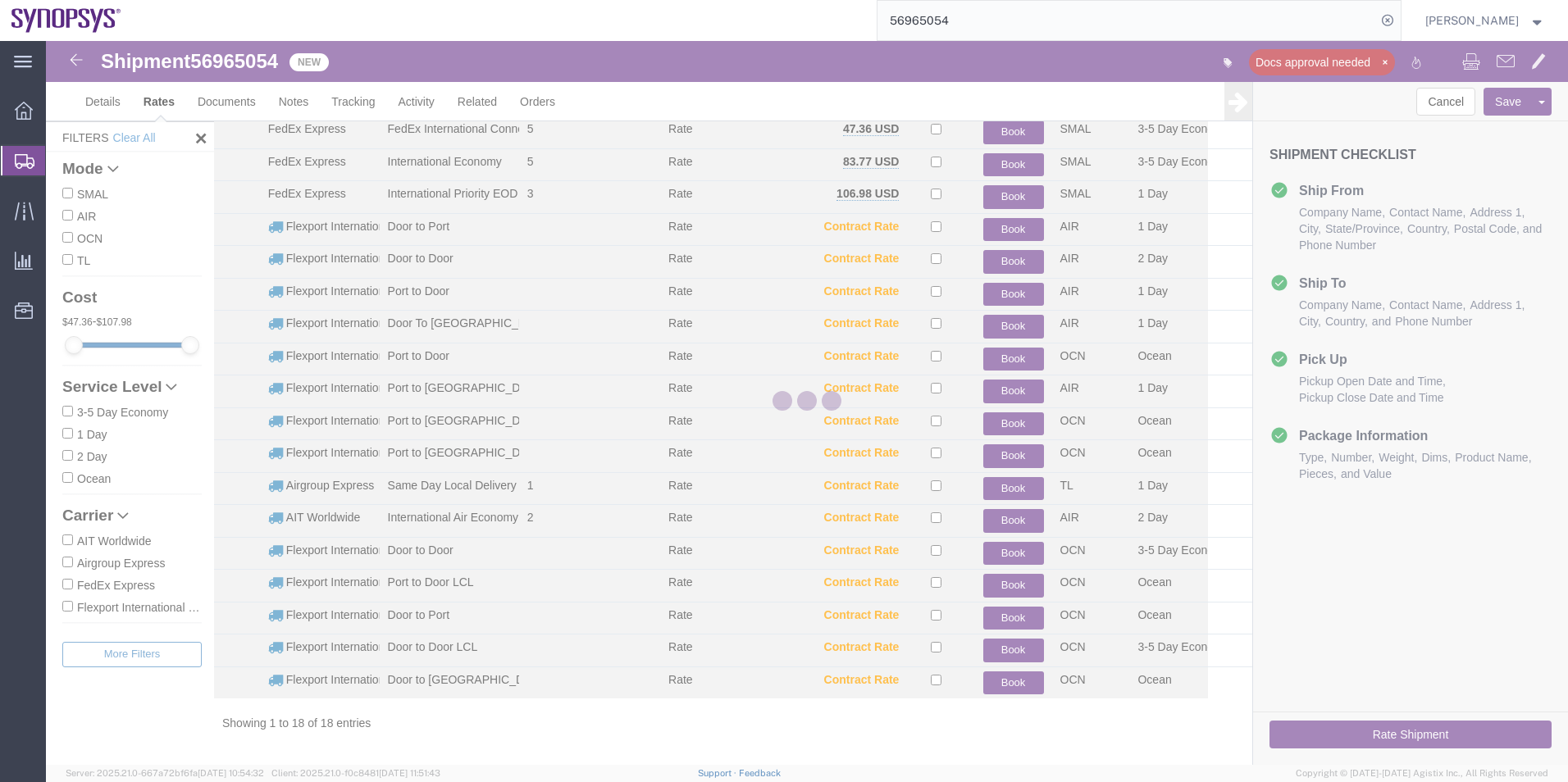
scroll to position [69, 0]
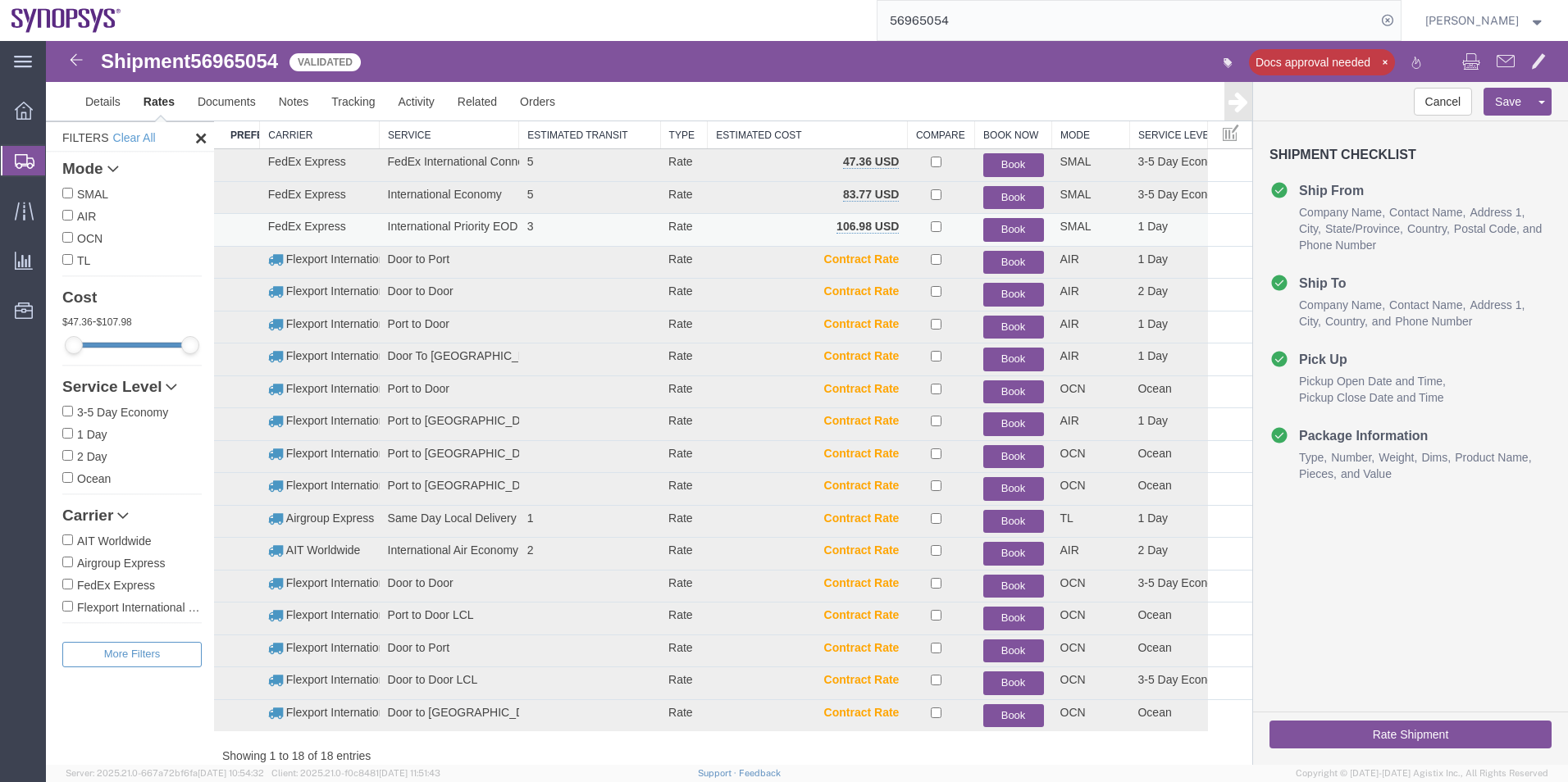
click at [1008, 228] on button "Book" at bounding box center [1013, 229] width 60 height 24
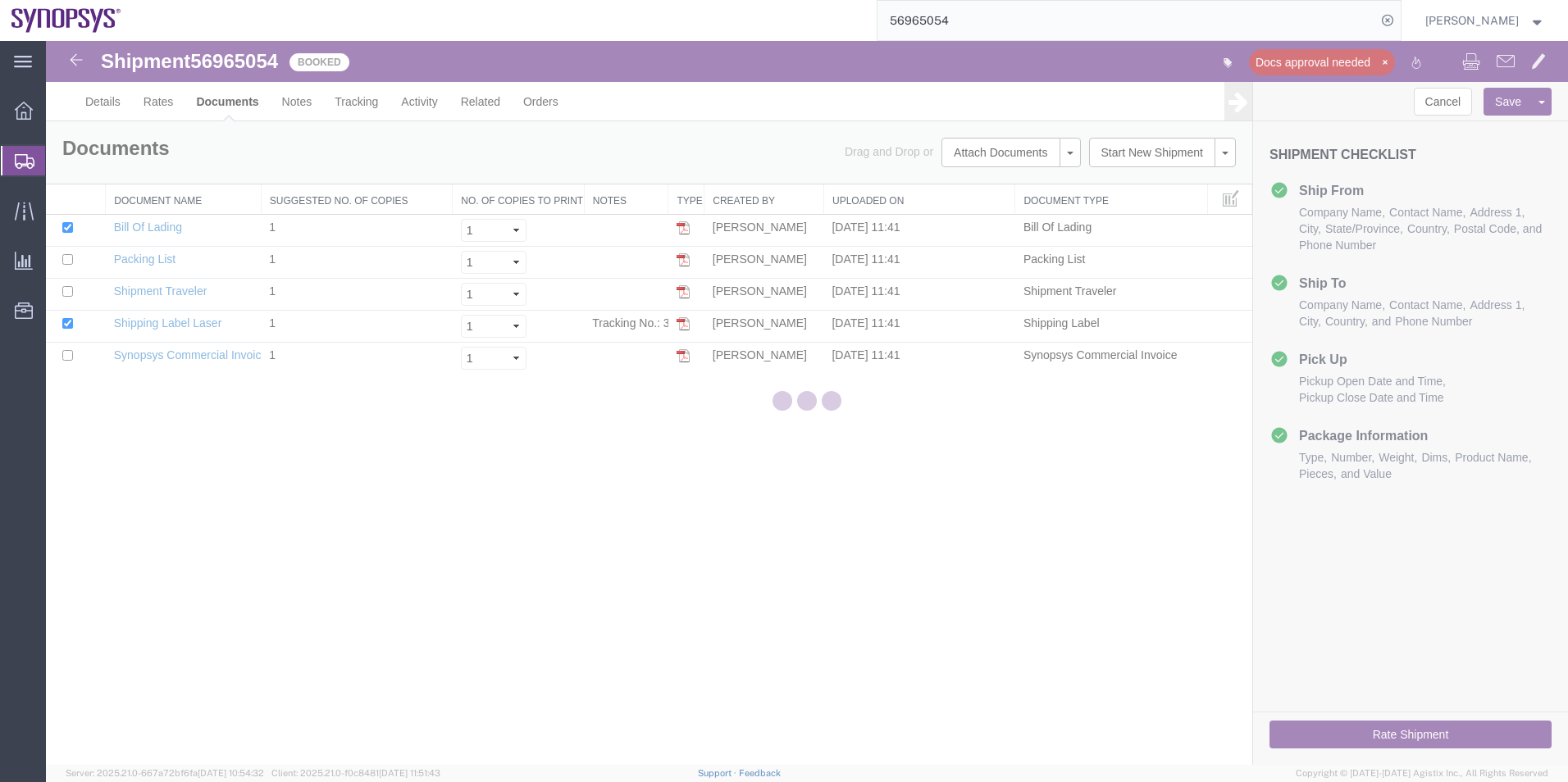
scroll to position [0, 0]
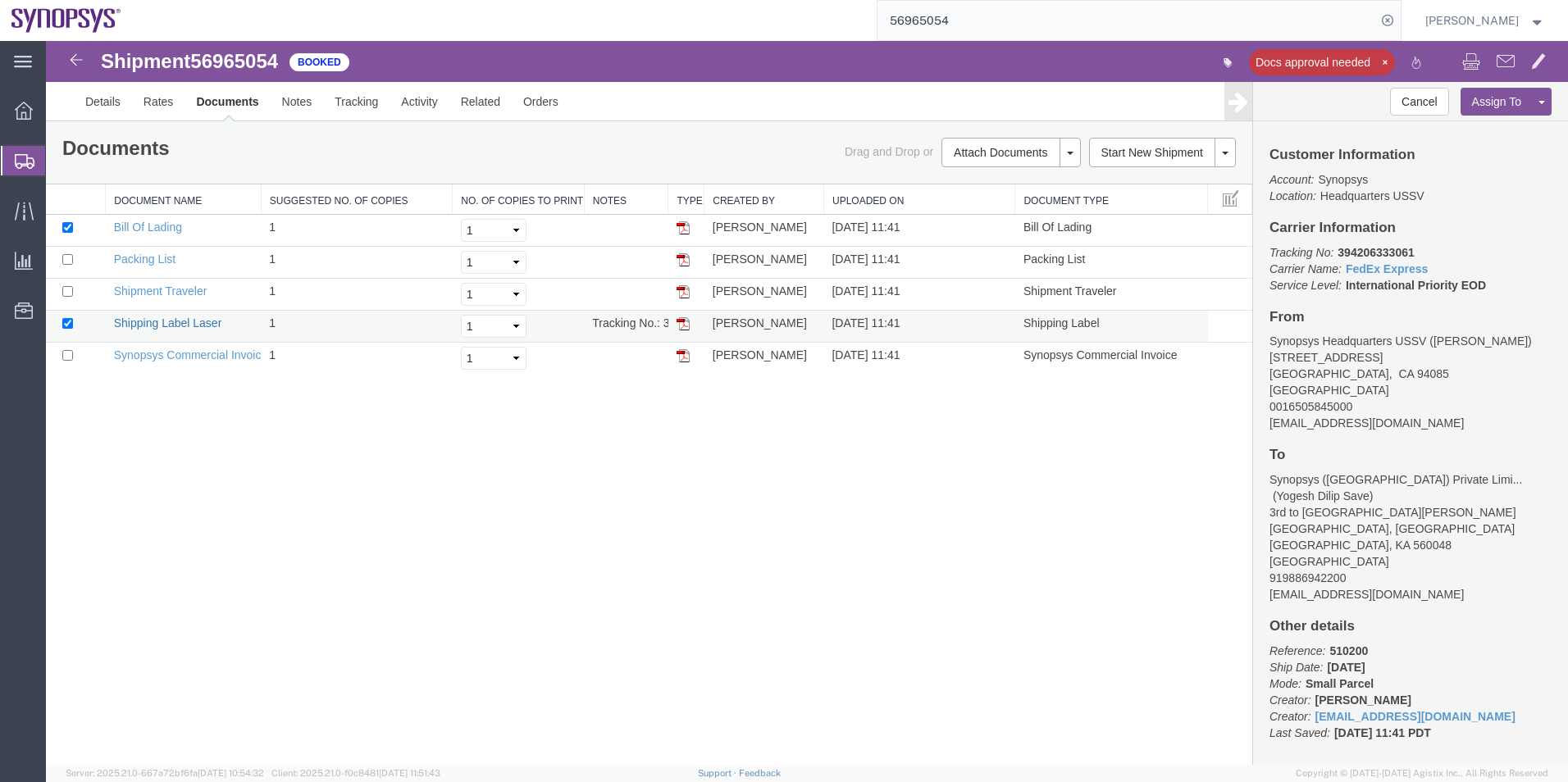
click at [166, 318] on link "Shipping Label Laser" at bounding box center [168, 323] width 108 height 13
drag, startPoint x: 212, startPoint y: 352, endPoint x: 219, endPoint y: 345, distance: 9.9
click at [212, 352] on link "Synopsys Commercial Invoice" at bounding box center [191, 355] width 155 height 13
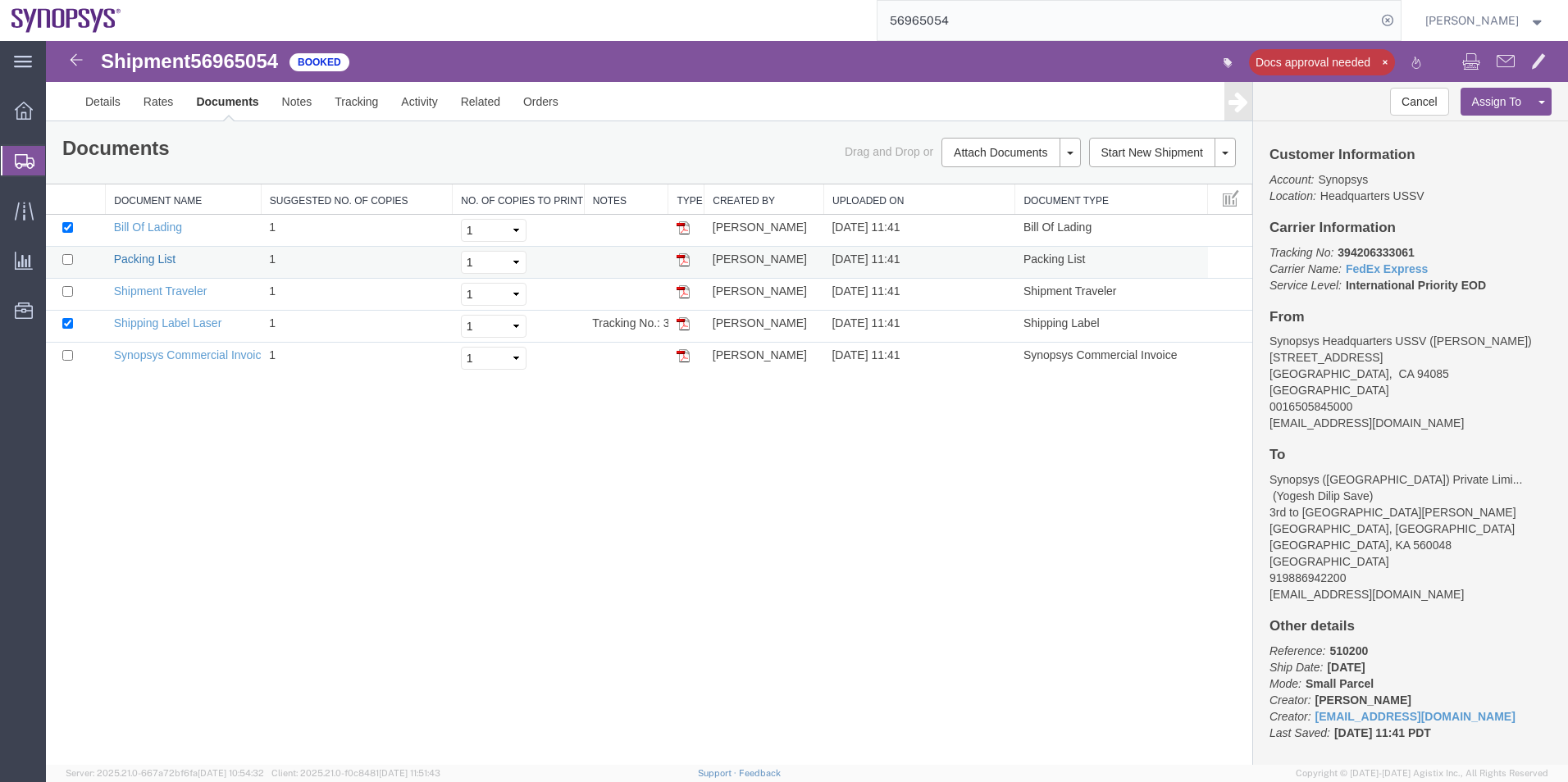
click at [146, 253] on link "Packing List" at bounding box center [144, 259] width 61 height 13
click at [0, 0] on span "Shipment Manager" at bounding box center [0, 0] width 0 height 0
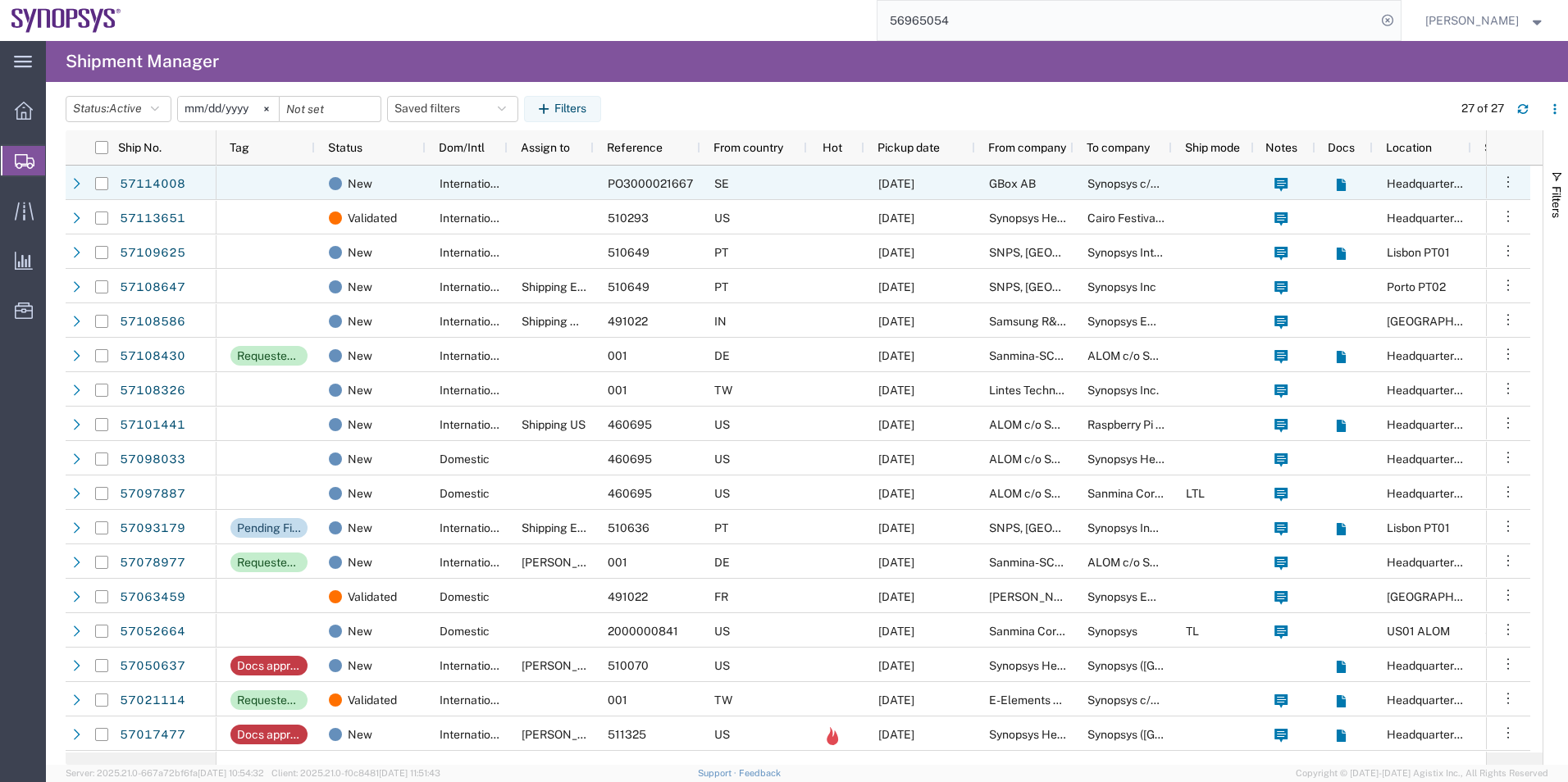
click at [539, 190] on div at bounding box center [550, 183] width 86 height 35
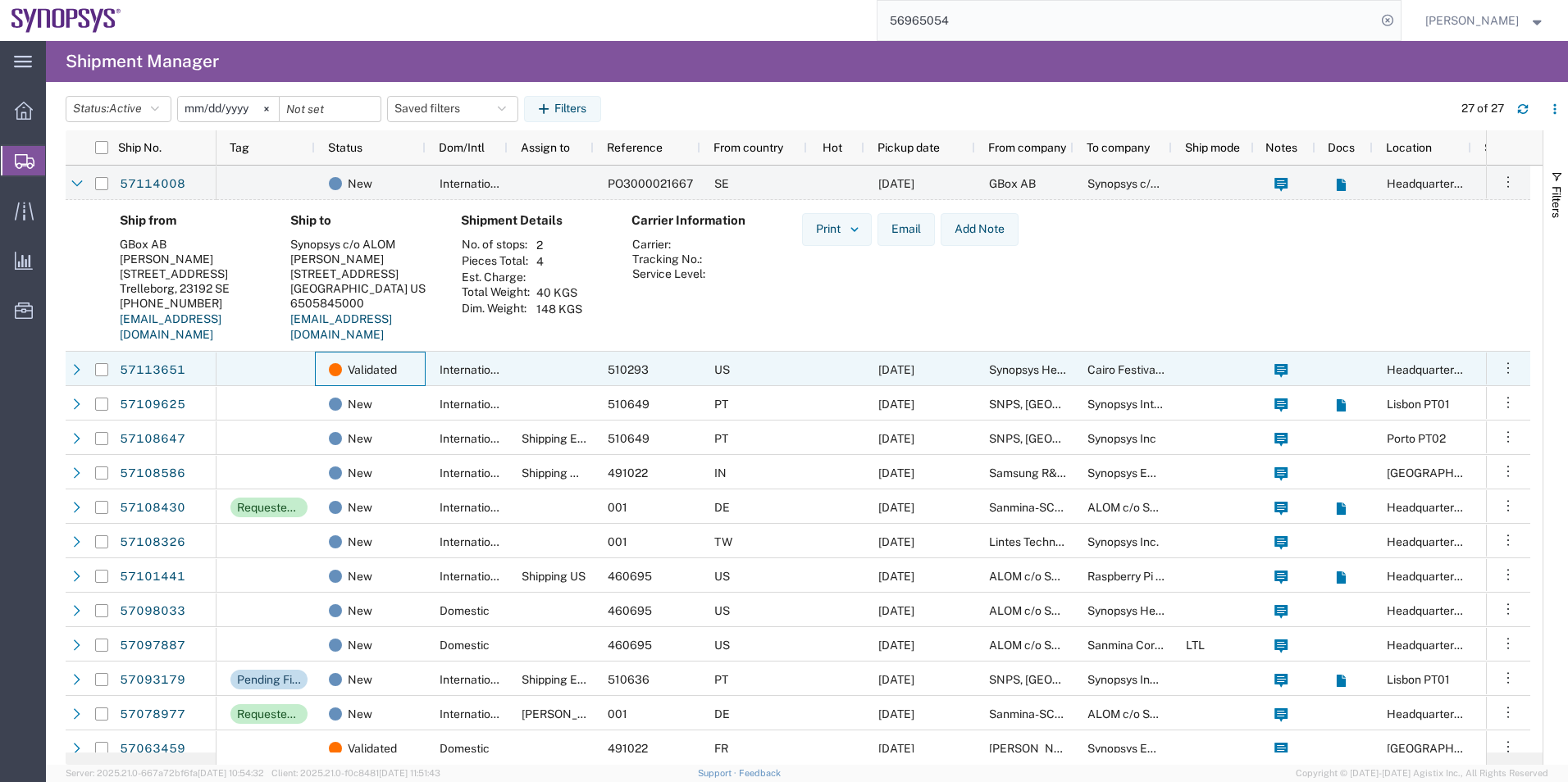
click at [422, 377] on div "Validated" at bounding box center [369, 368] width 110 height 35
